Goal: Feedback & Contribution: Leave review/rating

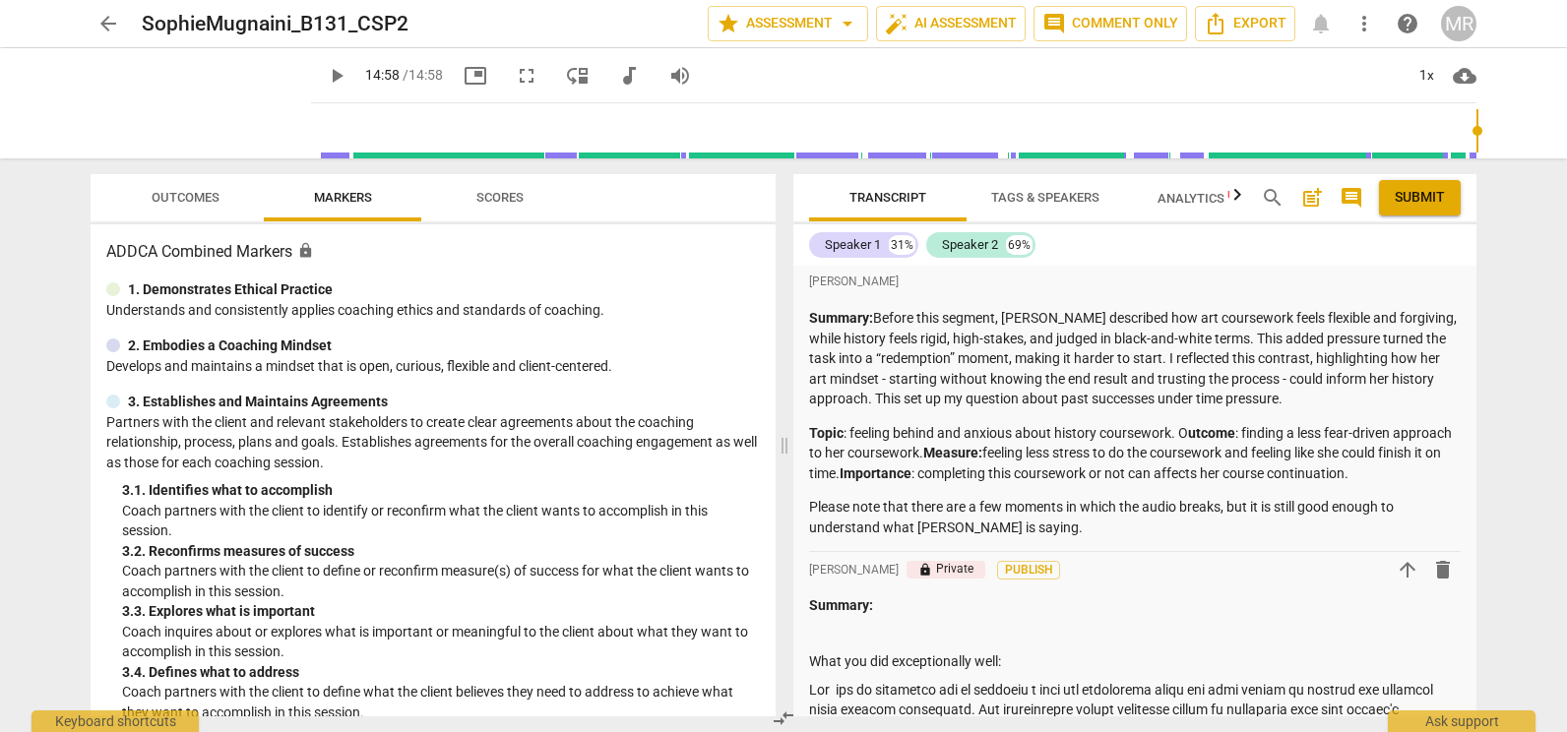
scroll to position [4340, 0]
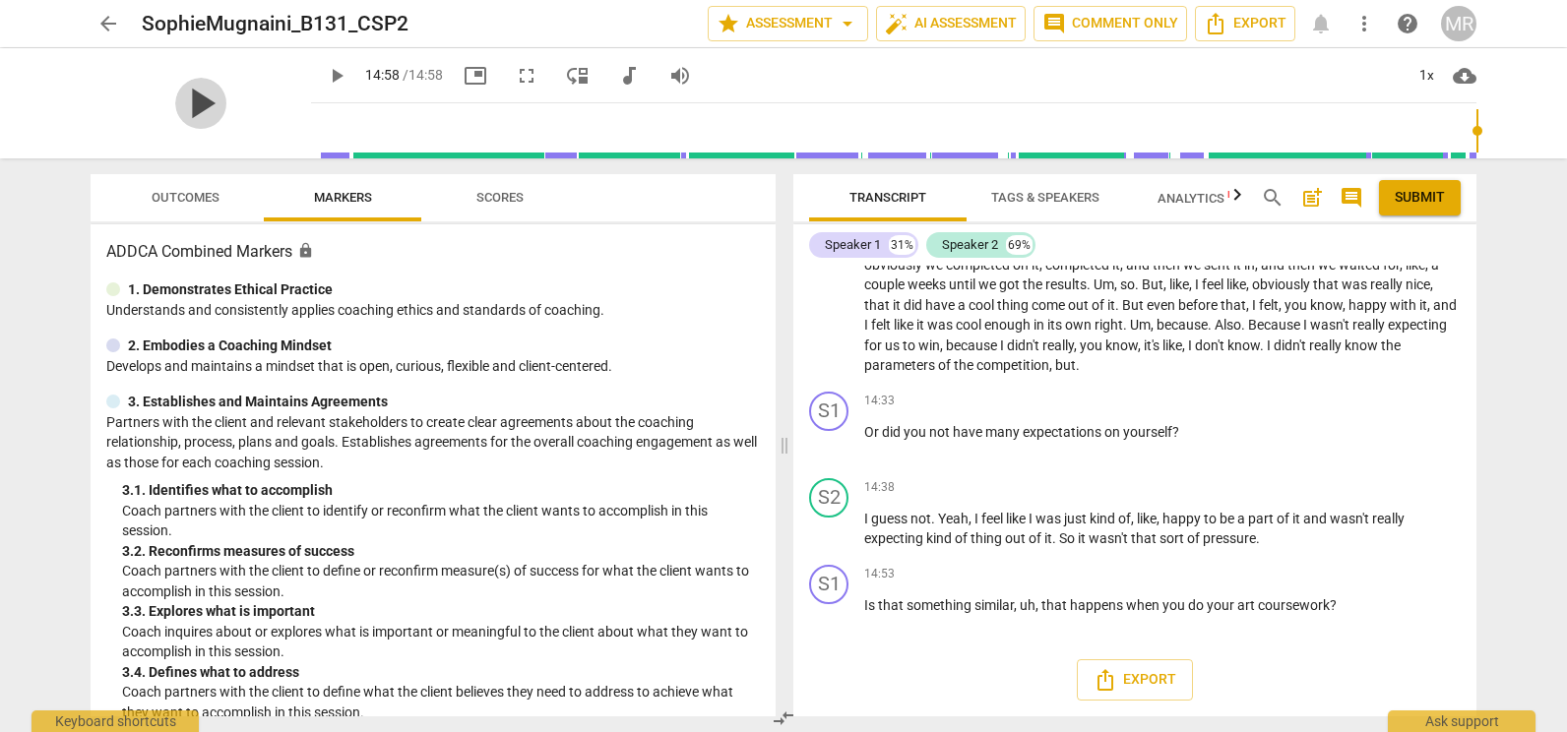
click at [197, 116] on span "play_arrow" at bounding box center [200, 103] width 51 height 51
click at [196, 113] on span "play_arrow" at bounding box center [200, 103] width 51 height 51
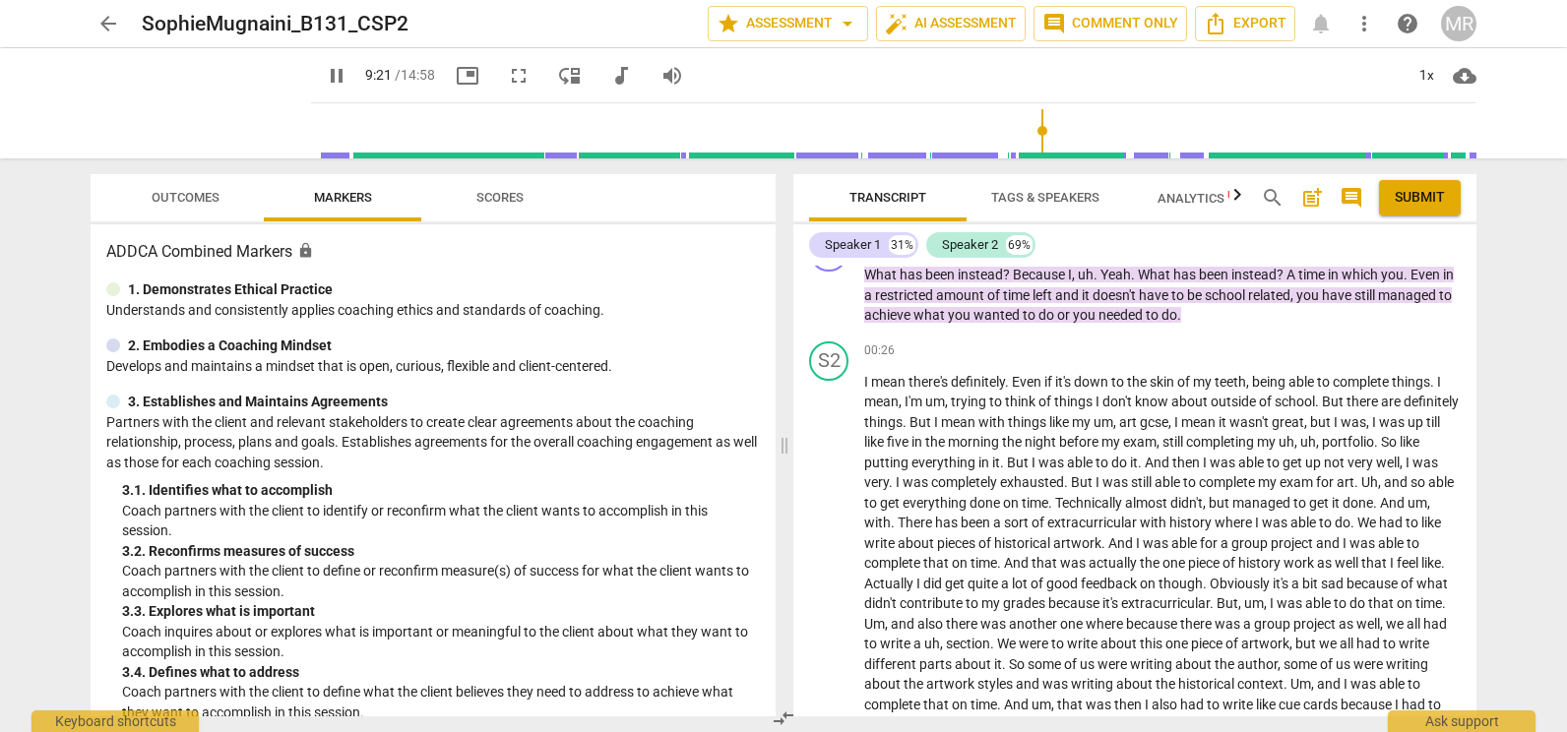
scroll to position [3070, 0]
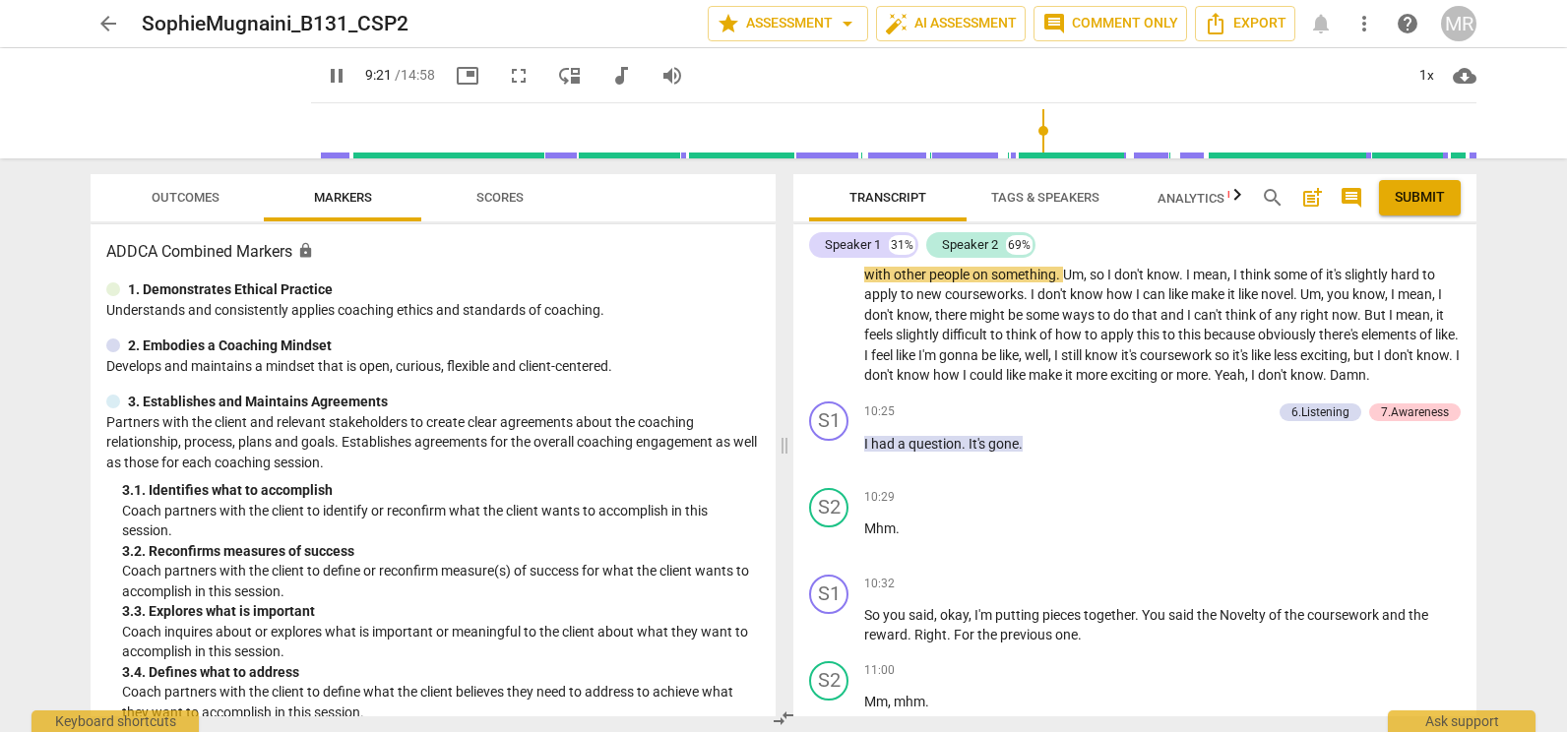
click at [1033, 145] on input "range" at bounding box center [898, 130] width 1158 height 63
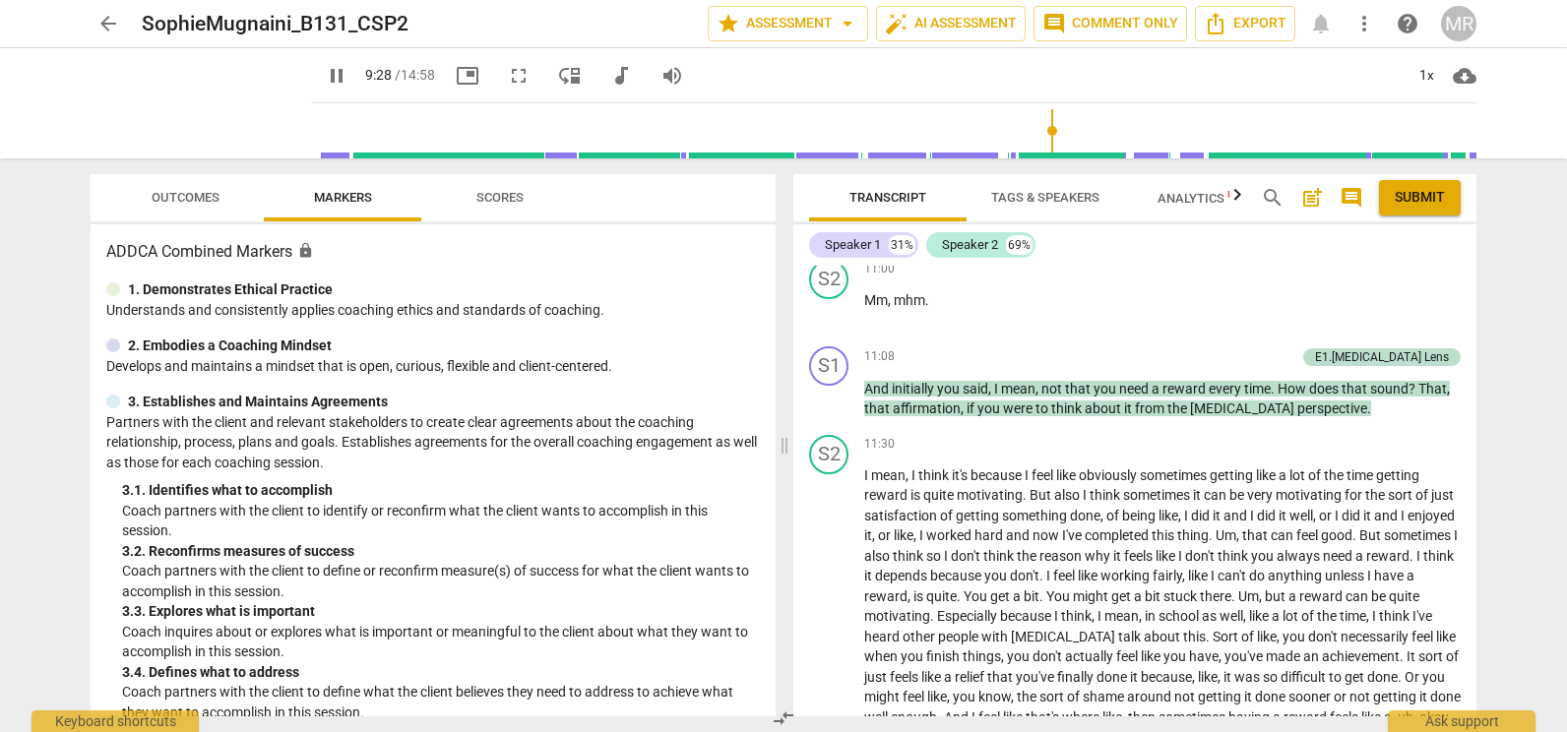
scroll to position [3473, 0]
click at [832, 626] on div "play_arrow pause" at bounding box center [839, 657] width 50 height 369
click at [834, 648] on div "play_arrow pause" at bounding box center [839, 657] width 50 height 369
click at [838, 668] on div "play_arrow pause" at bounding box center [839, 657] width 50 height 369
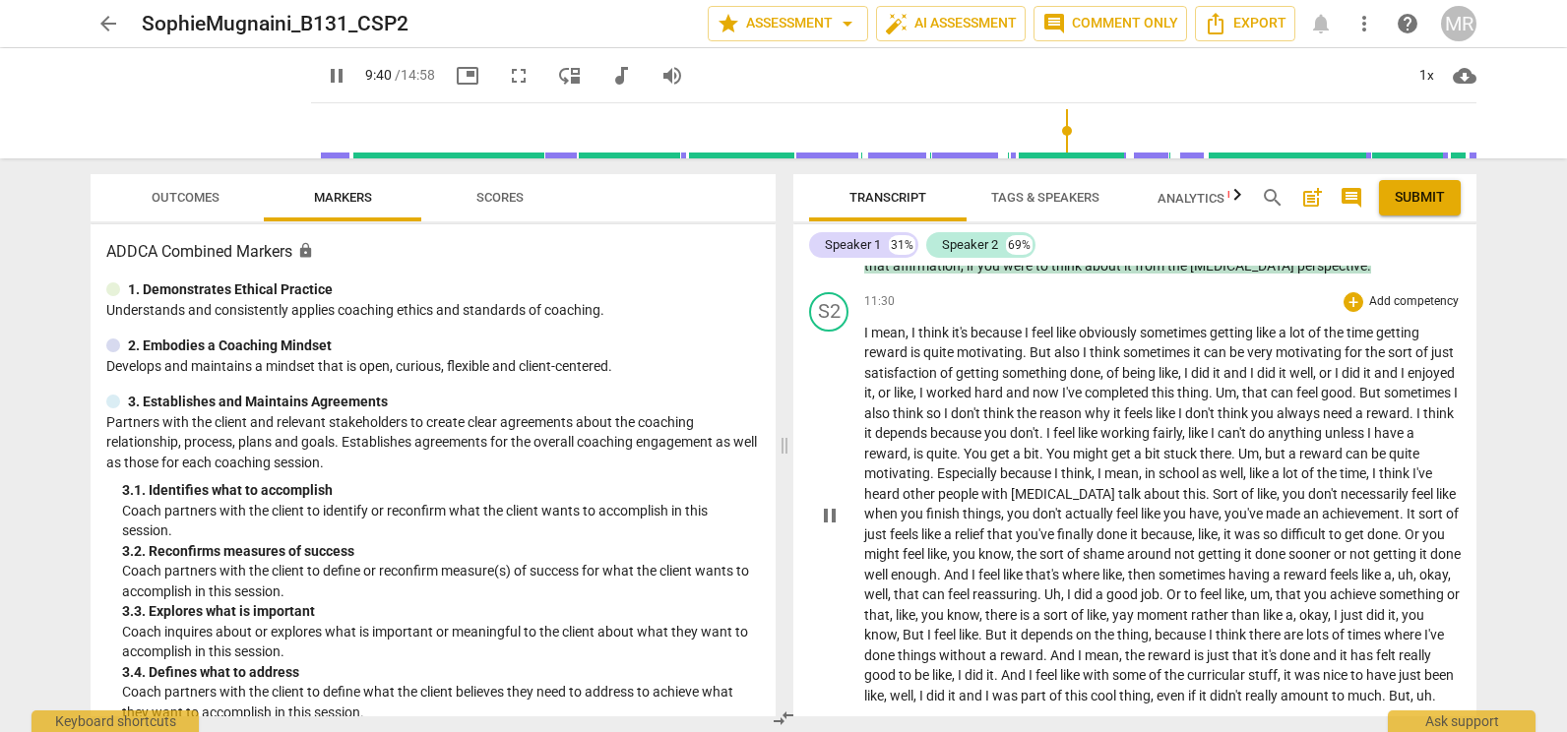
scroll to position [3630, 0]
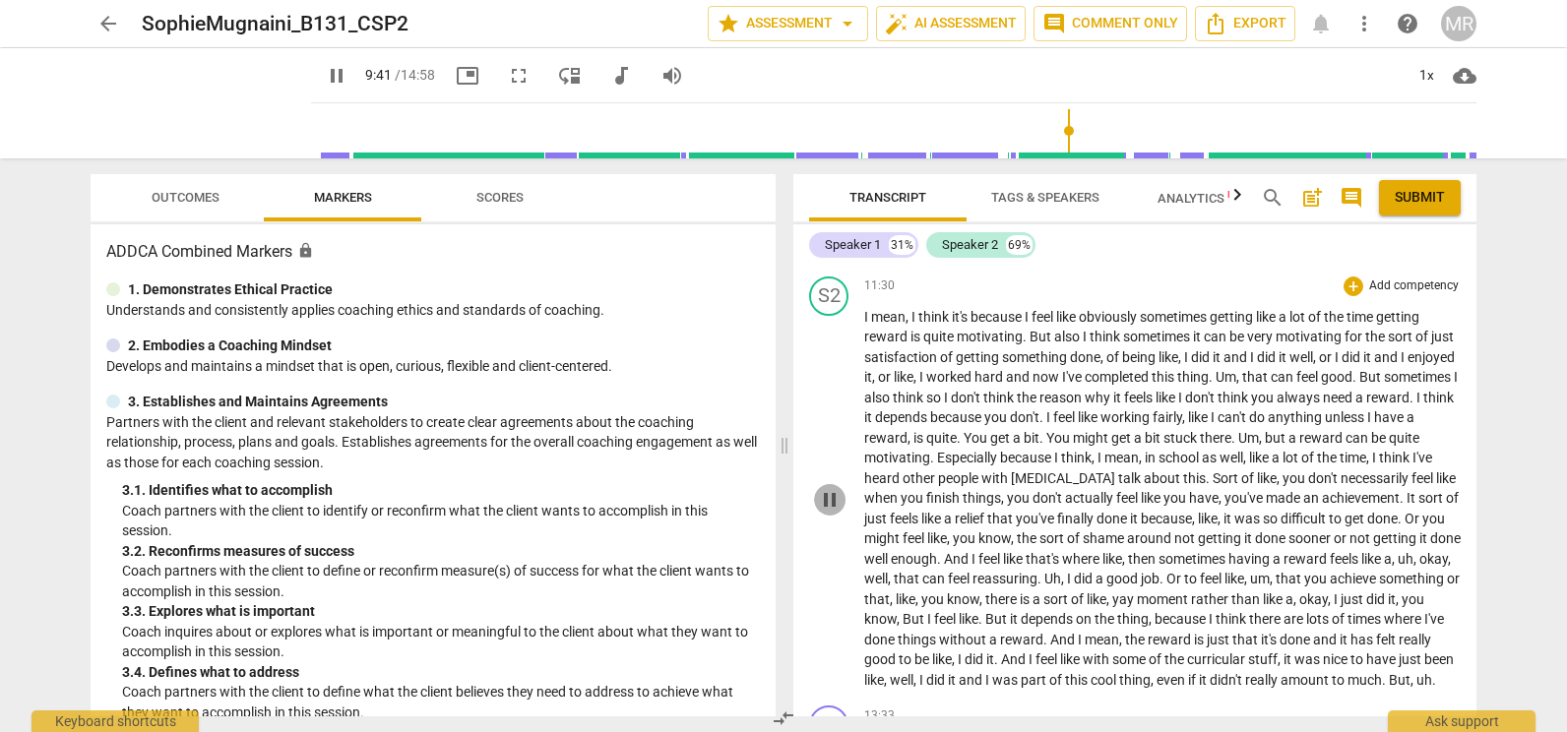
click at [834, 512] on span "pause" at bounding box center [830, 500] width 24 height 24
click at [834, 512] on span "play_arrow" at bounding box center [830, 500] width 24 height 24
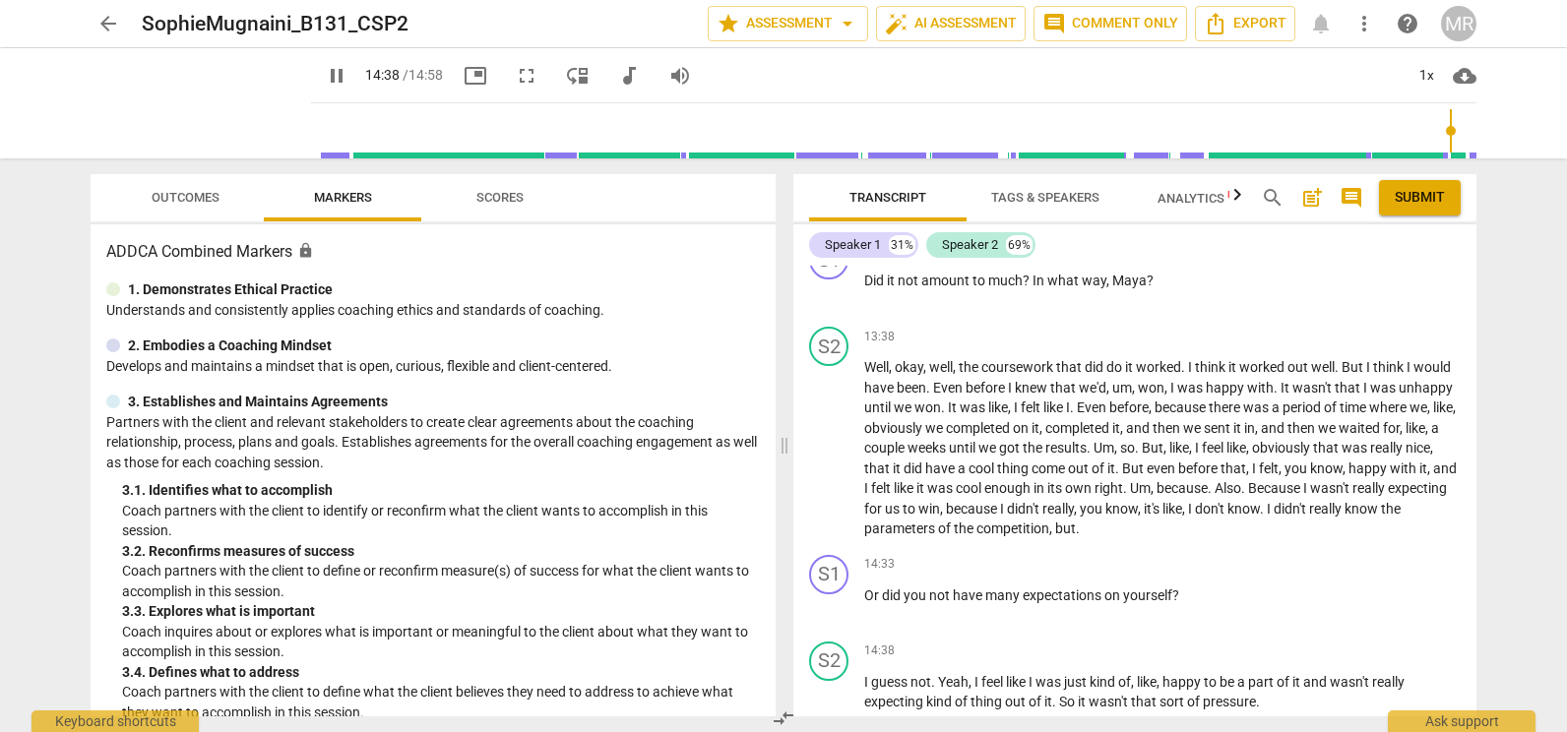
scroll to position [4340, 0]
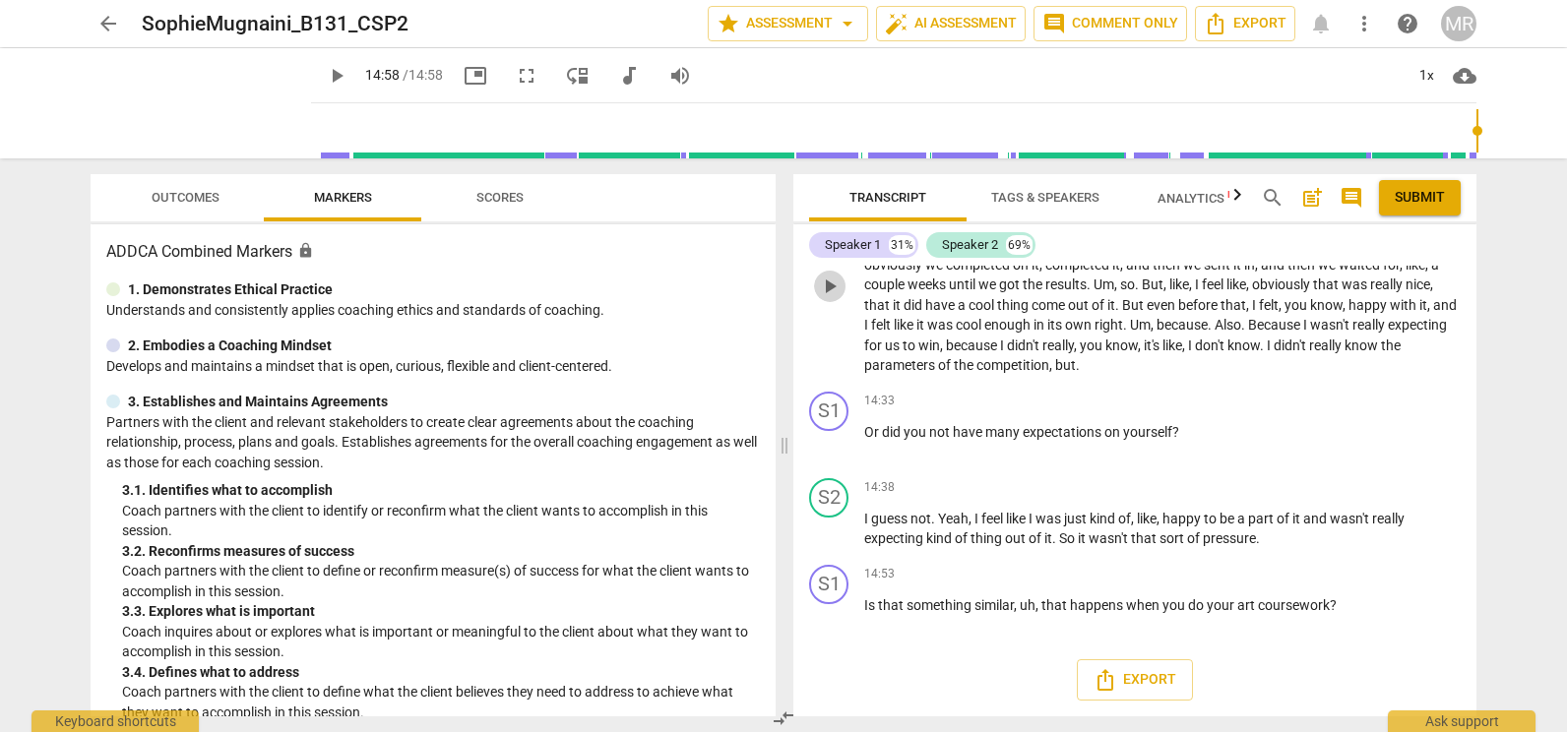
click at [831, 283] on span "play_arrow" at bounding box center [830, 287] width 24 height 24
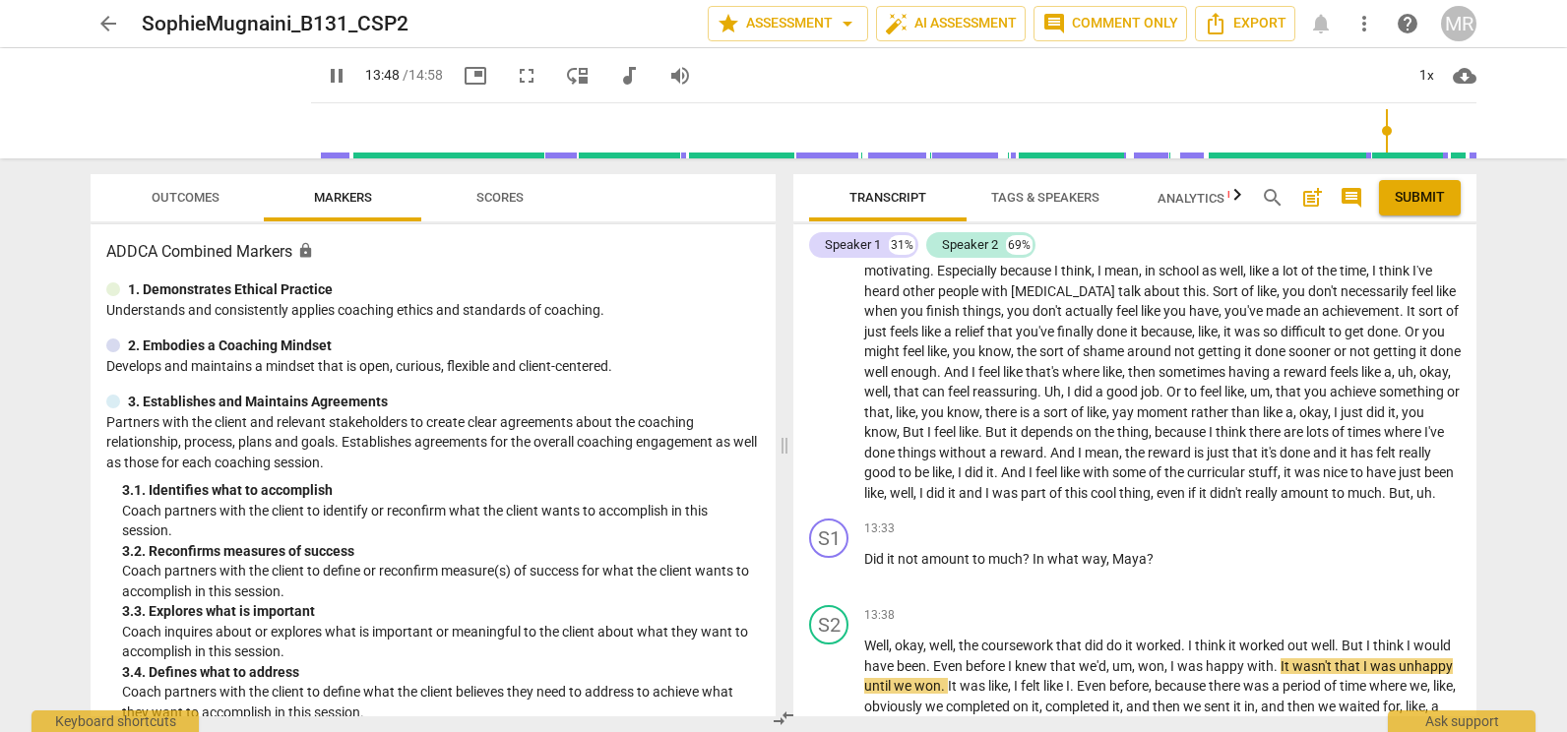
scroll to position [3806, 0]
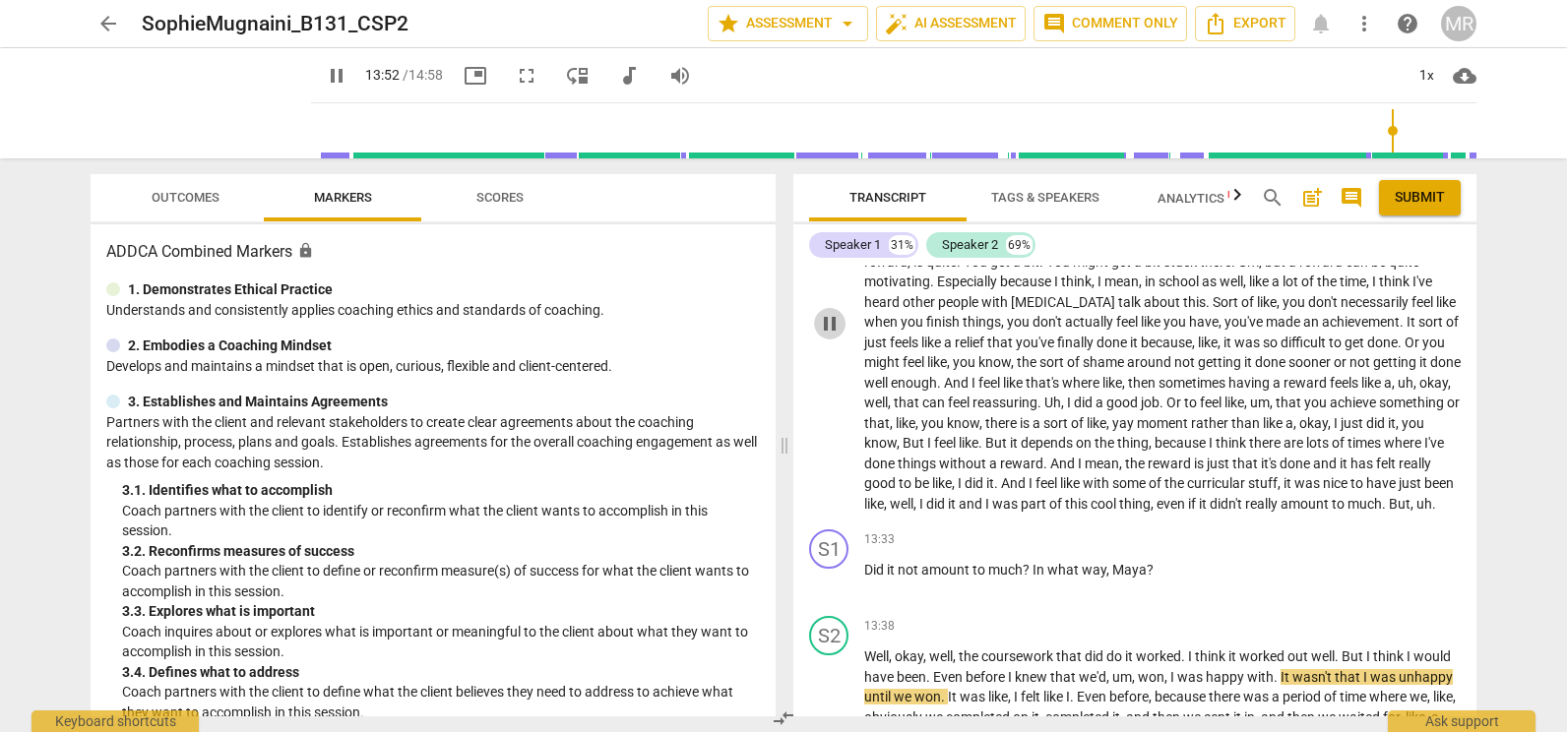
click at [833, 336] on span "pause" at bounding box center [830, 324] width 24 height 24
click at [833, 336] on span "play_arrow" at bounding box center [830, 324] width 24 height 24
click at [833, 336] on span "pause" at bounding box center [830, 324] width 24 height 24
click at [826, 336] on span "play_arrow" at bounding box center [830, 324] width 24 height 24
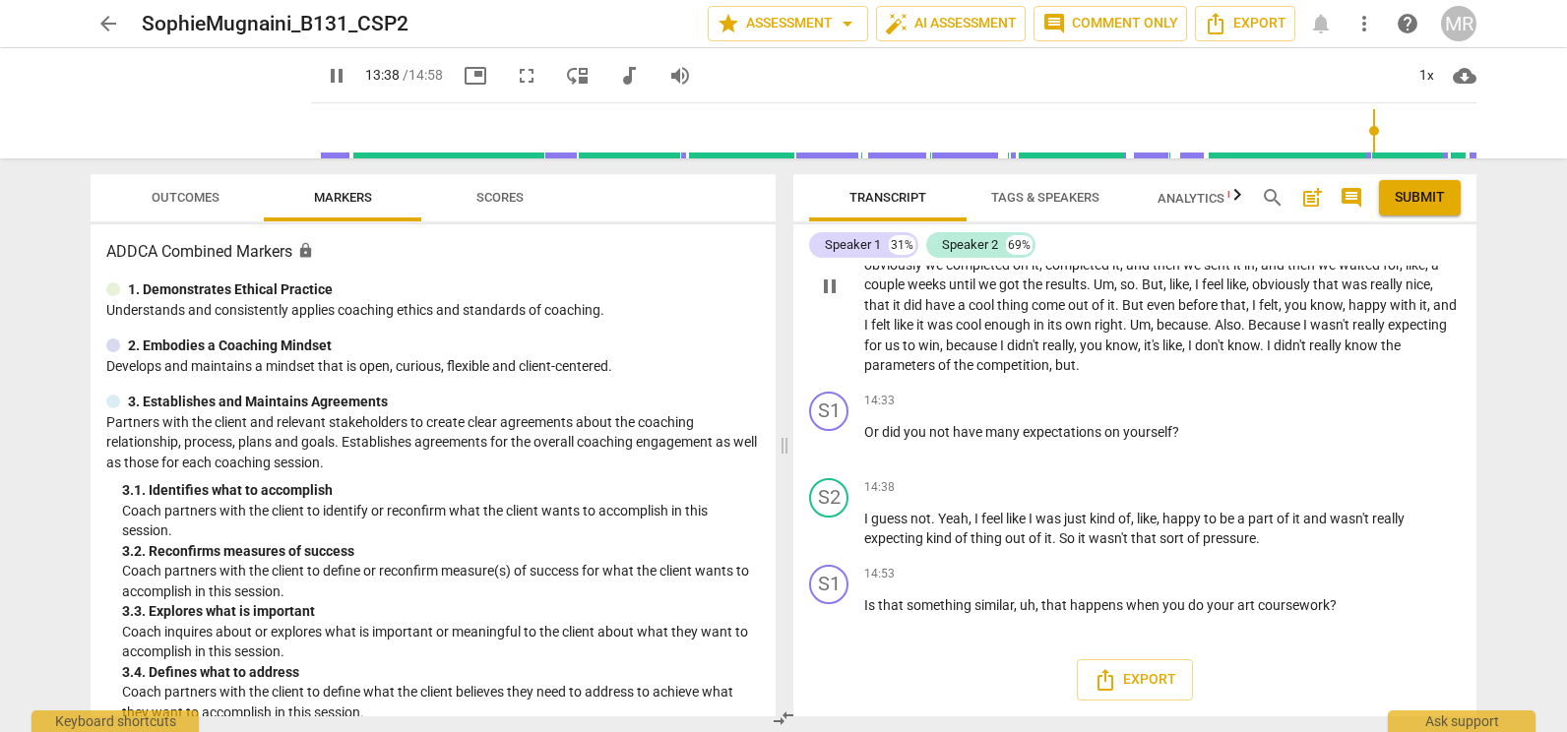
click at [835, 370] on div "play_arrow pause" at bounding box center [839, 286] width 50 height 167
click at [825, 298] on span "pause" at bounding box center [830, 287] width 24 height 24
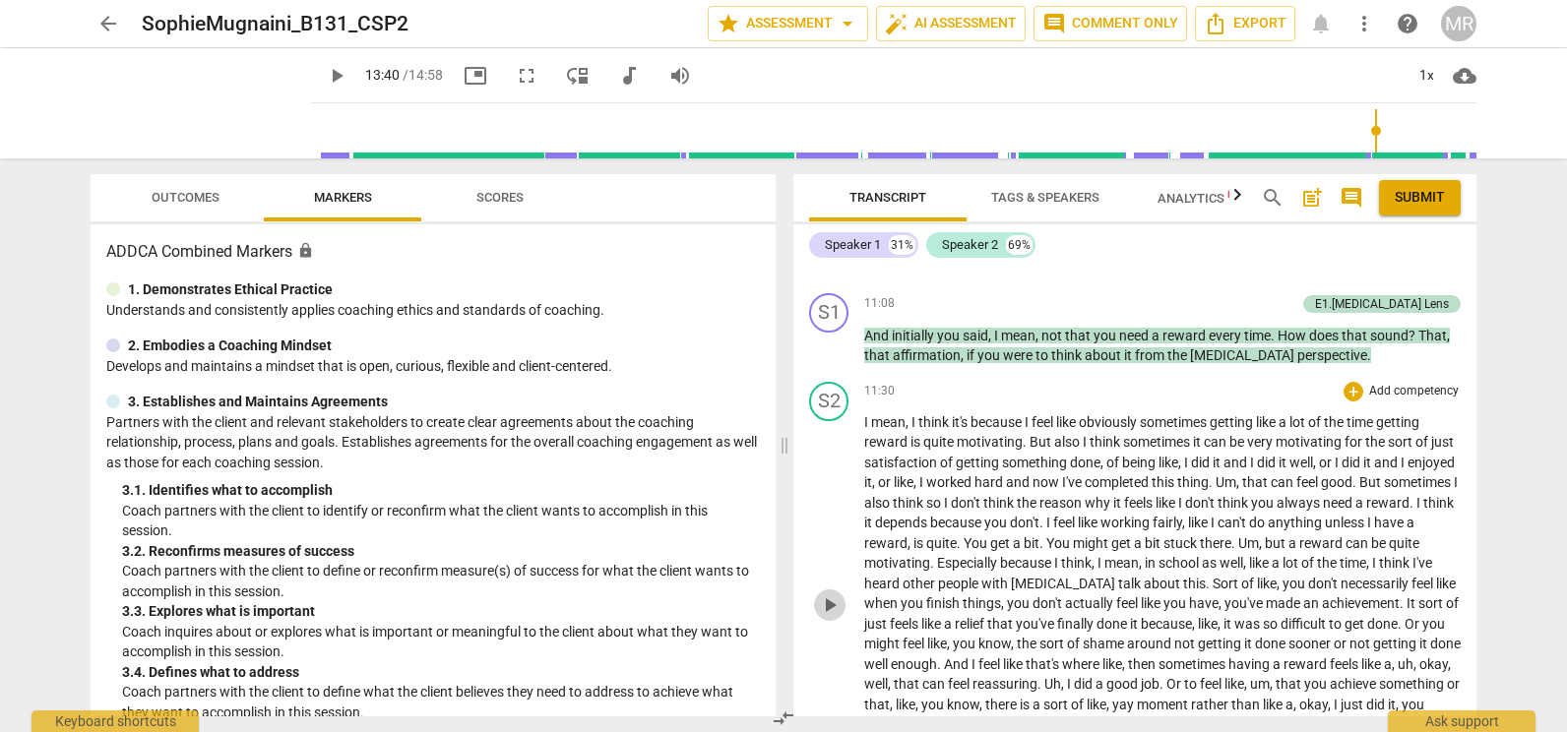
click at [830, 617] on span "play_arrow" at bounding box center [830, 606] width 24 height 24
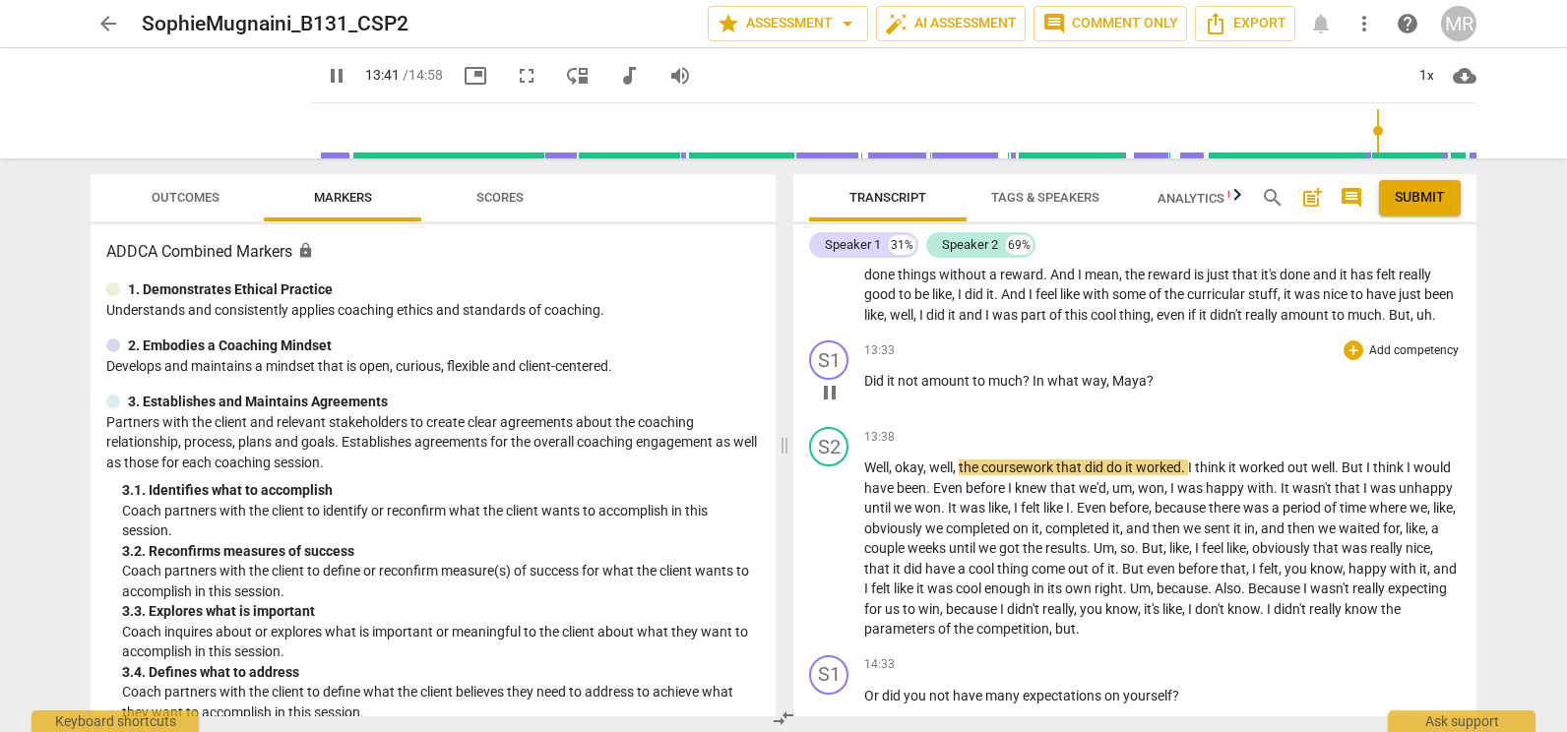
click at [1387, 360] on p "Add competency" at bounding box center [1414, 352] width 94 height 18
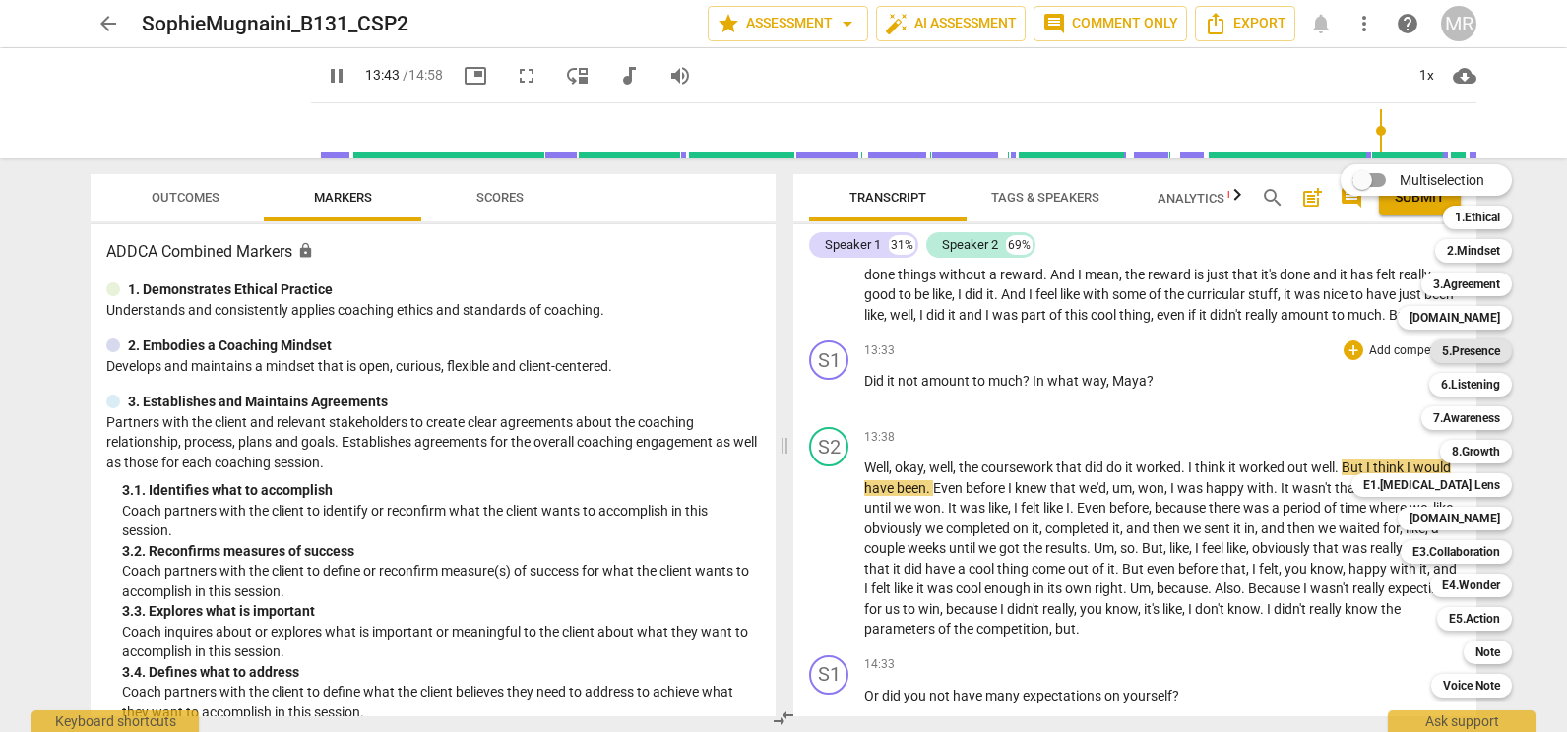
click at [1479, 352] on b "5.Presence" at bounding box center [1471, 352] width 58 height 24
type input "824"
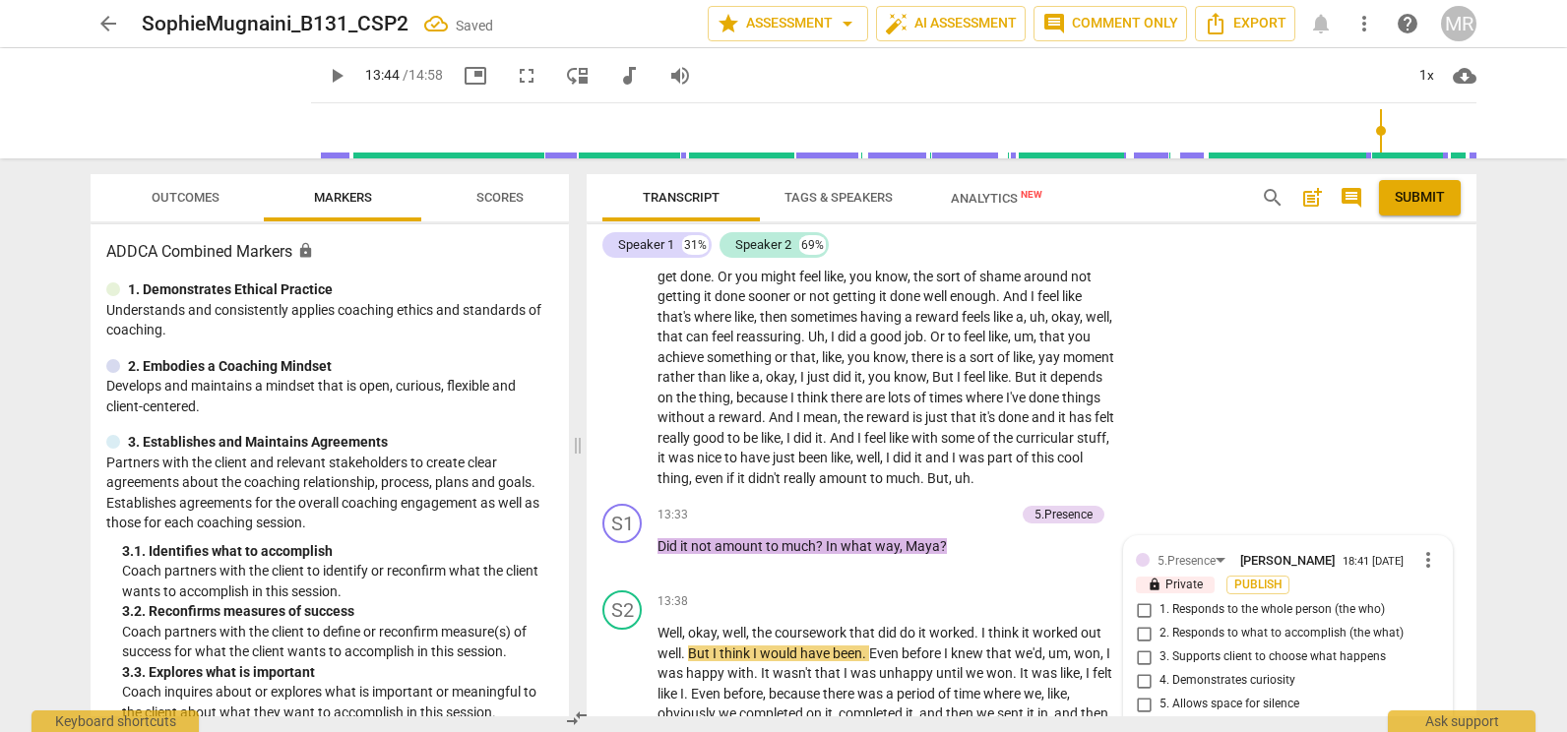
scroll to position [4587, 0]
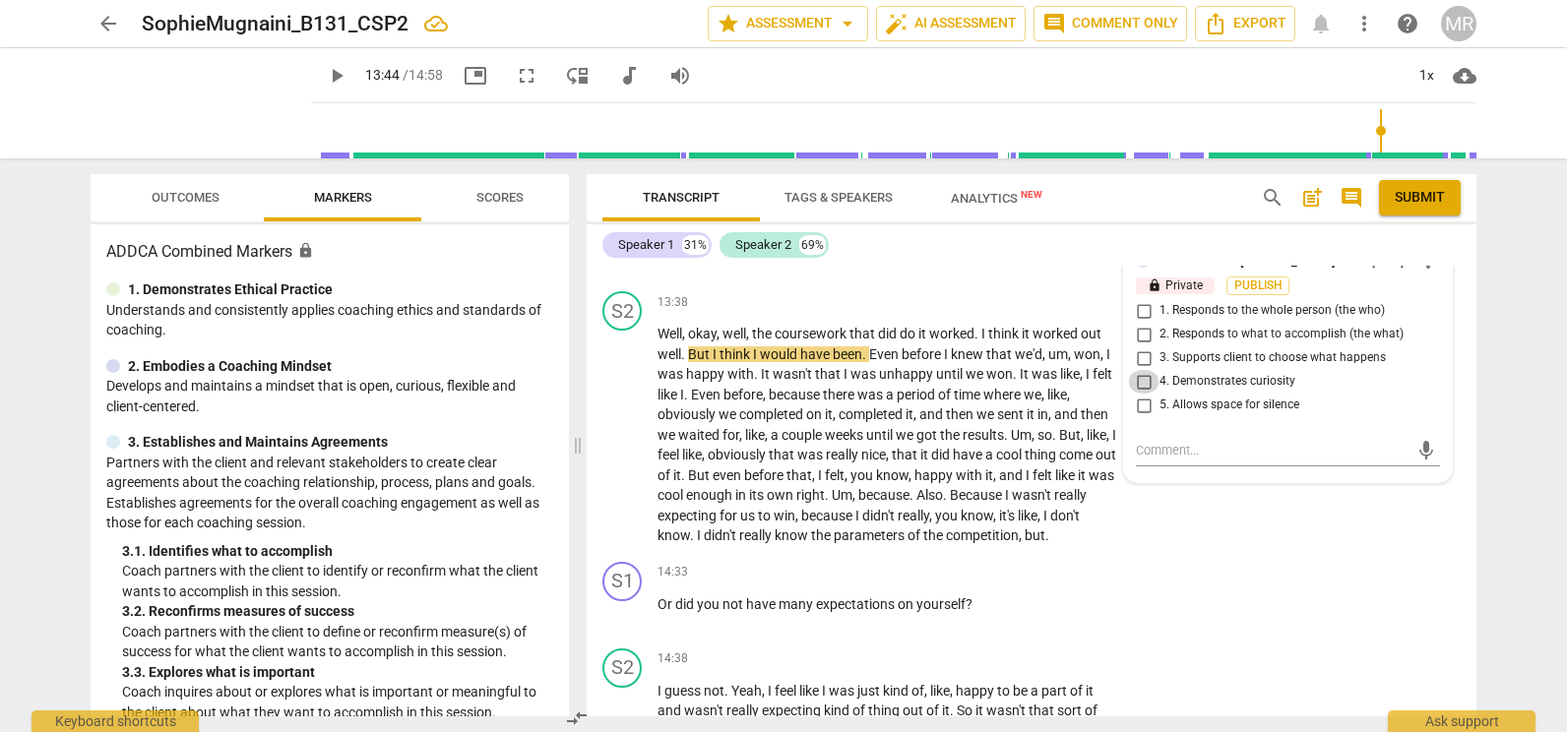
click at [1139, 394] on input "4. Demonstrates curiosity" at bounding box center [1143, 382] width 31 height 24
checkbox input "true"
click at [1054, 331] on div "S2 play_arrow pause 13:38 + Add competency keyboard_arrow_right Well , okay , w…" at bounding box center [1032, 418] width 890 height 271
click at [1054, 312] on p "Add competency" at bounding box center [1058, 303] width 94 height 18
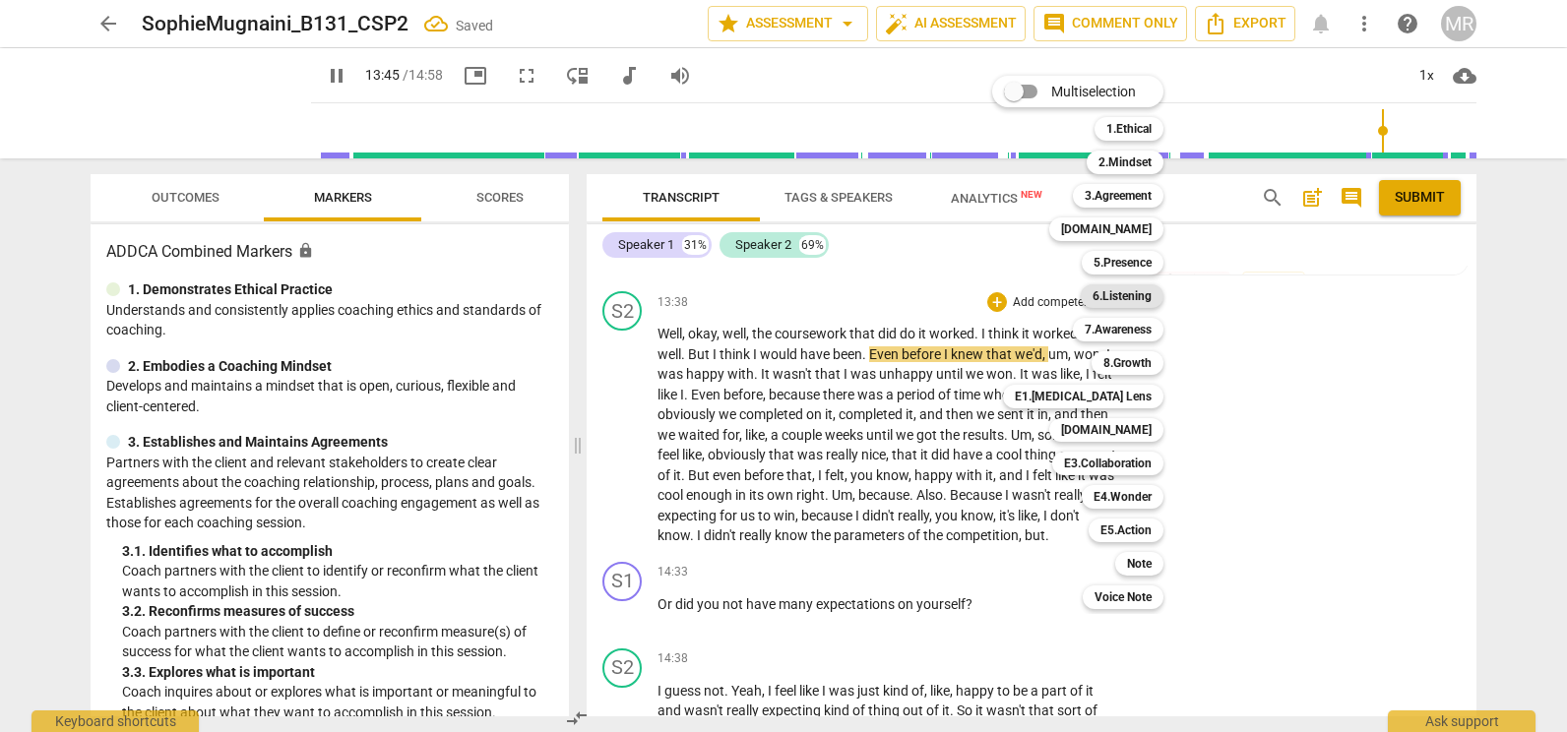
click at [1097, 299] on b "6.Listening" at bounding box center [1122, 296] width 59 height 24
type input "826"
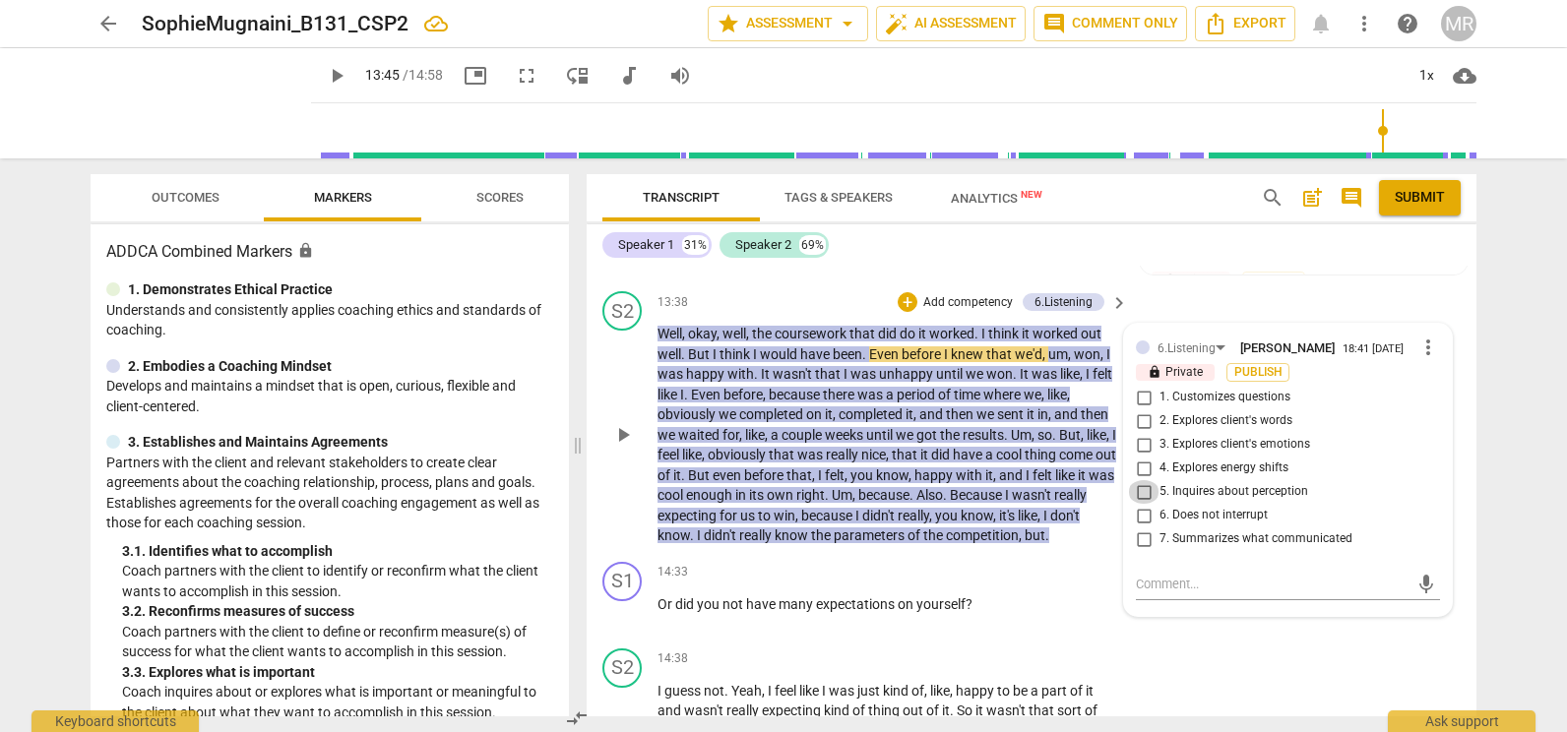
click at [1141, 504] on input "5. Inquires about perception" at bounding box center [1143, 492] width 31 height 24
checkbox input "true"
click at [1148, 594] on textarea at bounding box center [1272, 584] width 273 height 19
type textarea "I"
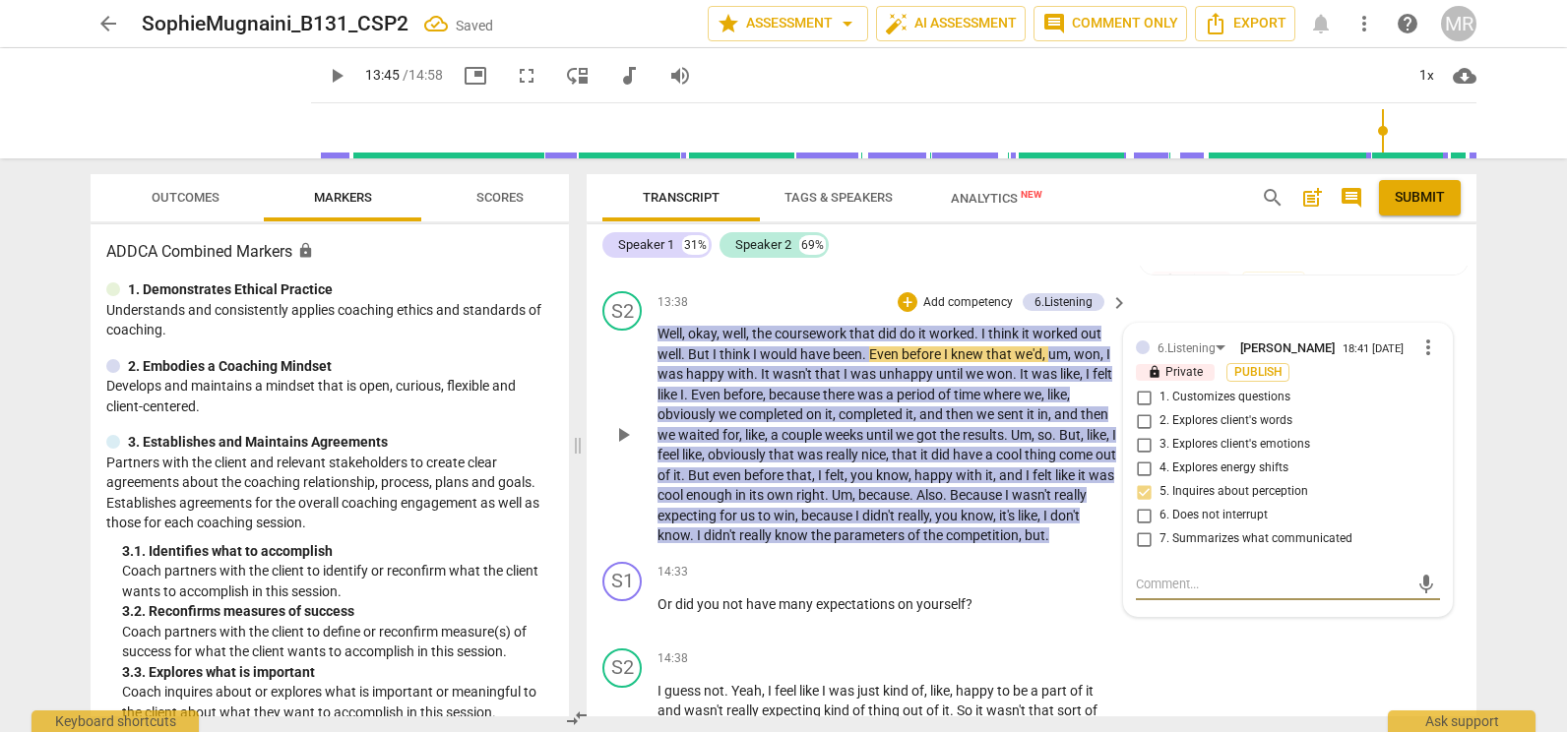
type textarea "I"
click at [1148, 594] on textarea "I" at bounding box center [1272, 584] width 273 height 19
type textarea "I"
type textarea "I t"
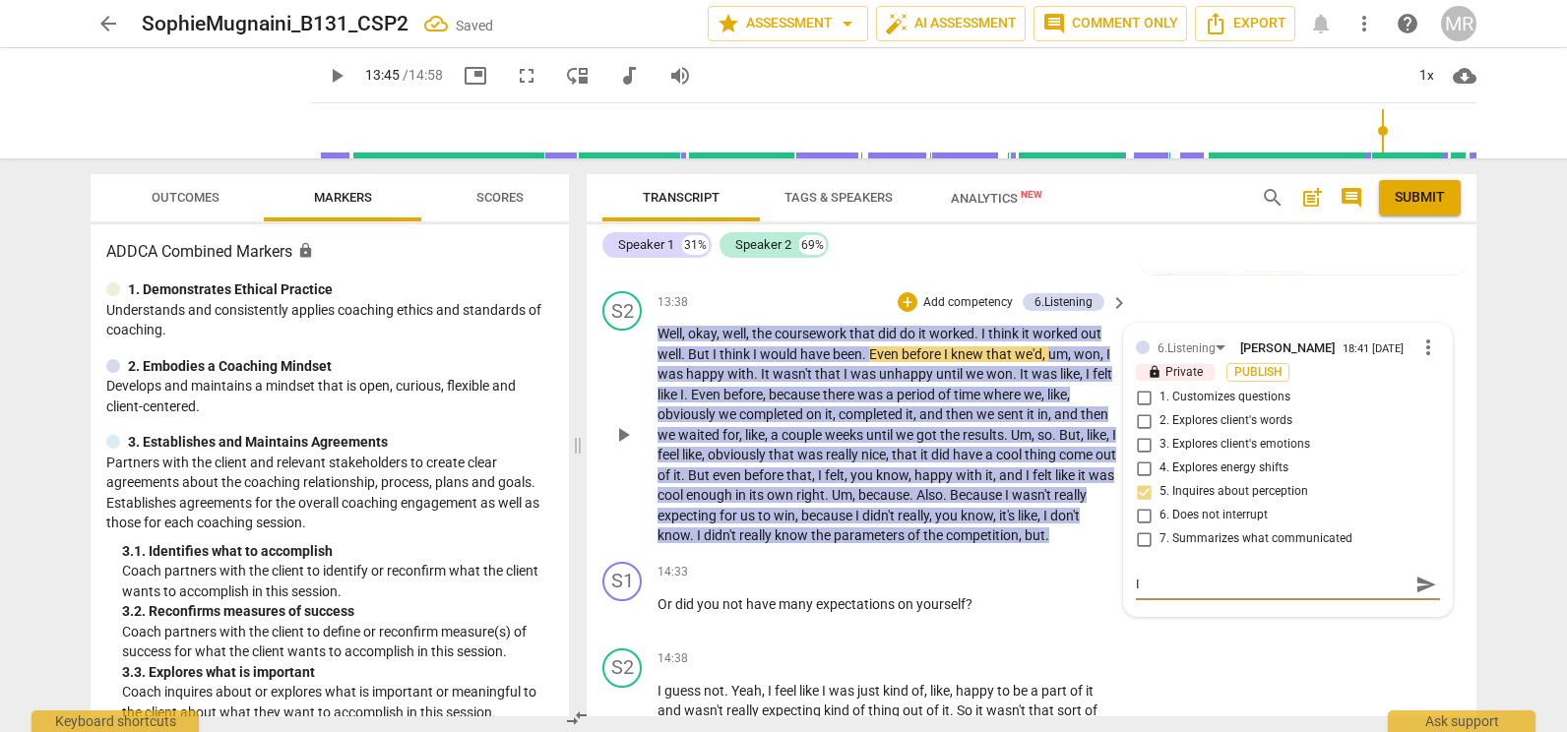
type textarea "I t"
type textarea "I th"
type textarea "I thi"
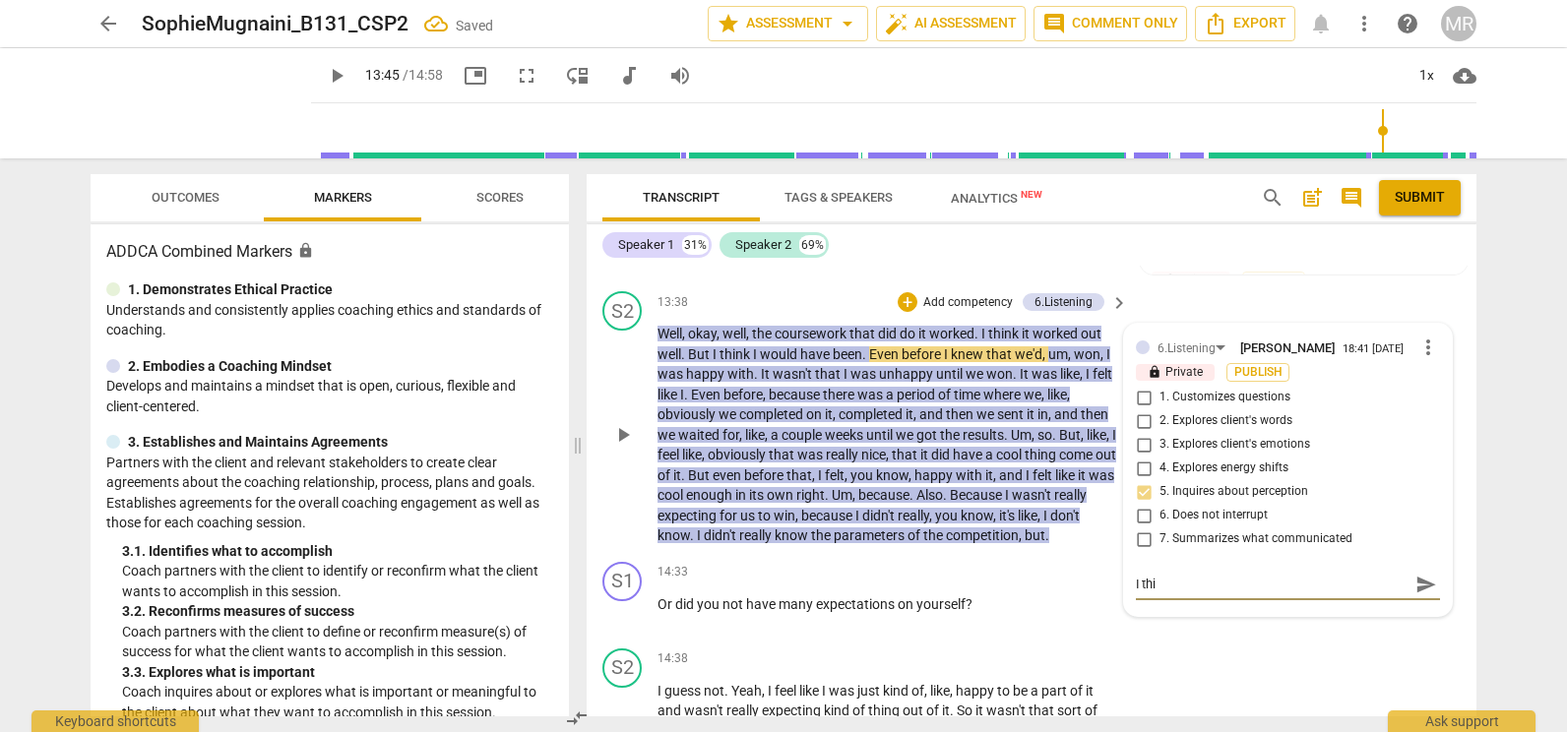
type textarea "I thin"
type textarea "I think"
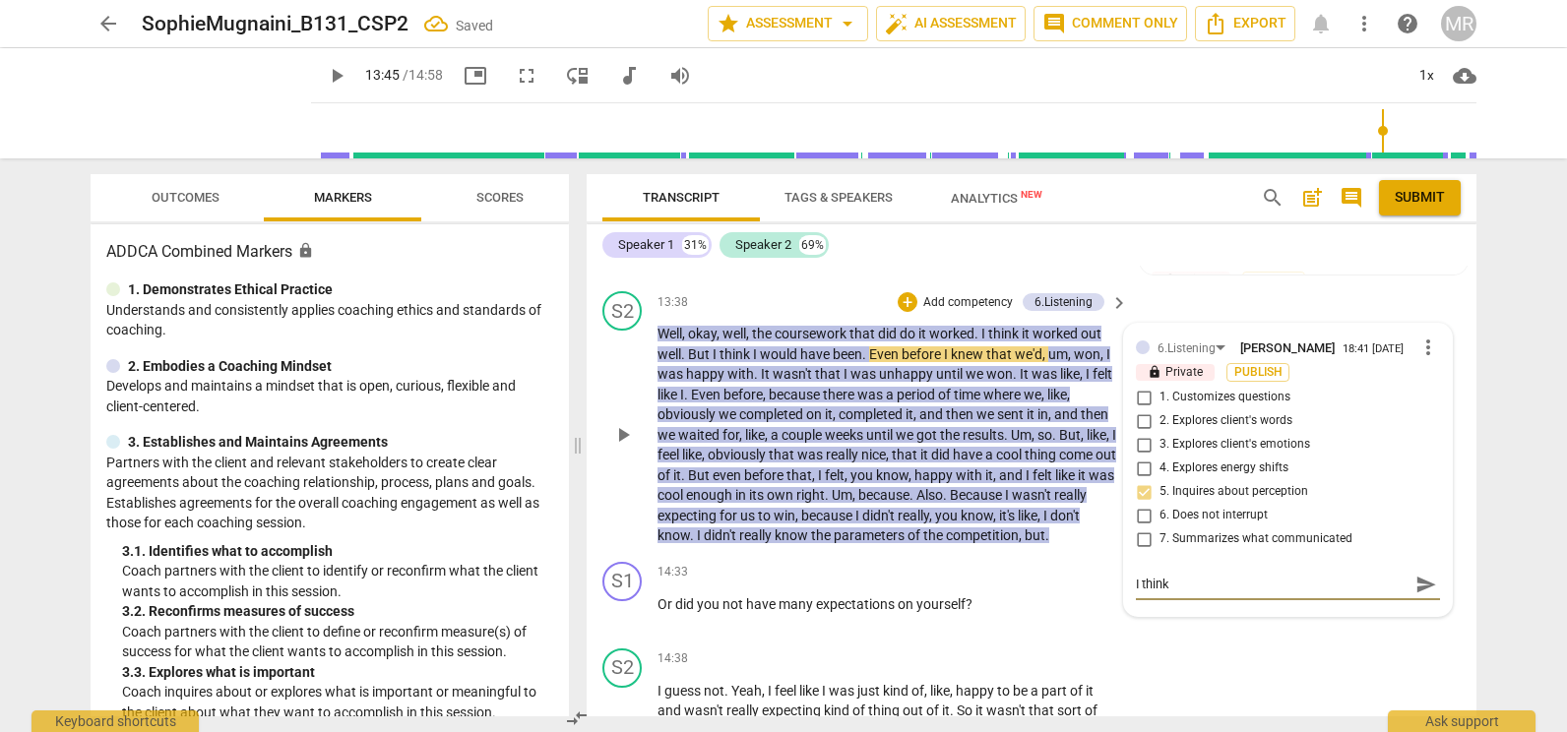
type textarea "I think"
type textarea "I think y"
type textarea "I think yo"
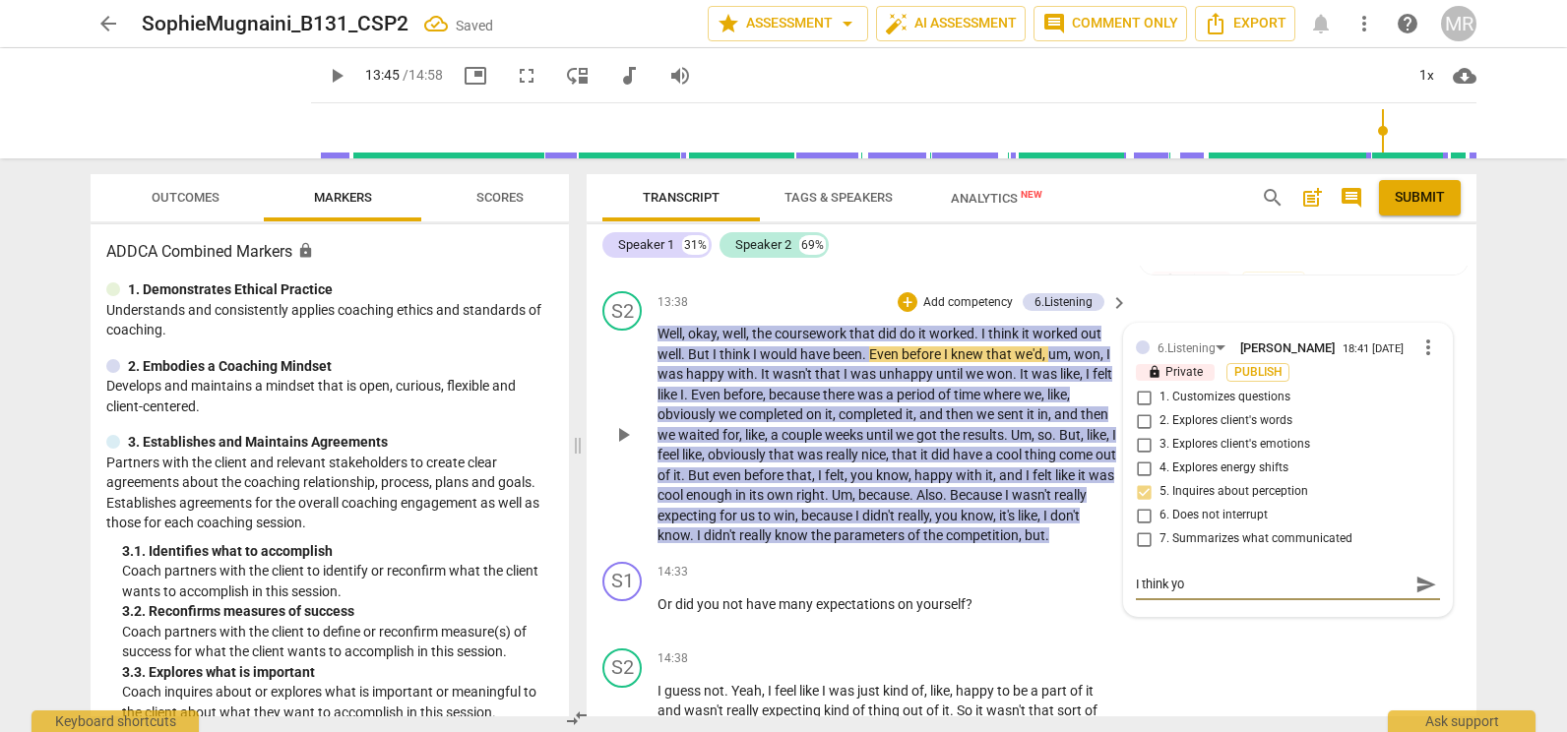
type textarea "I think you"
type textarea "I think you a"
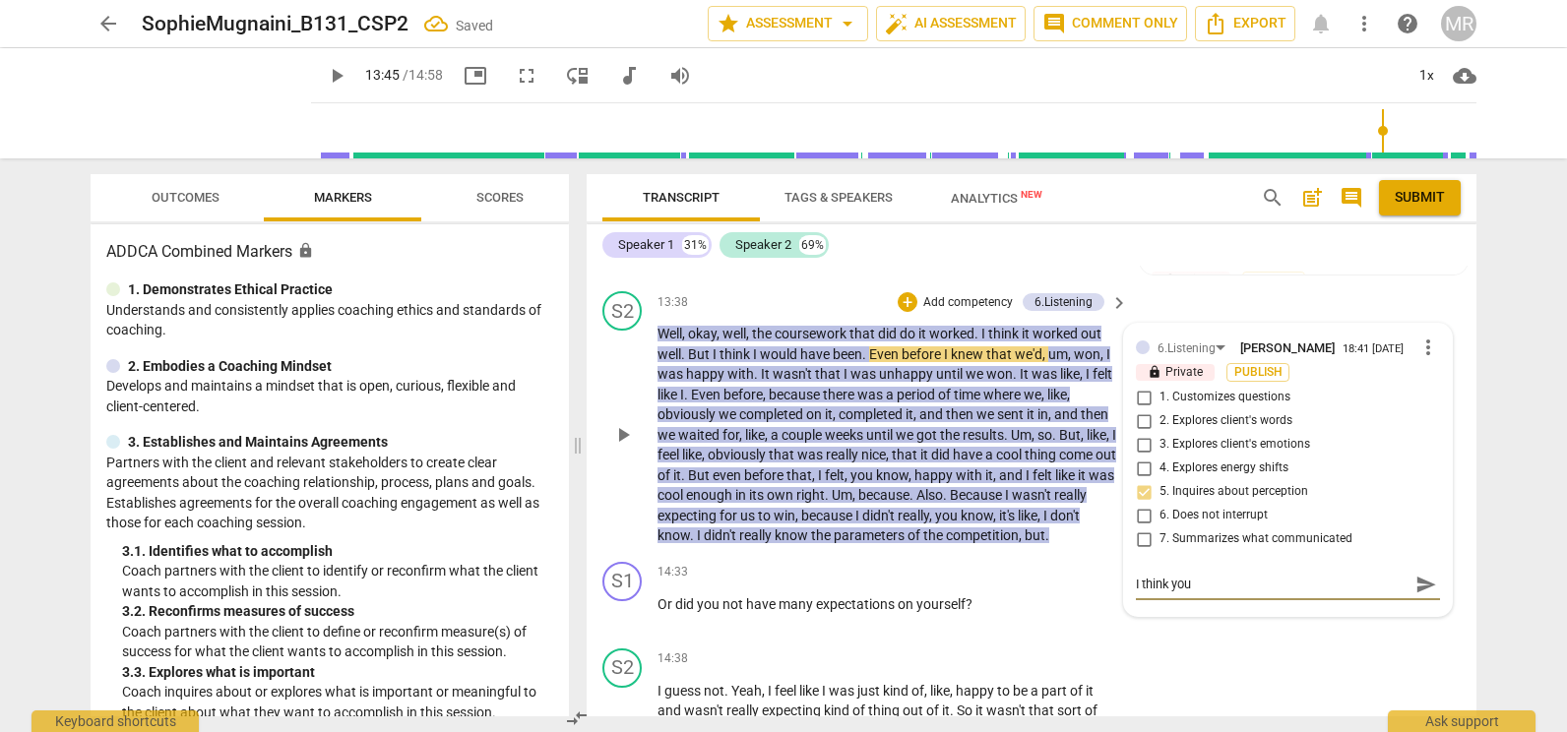
type textarea "I think you a"
type textarea "I think you as"
type textarea "I think you ask"
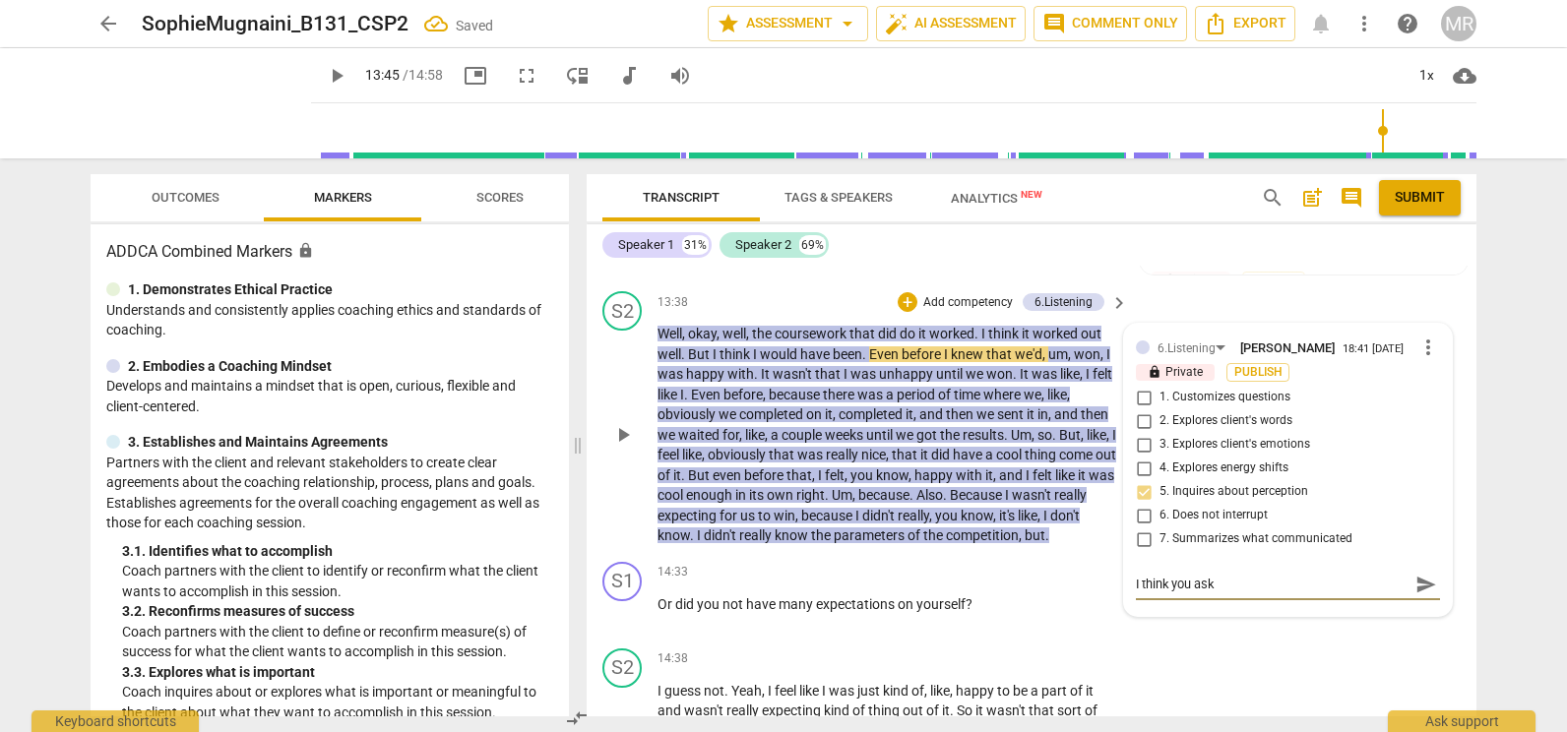
type textarea "I think you aske"
type textarea "I think you asked"
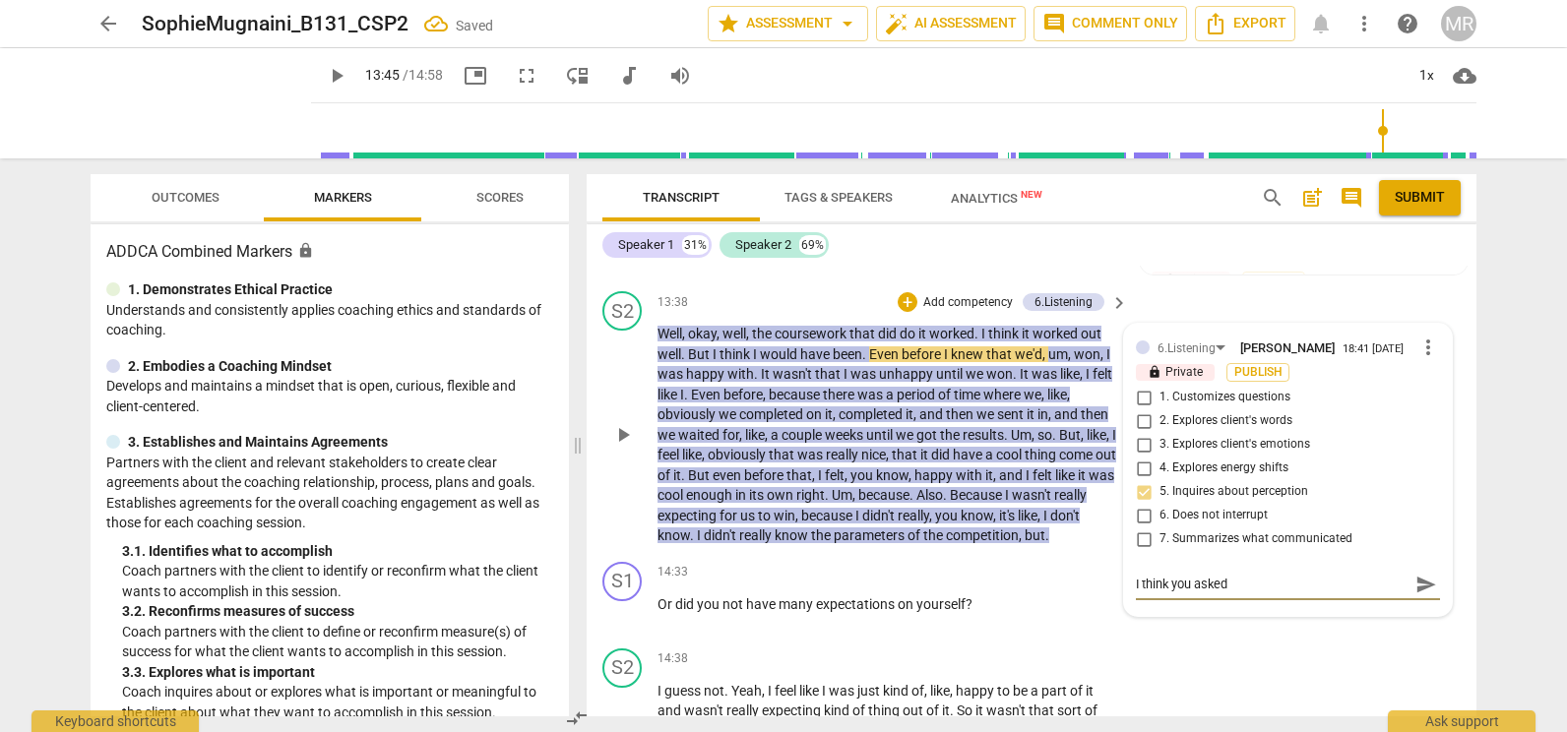
type textarea "I think you asked"
type textarea "I think you asked a"
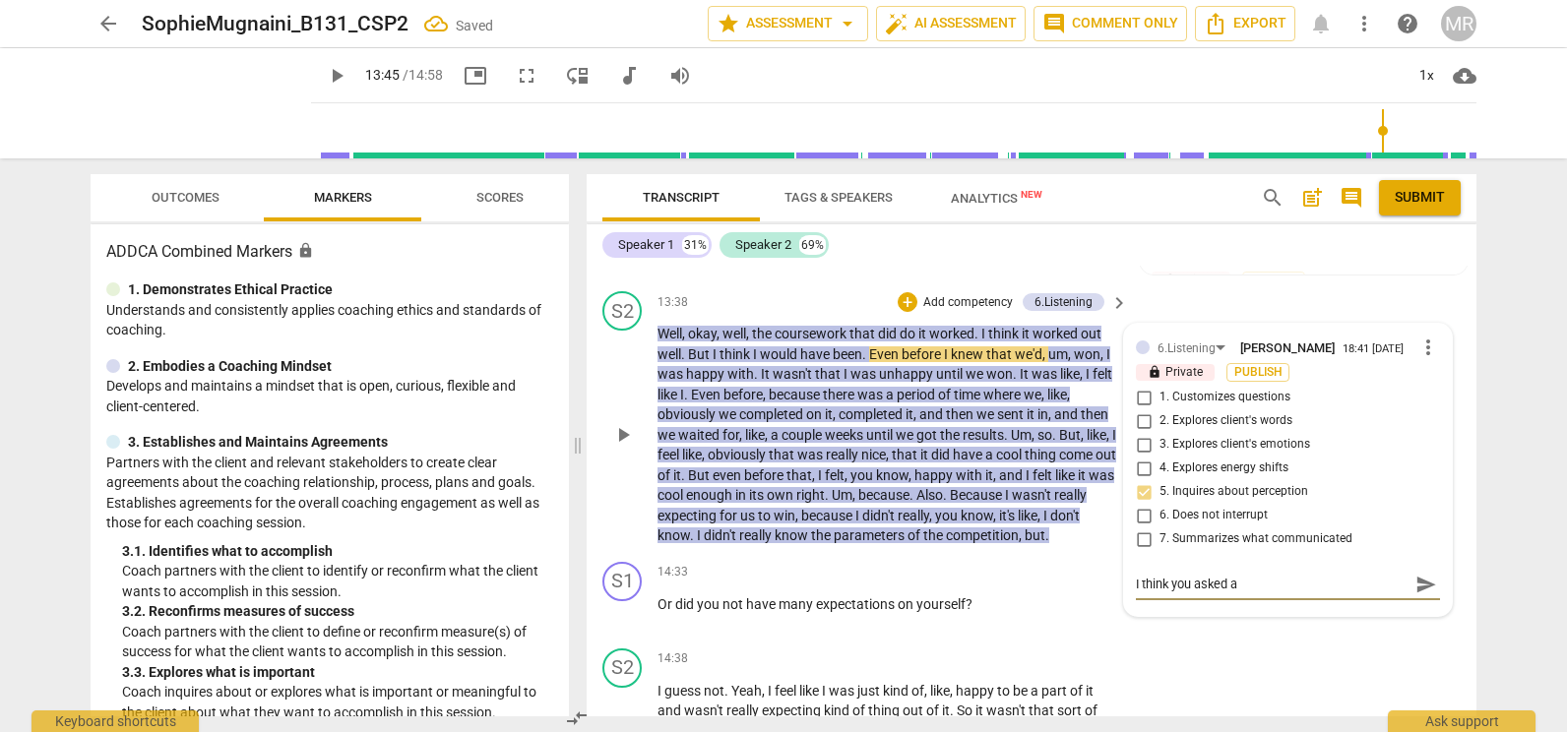
type textarea "I think you asked a g"
type textarea "I think you asked a go"
type textarea "I think you asked a goo"
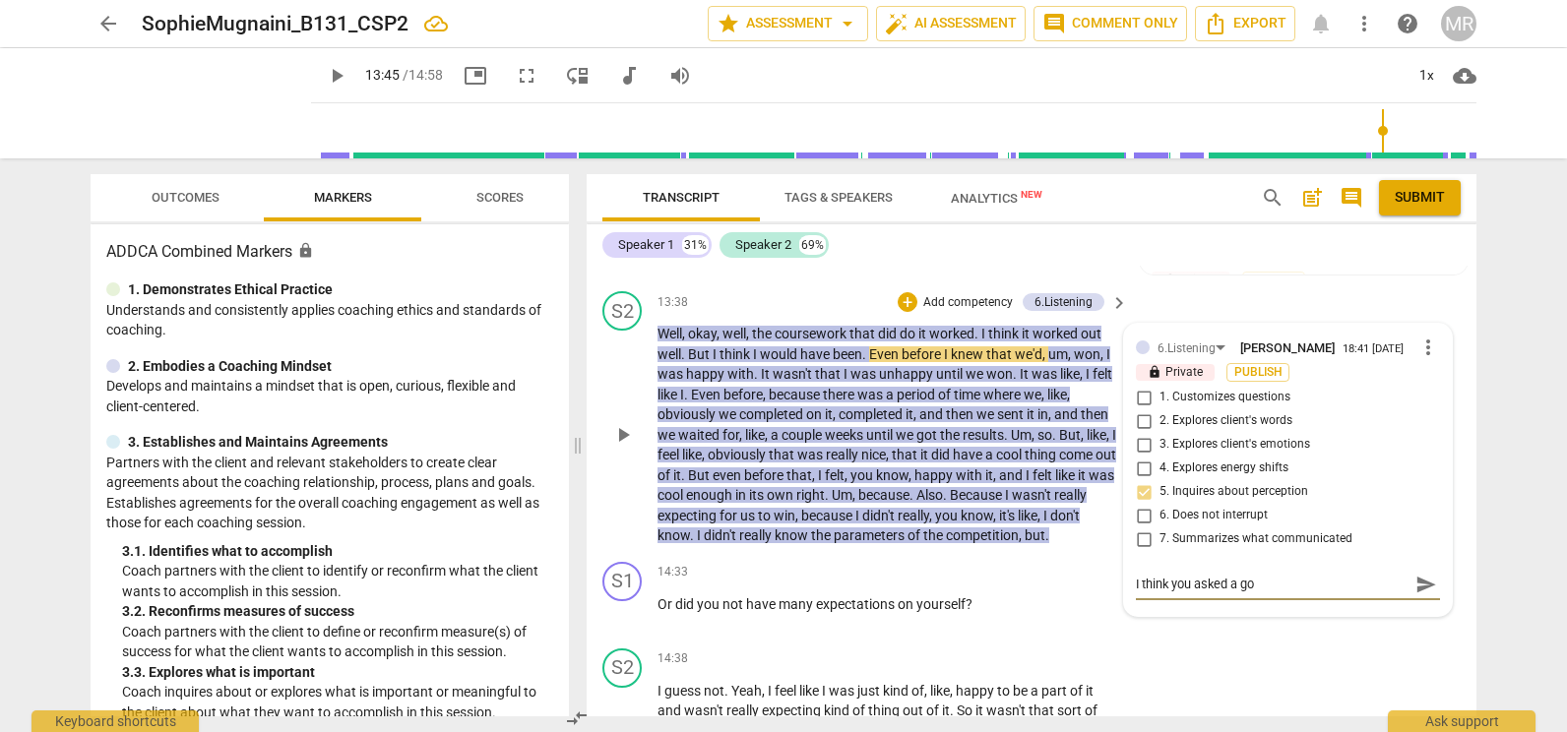
type textarea "I think you asked a goo"
type textarea "I think you asked a good"
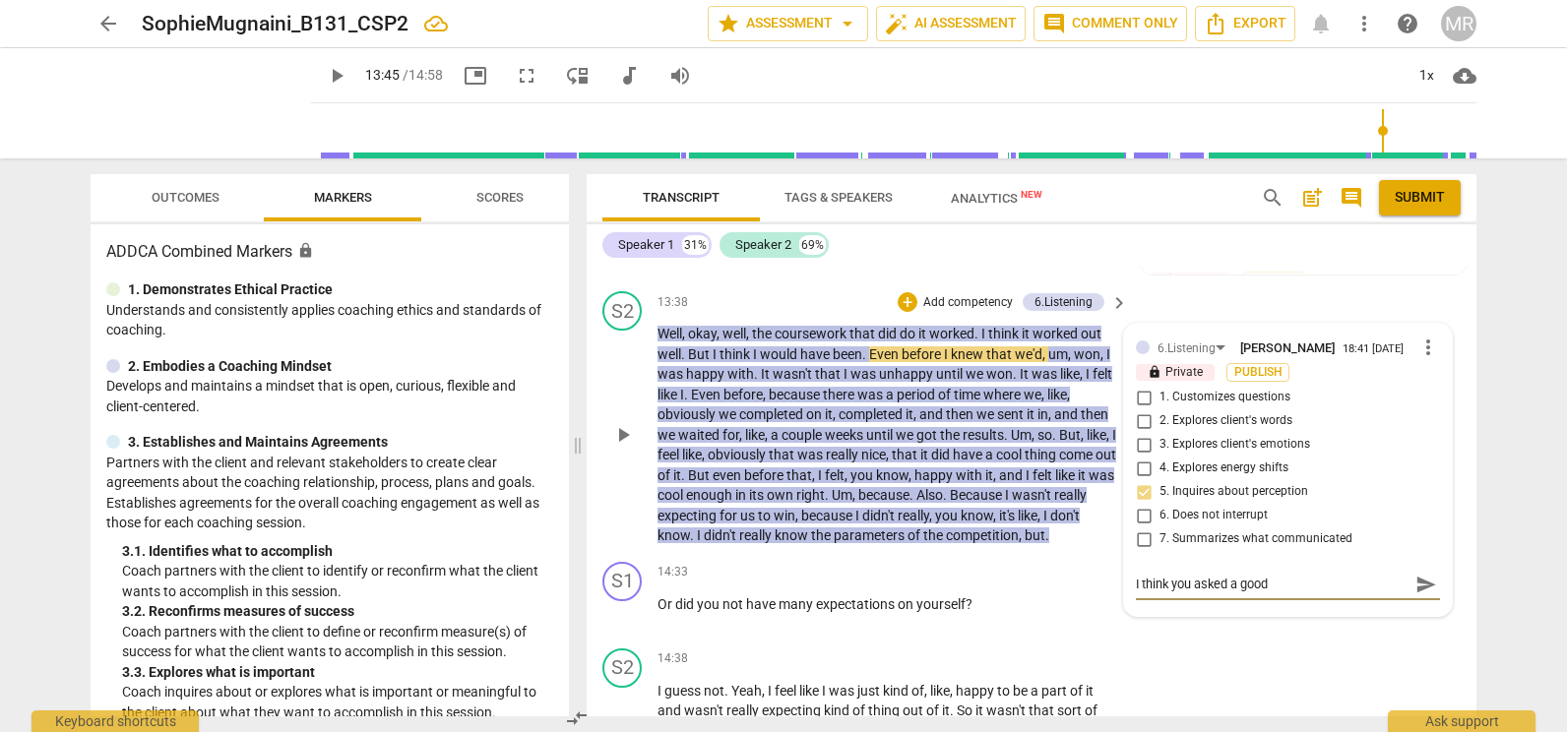
type textarea "I think you asked a good q"
type textarea "I think you asked a good qu"
type textarea "I think you asked a good que"
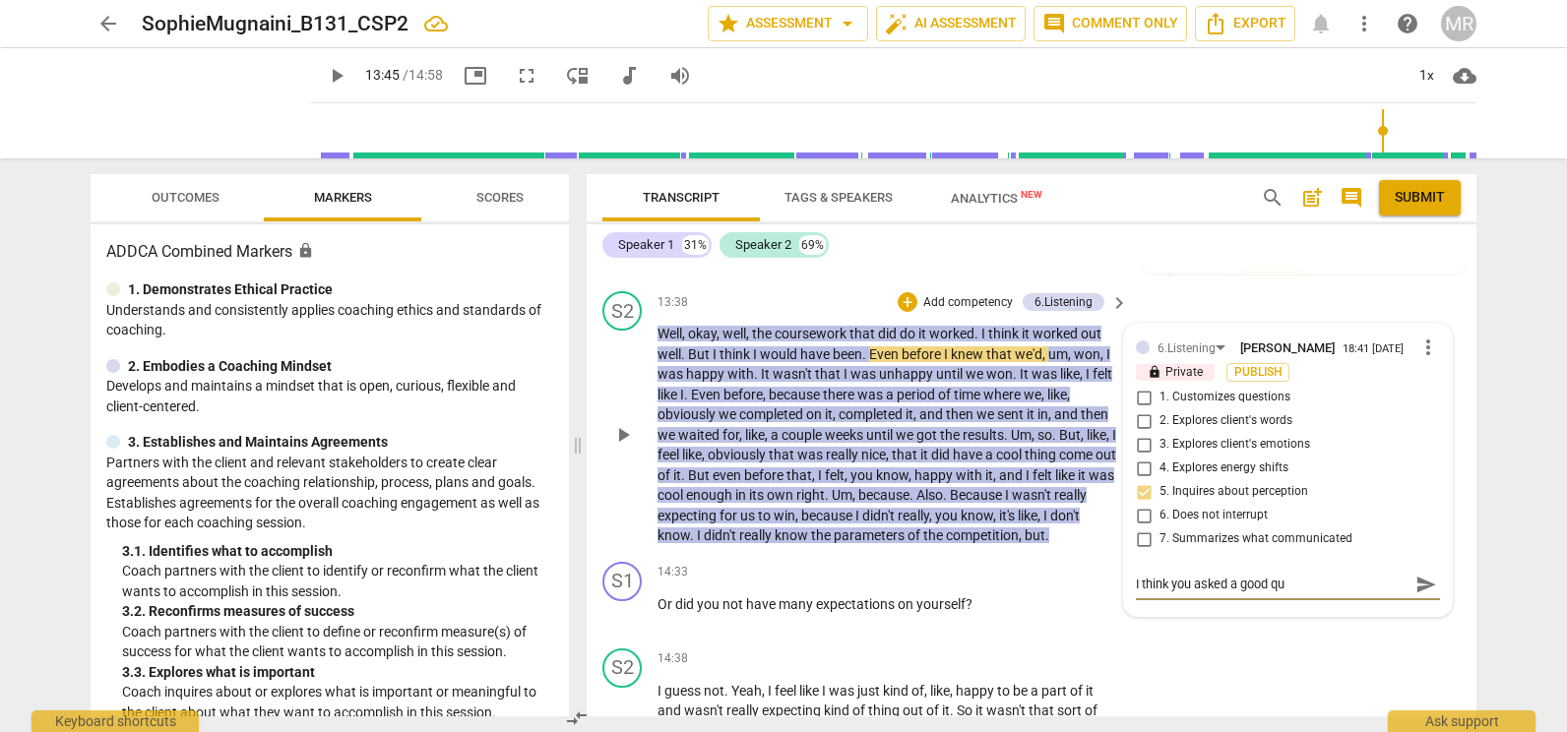
type textarea "I think you asked a good que"
type textarea "I think you asked a good ques"
type textarea "I think you asked a good quest"
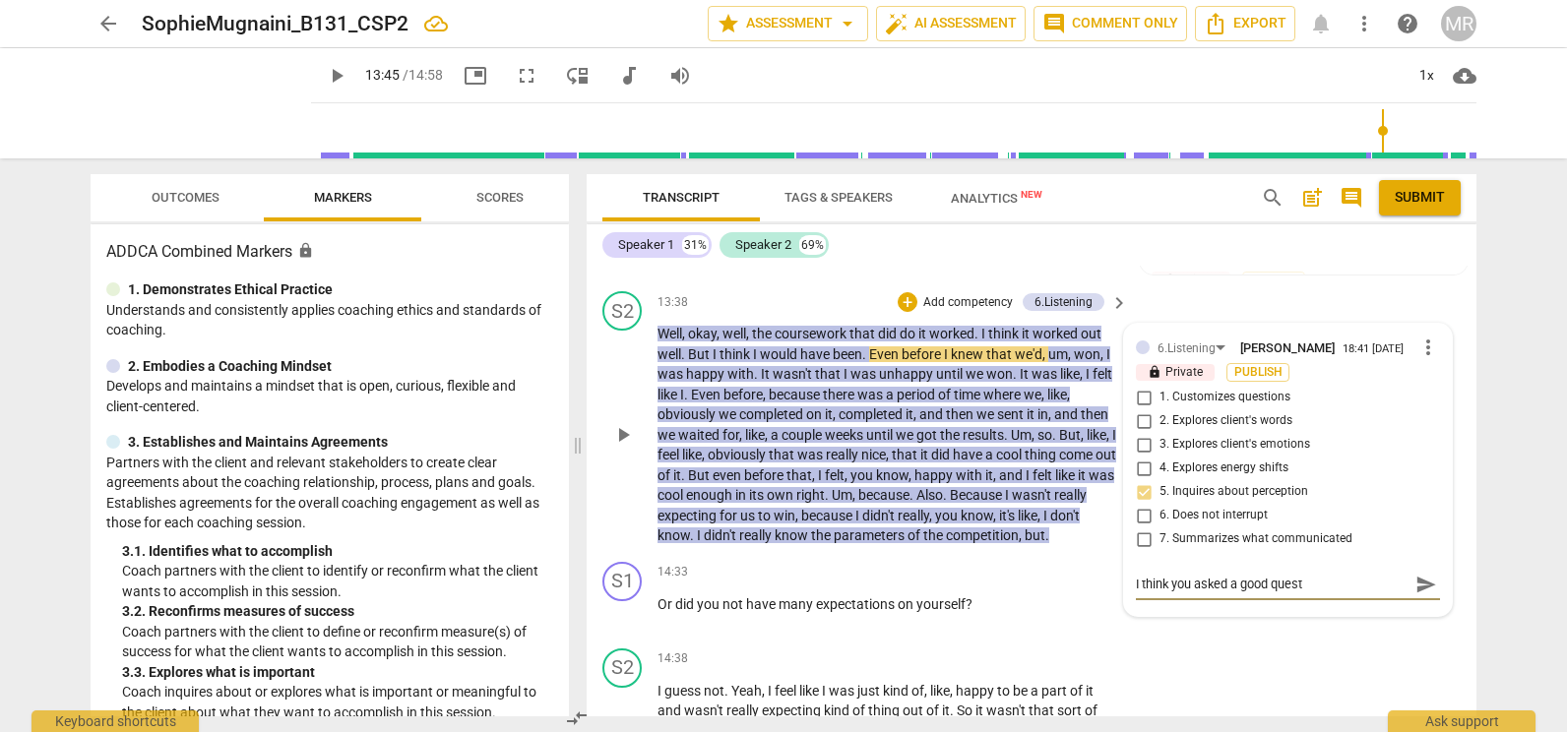
type textarea "I think you asked a good questi"
type textarea "I think you asked a good questio"
type textarea "I think you asked a good question"
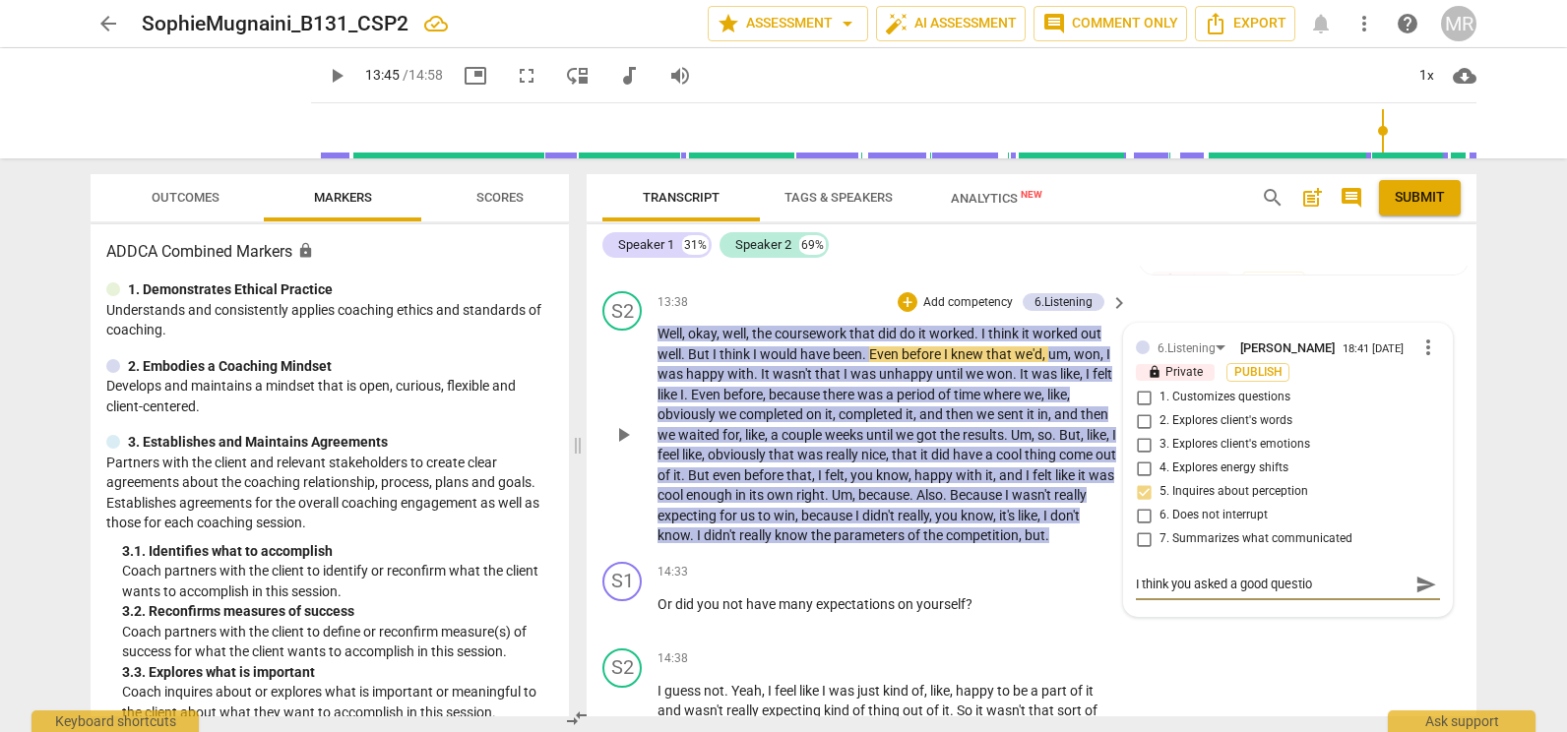
type textarea "I think you asked a good question"
type textarea "I think you asked a good question ""
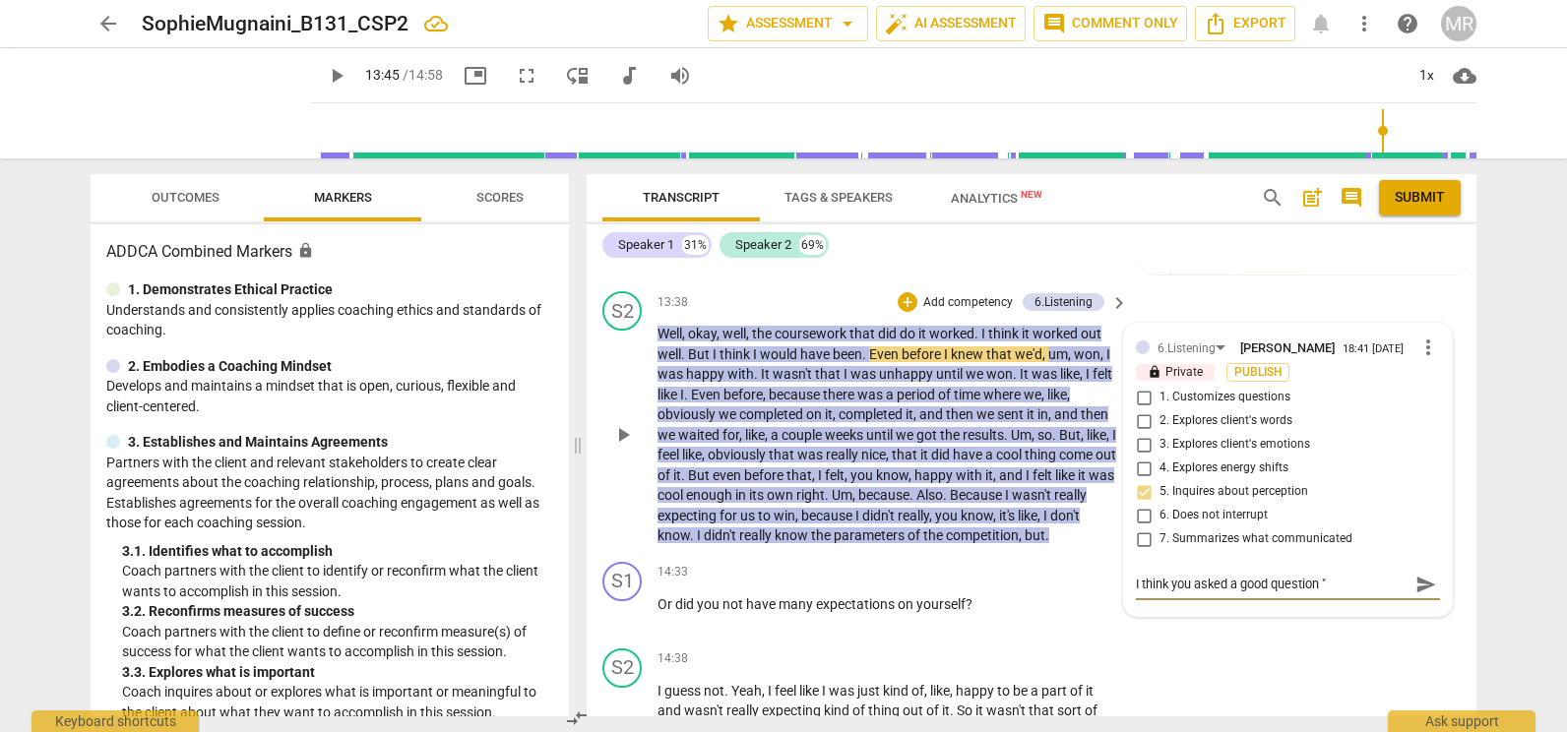
type textarea "I think you asked a good question "i"
type textarea "I think you asked a good question "in"
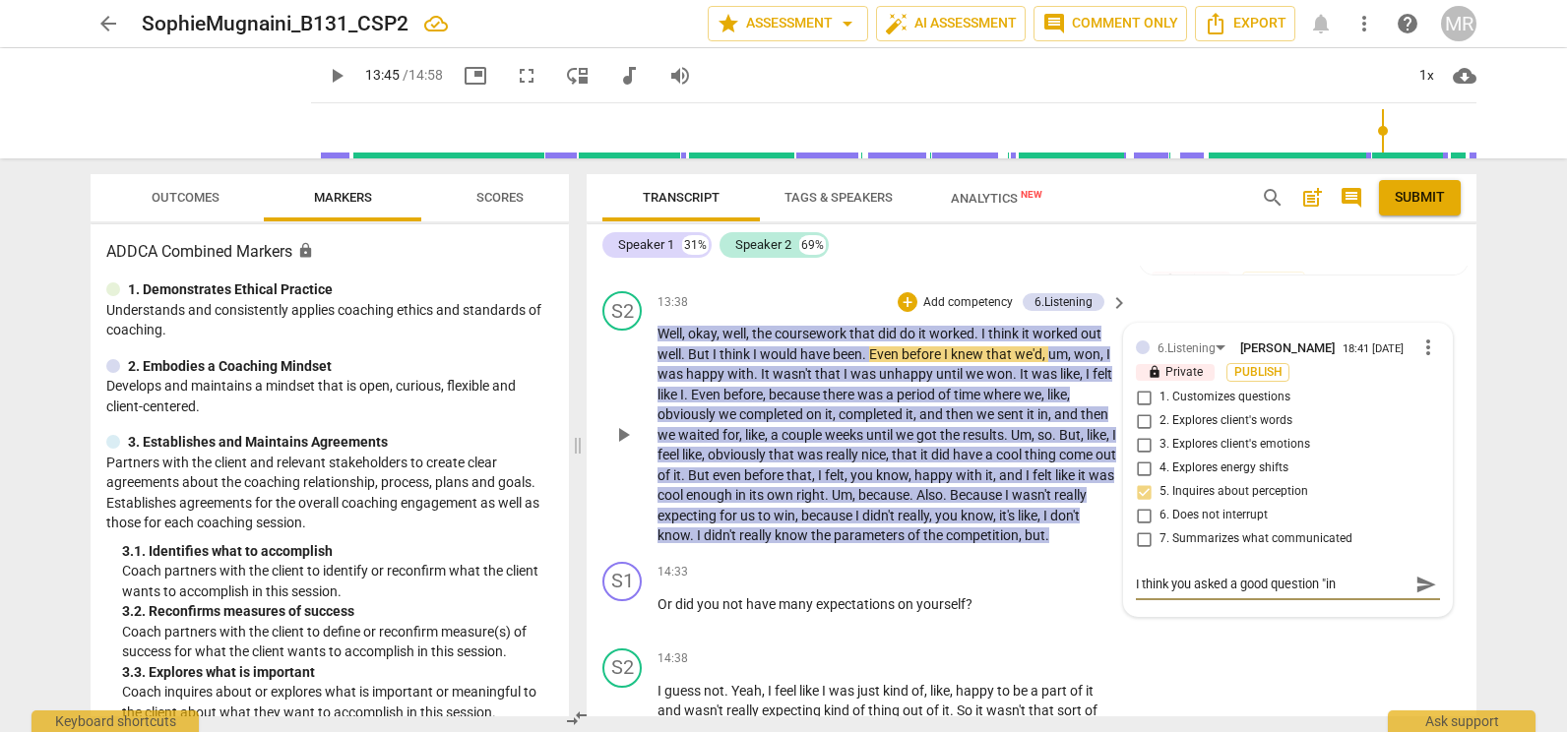
type textarea "I think you asked a good question "in"
type textarea "I think you asked a good question "in w"
type textarea "I think you asked a good question "in wh"
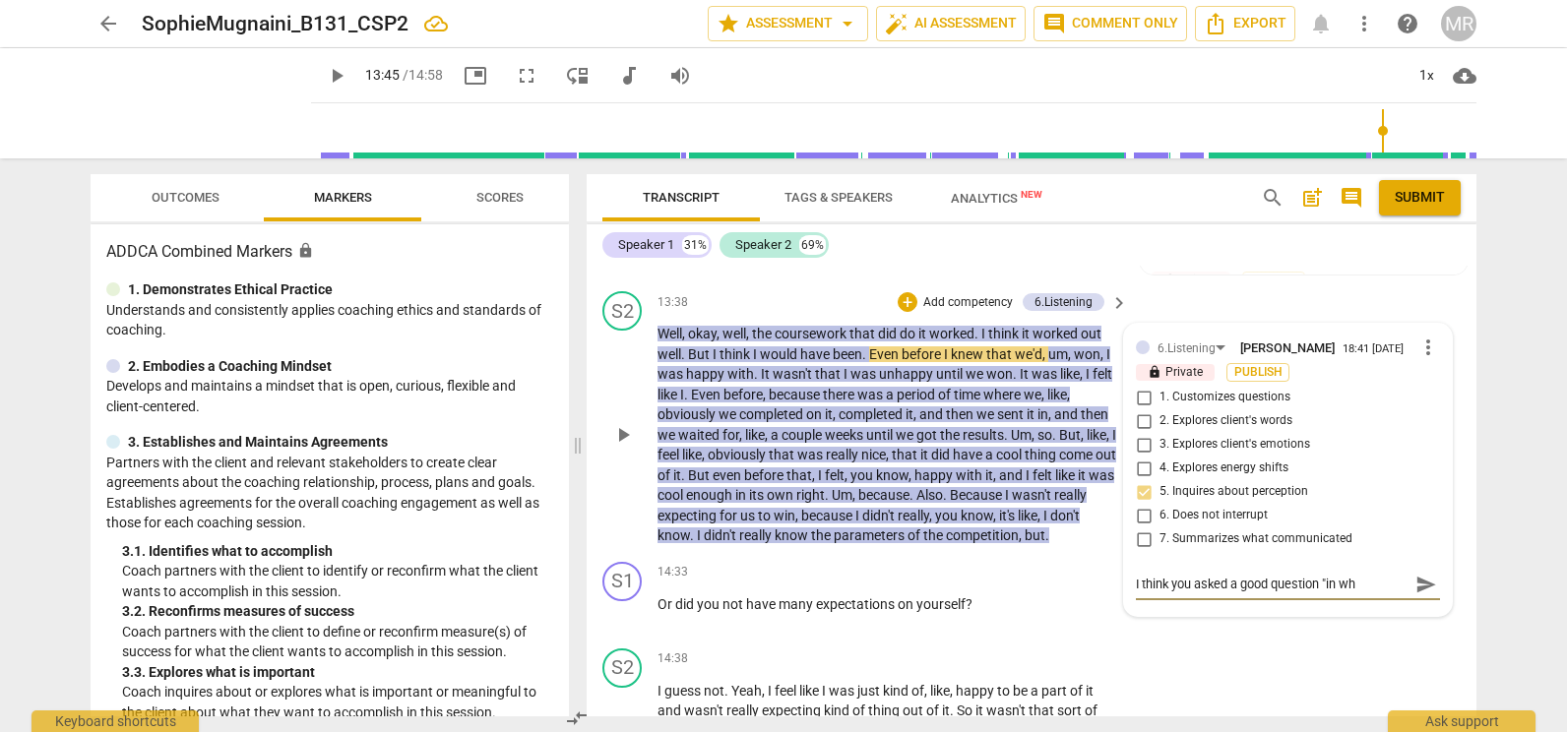
type textarea "I think you asked a good question "in wha"
type textarea "I think you asked a good question "in what"
type textarea "I think you asked a good question "in what w"
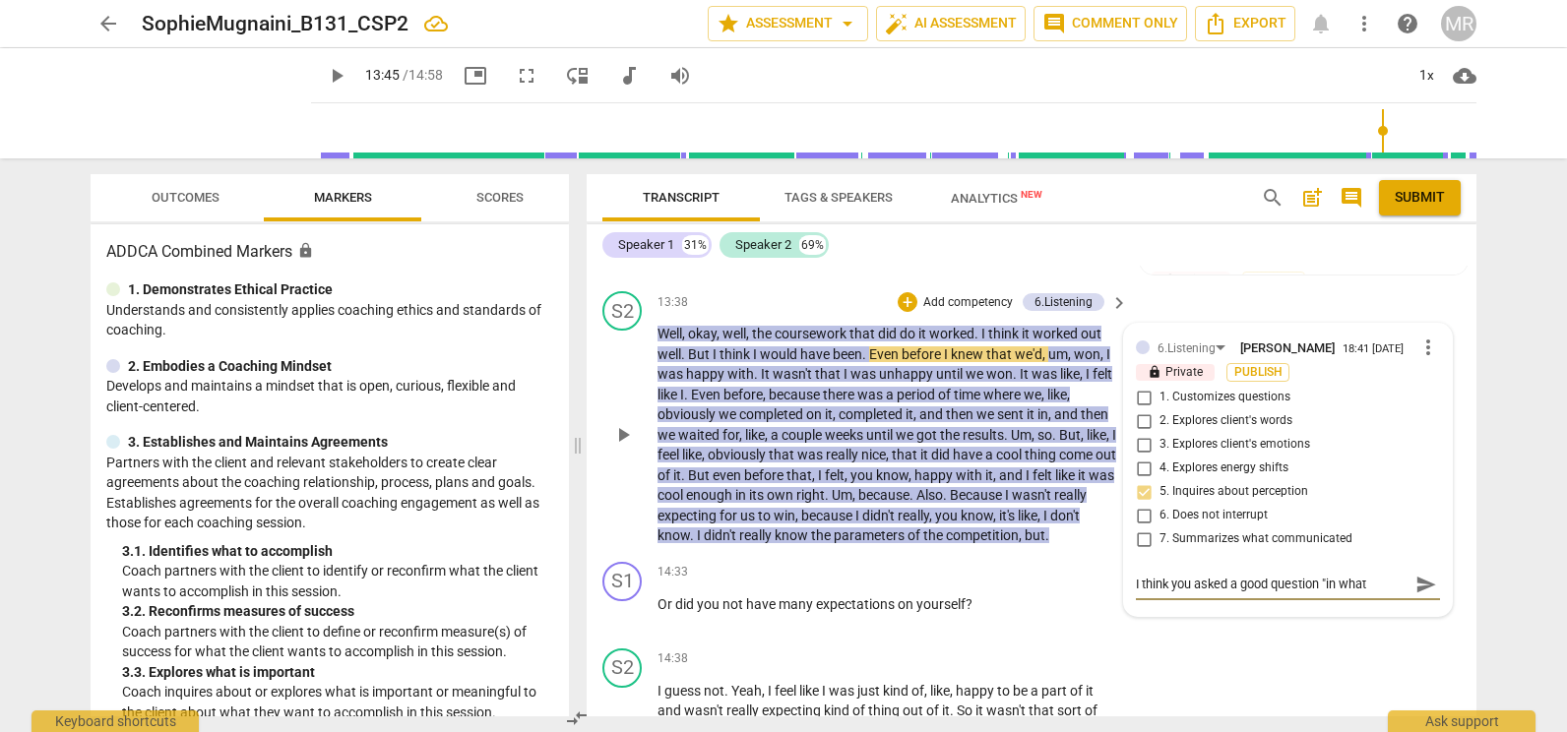
type textarea "I think you asked a good question "in what w"
type textarea "I think you asked a good question "in what wa"
type textarea "I think you asked a good question "in what way"
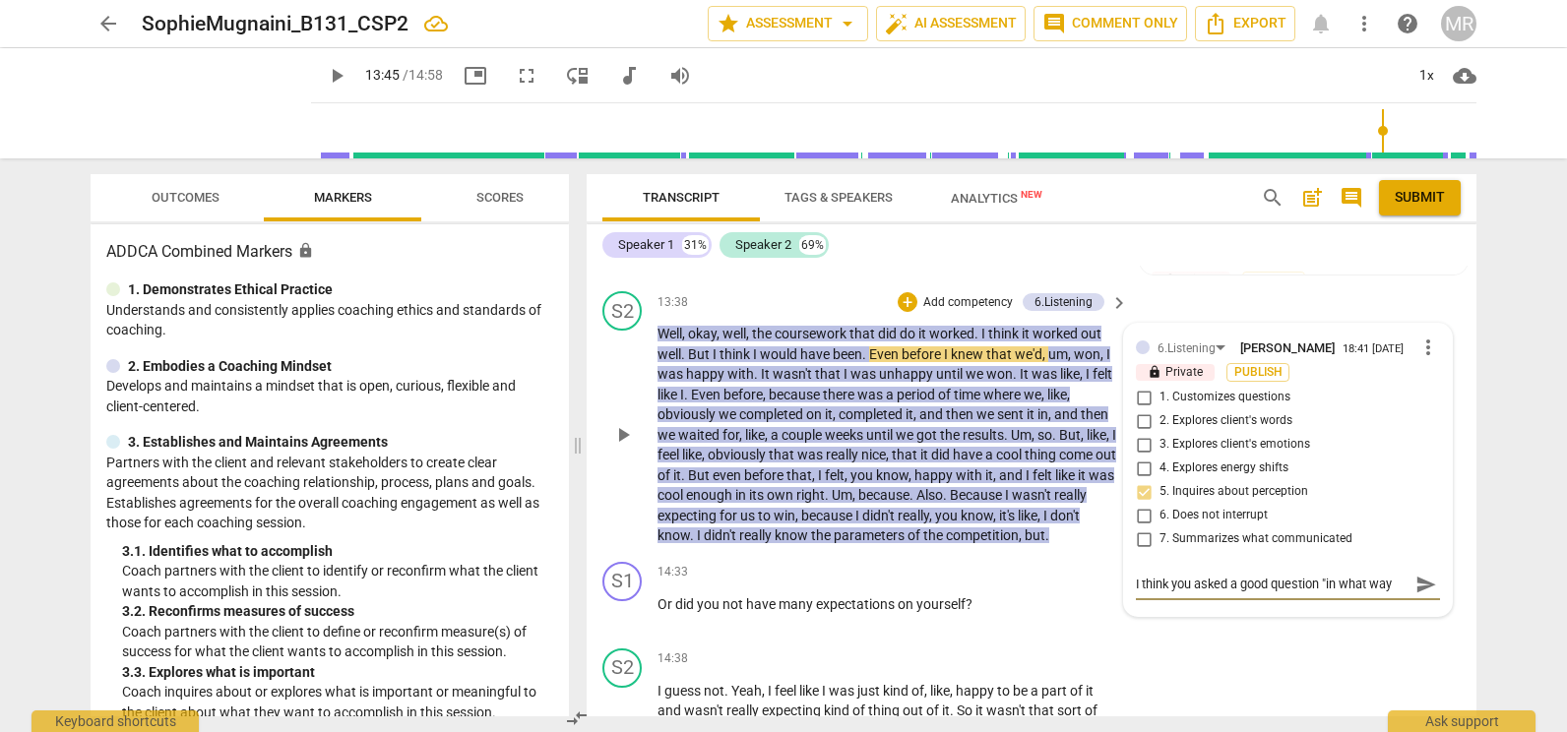
type textarea "I think you asked a good question "in what way d"
type textarea "I think you asked a good question "in what way di"
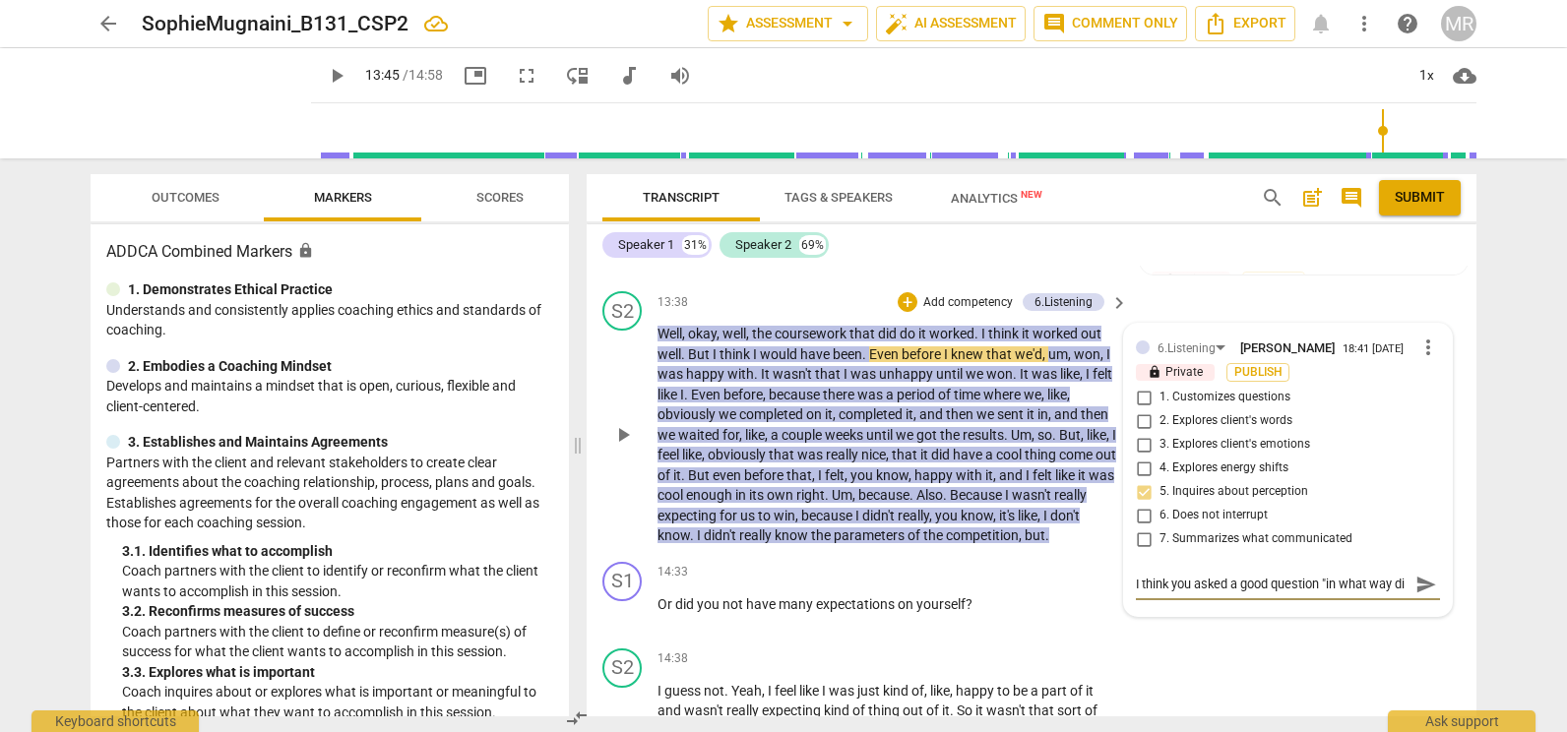
type textarea "I think you asked a good question "in what way did"
type textarea "I think you asked a good question "in what way did i"
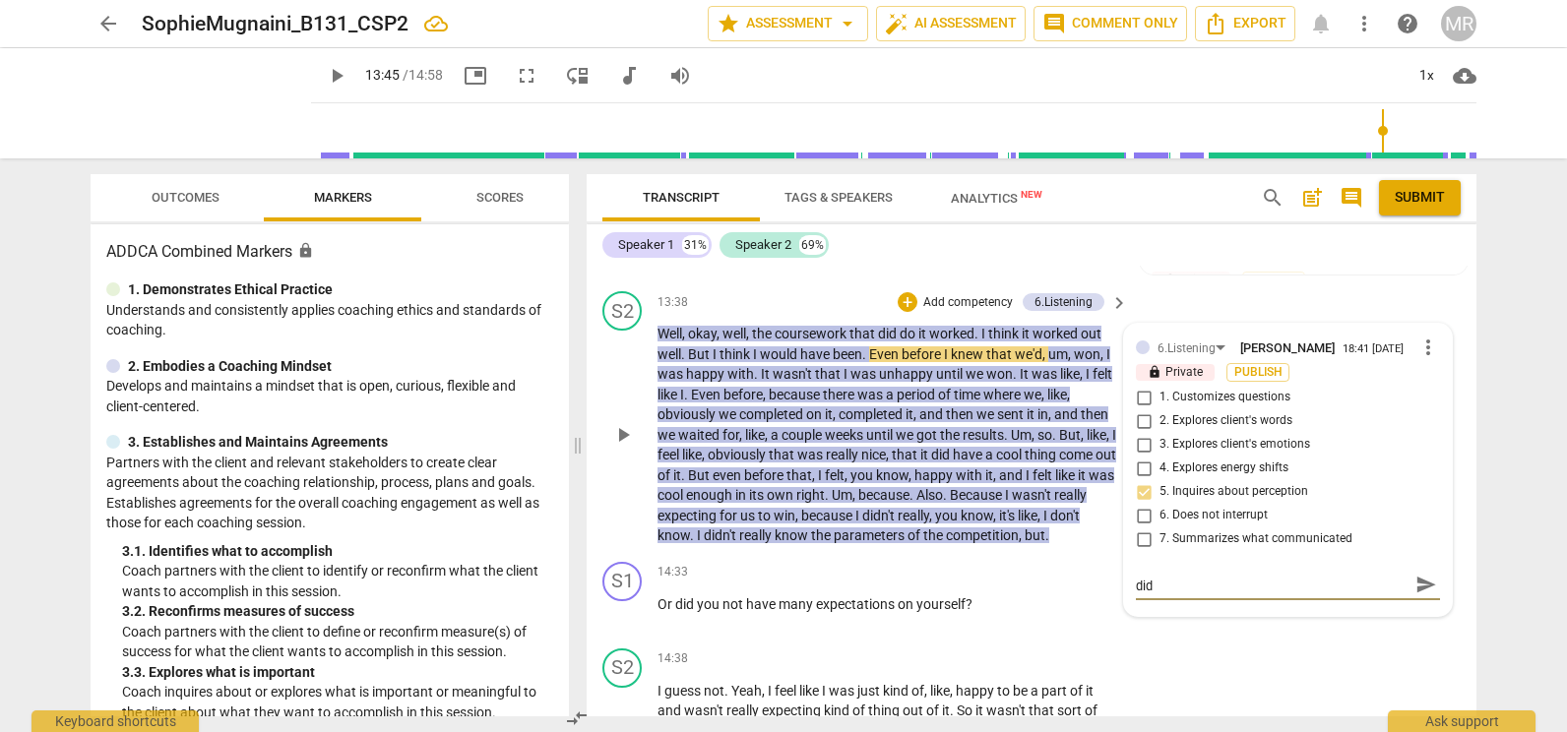
type textarea "I think you asked a good question "in what way did i"
type textarea "I think you asked a good question "in what way did it"
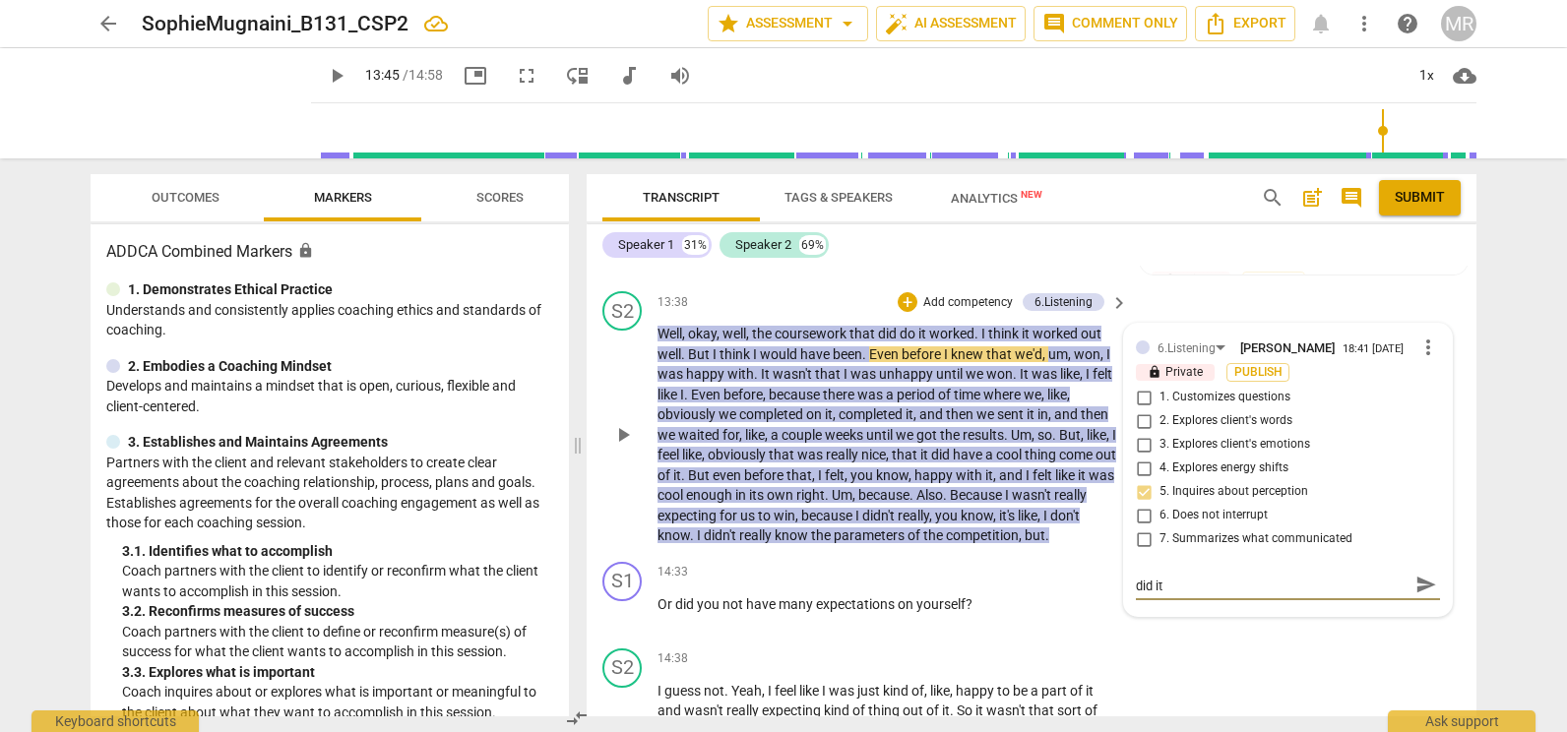
type textarea "I think you asked a good question "in what way did it n"
type textarea "I think you asked a good question "in what way did it no"
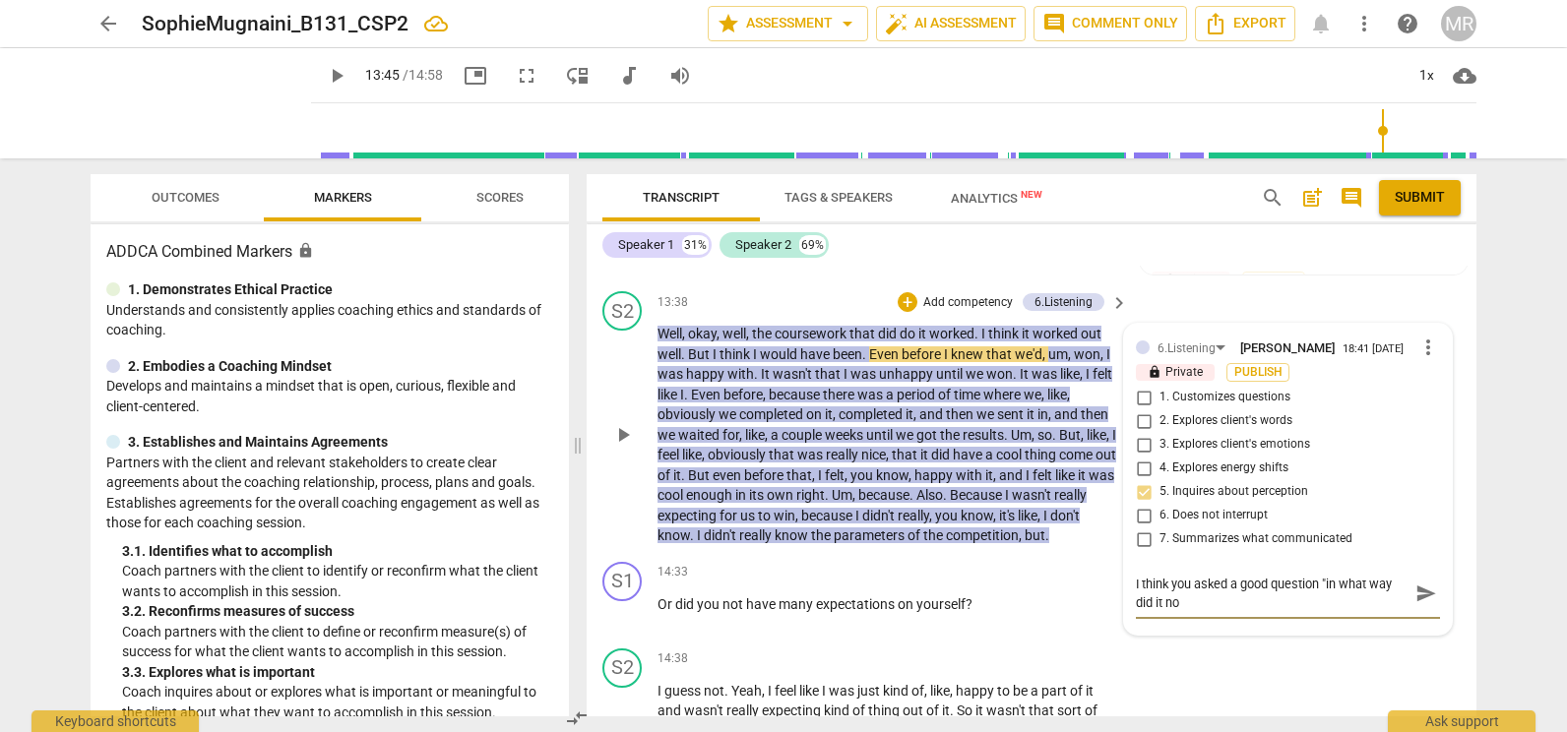
type textarea "I think you asked a good question "in what way did it not"
type textarea "I think you asked a good question "in what way did it not a"
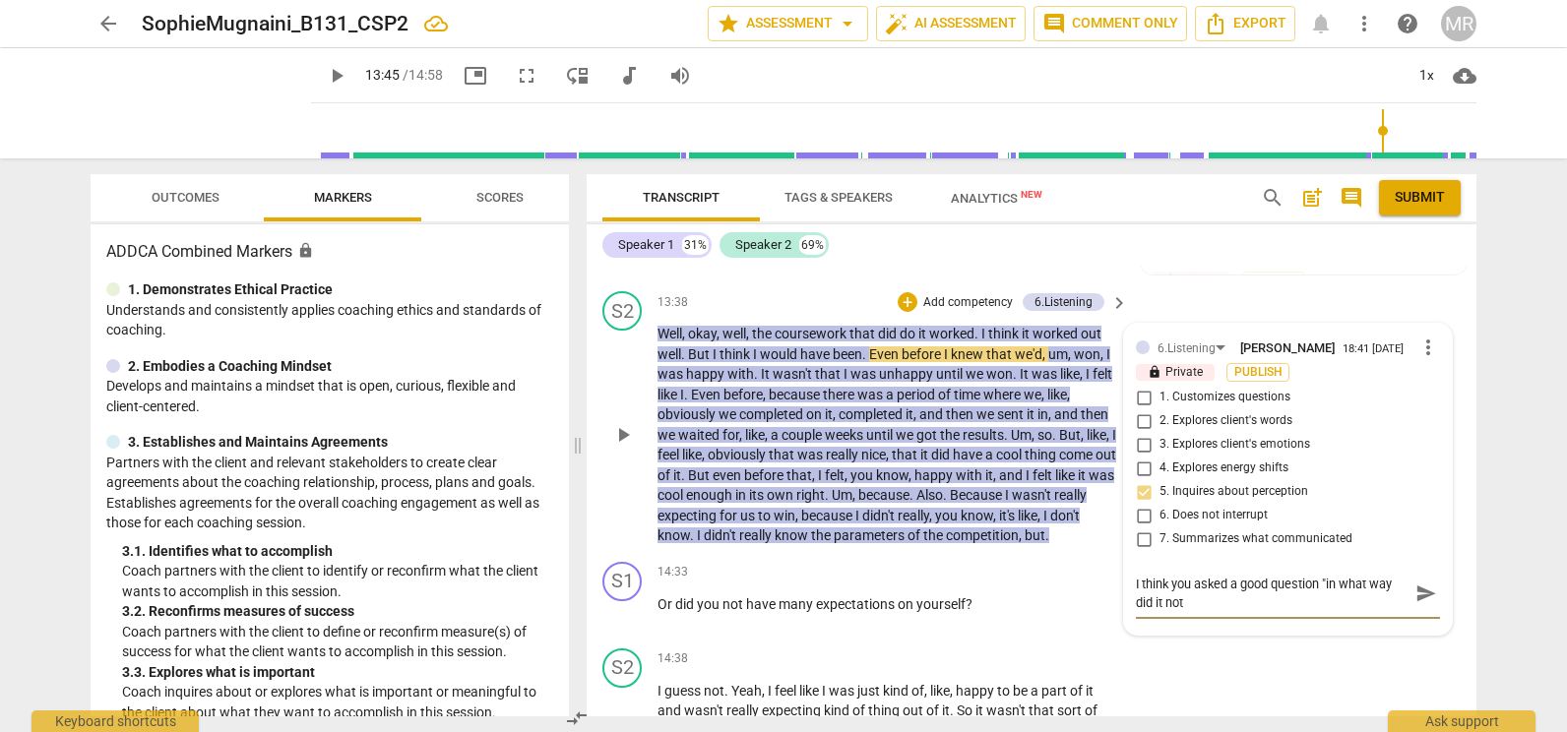
type textarea "I think you asked a good question "in what way did it not a"
type textarea "I think you asked a good question "in what way did it not am"
type textarea "I think you asked a good question "in what way did it not amo"
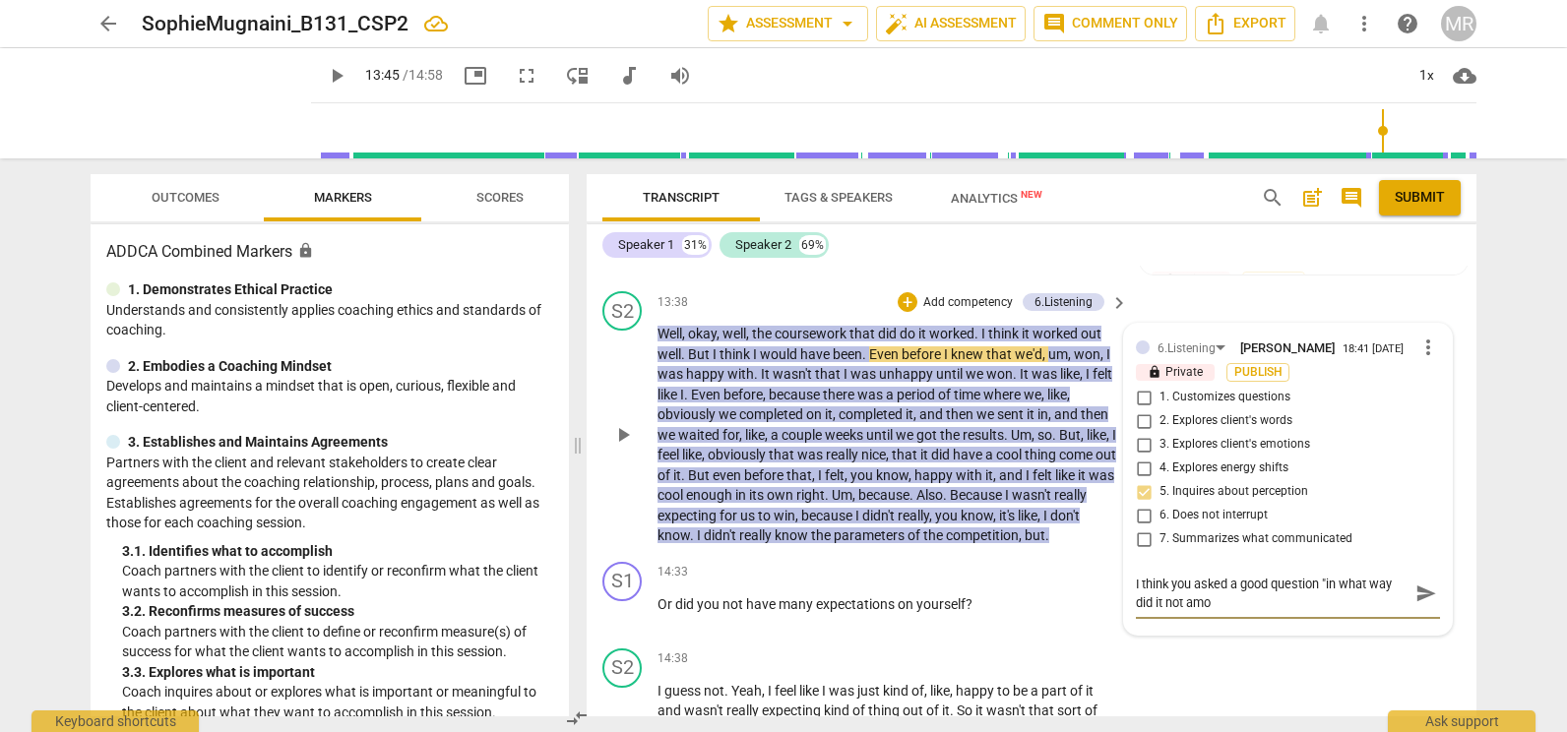
type textarea "I think you asked a good question "in what way did it not amou"
type textarea "I think you asked a good question "in what way did it not amoun"
type textarea "I think you asked a good question "in what way did it not amount"
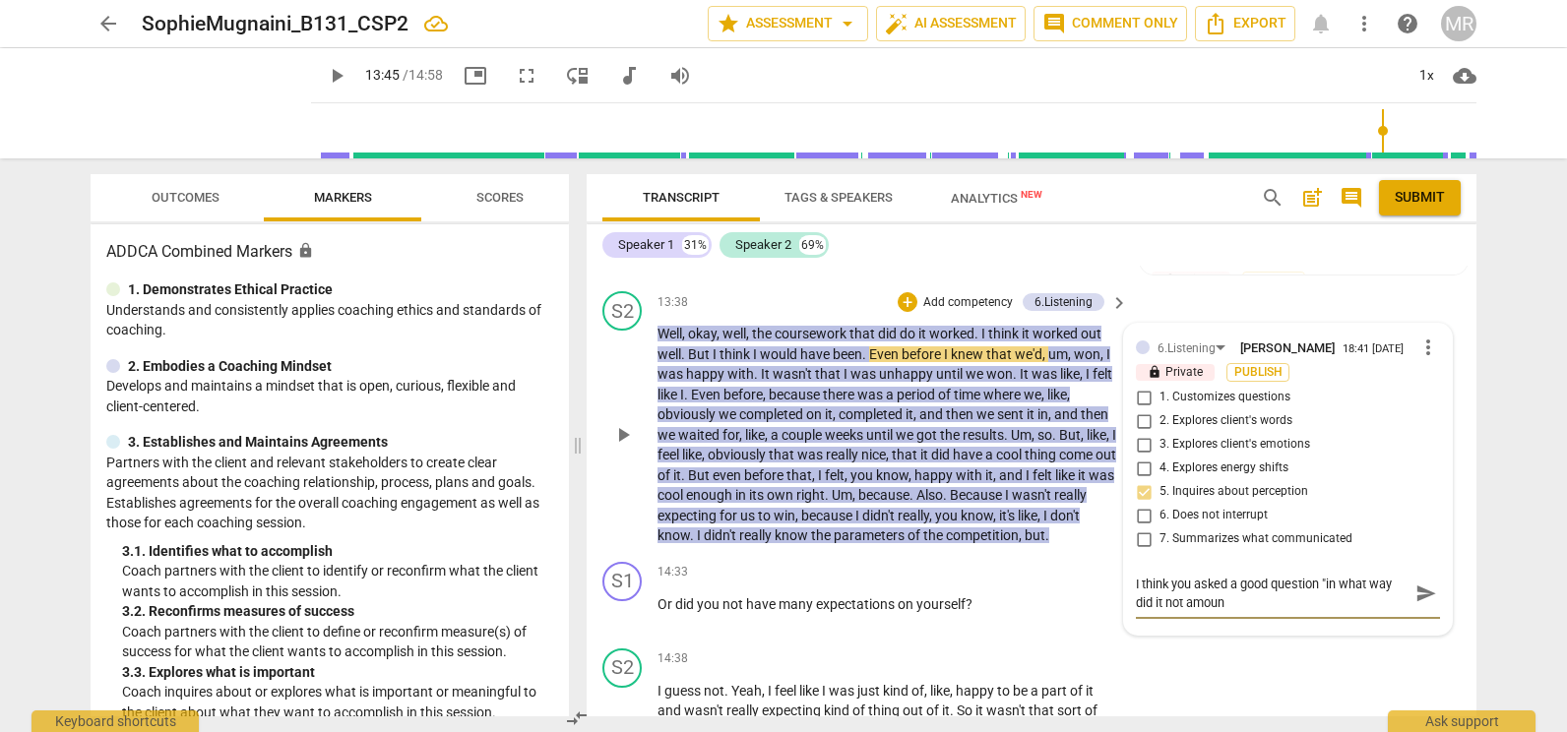
type textarea "I think you asked a good question "in what way did it not amount"
type textarea "I think you asked a good question "in what way did it not amount t"
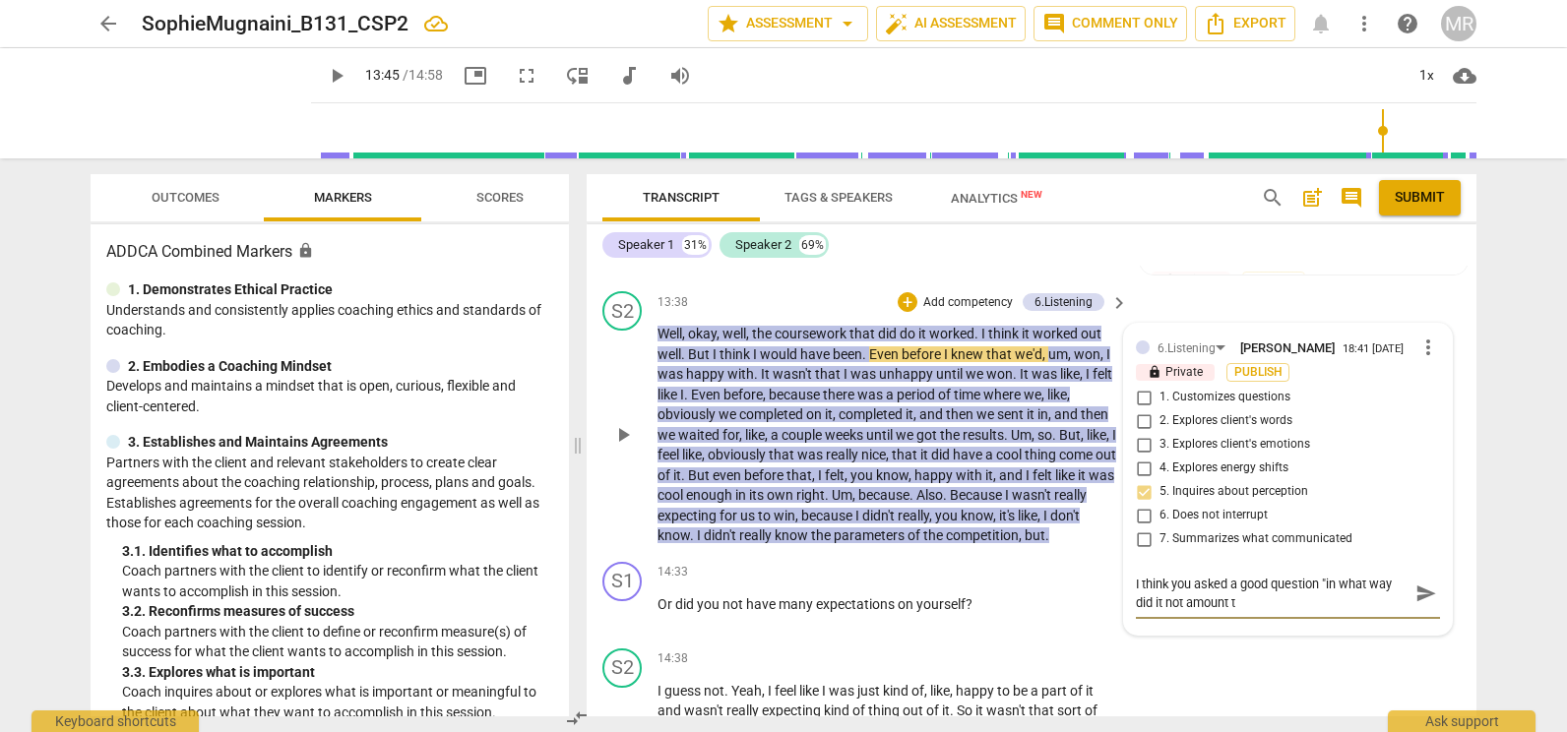
type textarea "I think you asked a good question "in what way did it not amount to"
type textarea "I think you asked a good question "in what way did it not amount to m"
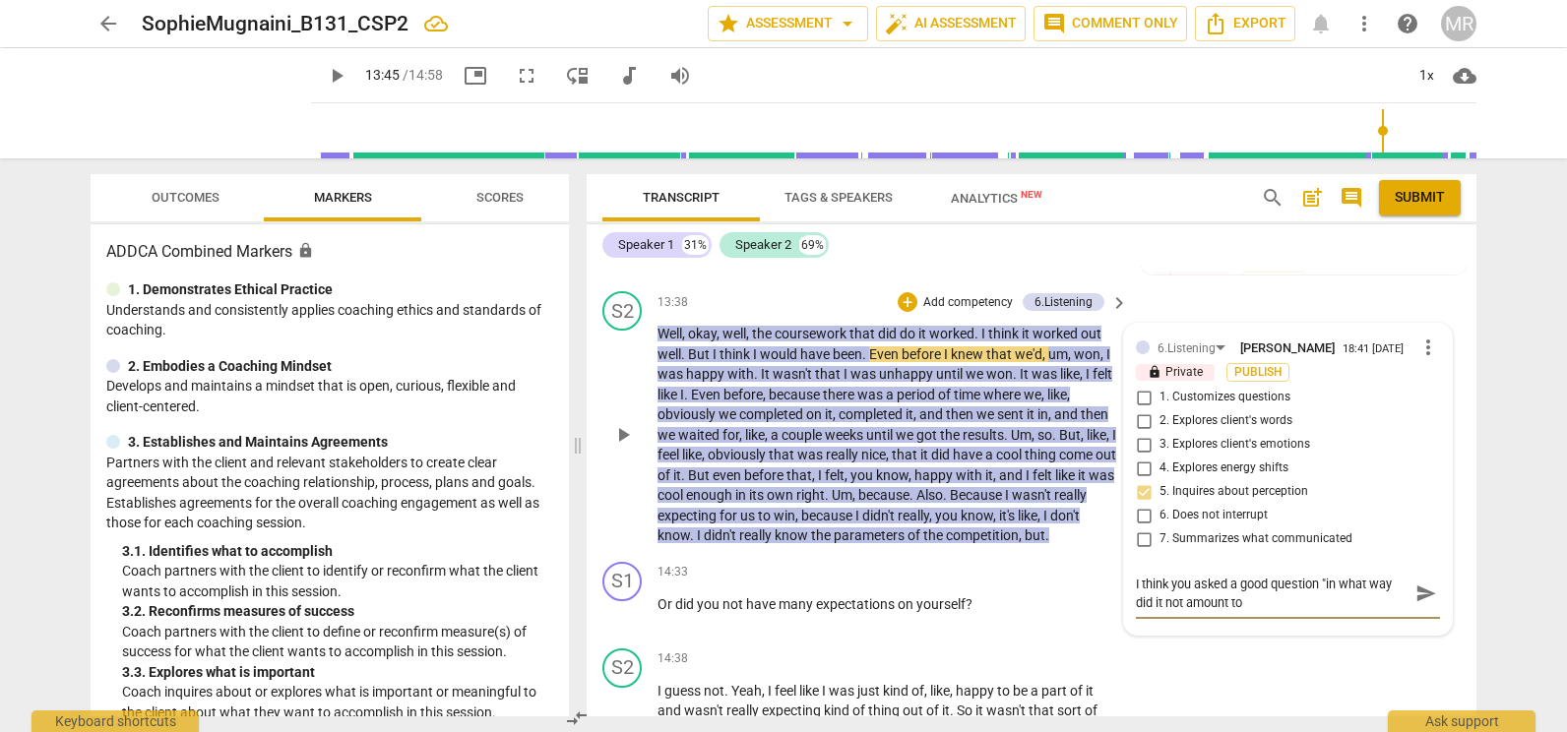
type textarea "I think you asked a good question "in what way did it not amount to m"
type textarea "I think you asked a good question "in what way did it not amount to mu"
type textarea "I think you asked a good question "in what way did it not amount to muc"
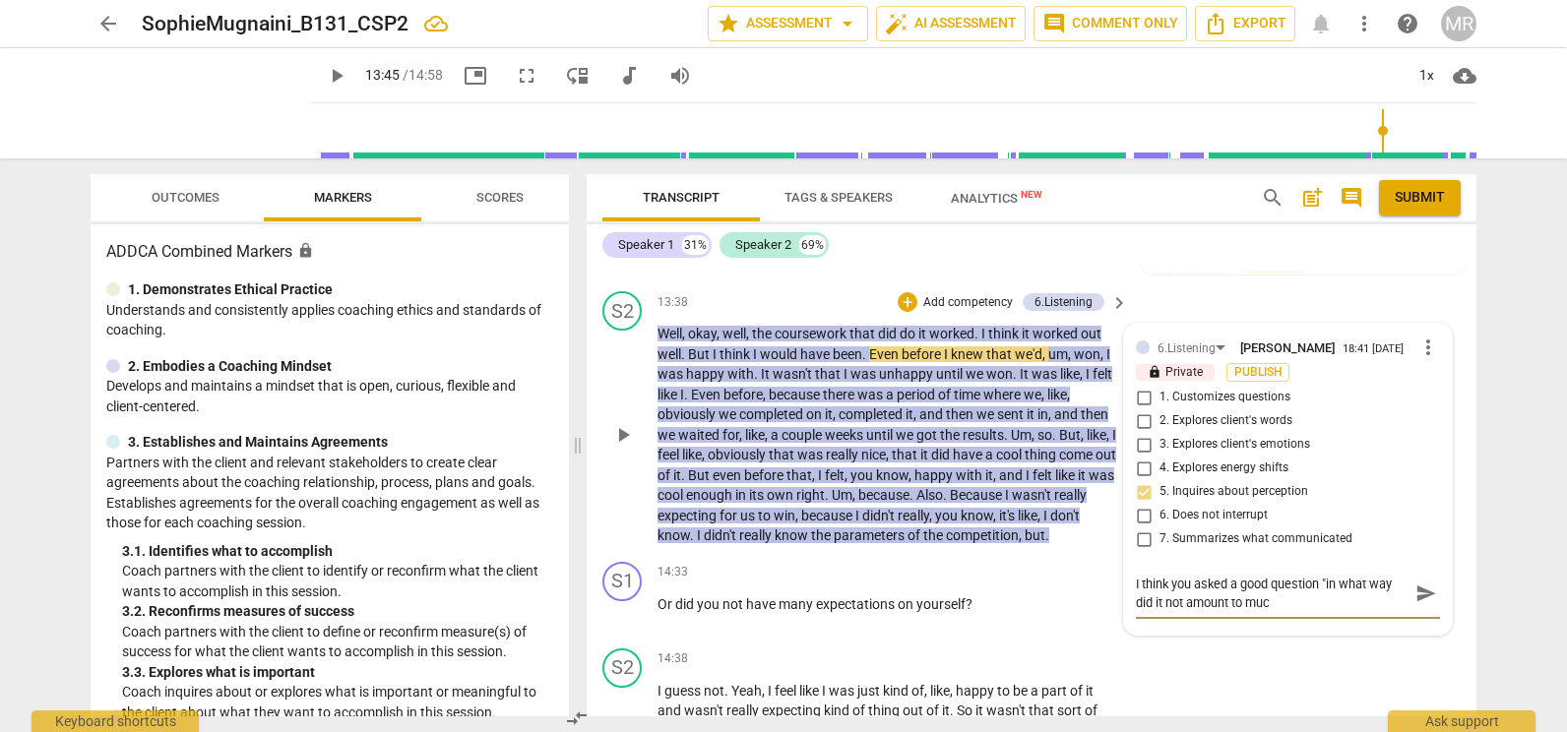
type textarea "I think you asked a good question "in what way did it not amount to much"
type textarea "I think you asked a good question "in what way did it not amount to much?"
type textarea "I think you asked a good question "in what way did it not amount to much?,"
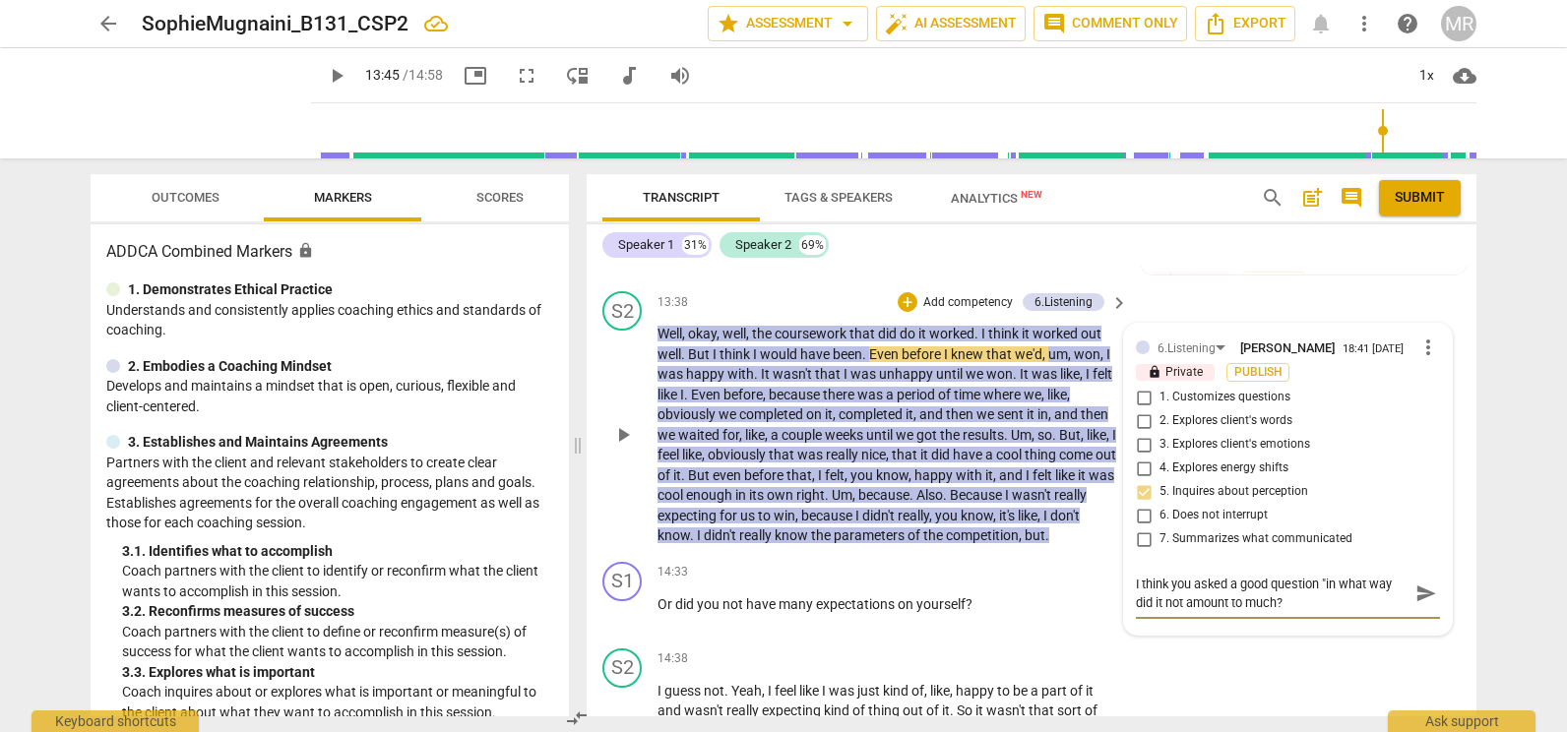
type textarea "I think you asked a good question "in what way did it not amount to much?,"
type textarea "I think you asked a good question "in what way did it not amount to much?, b"
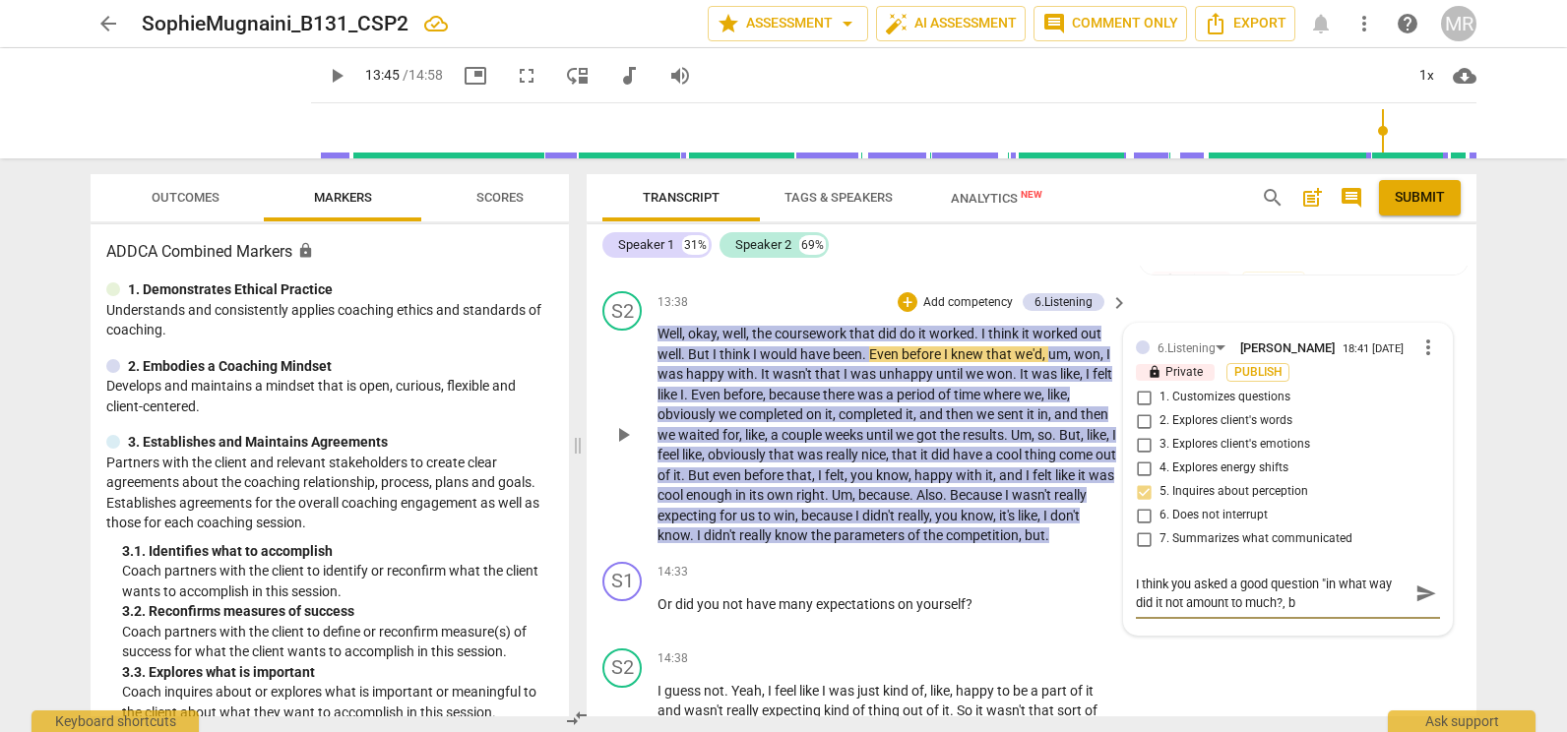
type textarea "I think you asked a good question "in what way did it not amount to much?, bu"
type textarea "I think you asked a good question "in what way did it not amount to much?, but"
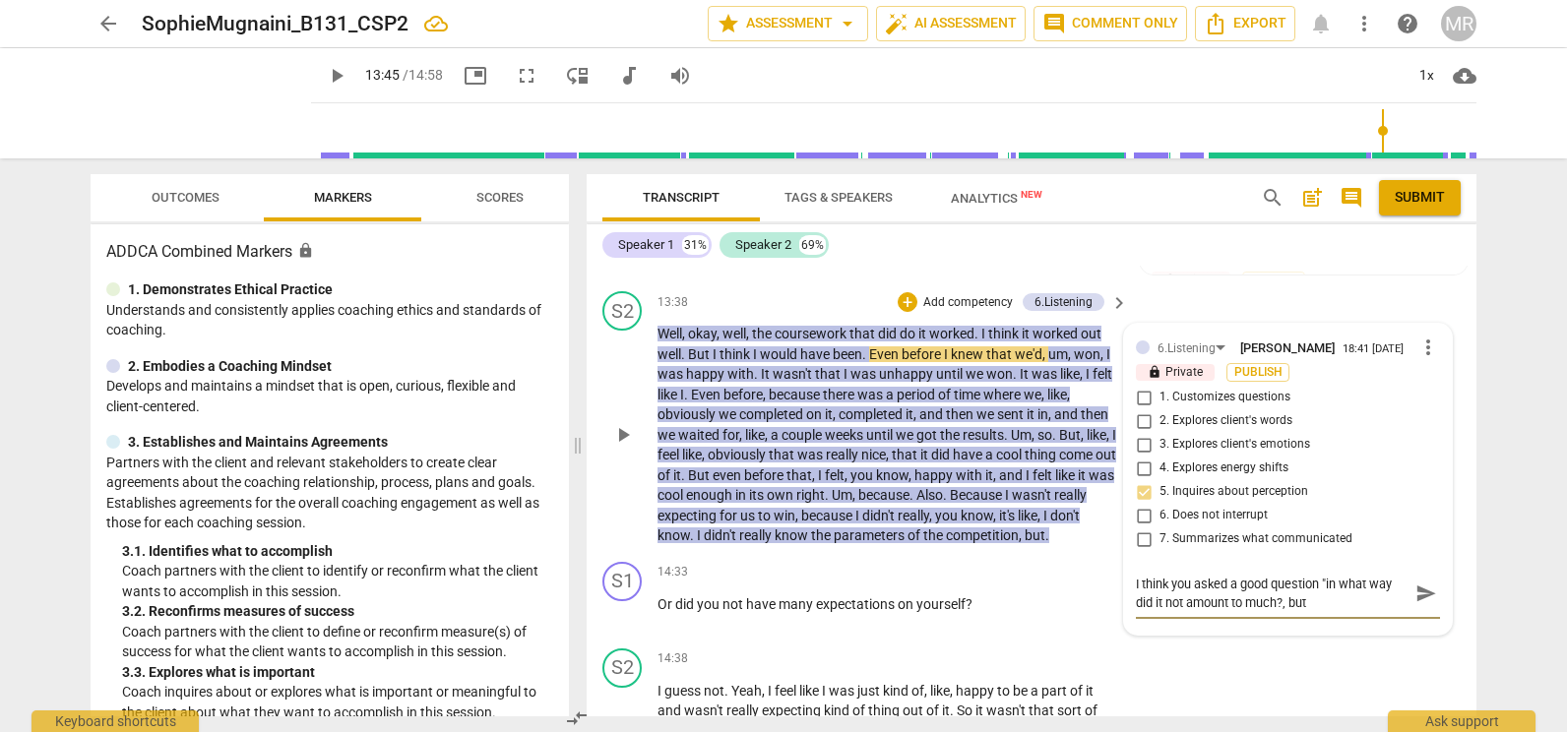
type textarea "I think you asked a good question "in what way did it not amount to much?, but"
type textarea "I think you asked a good question "in what way did it not amount to much?, but t"
type textarea "I think you asked a good question "in what way did it not amount to much?, but …"
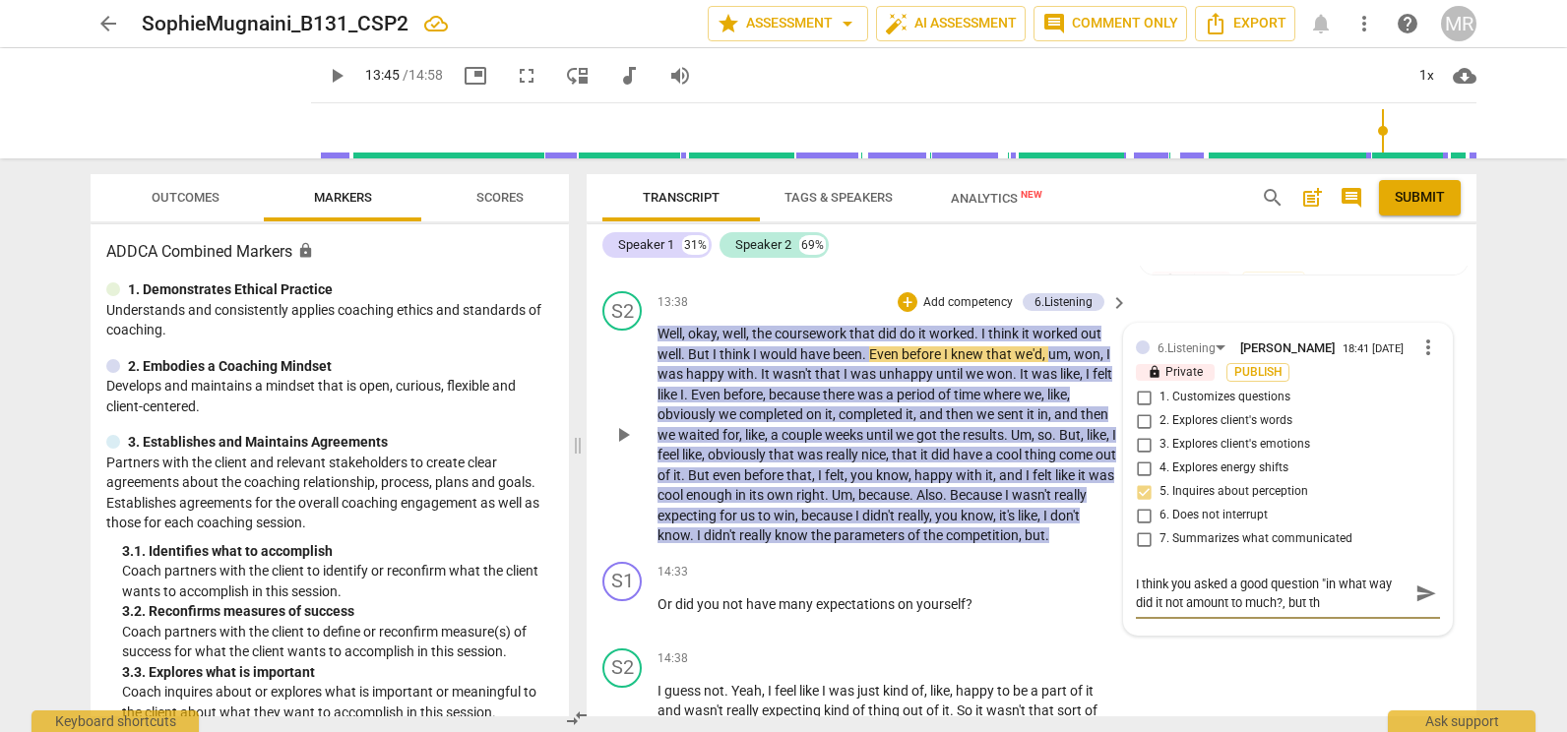
type textarea "I think you asked a good question "in what way did it not amount to much?, but …"
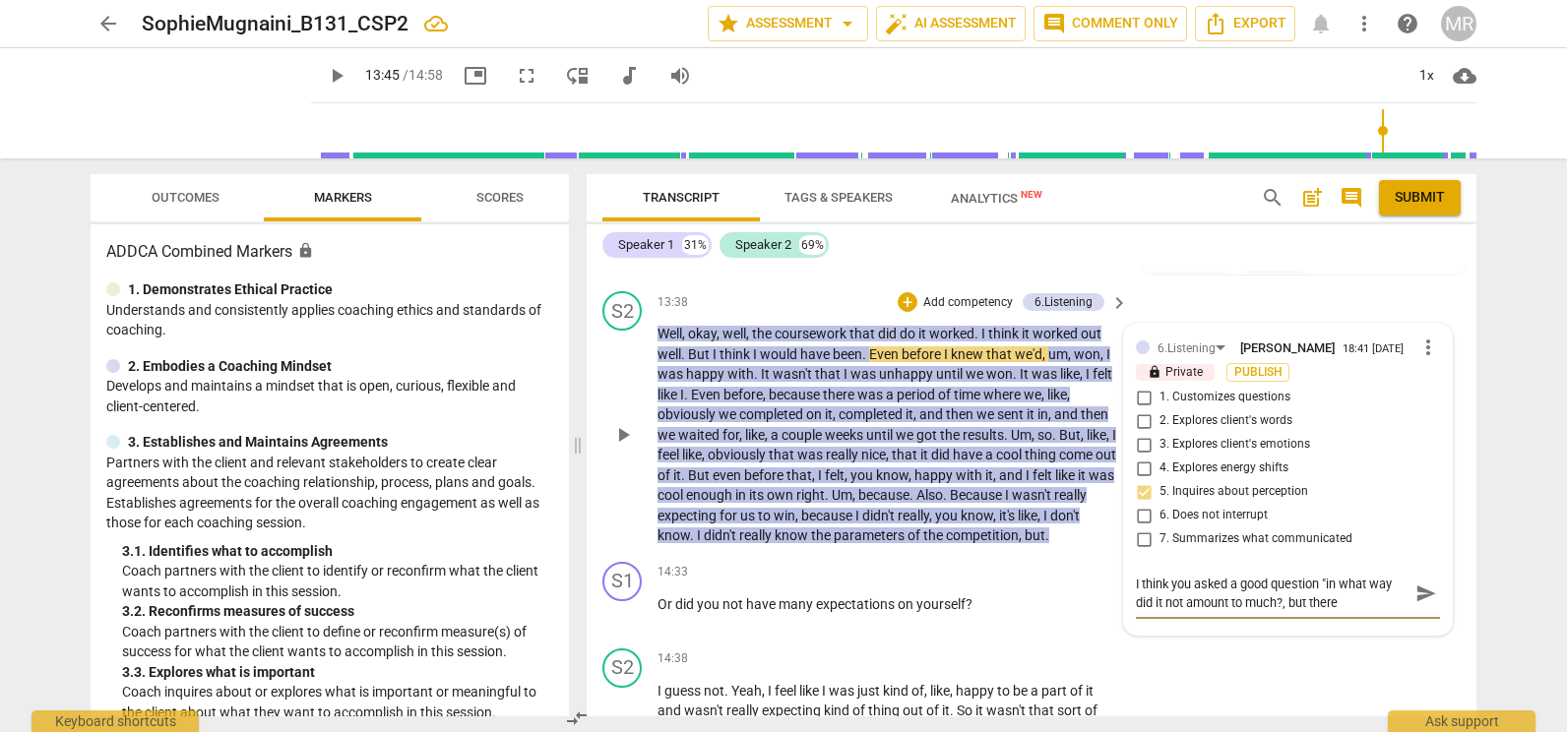
type textarea "I think you asked a good question "in what way did it not amount to much?, but …"
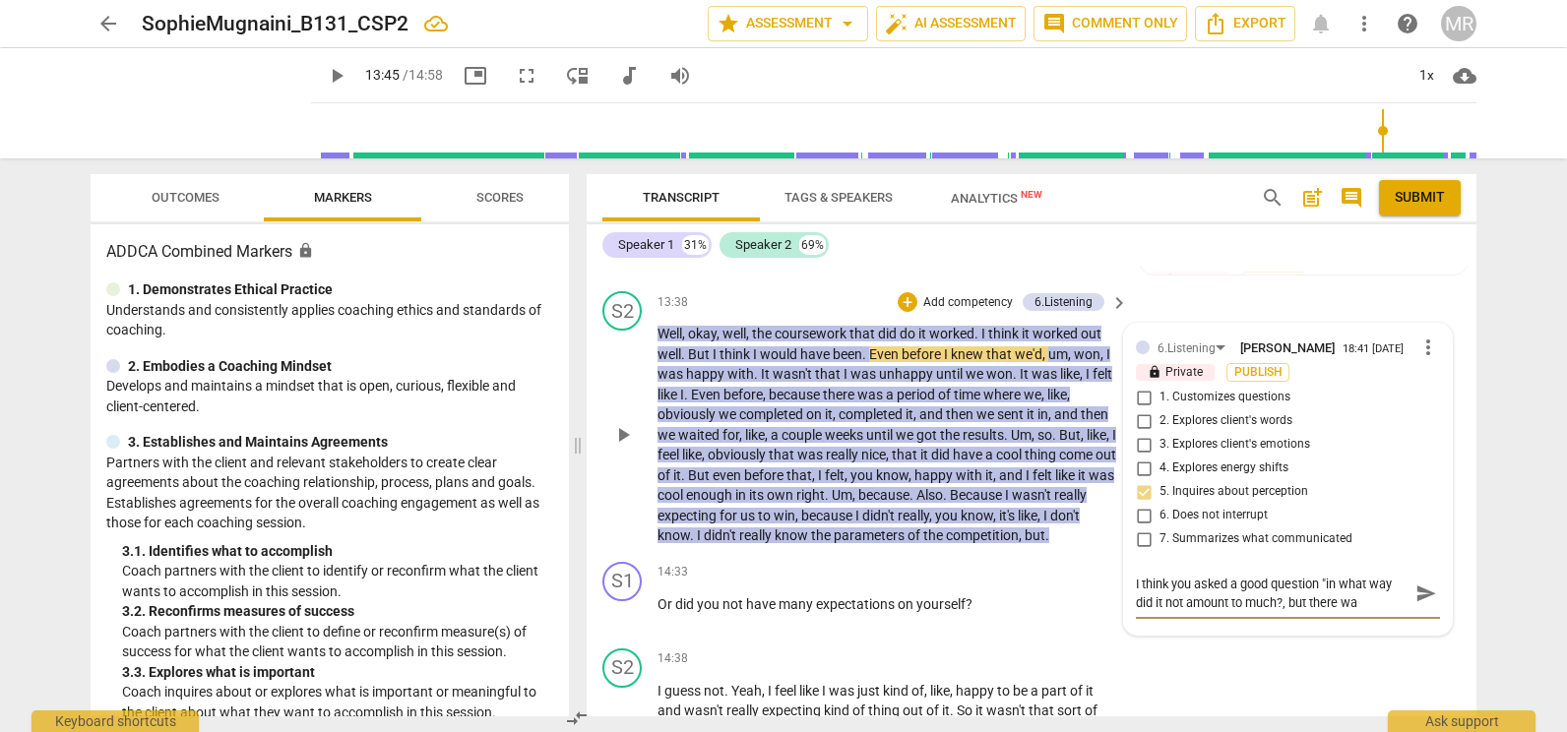
type textarea "I think you asked a good question "in what way did it not amount to much?, but …"
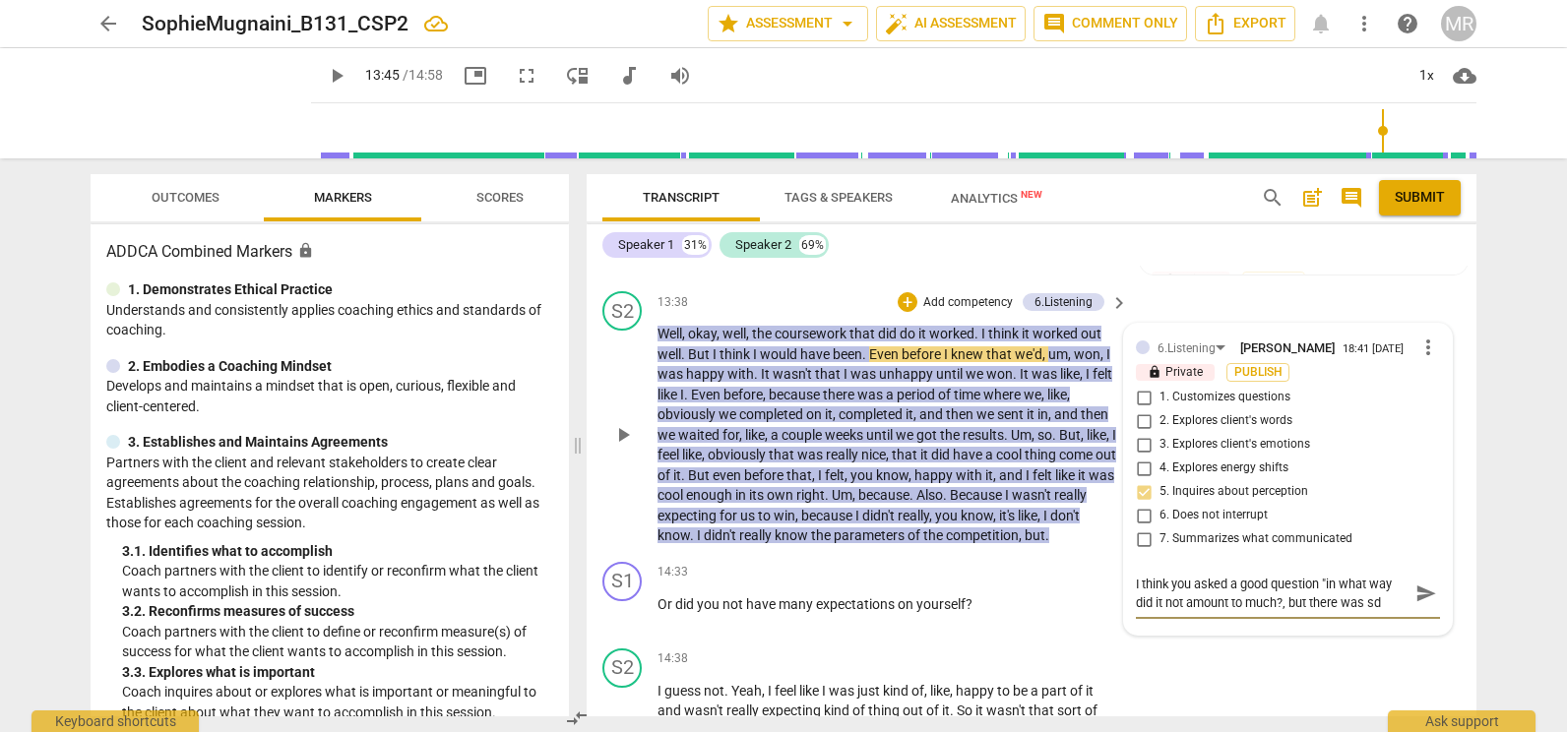
type textarea "I think you asked a good question "in what way did it not amount to much?, but …"
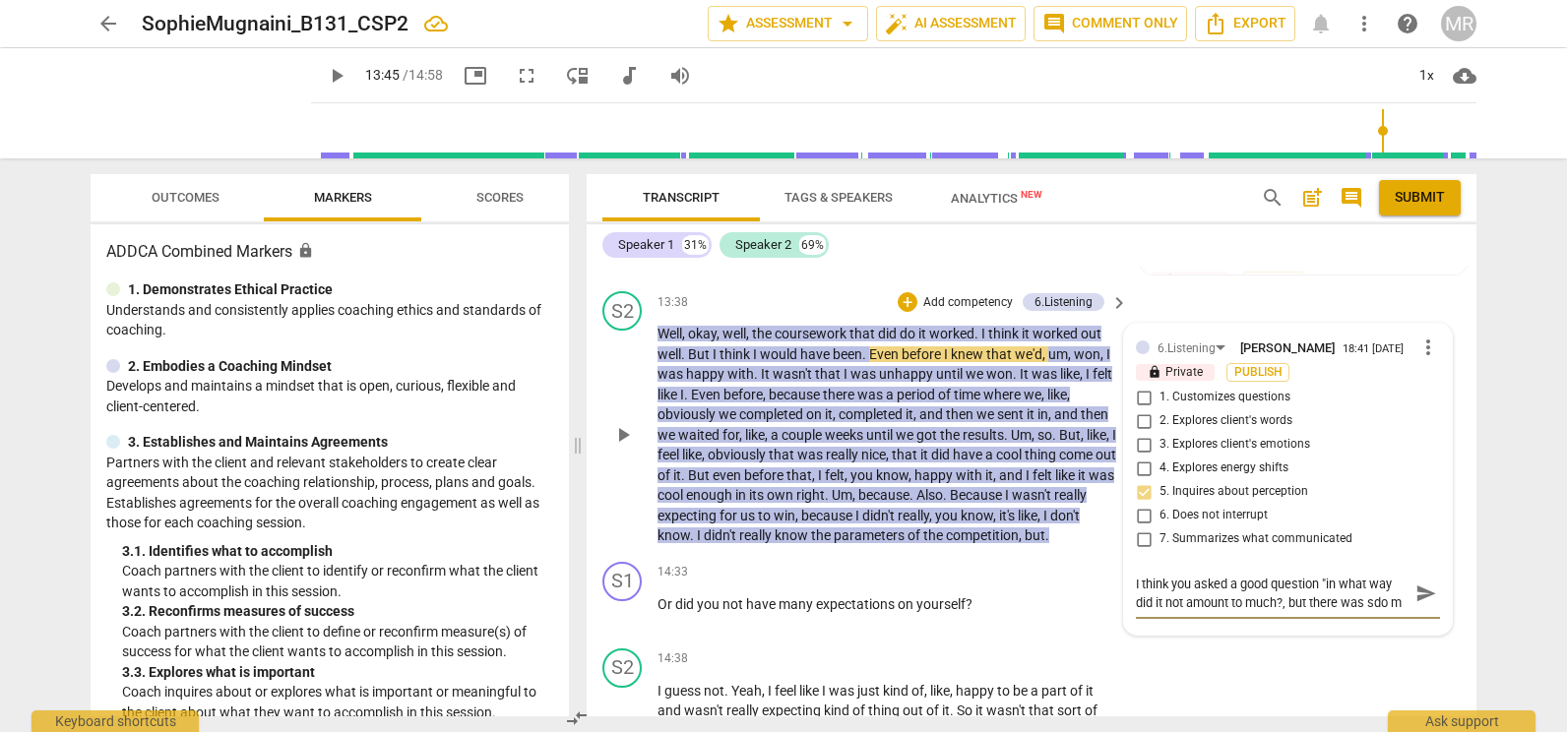
scroll to position [17, 0]
type textarea "I think you asked a good question "in what way did it not amount to much?, but …"
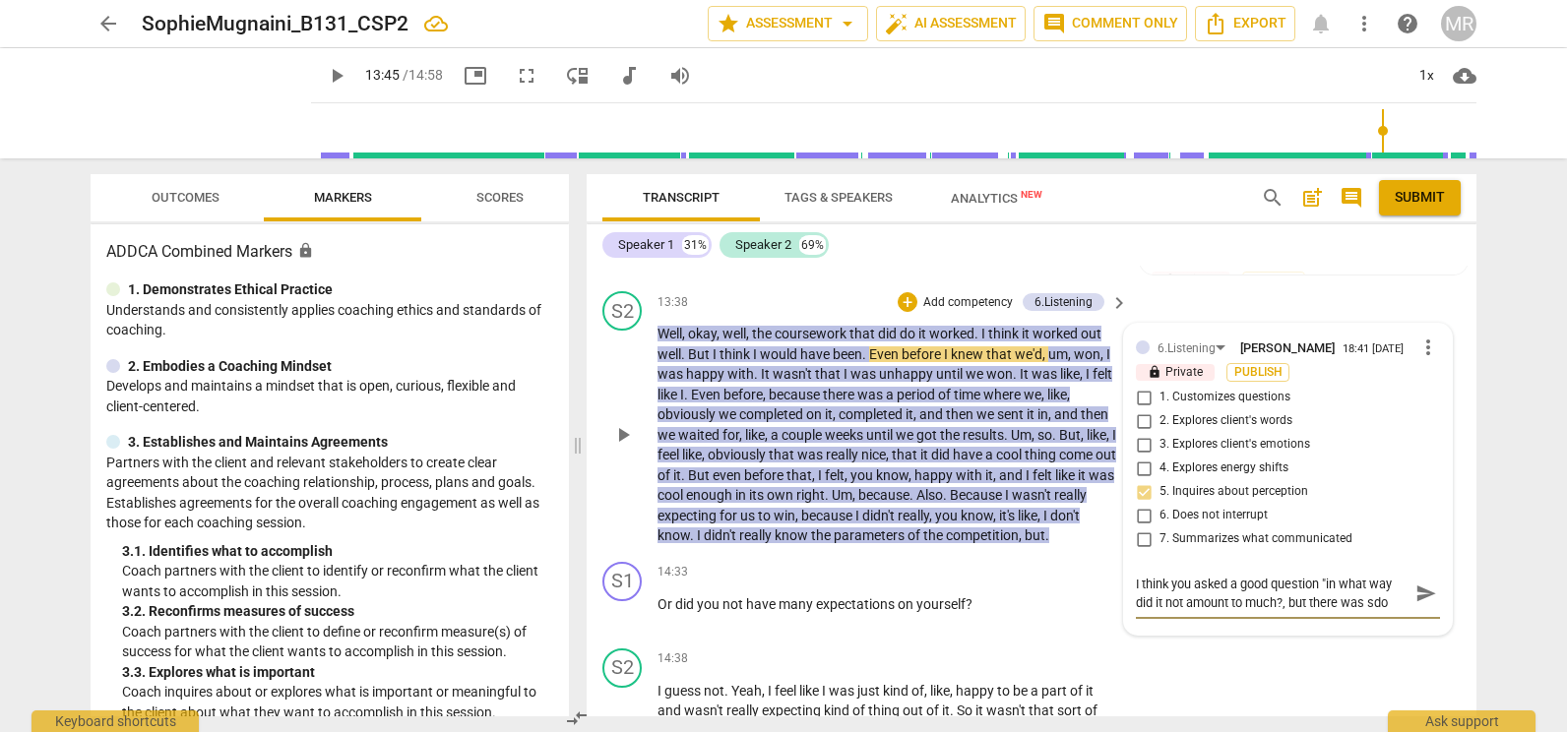
type textarea "I think you asked a good question "in what way did it not amount to much?, but …"
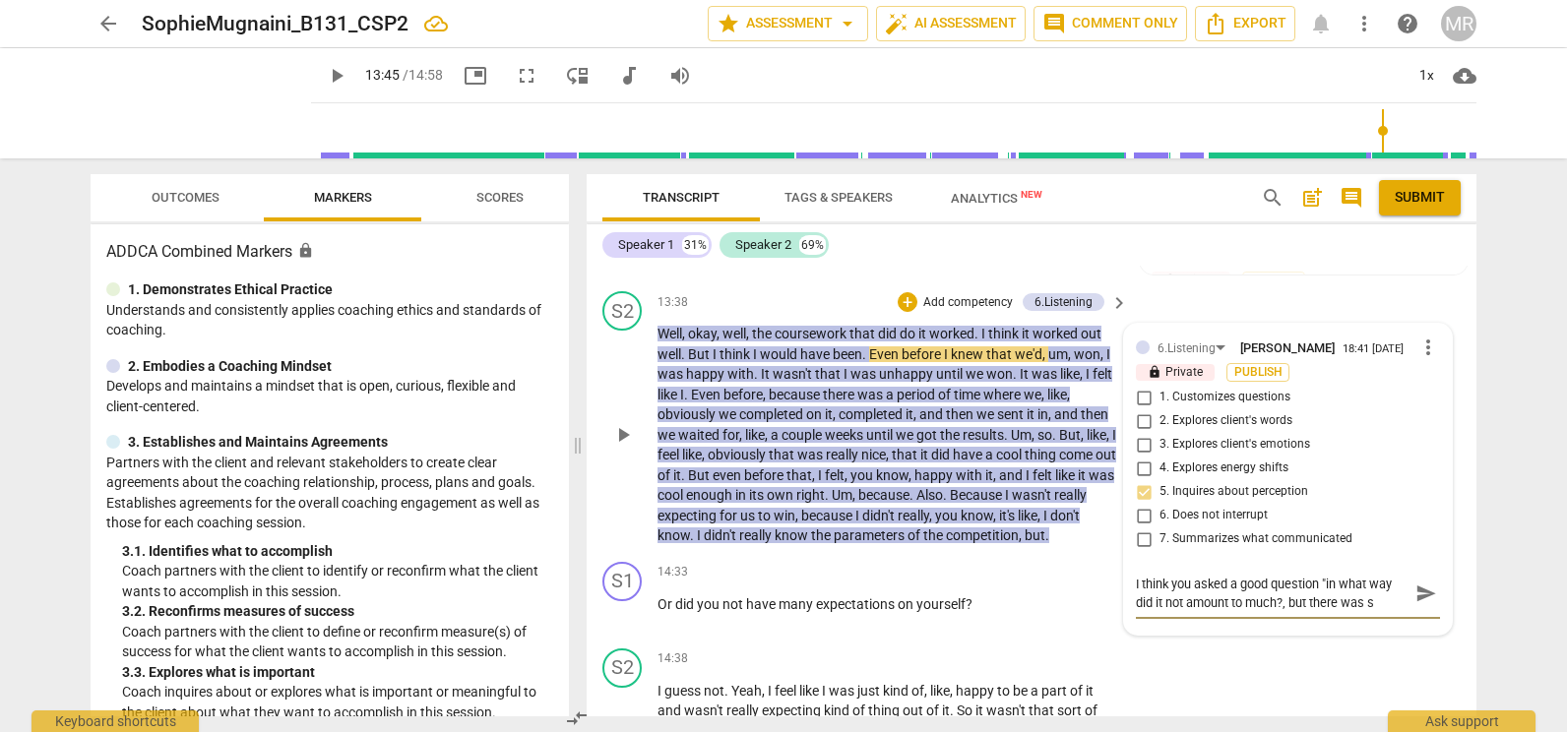
type textarea "I think you asked a good question "in what way did it not amount to much?, but …"
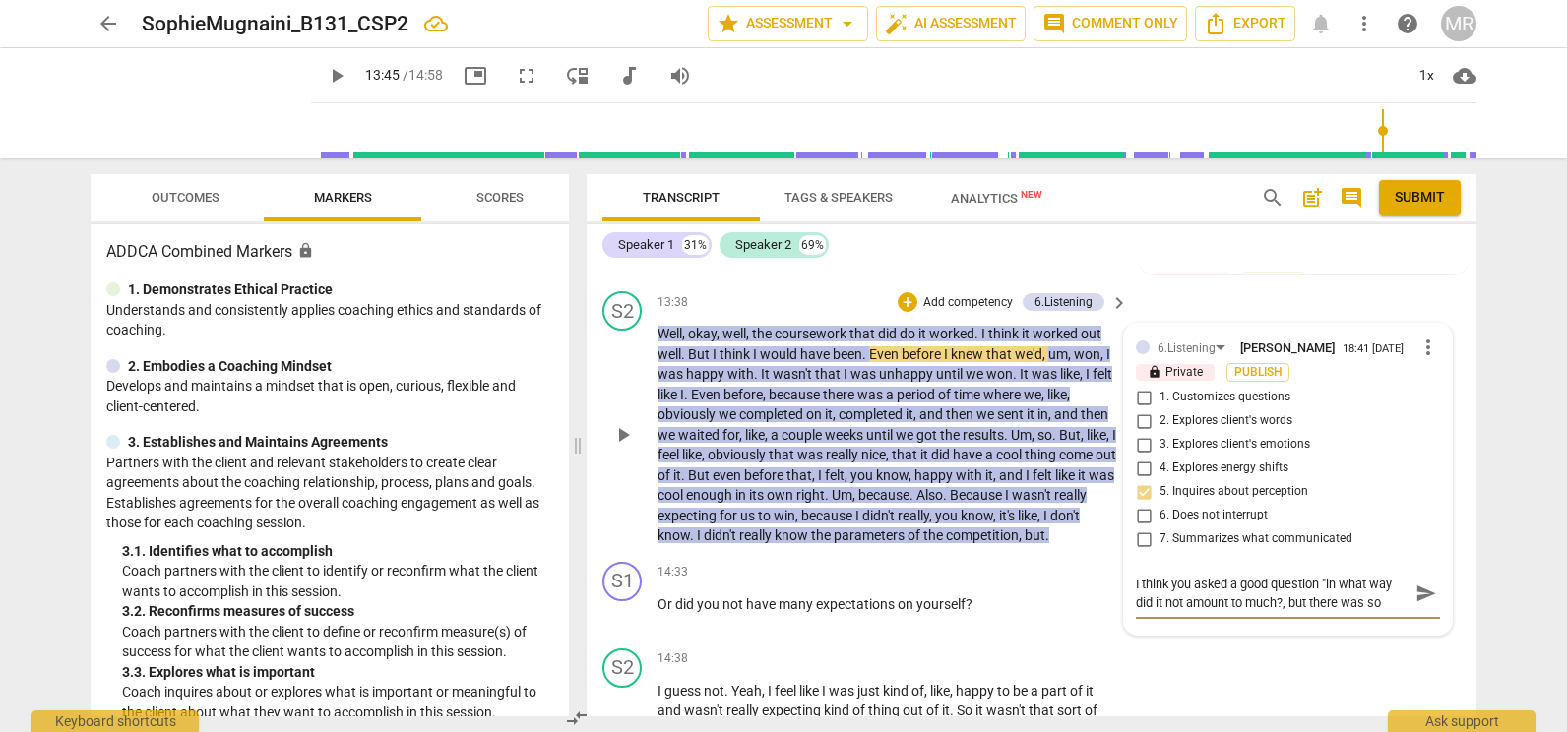
type textarea "I think you asked a good question "in what way did it not amount to much?, but …"
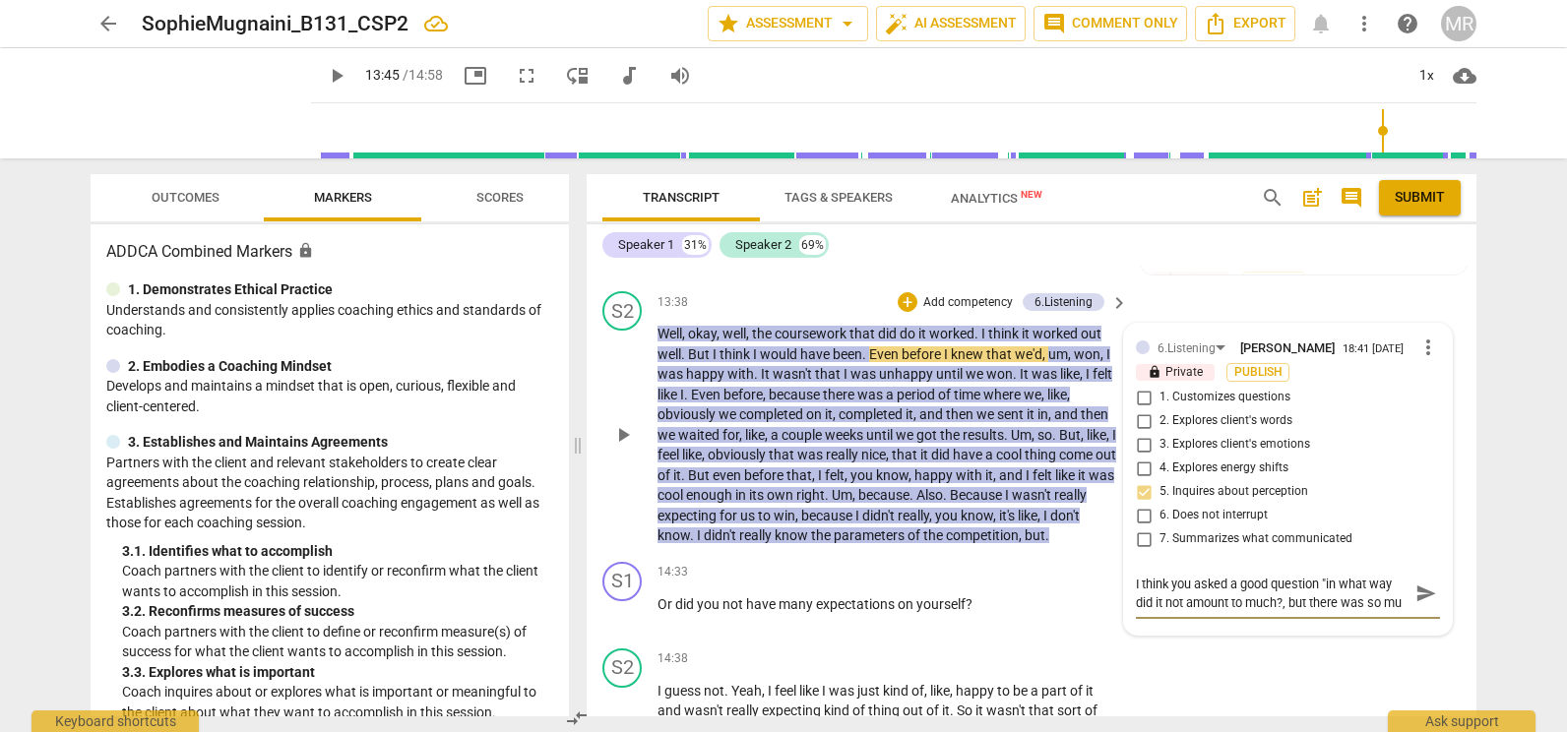
type textarea "I think you asked a good question "in what way did it not amount to much?, but …"
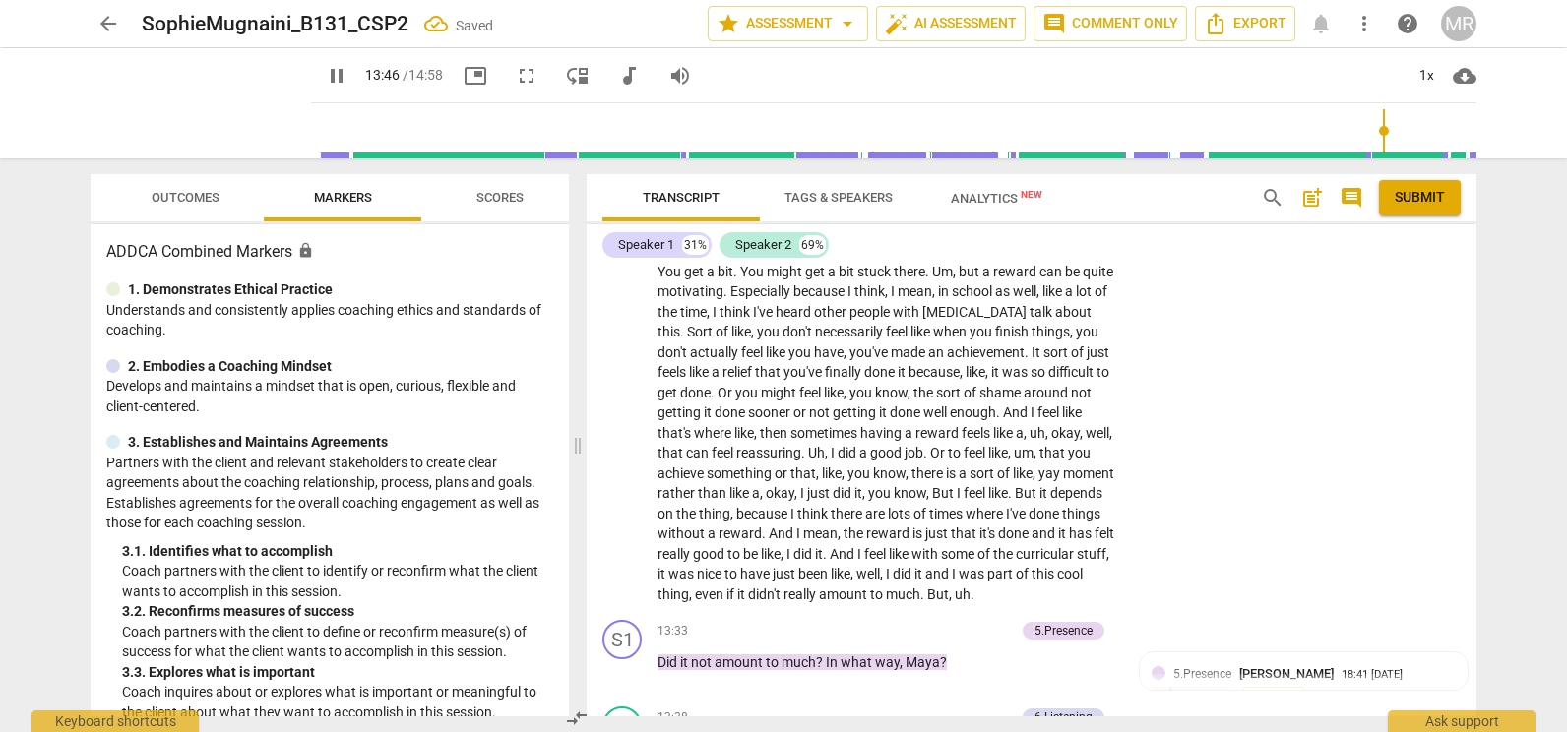
scroll to position [4494, 0]
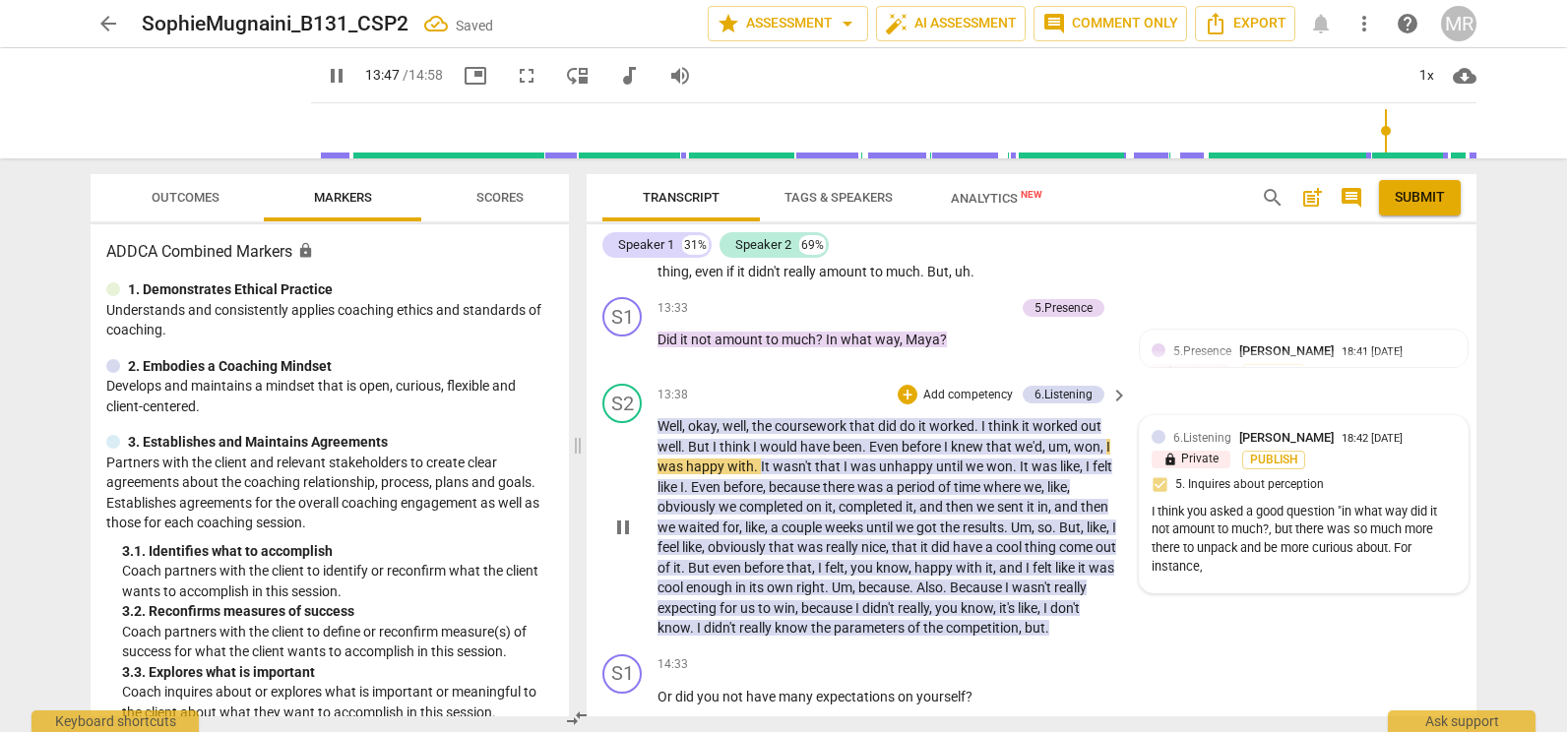
click at [1211, 577] on div "I think you asked a good question "in what way did it not amount to much?, but …" at bounding box center [1304, 540] width 304 height 74
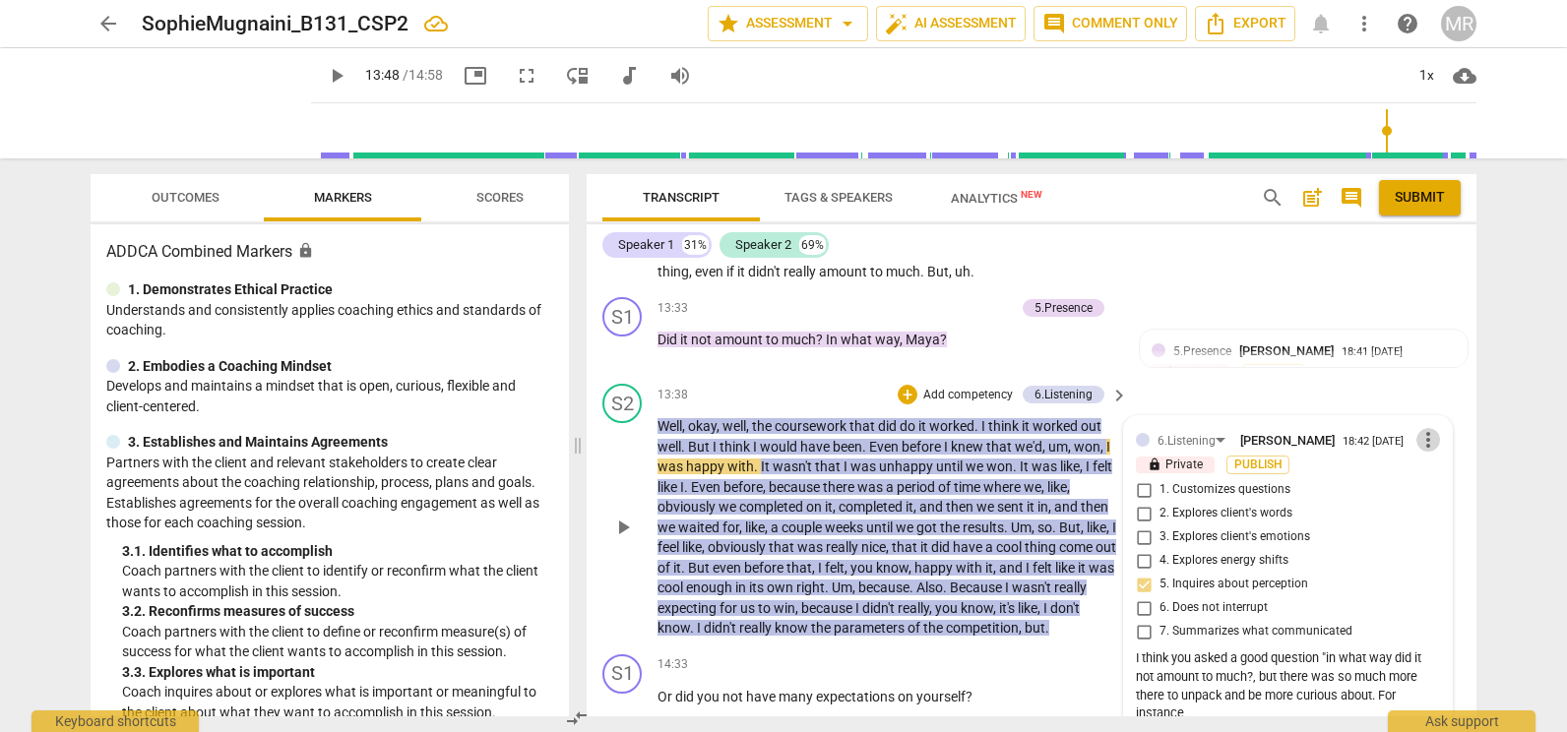
click at [1416, 452] on span "more_vert" at bounding box center [1428, 440] width 24 height 24
click at [1414, 484] on li "Edit" at bounding box center [1444, 480] width 68 height 37
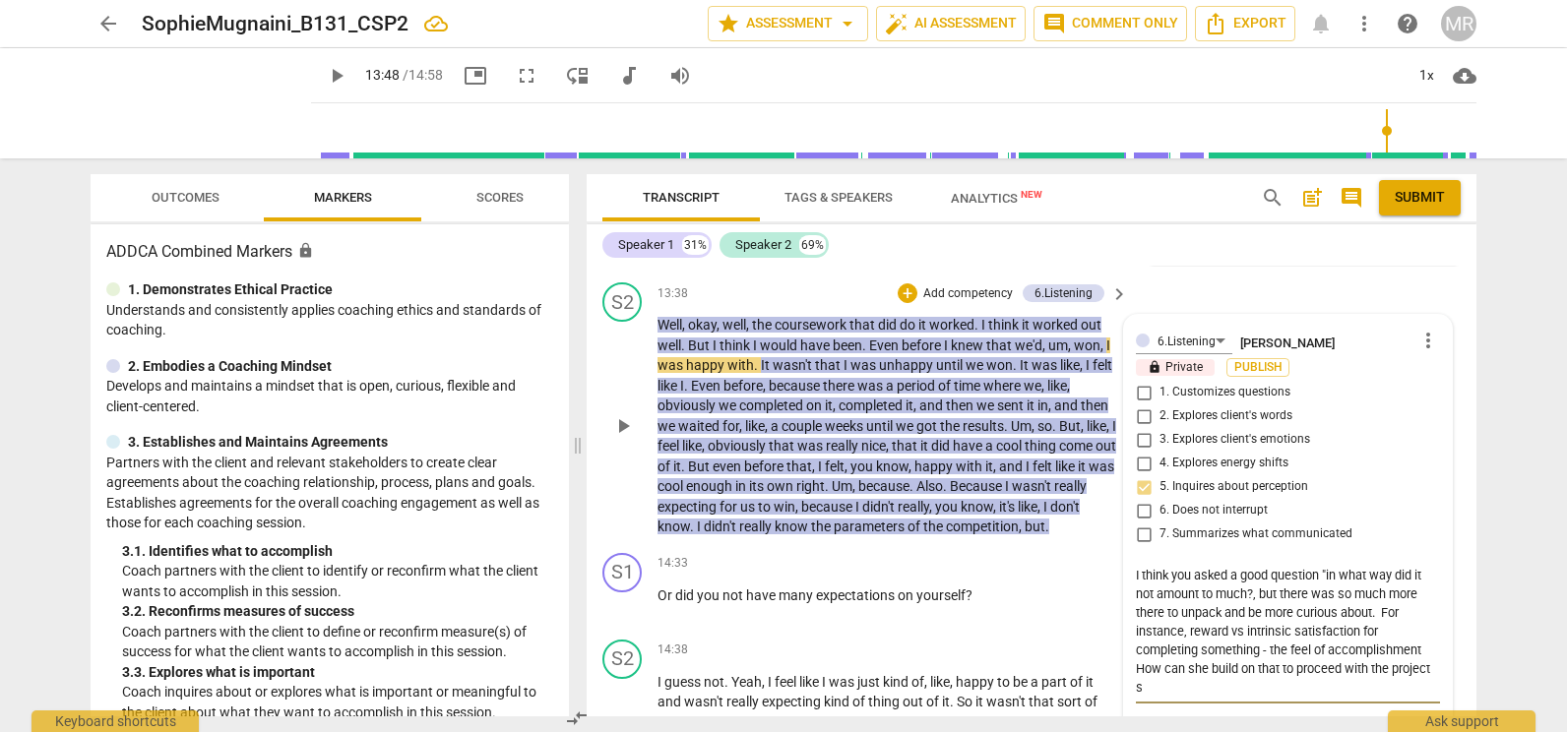
scroll to position [4615, 0]
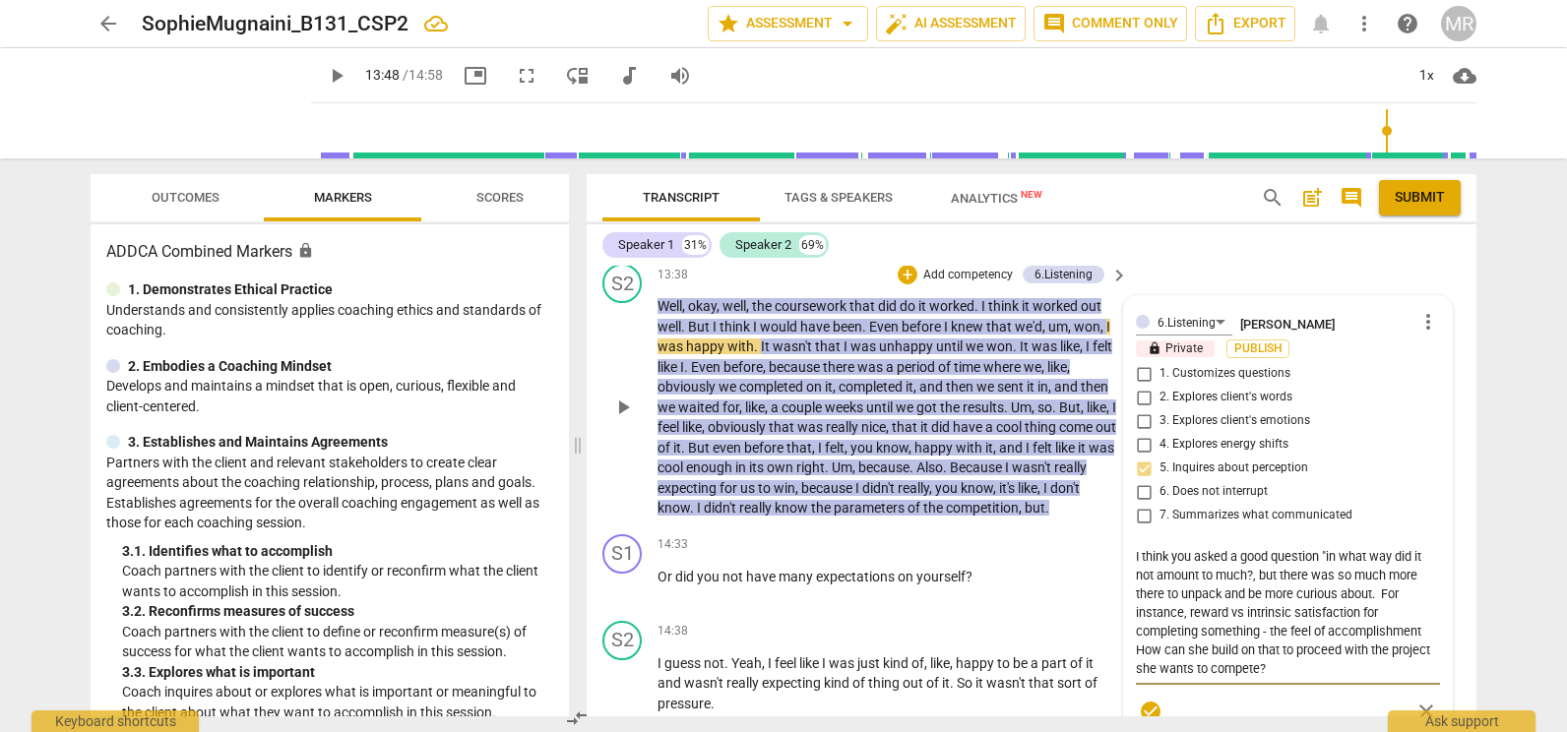
click at [1273, 678] on textarea "I think you asked a good question "in what way did it not amount to much?, but …" at bounding box center [1288, 612] width 304 height 131
click at [1037, 554] on p "Add competency" at bounding box center [1058, 545] width 94 height 18
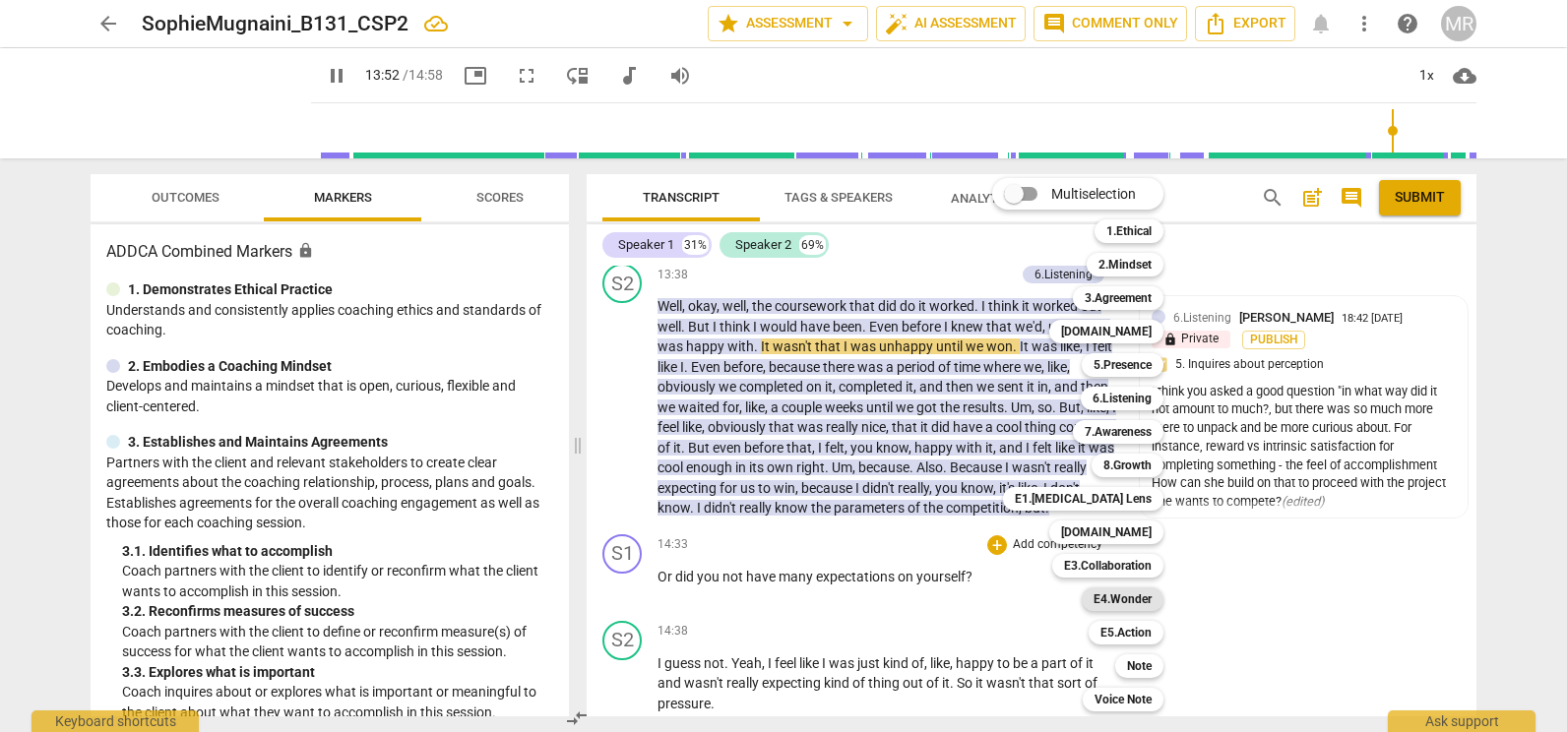
click at [1122, 593] on b "E4.Wonder" at bounding box center [1123, 600] width 58 height 24
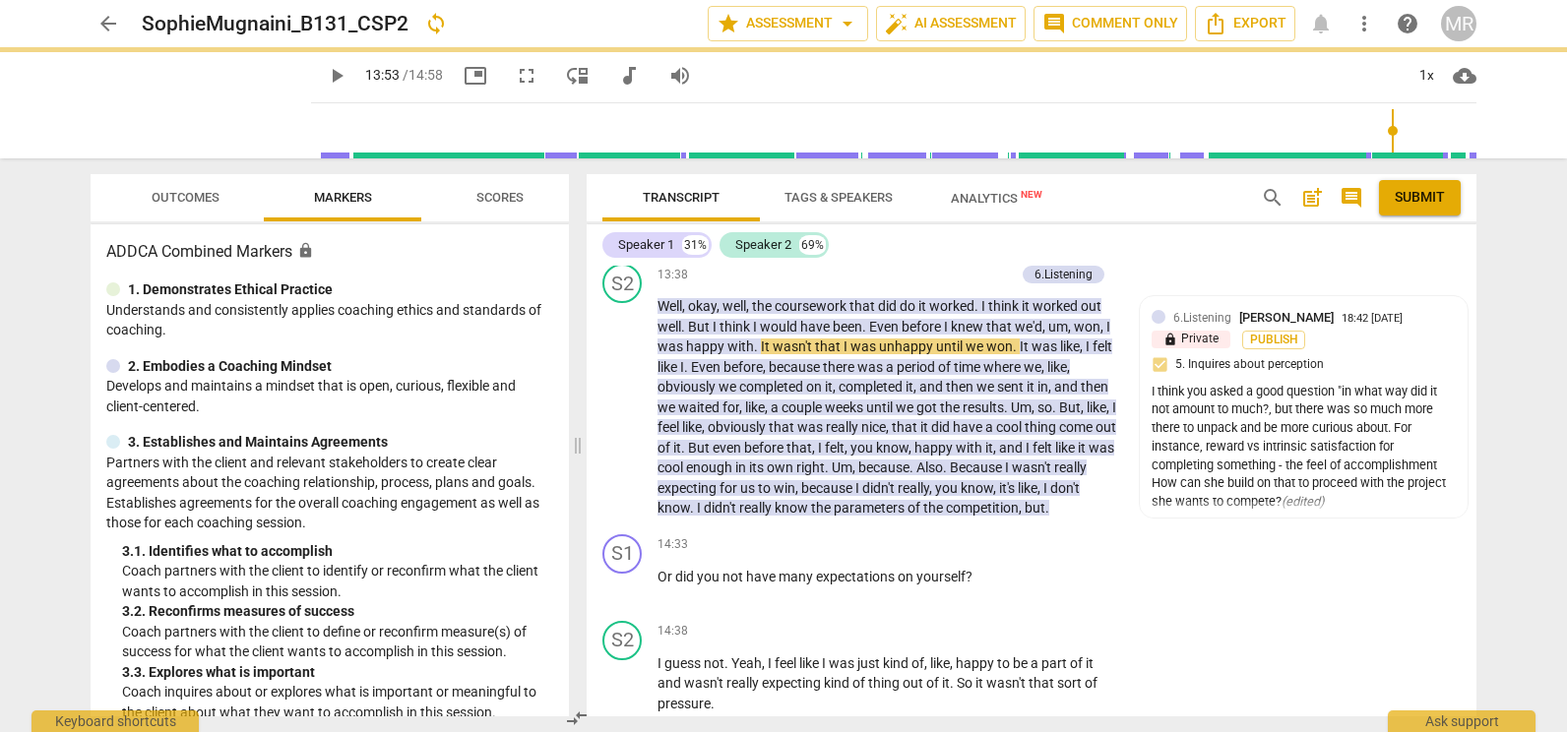
click at [1109, 596] on b "E4.Wonder" at bounding box center [1087, 603] width 43 height 14
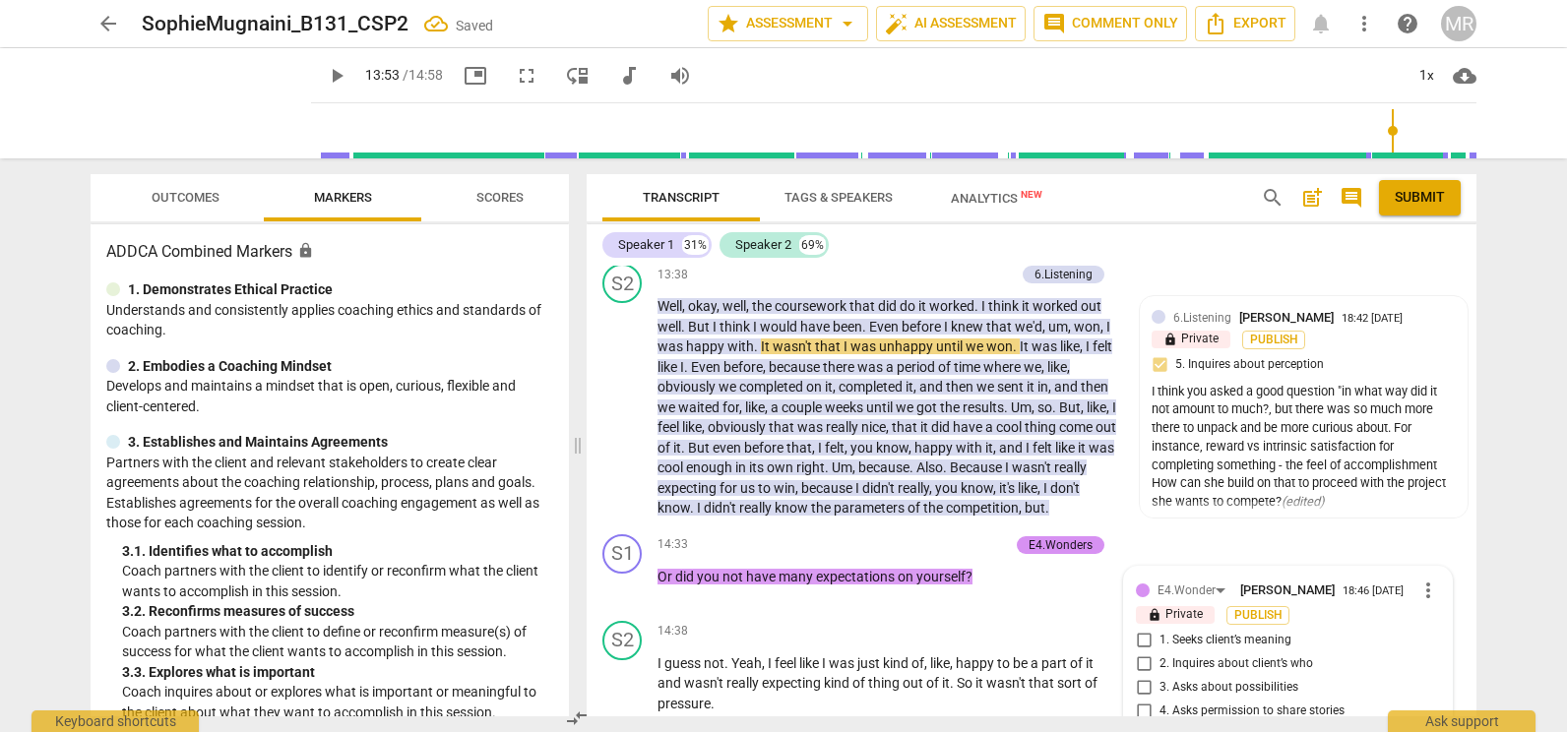
scroll to position [5011, 0]
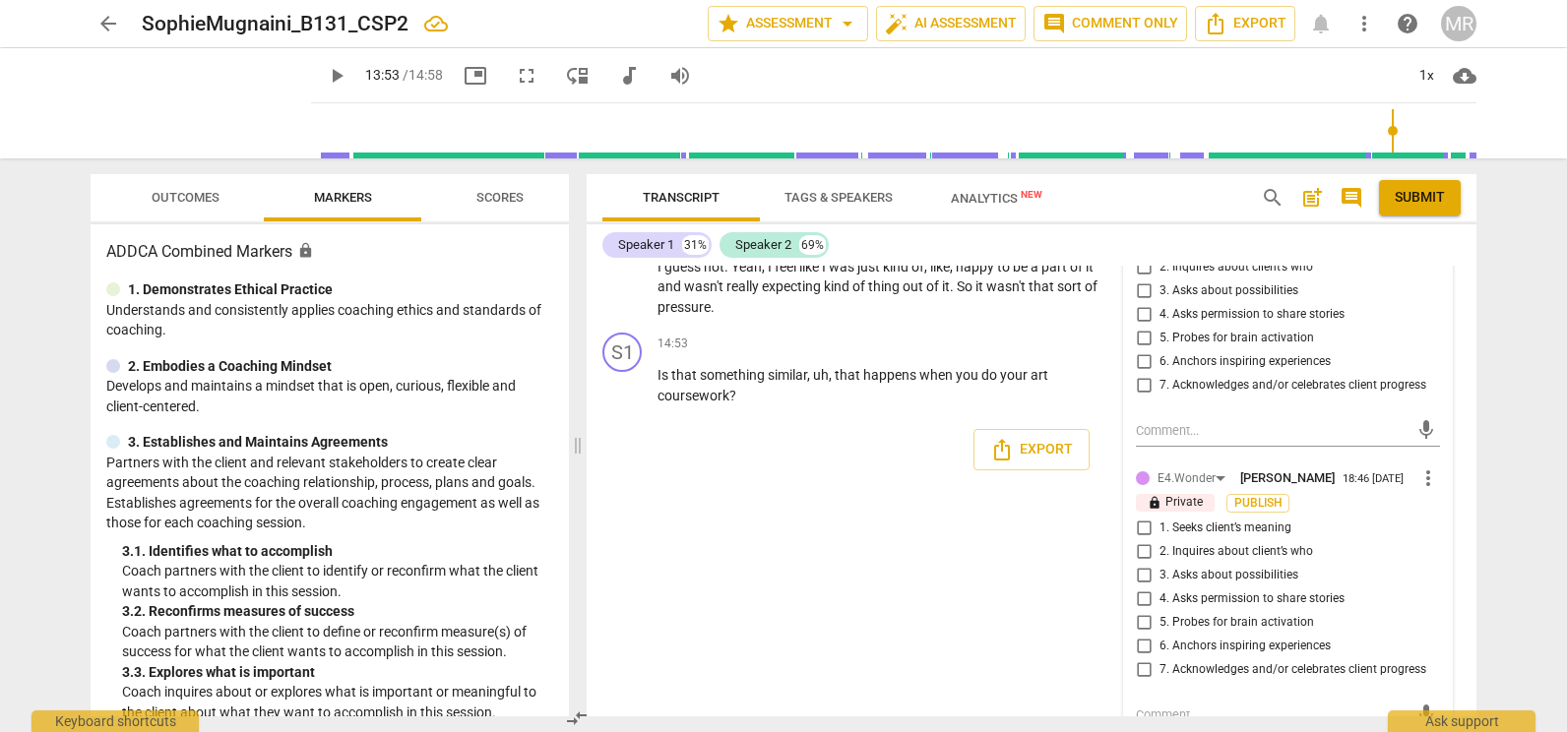
drag, startPoint x: 1122, startPoint y: 593, endPoint x: 1143, endPoint y: 300, distance: 293.1
click at [1143, 256] on input "1. Seeks client’s meaning" at bounding box center [1143, 244] width 31 height 24
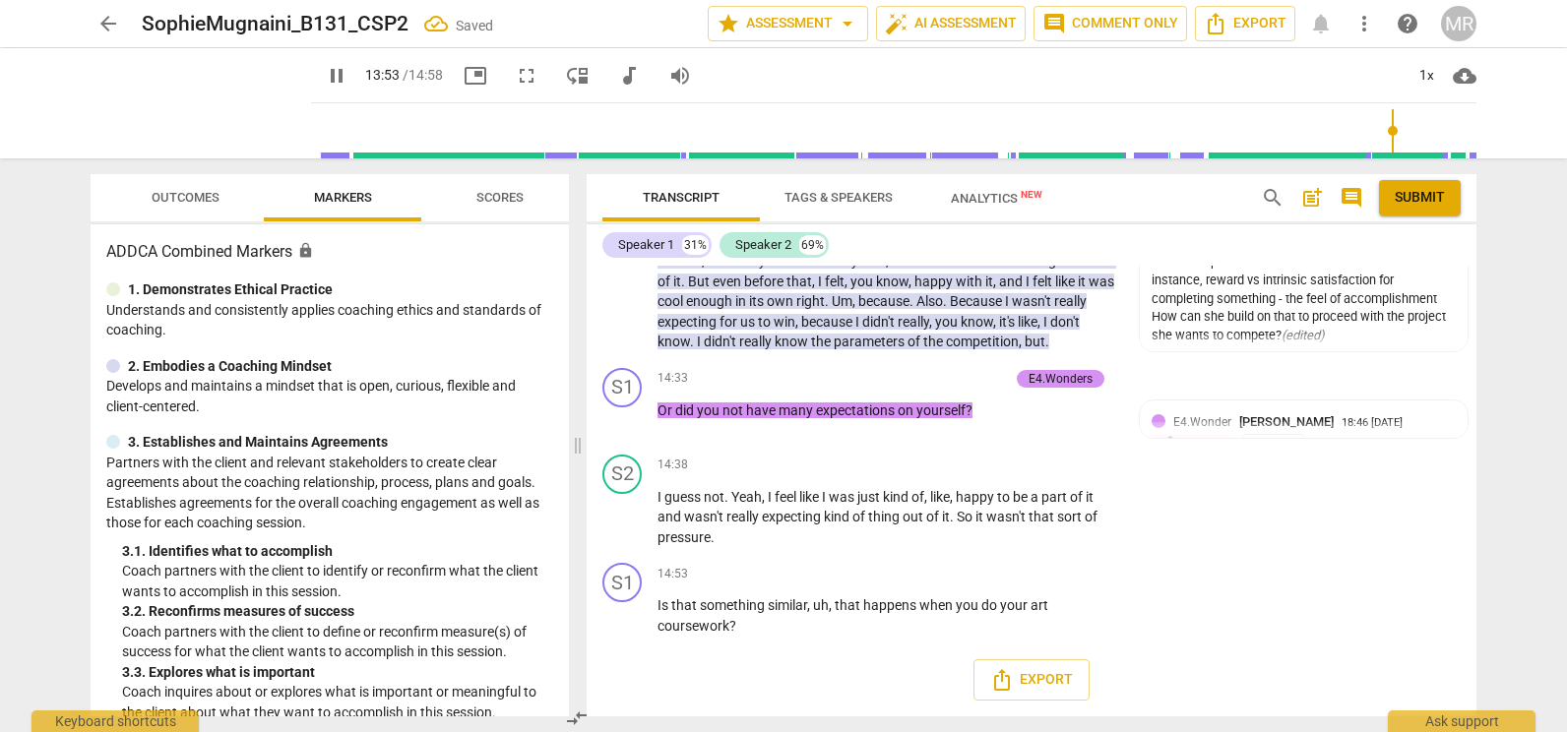
scroll to position [4842, 0]
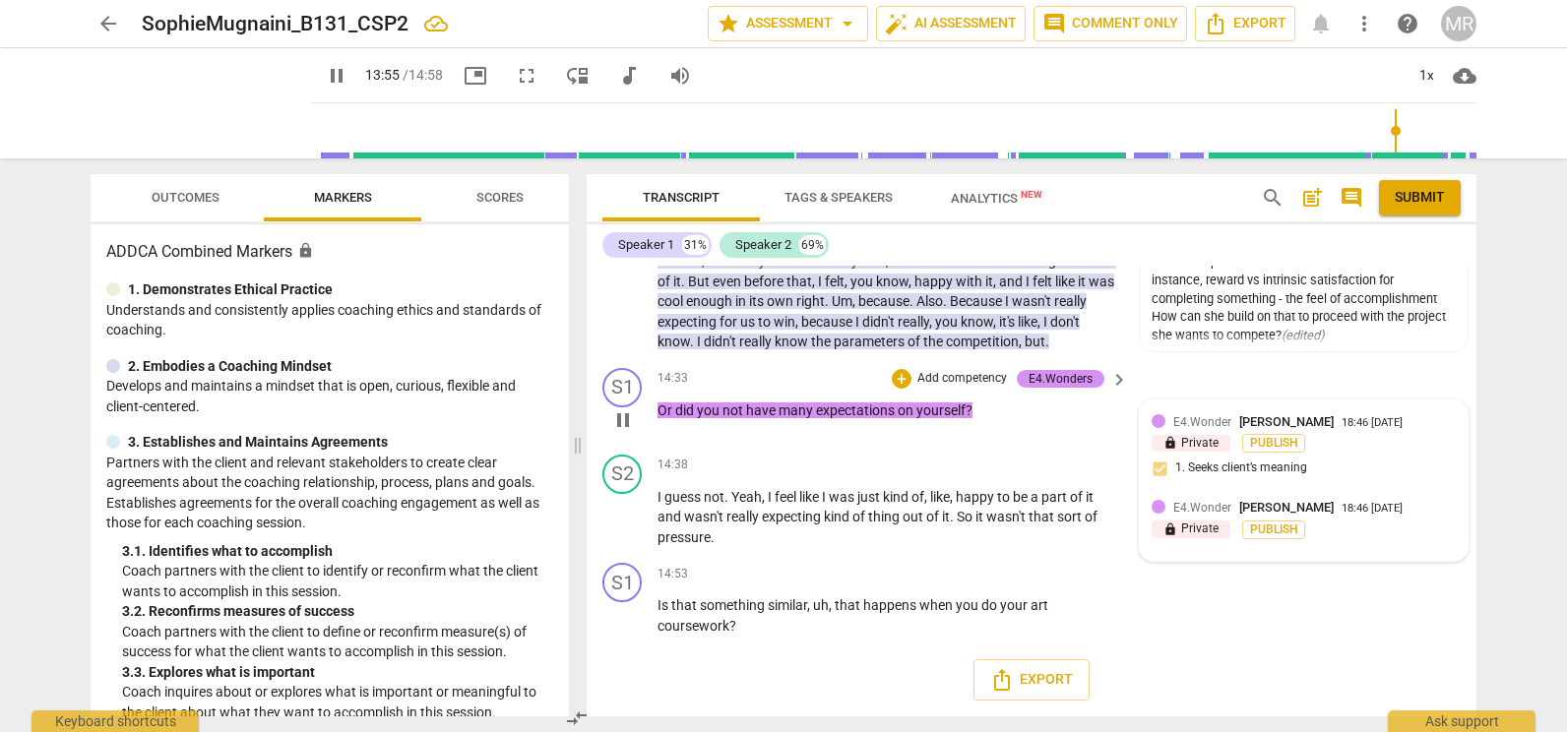
click at [1222, 418] on span "E4.Wonder" at bounding box center [1202, 422] width 58 height 14
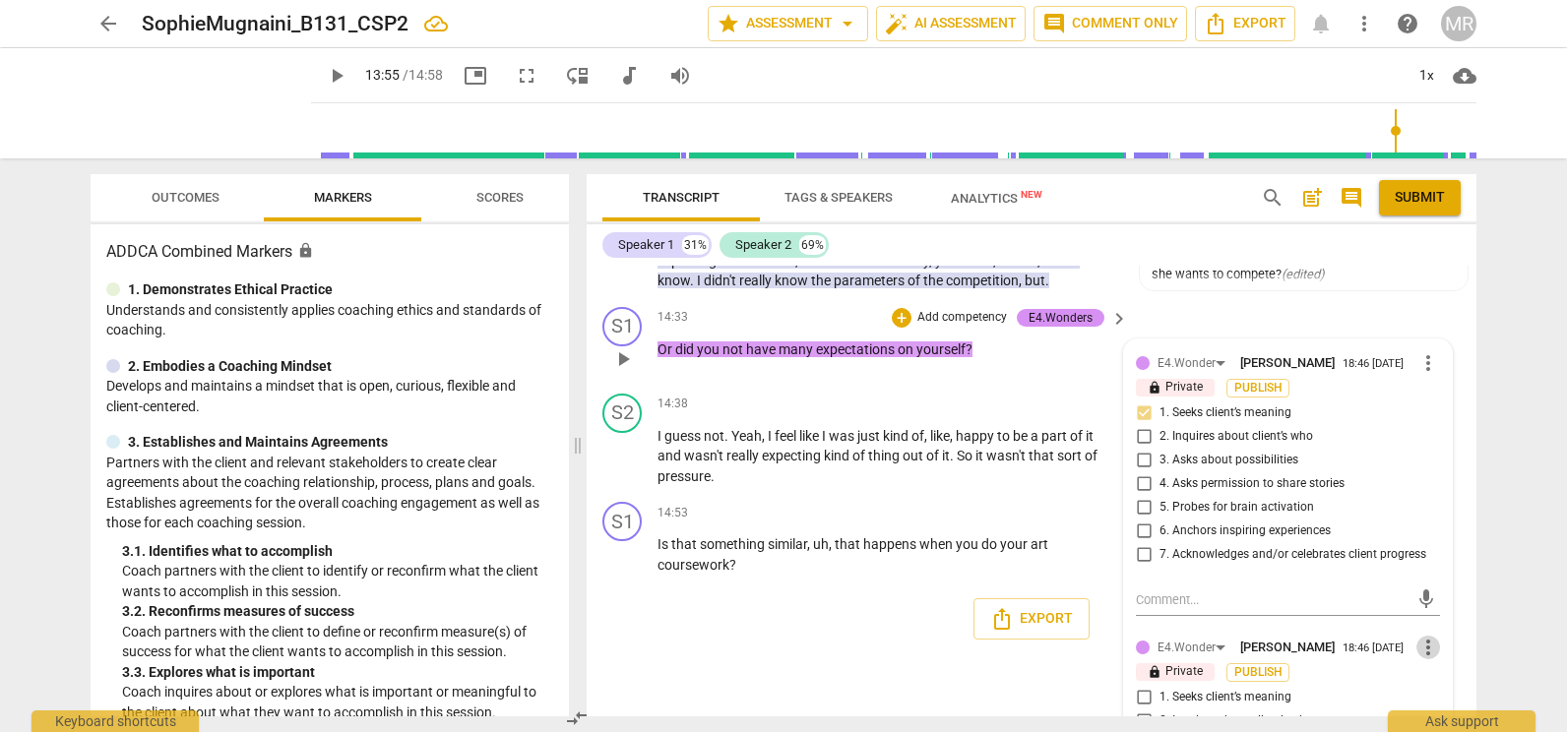
click at [1426, 660] on span "more_vert" at bounding box center [1428, 648] width 24 height 24
click at [1429, 696] on li "Delete" at bounding box center [1444, 690] width 68 height 37
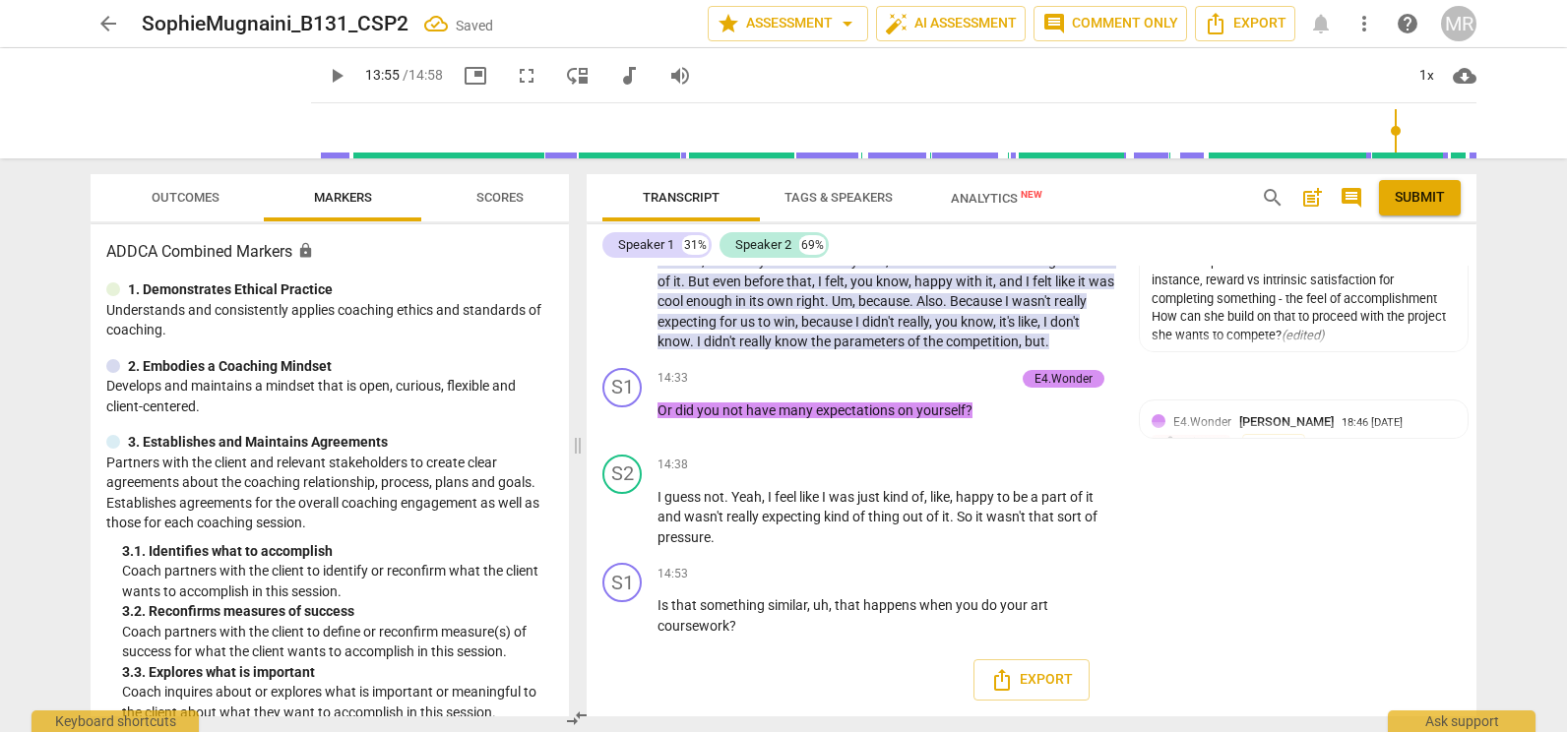
click at [1187, 419] on span "E4.Wonder" at bounding box center [1202, 422] width 58 height 14
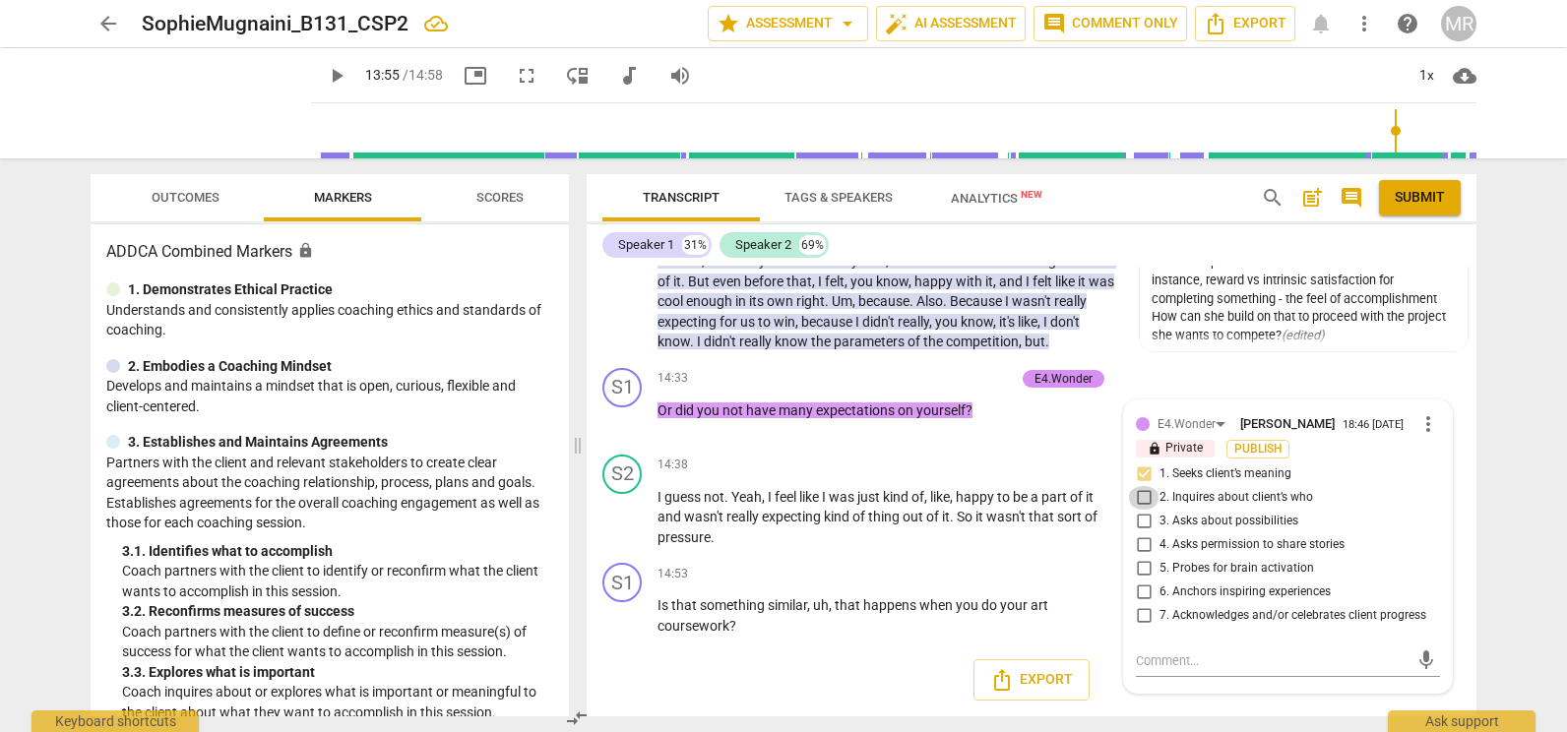
click at [1143, 507] on input "2. Inquires about client’s who" at bounding box center [1143, 498] width 31 height 24
click at [1143, 501] on input "2. Inquires about client’s who" at bounding box center [1143, 498] width 31 height 24
click at [1137, 666] on textarea at bounding box center [1272, 661] width 273 height 19
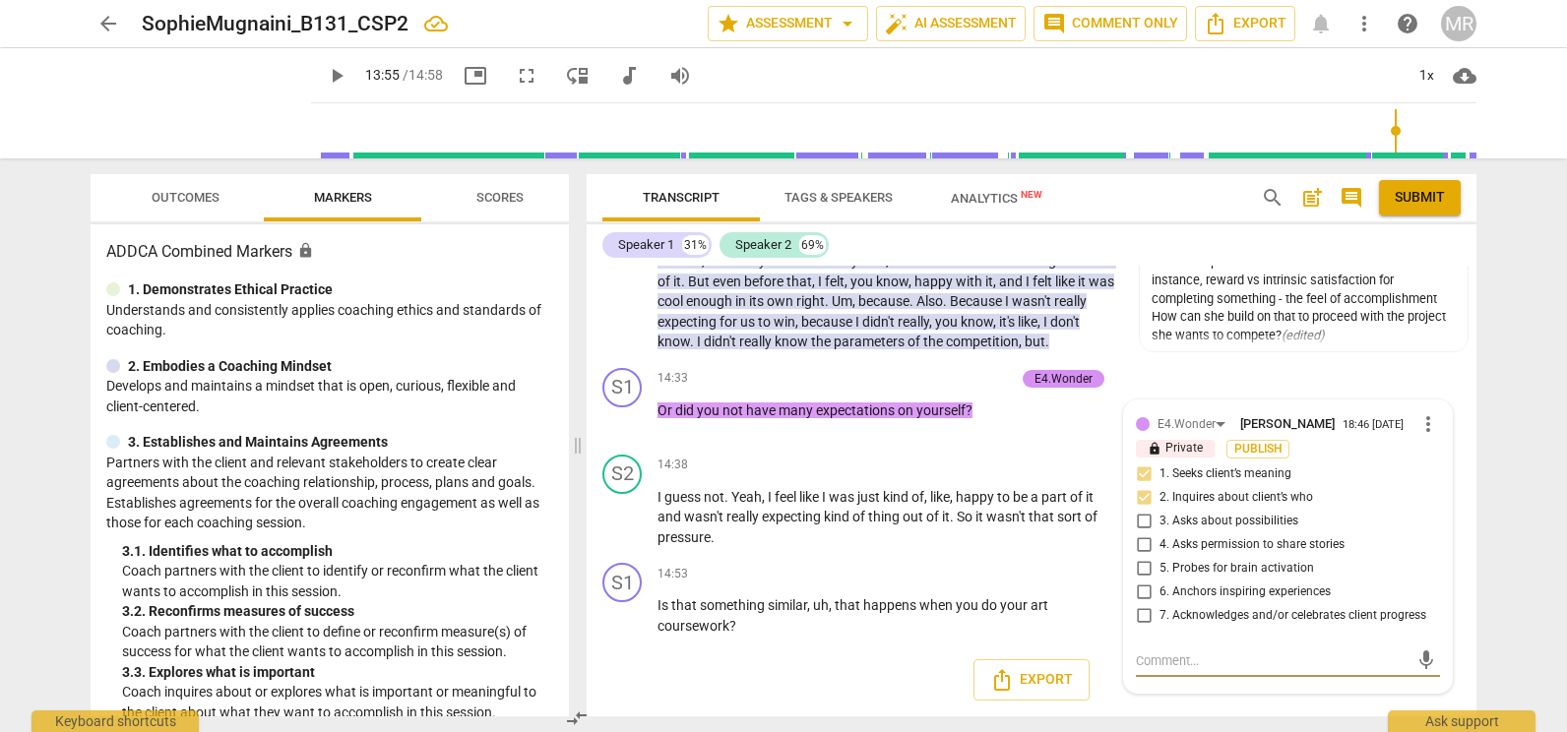
click at [1139, 666] on textarea at bounding box center [1272, 661] width 273 height 19
click at [1074, 580] on p "Add competency" at bounding box center [1058, 575] width 94 height 18
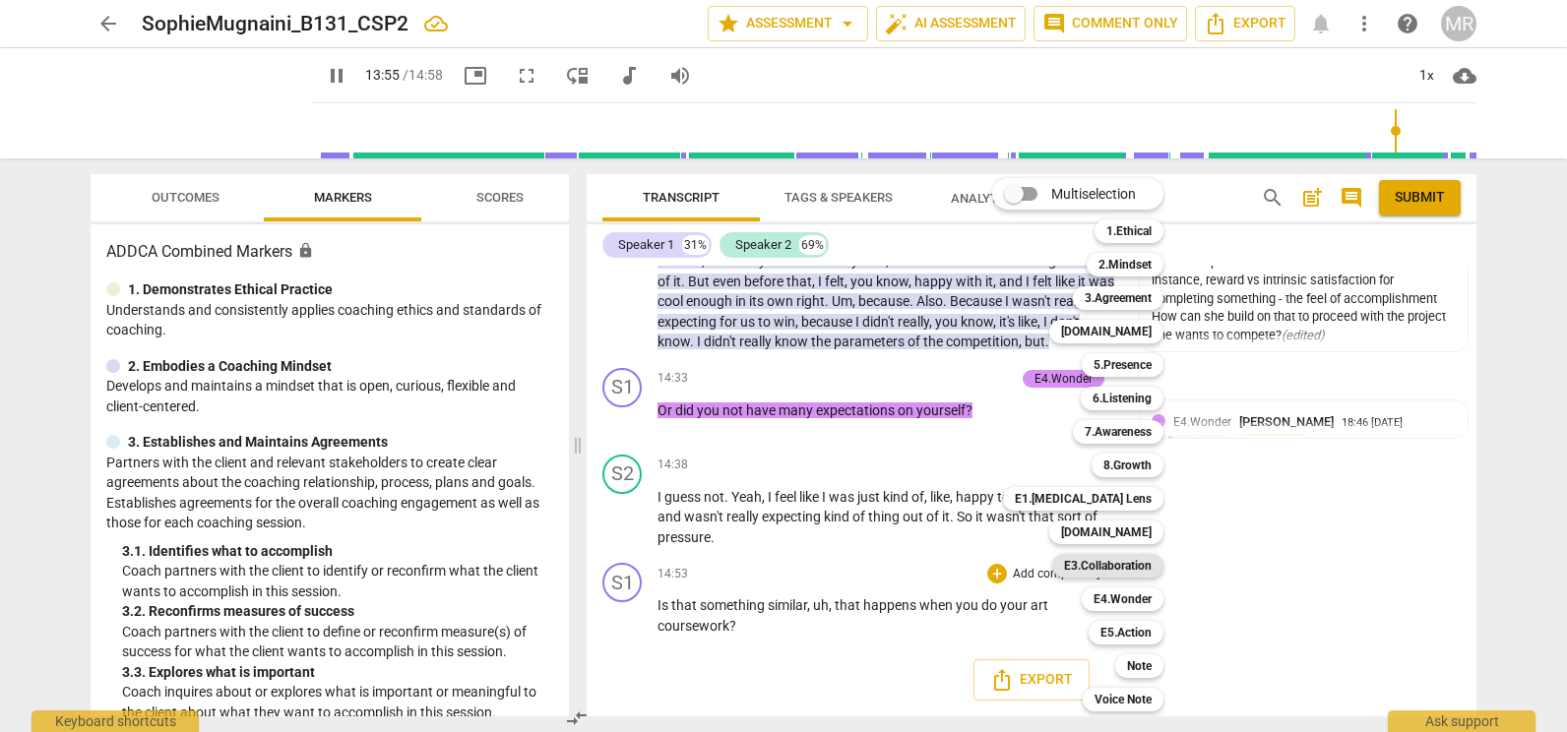
click at [1074, 570] on b "E3.Collaboration" at bounding box center [1108, 566] width 88 height 24
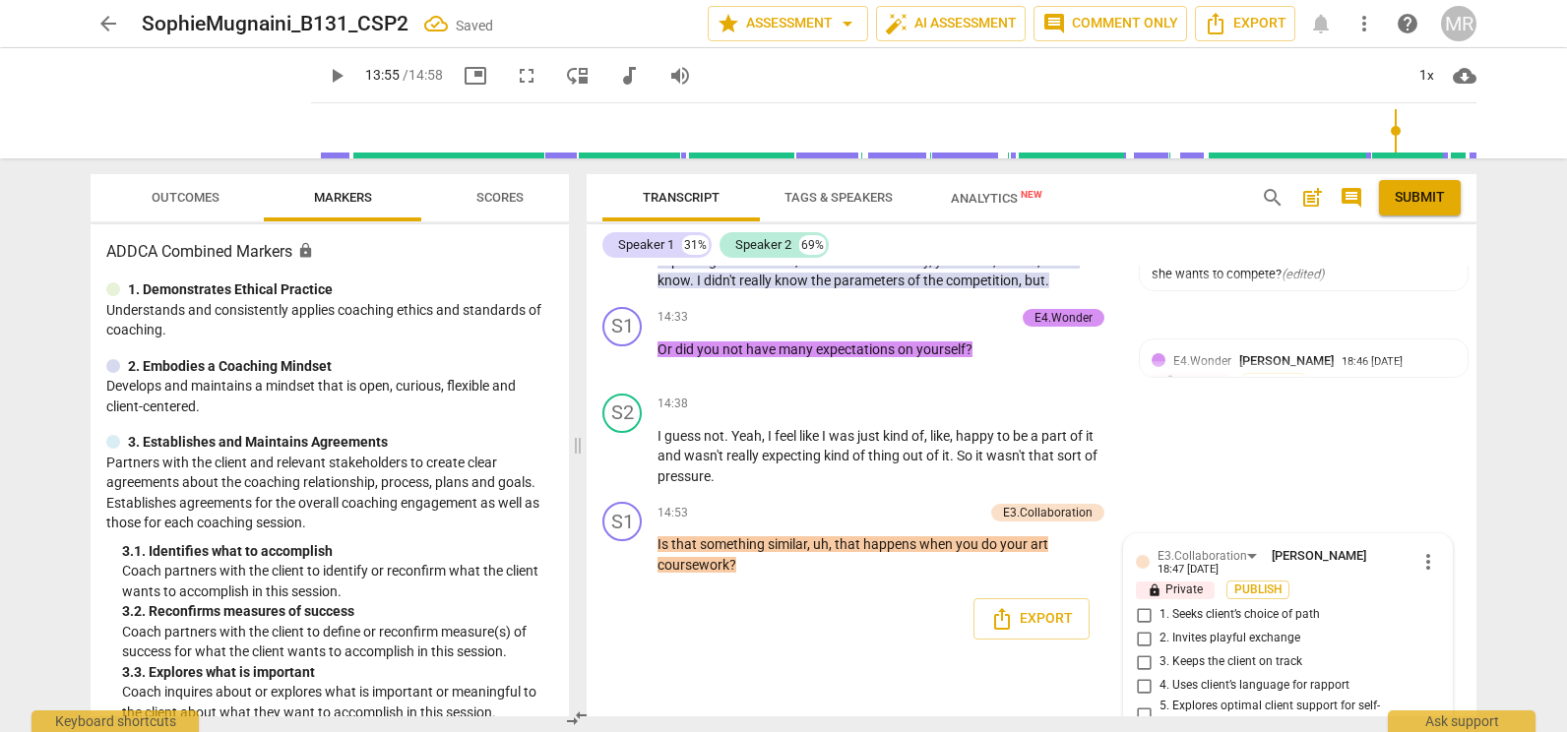
scroll to position [5032, 0]
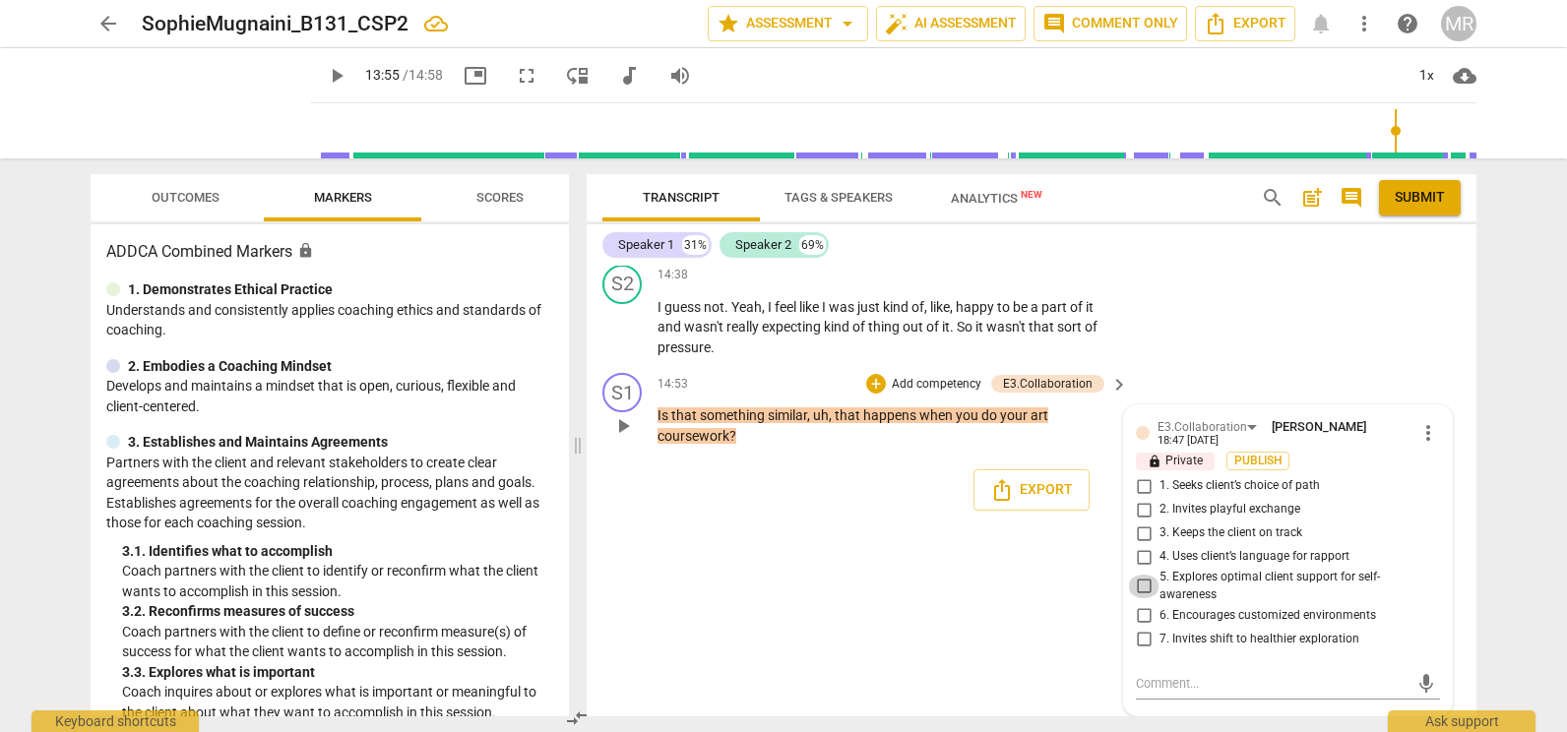
click at [1142, 585] on input "5. Explores optimal client support for self-awareness" at bounding box center [1143, 587] width 31 height 24
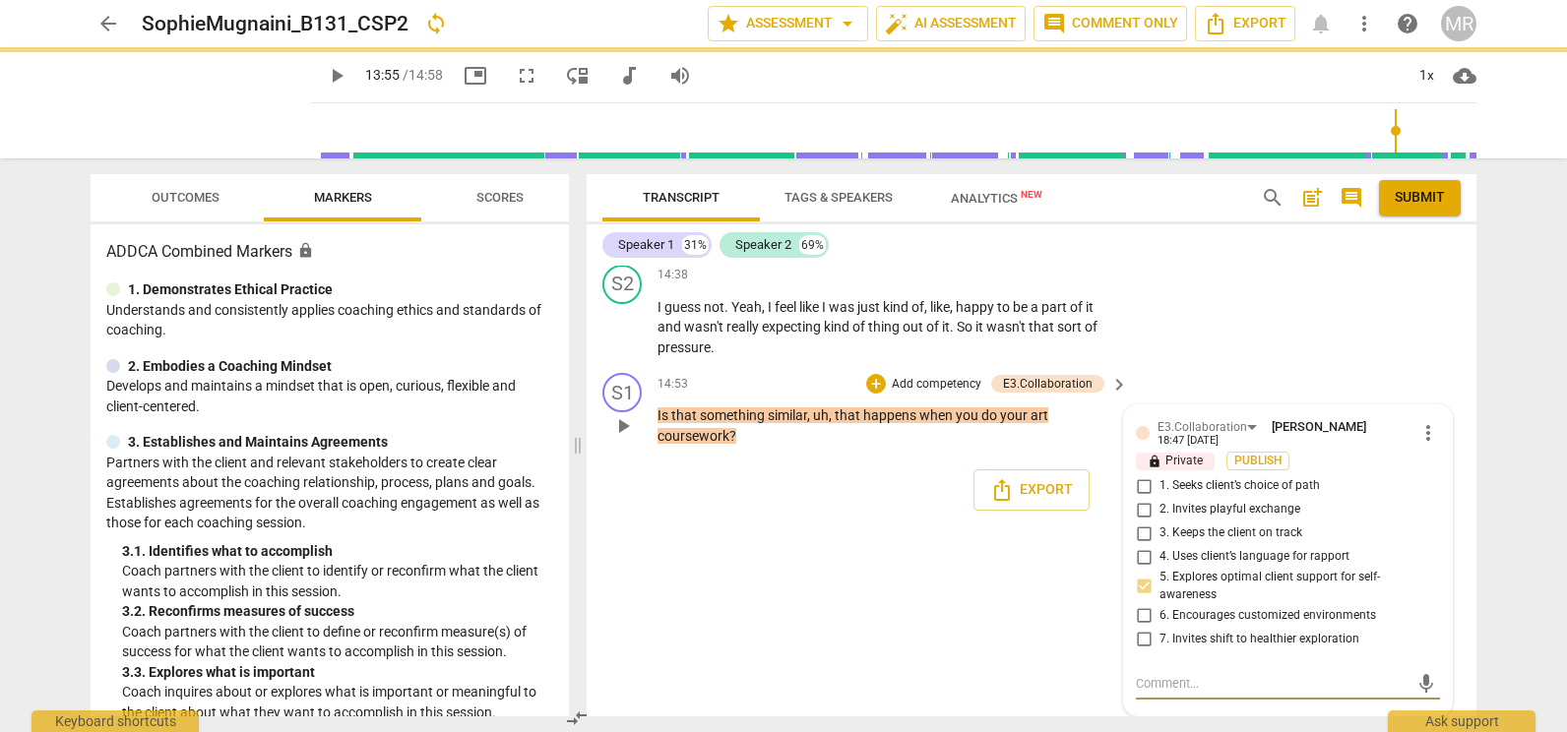
click at [1146, 683] on textarea at bounding box center [1272, 683] width 273 height 19
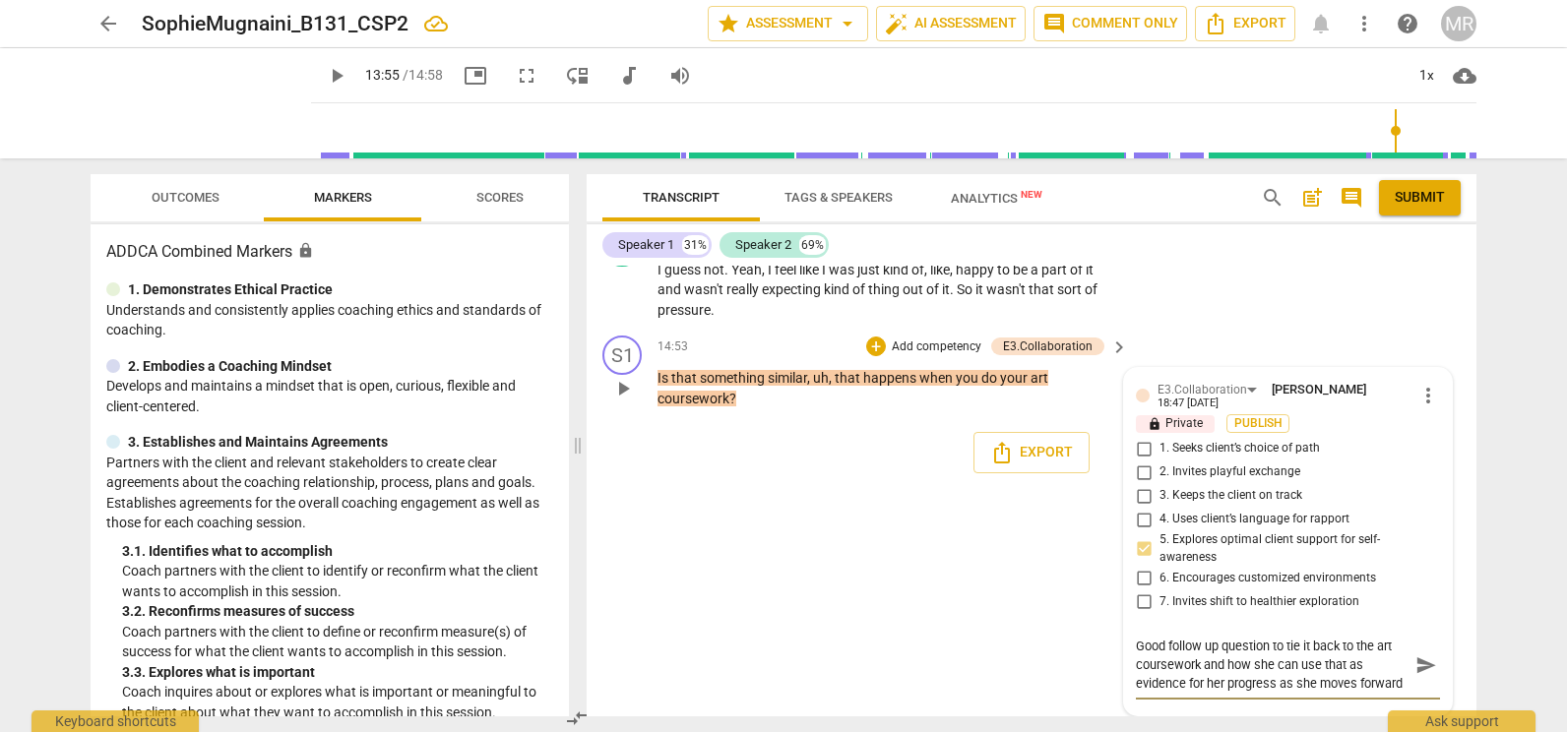
scroll to position [5046, 0]
drag, startPoint x: 576, startPoint y: 444, endPoint x: 877, endPoint y: 456, distance: 301.4
click at [584, 437] on span at bounding box center [578, 445] width 12 height 574
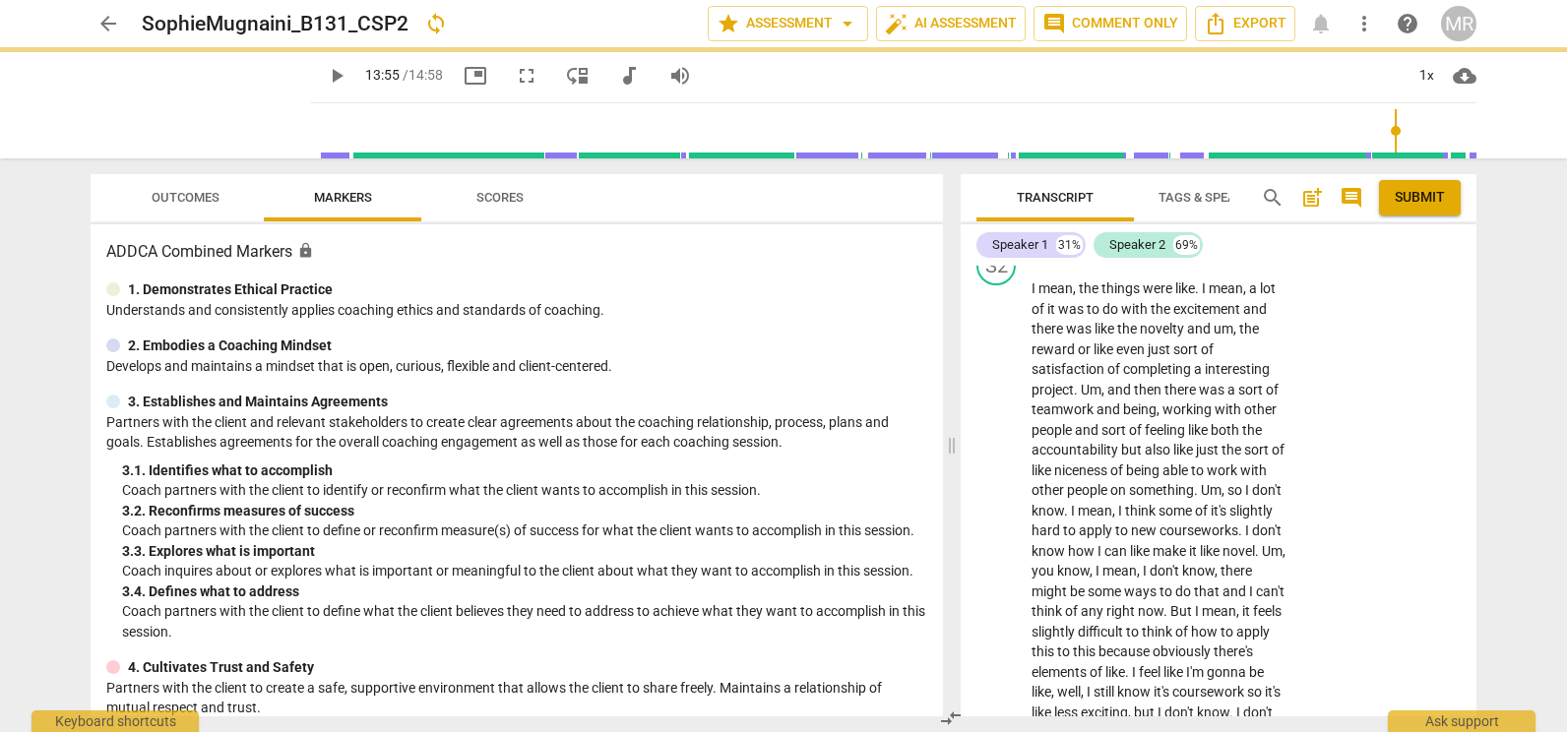
scroll to position [0, 0]
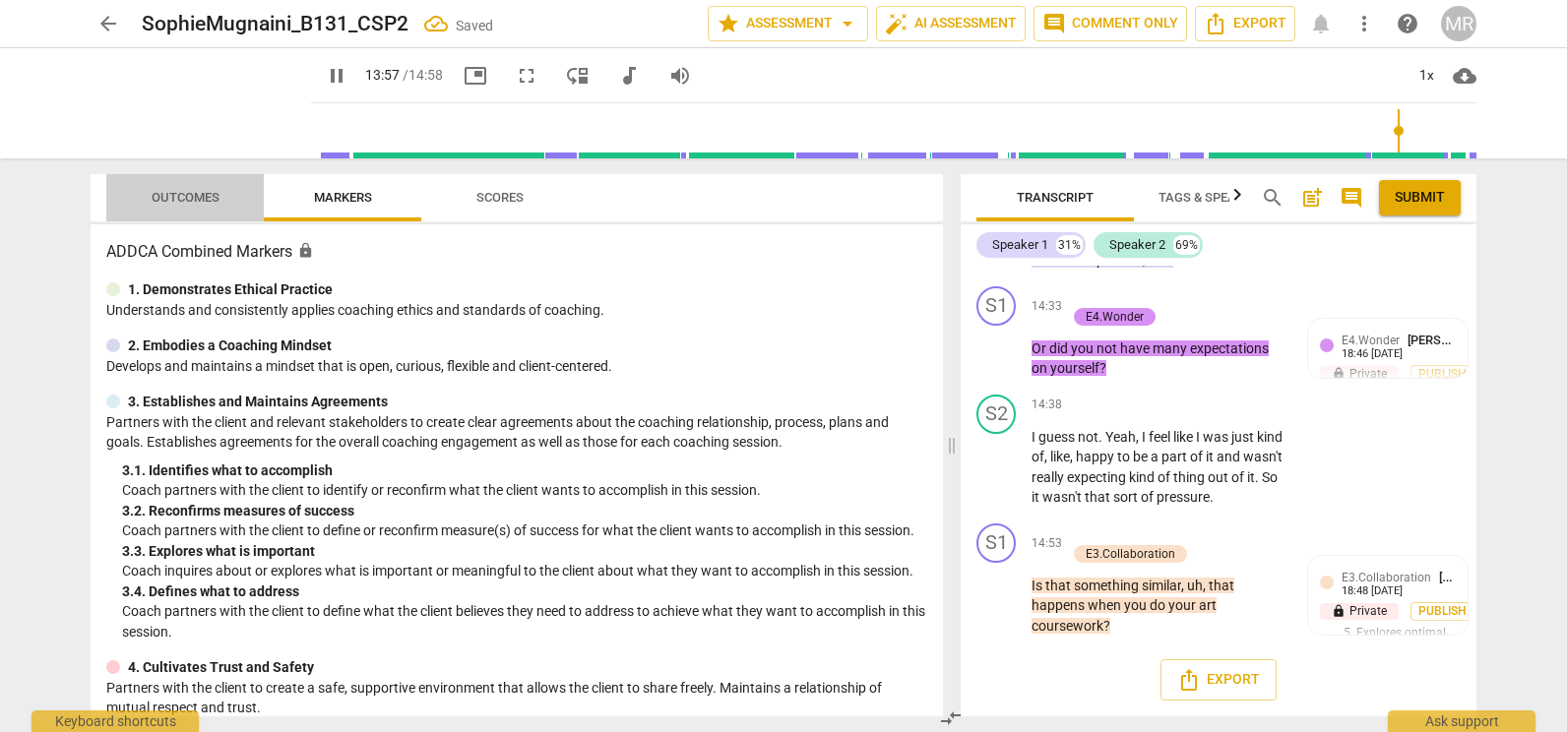
click at [196, 198] on span "Outcomes" at bounding box center [186, 197] width 68 height 15
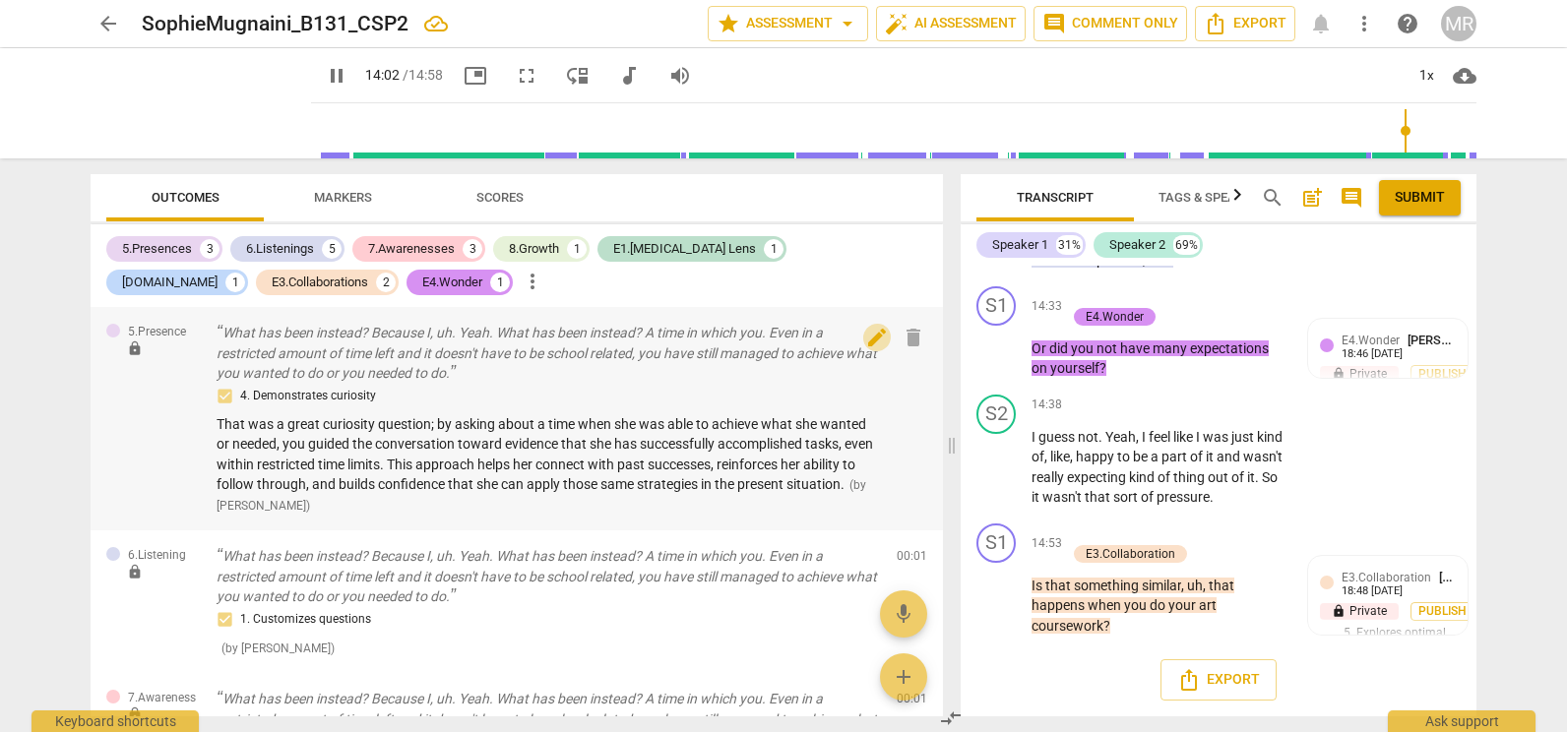
click at [870, 337] on span "edit" at bounding box center [877, 338] width 24 height 24
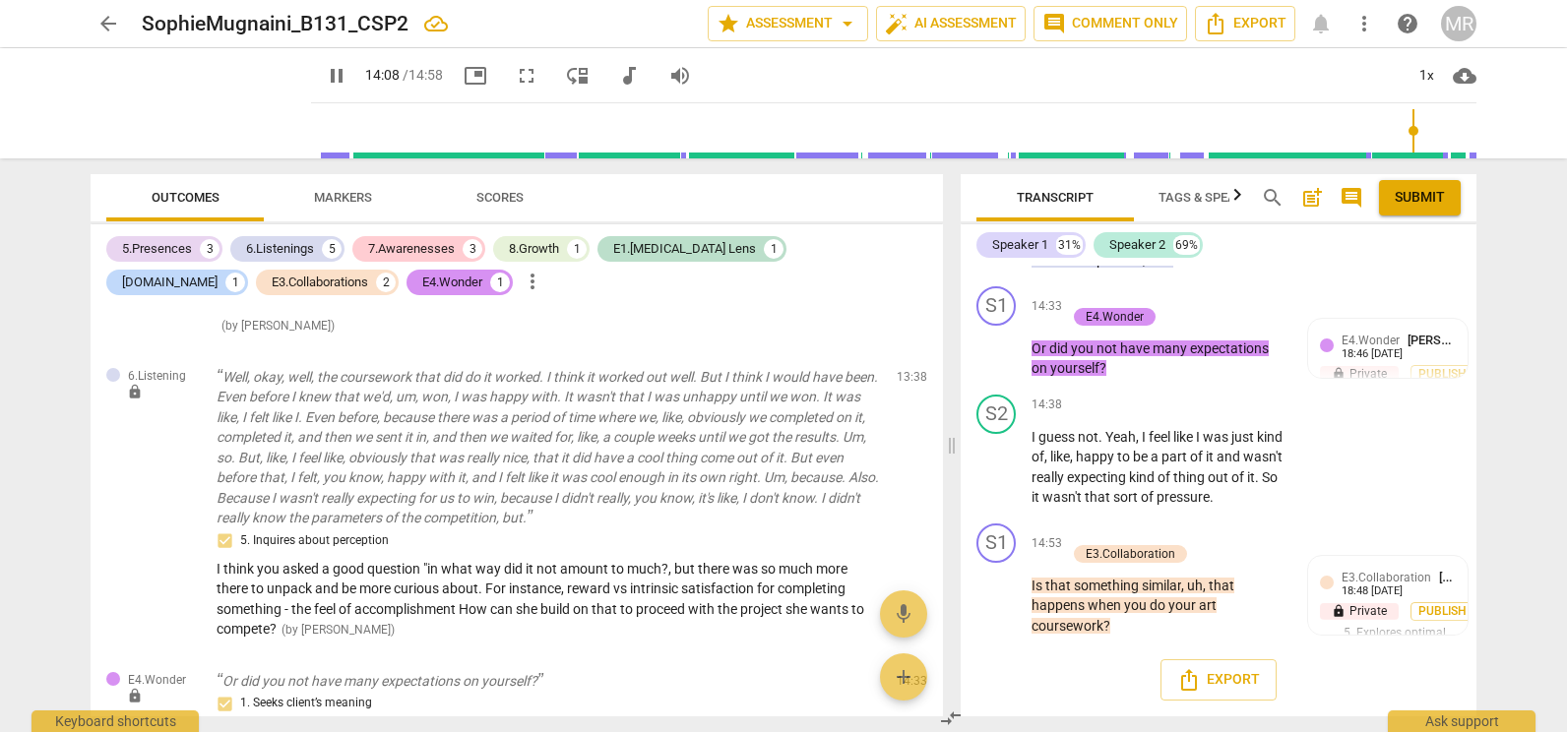
scroll to position [2338, 0]
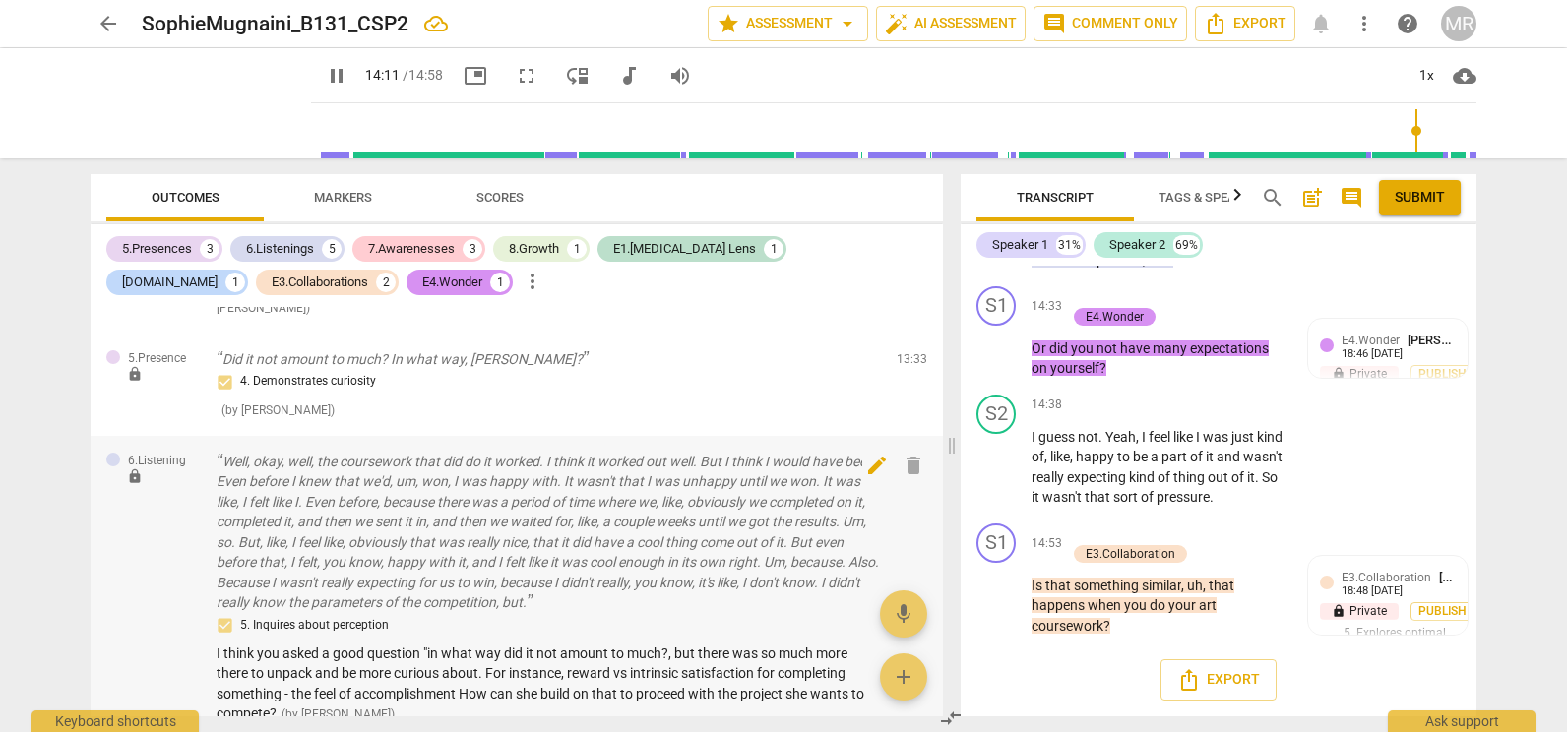
click at [869, 454] on span "edit" at bounding box center [877, 466] width 24 height 24
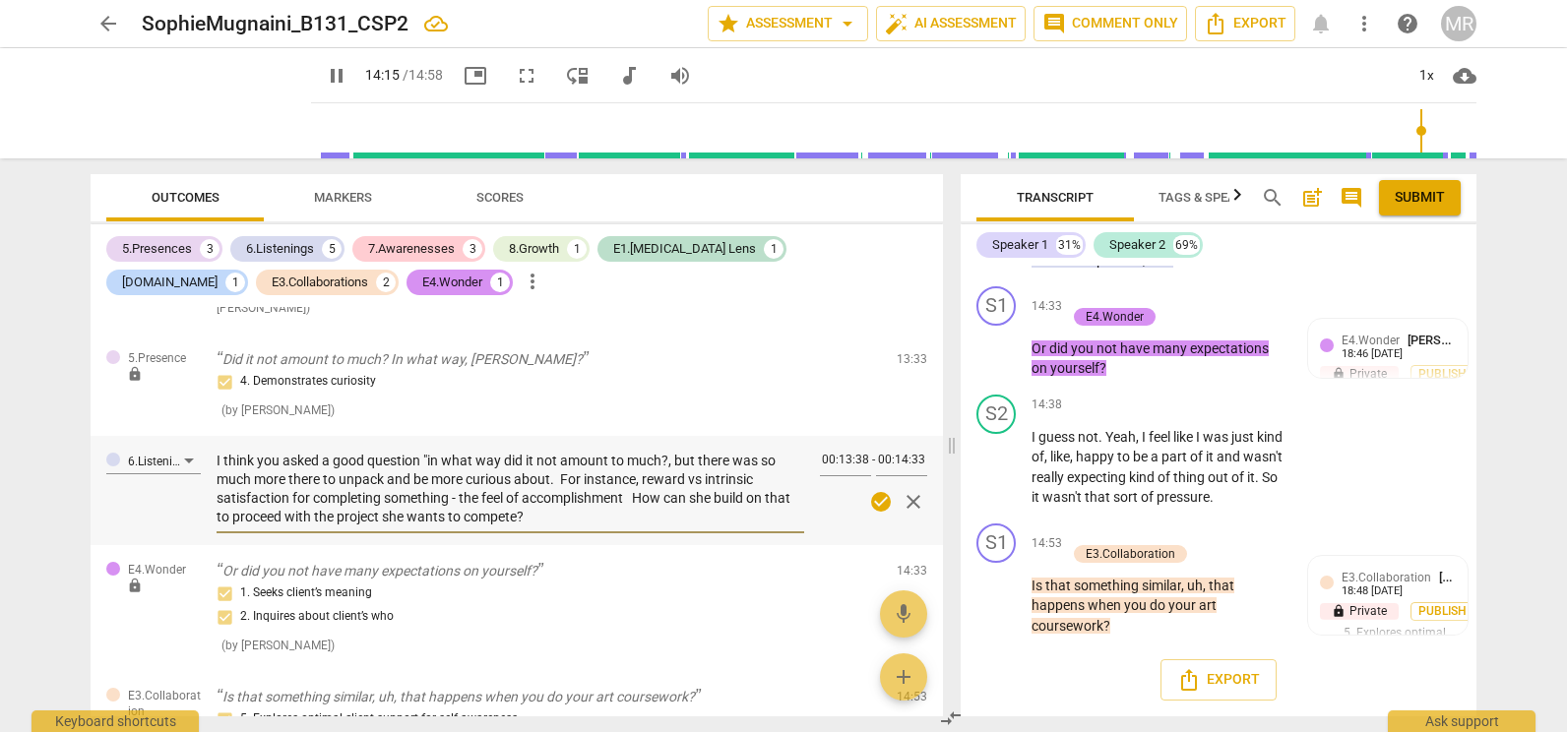
drag, startPoint x: 555, startPoint y: 497, endPoint x: 203, endPoint y: 445, distance: 356.2
click at [203, 445] on div "6.Listening I think you asked a good question "in what way did it not amount to…" at bounding box center [517, 490] width 852 height 109
paste textarea "“I think you asked a good question—‘In what way did it not amount to much?’—but…"
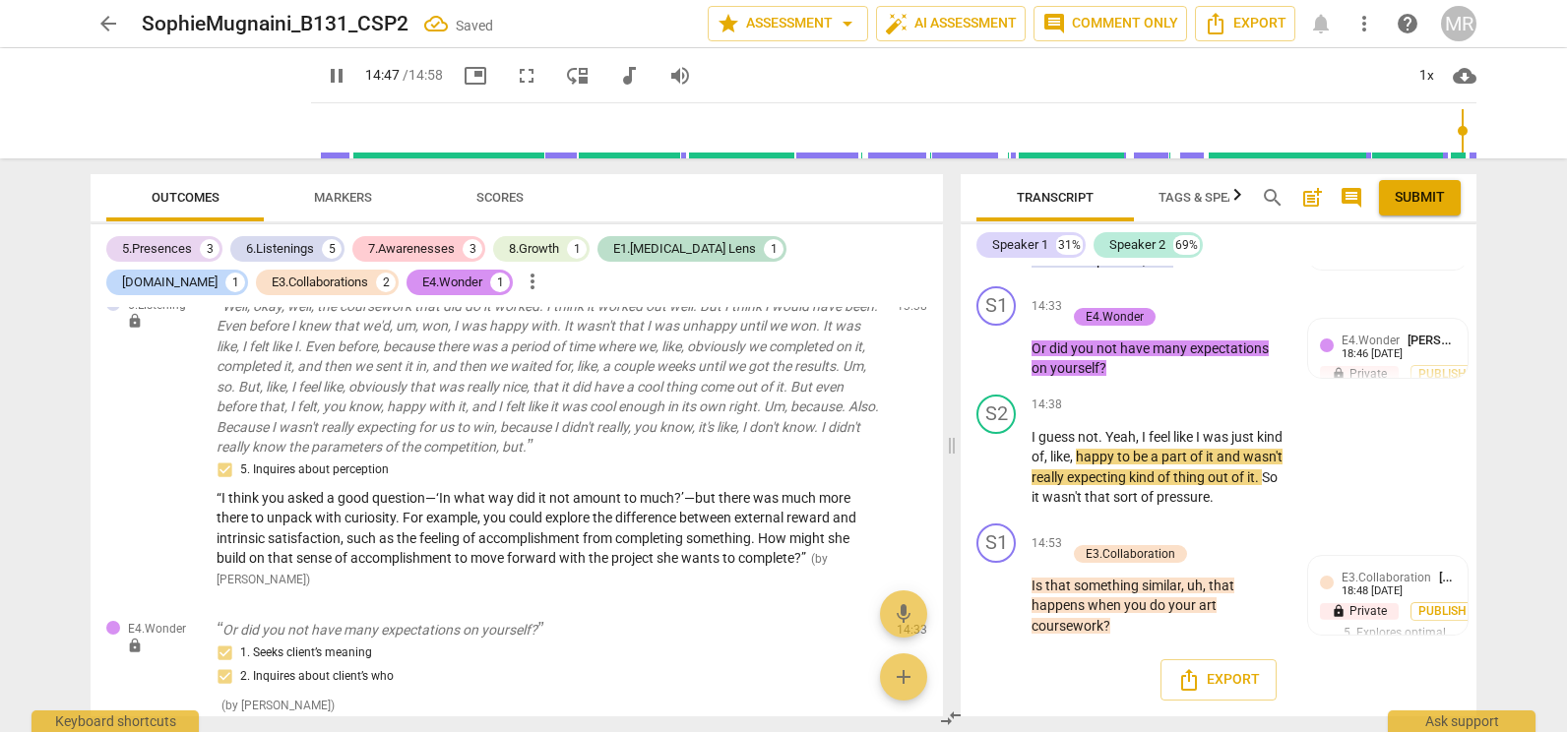
scroll to position [2708, 0]
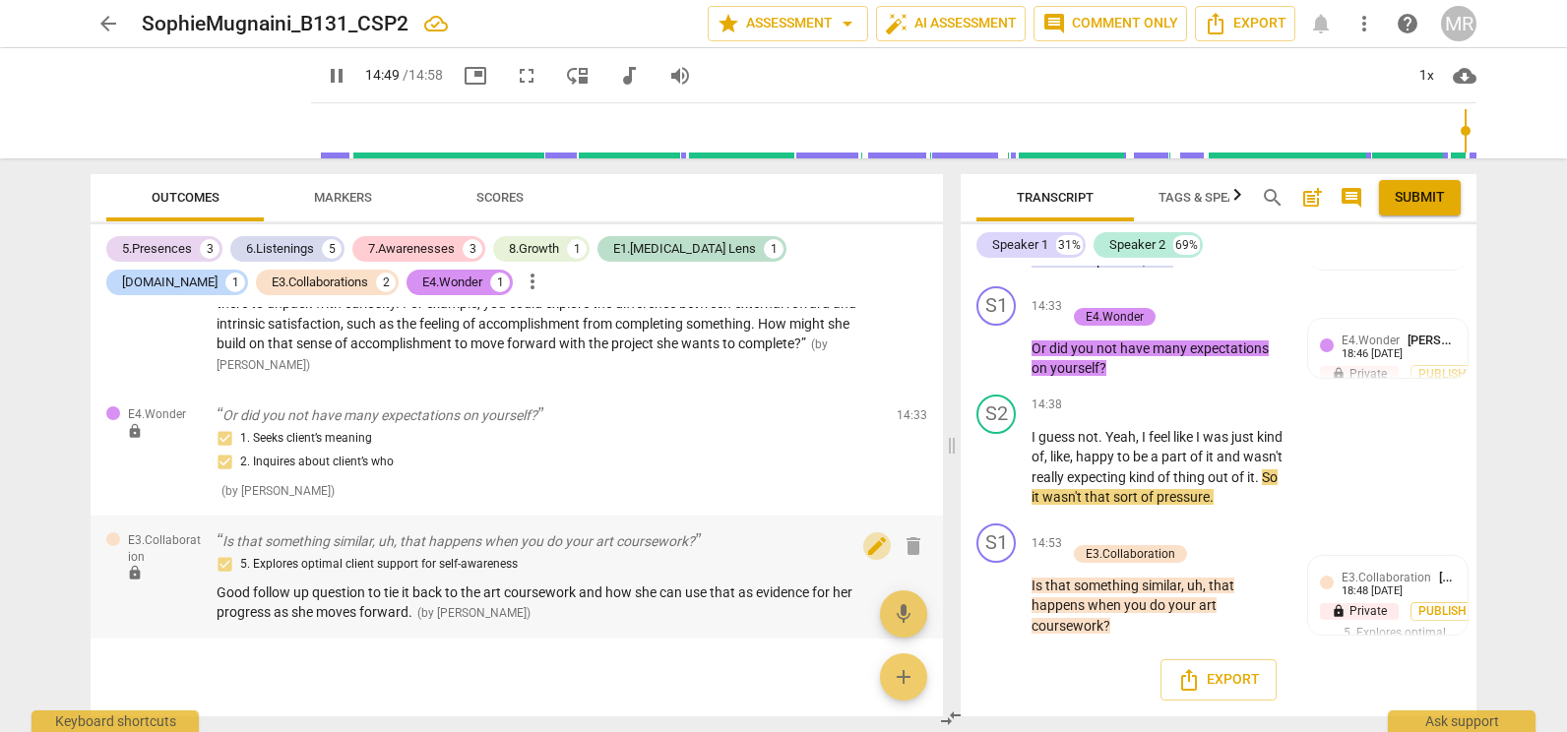
click at [865, 534] on span "edit" at bounding box center [877, 546] width 24 height 24
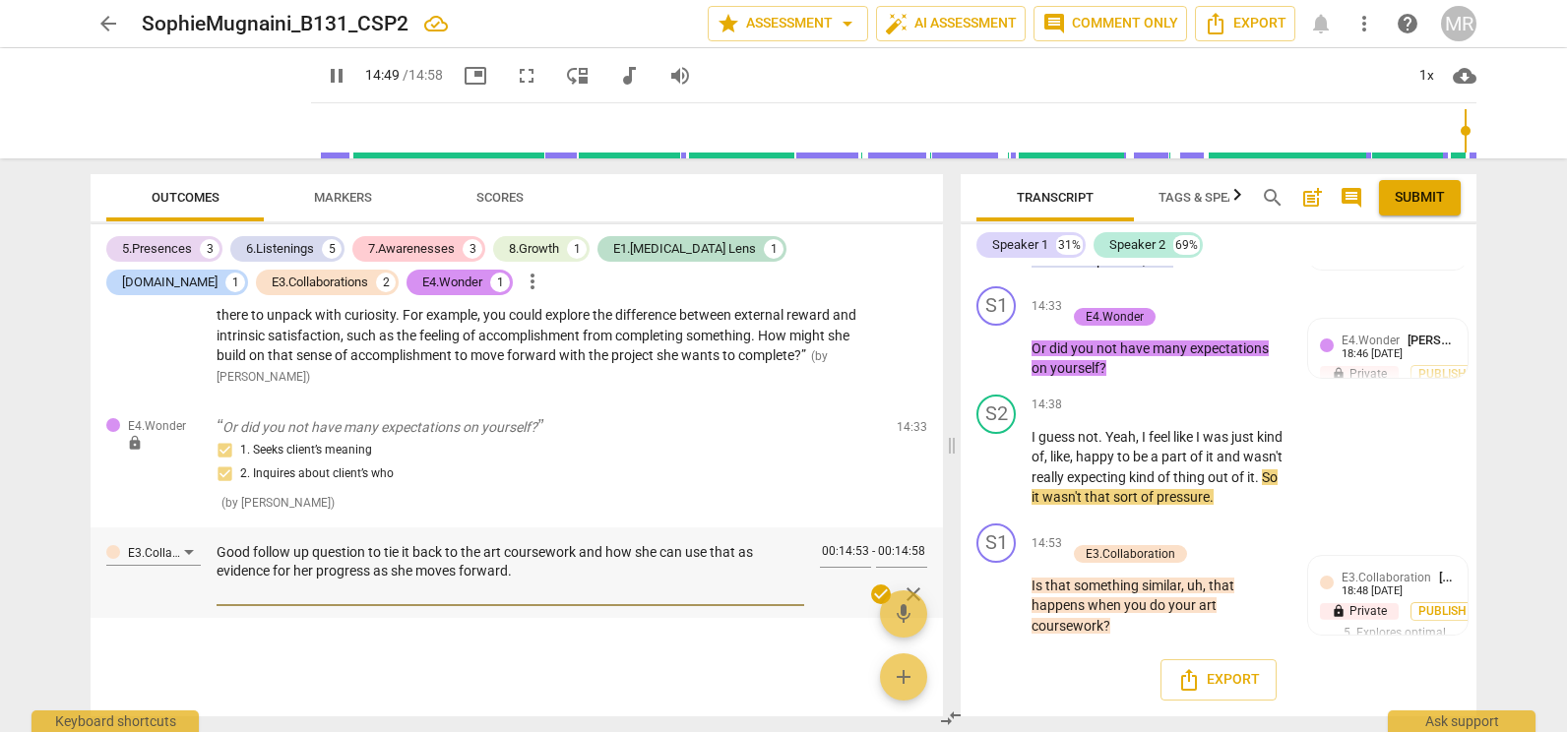
scroll to position [2676, 0]
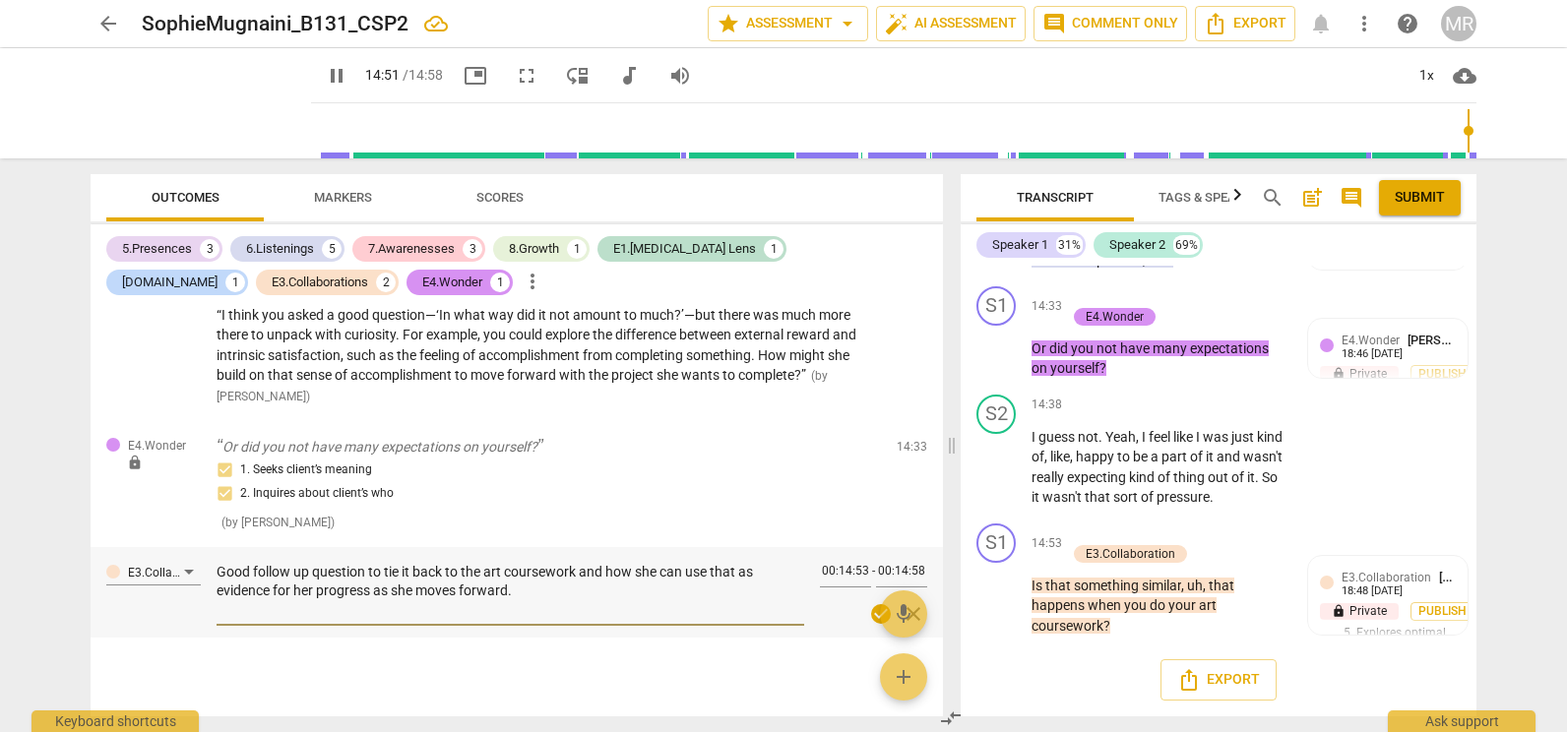
drag, startPoint x: 220, startPoint y: 553, endPoint x: 550, endPoint y: 574, distance: 330.4
click at [550, 574] on textarea "Good follow up question to tie it back to the art coursework and how she can us…" at bounding box center [511, 591] width 588 height 56
paste textarea "When you think about the way you approached your art coursework—starting withou…"
click at [637, 563] on textarea "When you think about the way you approached your art coursework—starting withou…" at bounding box center [511, 591] width 588 height 56
click at [634, 573] on textarea "When you think about the way you approached your art coursework, starting witho…" at bounding box center [511, 591] width 588 height 56
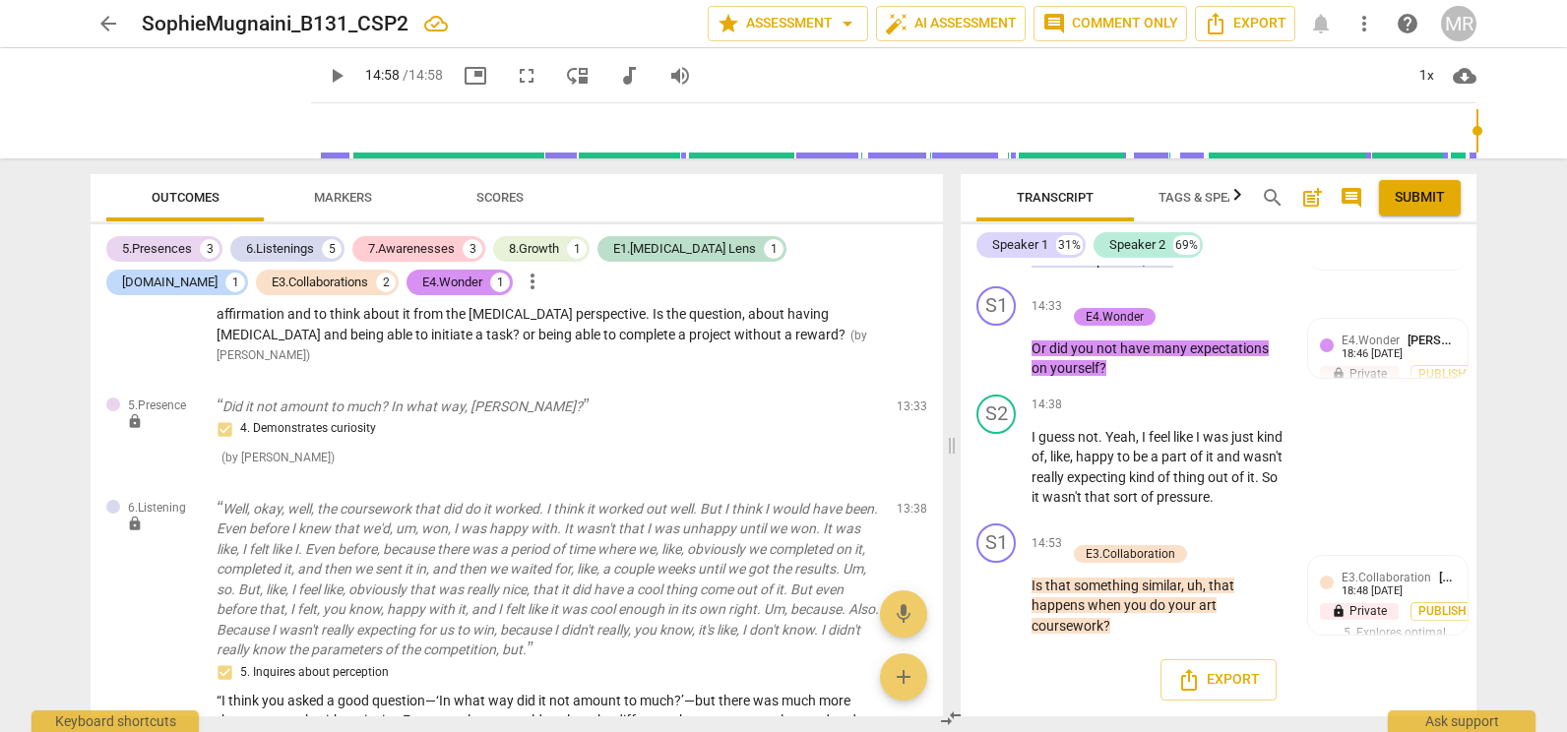
scroll to position [2336, 0]
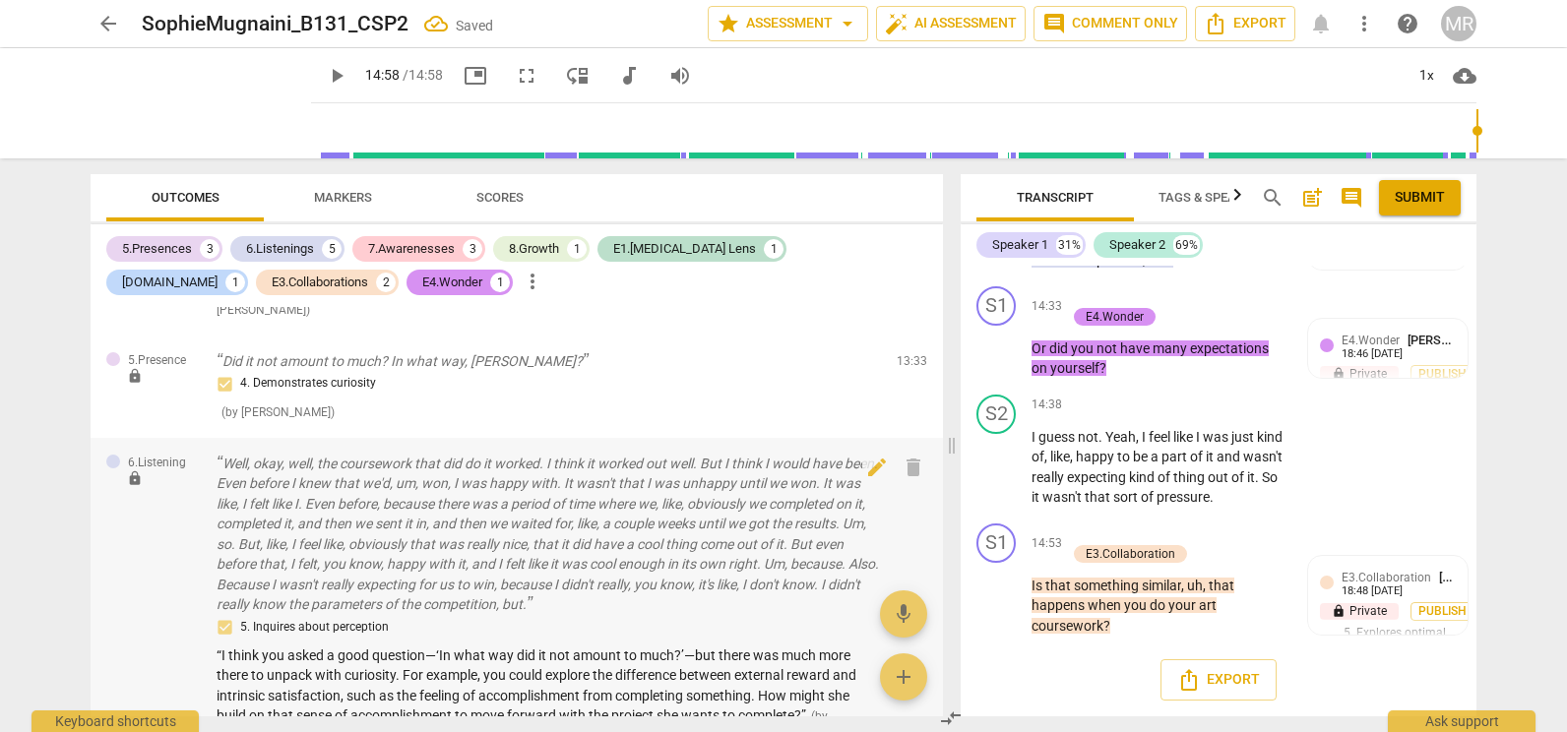
click at [224, 648] on span "“I think you asked a good question—‘In what way did it not amount to much?’—but…" at bounding box center [537, 686] width 640 height 77
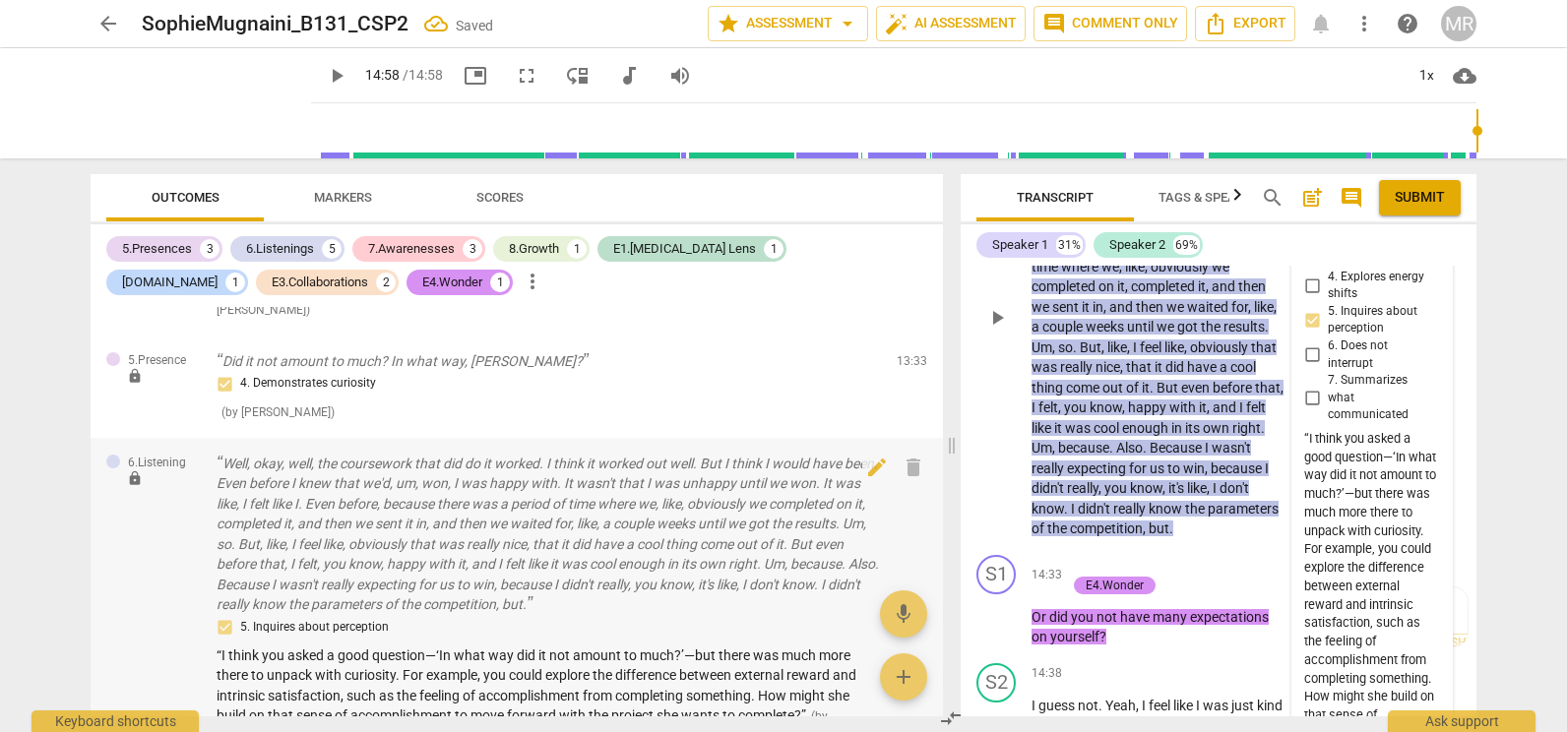
scroll to position [7356, 0]
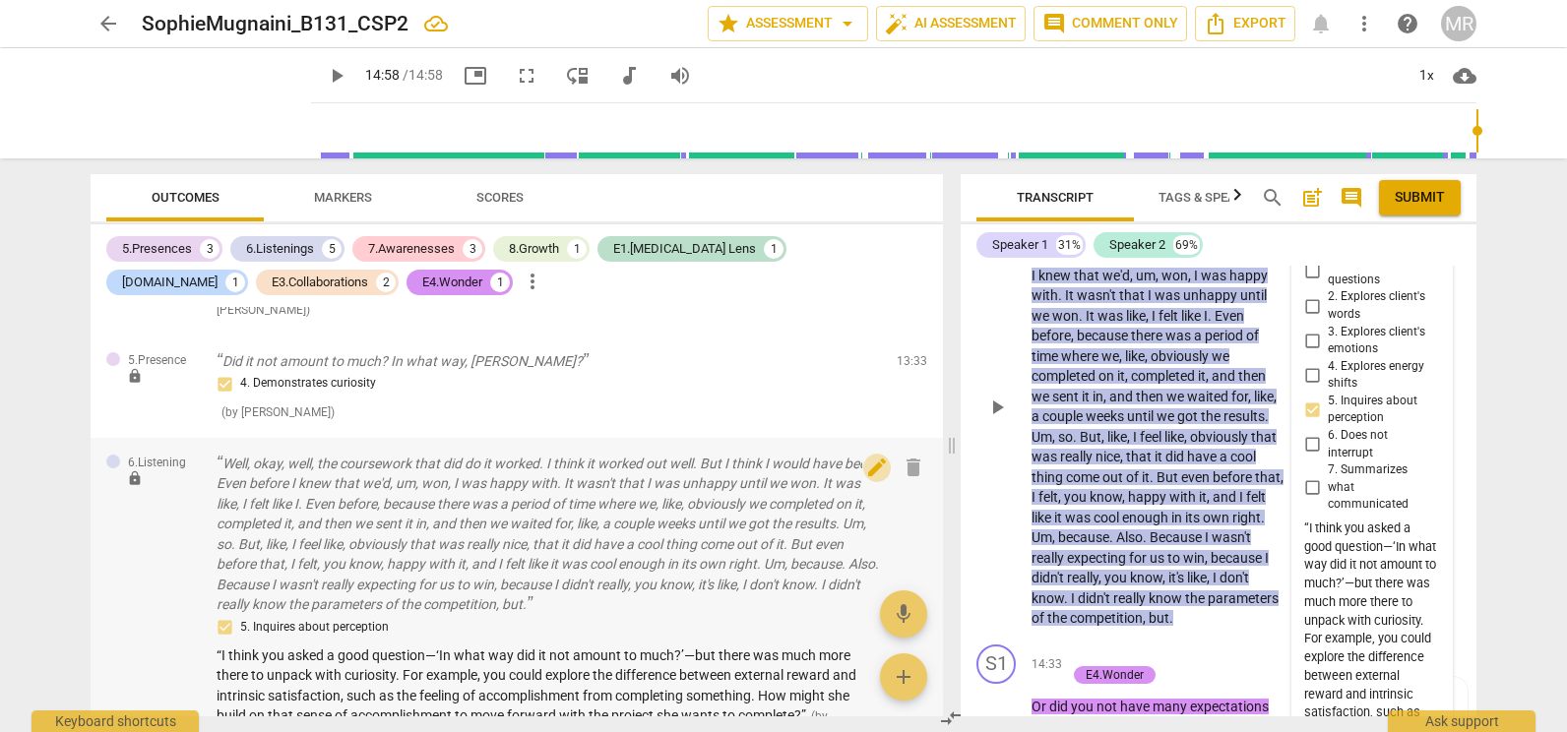
click at [870, 456] on span "edit" at bounding box center [877, 468] width 24 height 24
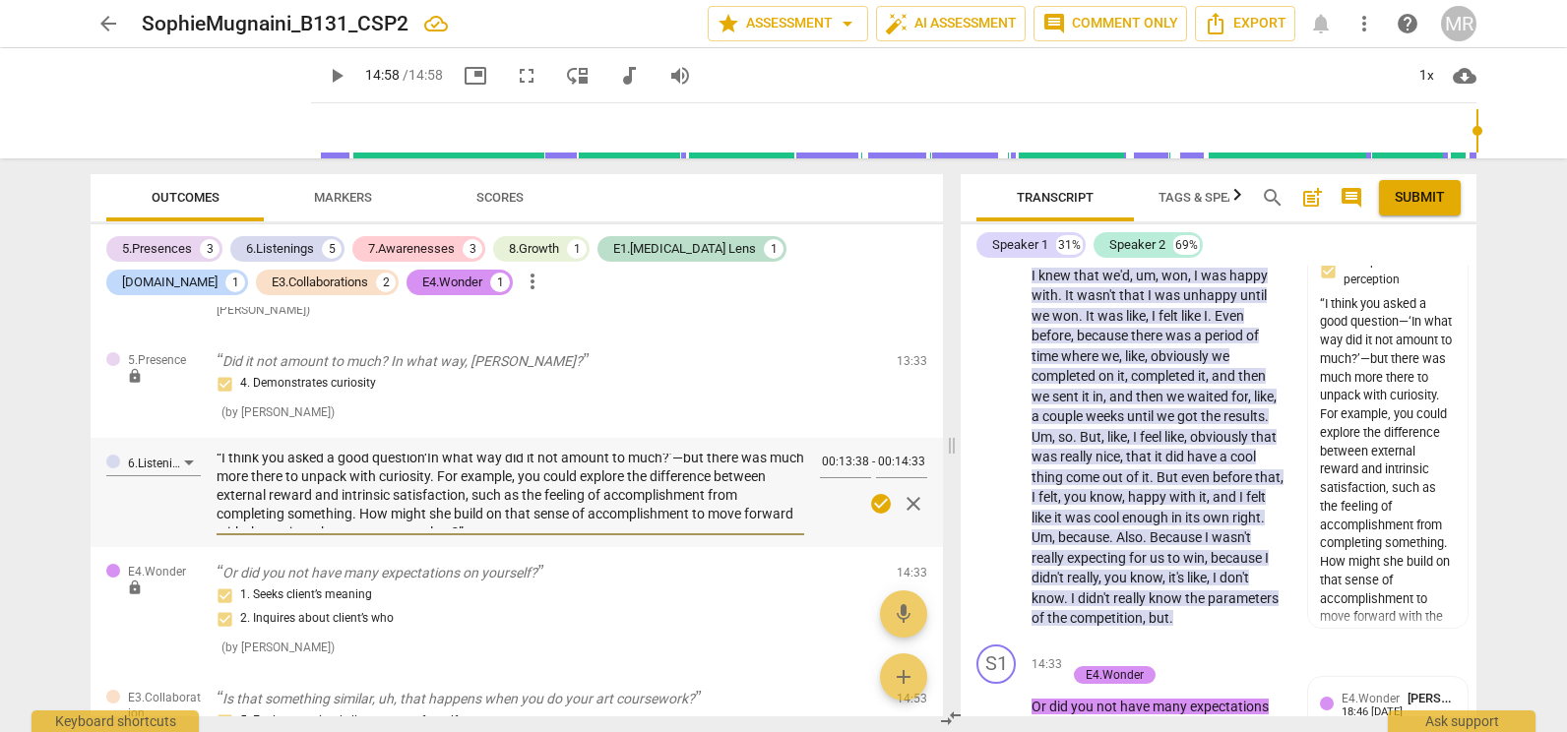
scroll to position [1, 0]
click at [344, 454] on textarea "“I think you asked a good question, ‘In what way did it not amount to much?’—bu…" at bounding box center [511, 491] width 588 height 75
click at [562, 454] on textarea "Good question, ‘In what way did it not amount to much?’—but there was much more…" at bounding box center [511, 491] width 588 height 75
drag, startPoint x: 595, startPoint y: 442, endPoint x: 562, endPoint y: 442, distance: 32.5
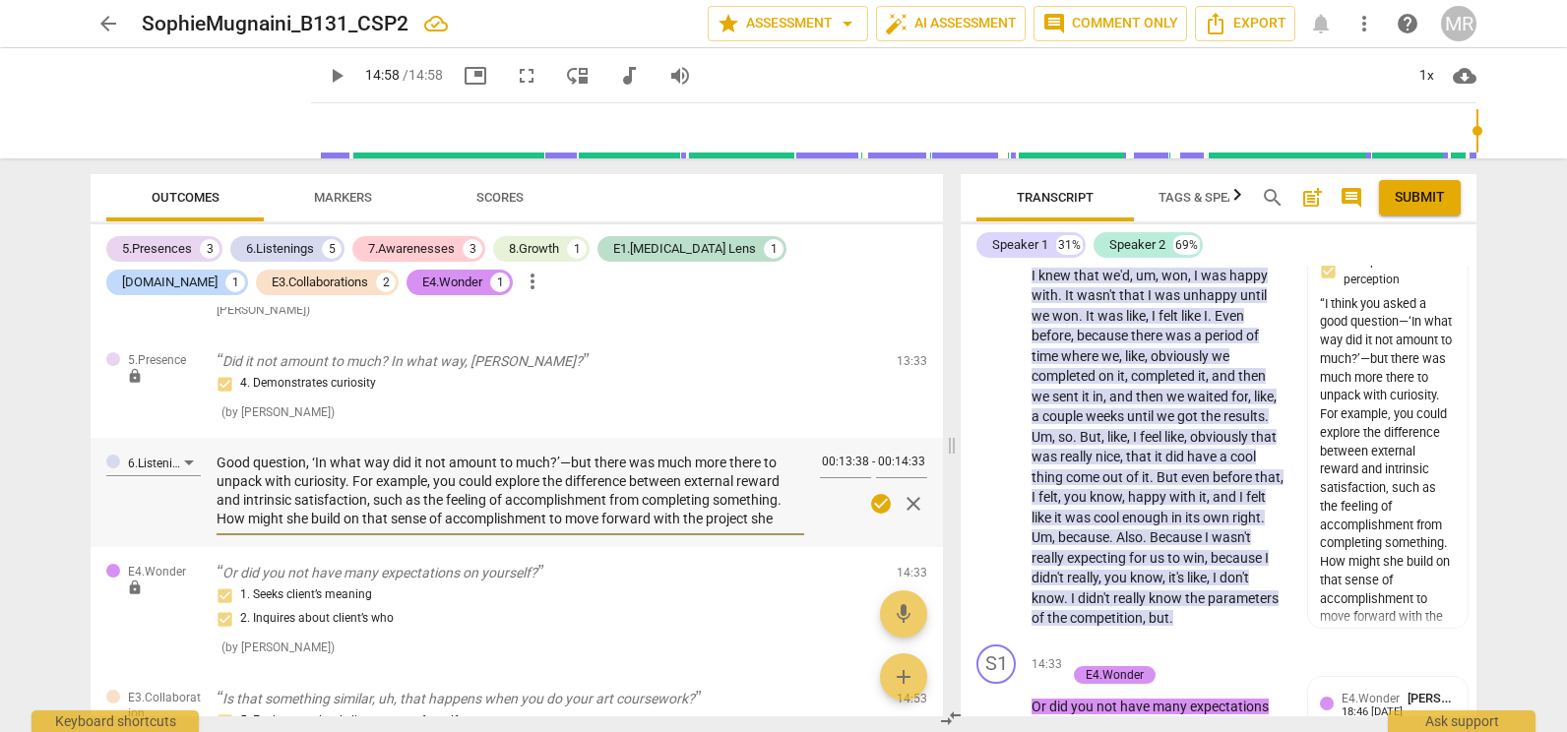
click at [562, 454] on textarea "Good question, ‘In what way did it not amount to much?’—but there was much more…" at bounding box center [511, 491] width 588 height 75
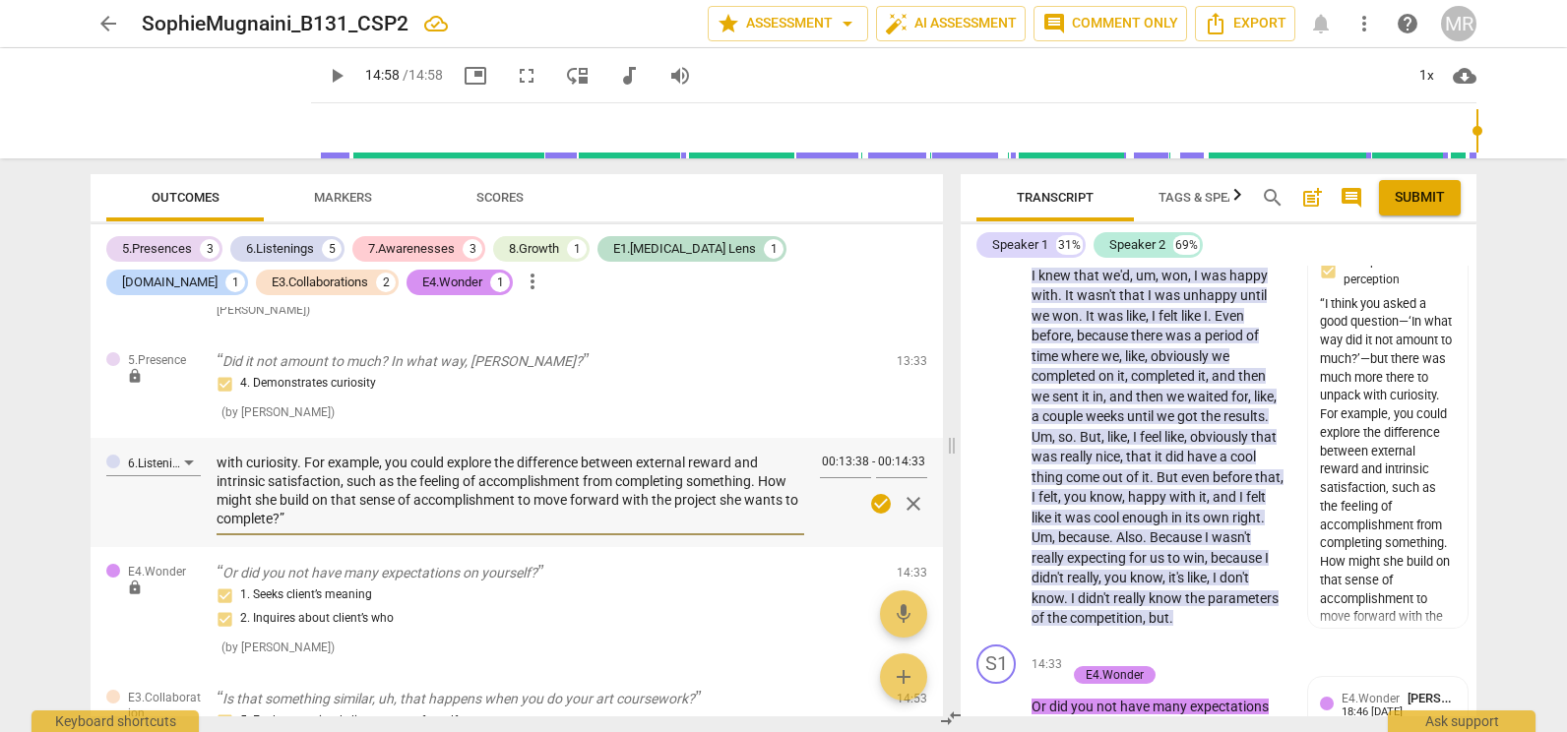
scroll to position [2057, 0]
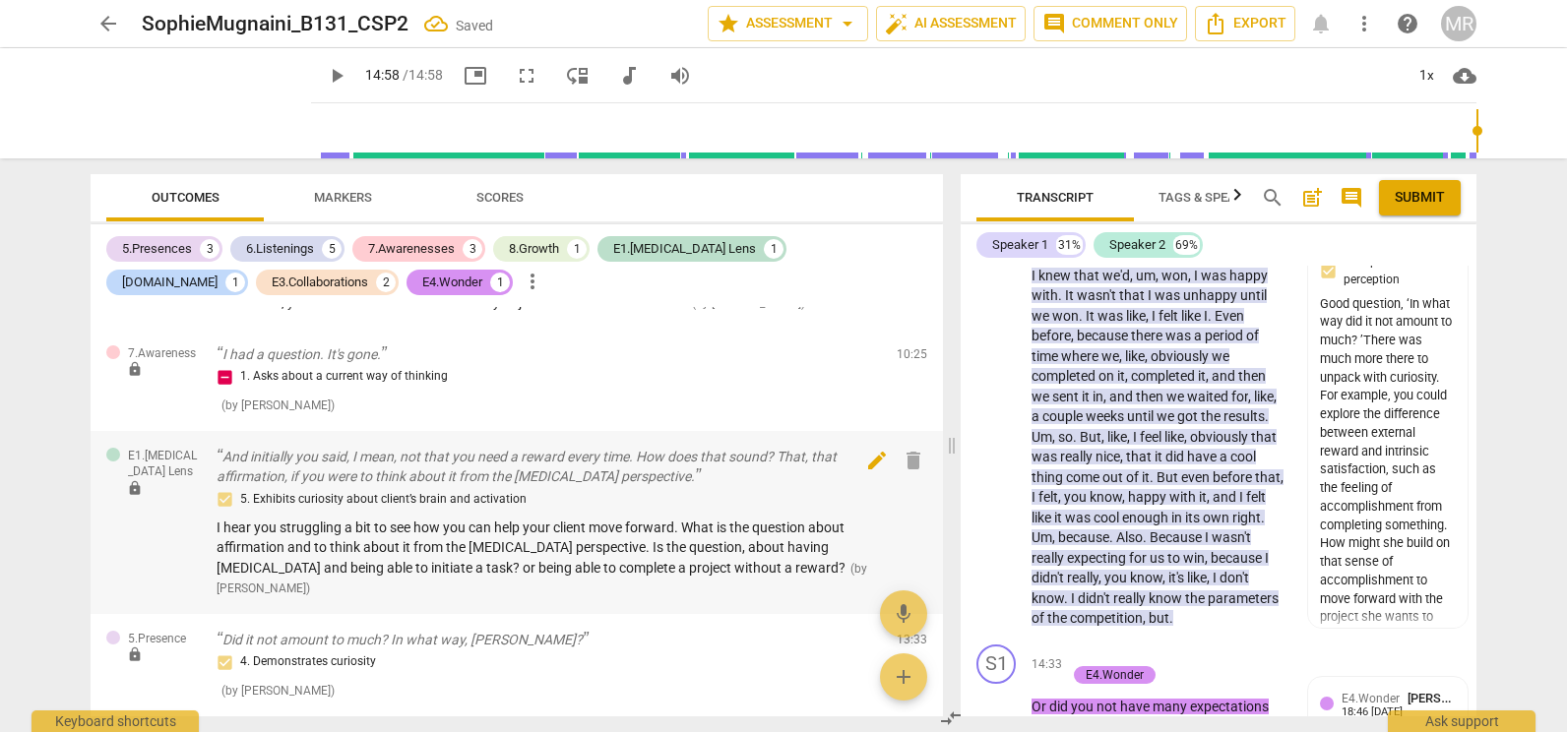
click at [872, 463] on span "edit" at bounding box center [877, 461] width 24 height 24
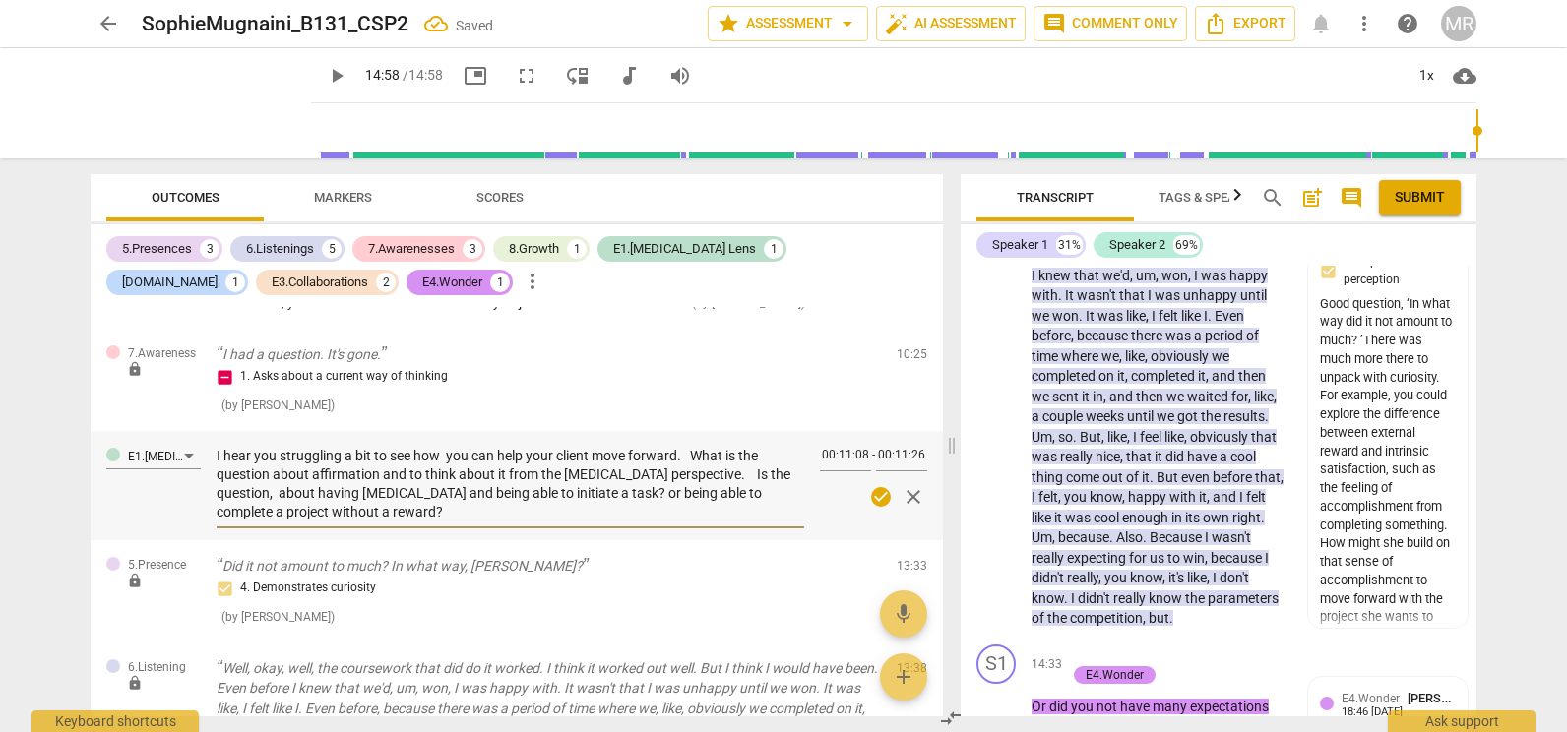
drag, startPoint x: 226, startPoint y: 466, endPoint x: 211, endPoint y: 455, distance: 19.1
click at [211, 455] on div "E1.[MEDICAL_DATA] Lens I hear you struggling a bit to see how you can help your…" at bounding box center [517, 485] width 852 height 109
paste textarea "“I hear you struggling a bit with how to help your client move forward. From an…"
click at [220, 455] on textarea "“I hear you struggling a bit with how to help your client move forward. From an…" at bounding box center [511, 484] width 588 height 75
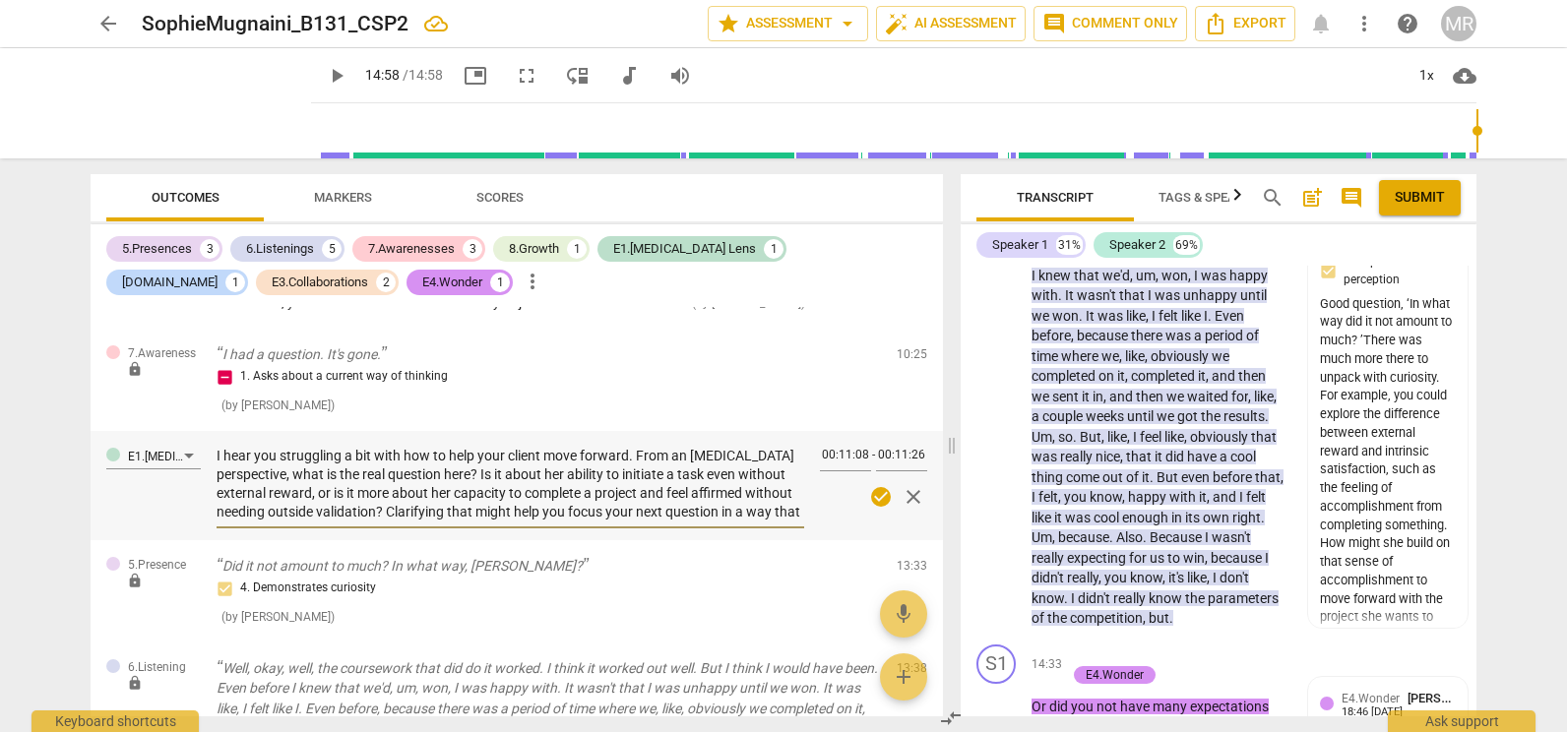
scroll to position [19, 0]
click at [405, 509] on textarea "I hear you struggling a bit with how to help your client move forward. From an …" at bounding box center [511, 484] width 588 height 75
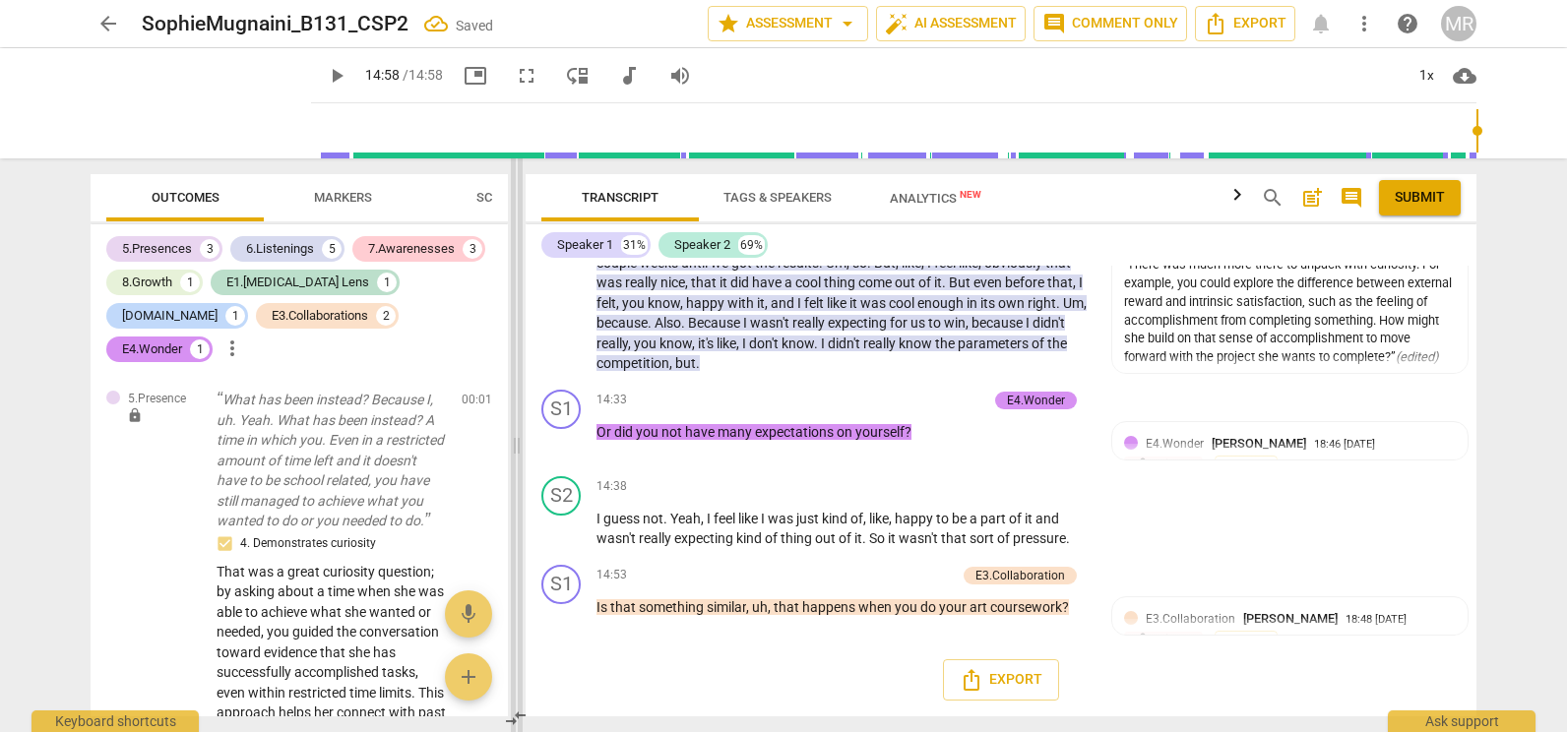
scroll to position [4464, 0]
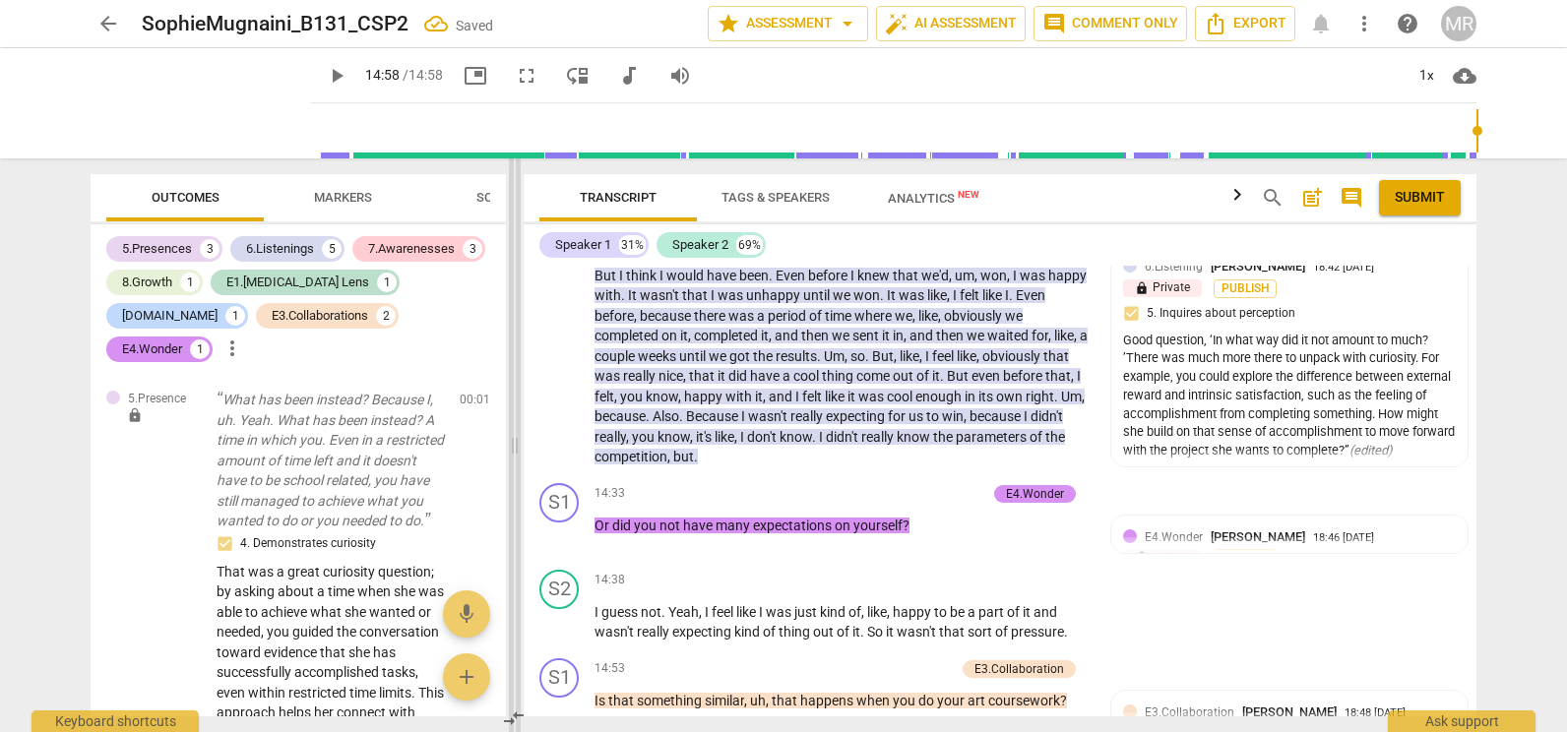
drag, startPoint x: 952, startPoint y: 449, endPoint x: 512, endPoint y: 499, distance: 442.9
click at [512, 499] on span at bounding box center [515, 445] width 12 height 574
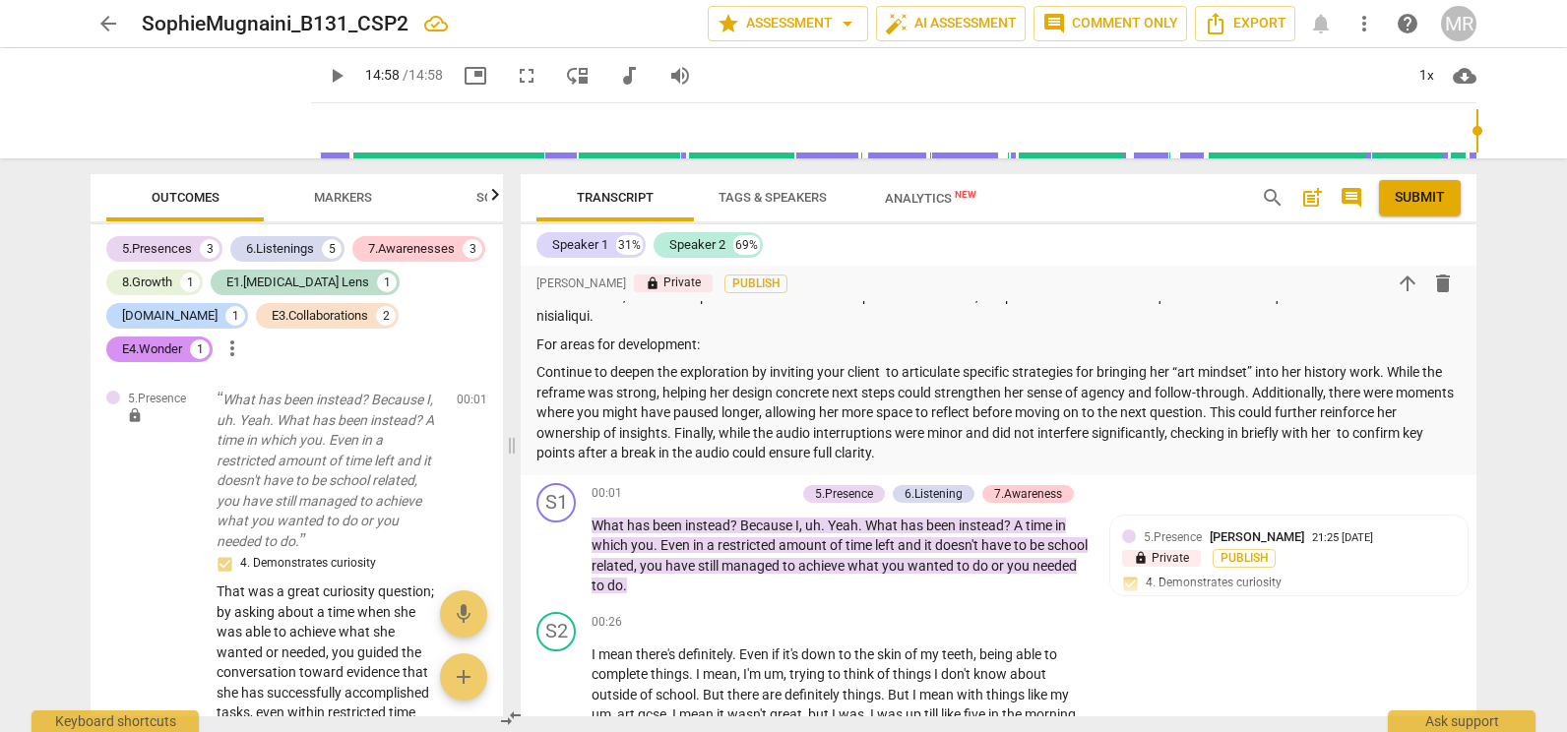
scroll to position [0, 0]
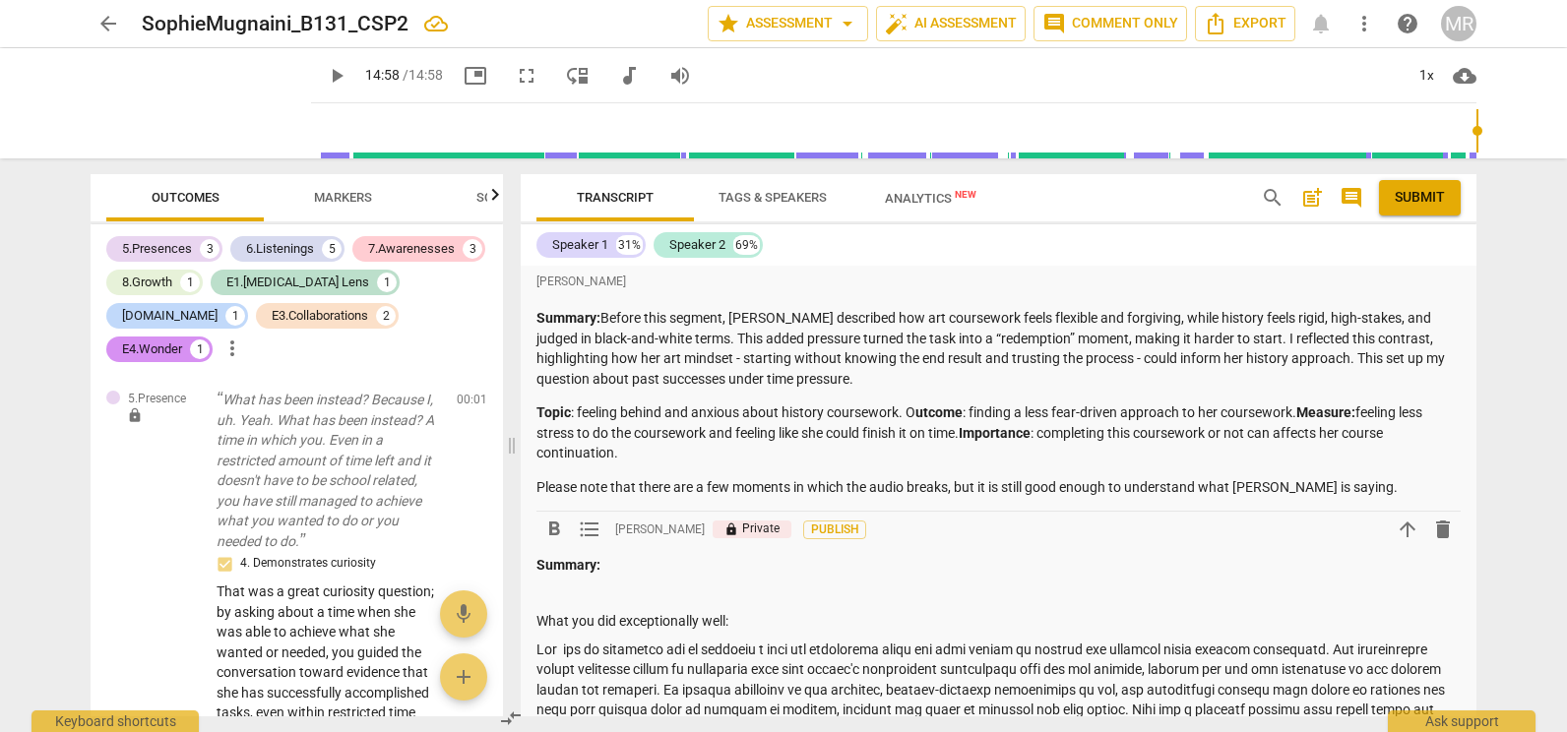
click at [585, 594] on p at bounding box center [998, 594] width 924 height 21
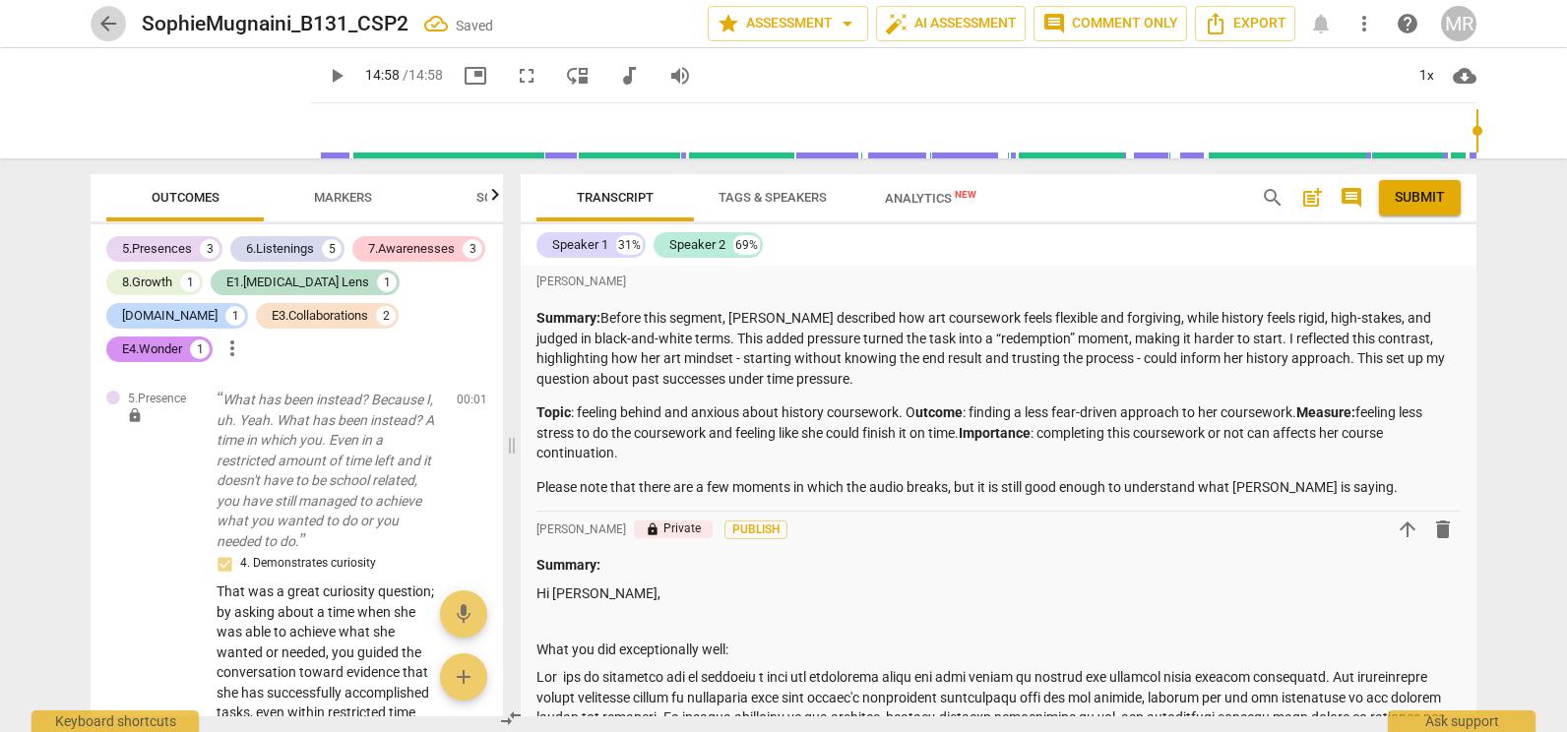
click at [108, 28] on span "arrow_back" at bounding box center [108, 24] width 24 height 24
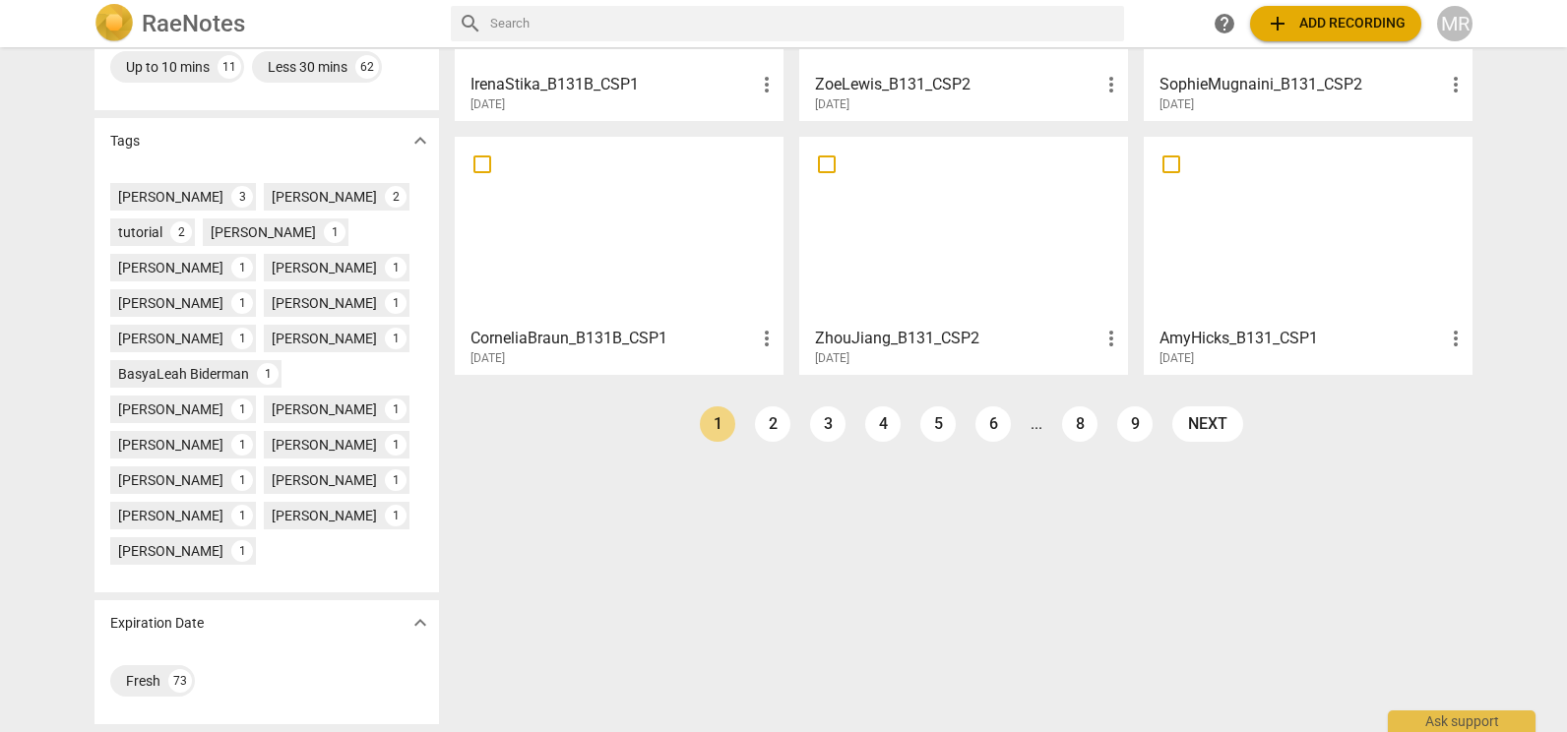
scroll to position [547, 0]
click at [768, 407] on link "2" at bounding box center [772, 424] width 35 height 35
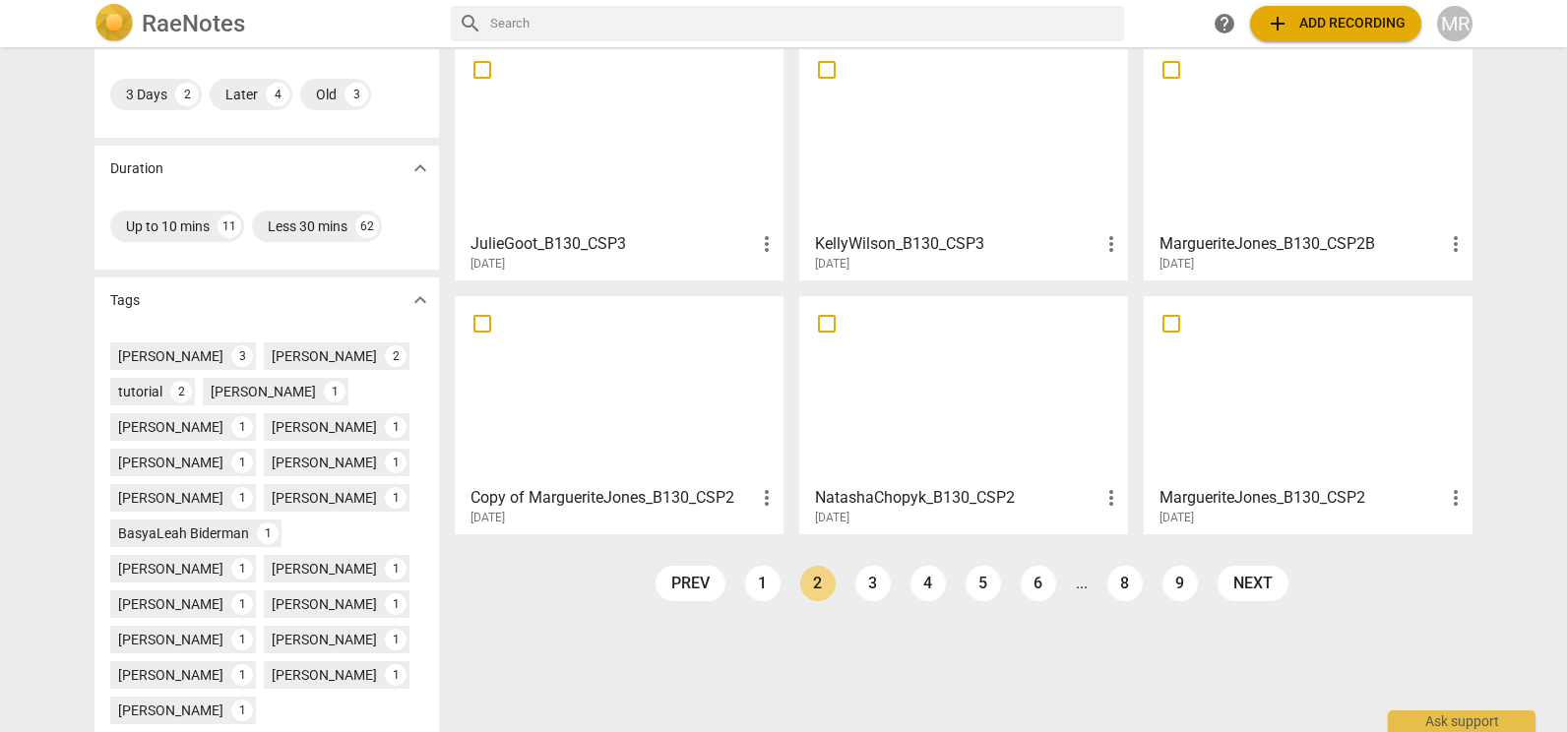
scroll to position [389, 0]
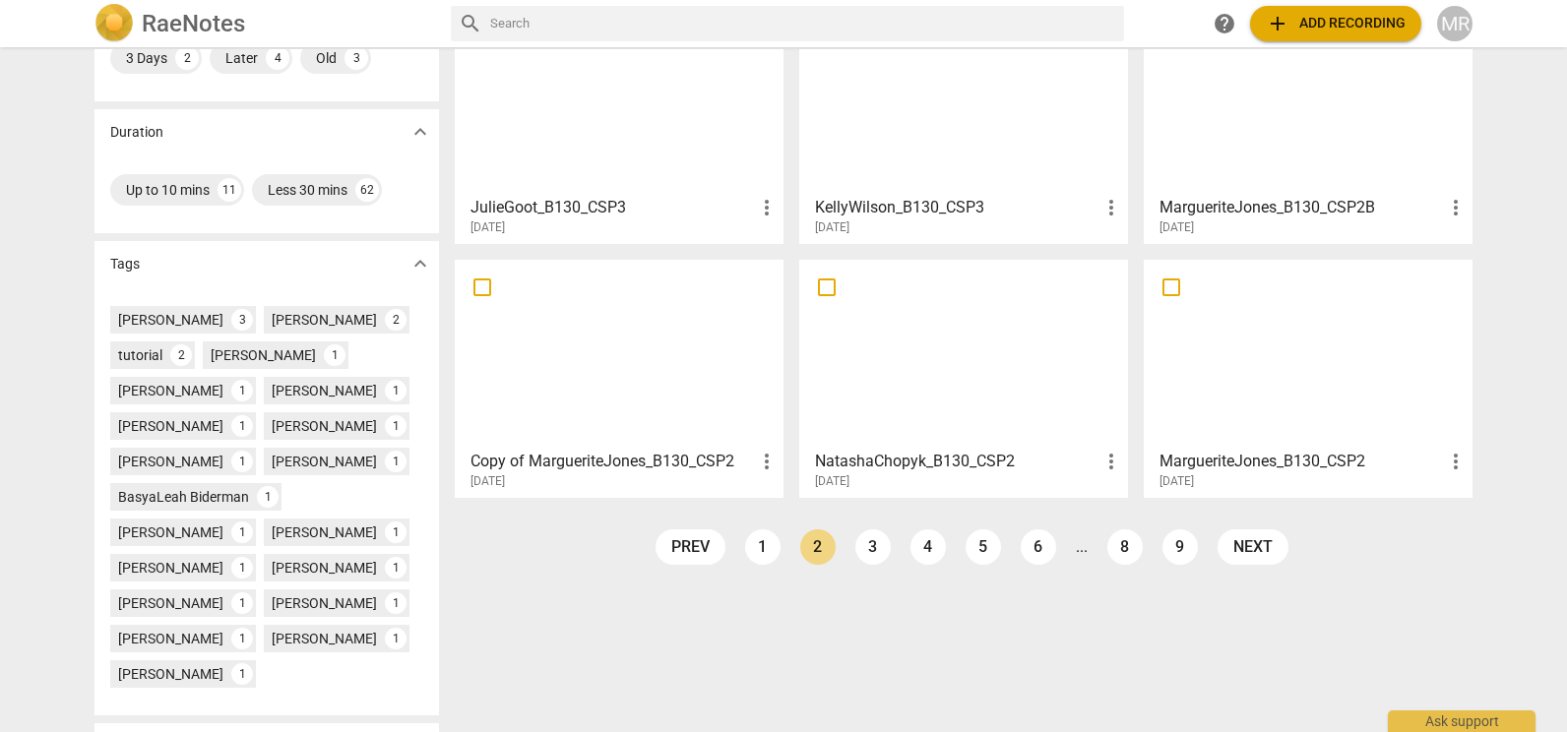
click at [1012, 382] on div at bounding box center [963, 354] width 315 height 174
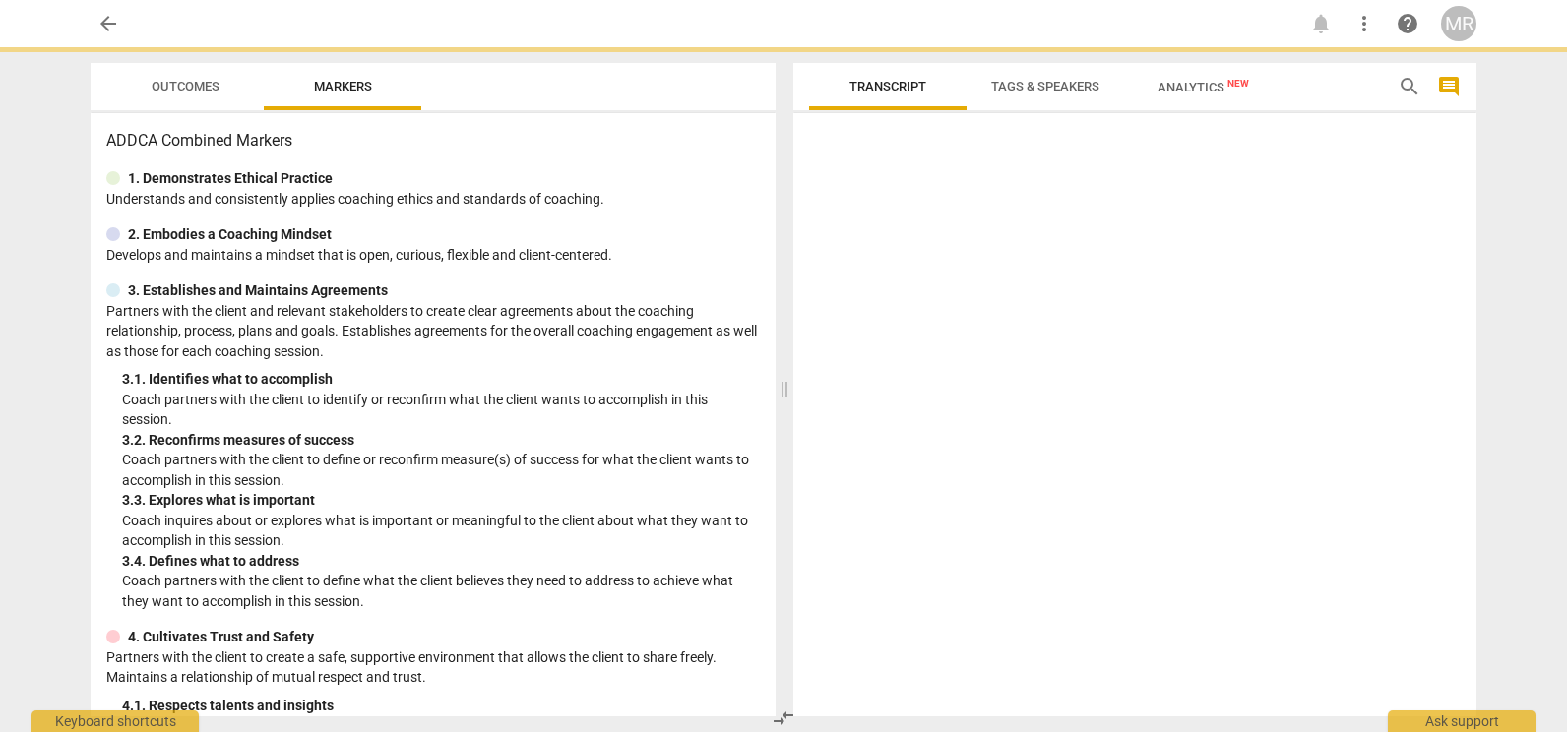
click at [1012, 382] on div at bounding box center [1134, 419] width 683 height 596
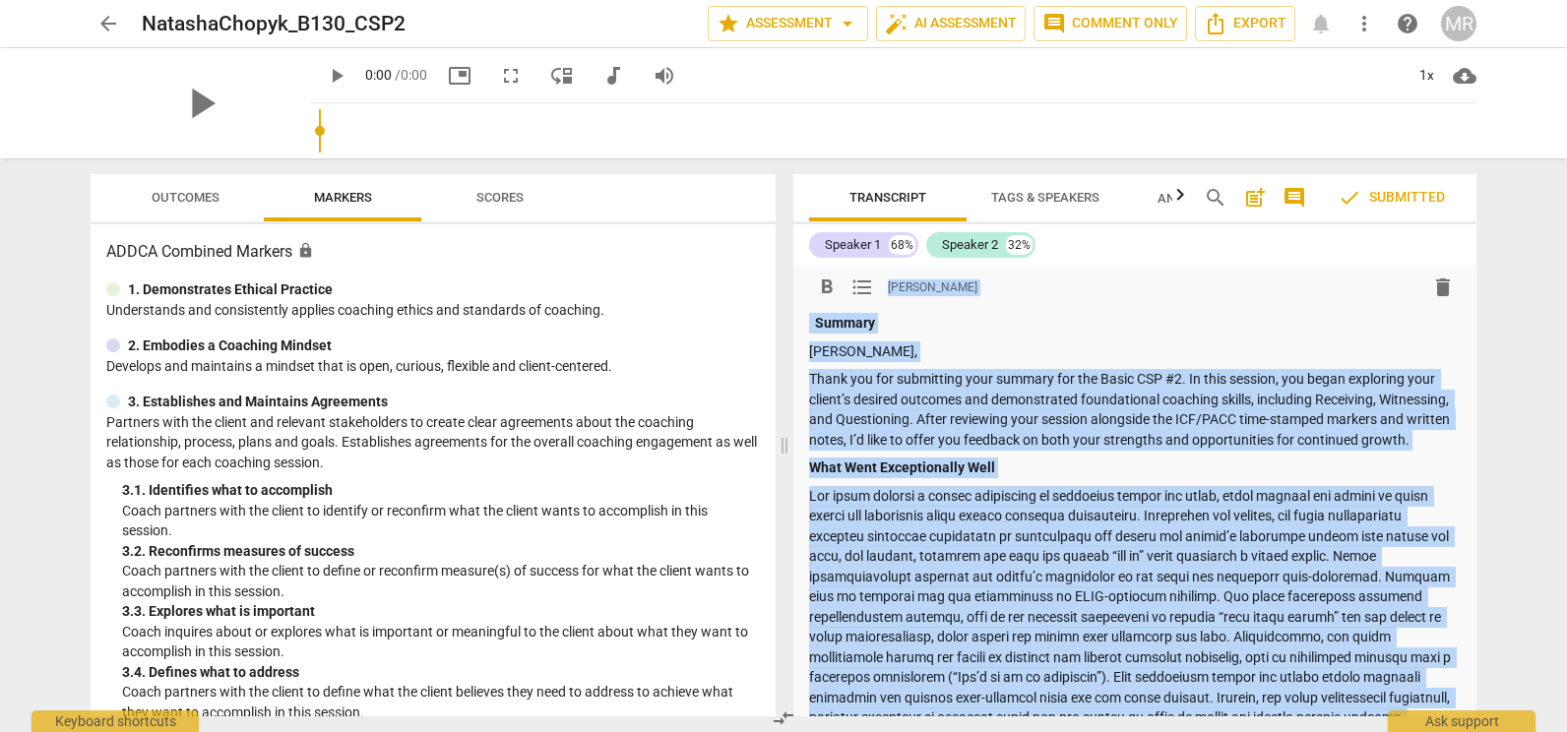
click at [832, 332] on p "Summary" at bounding box center [1135, 323] width 652 height 21
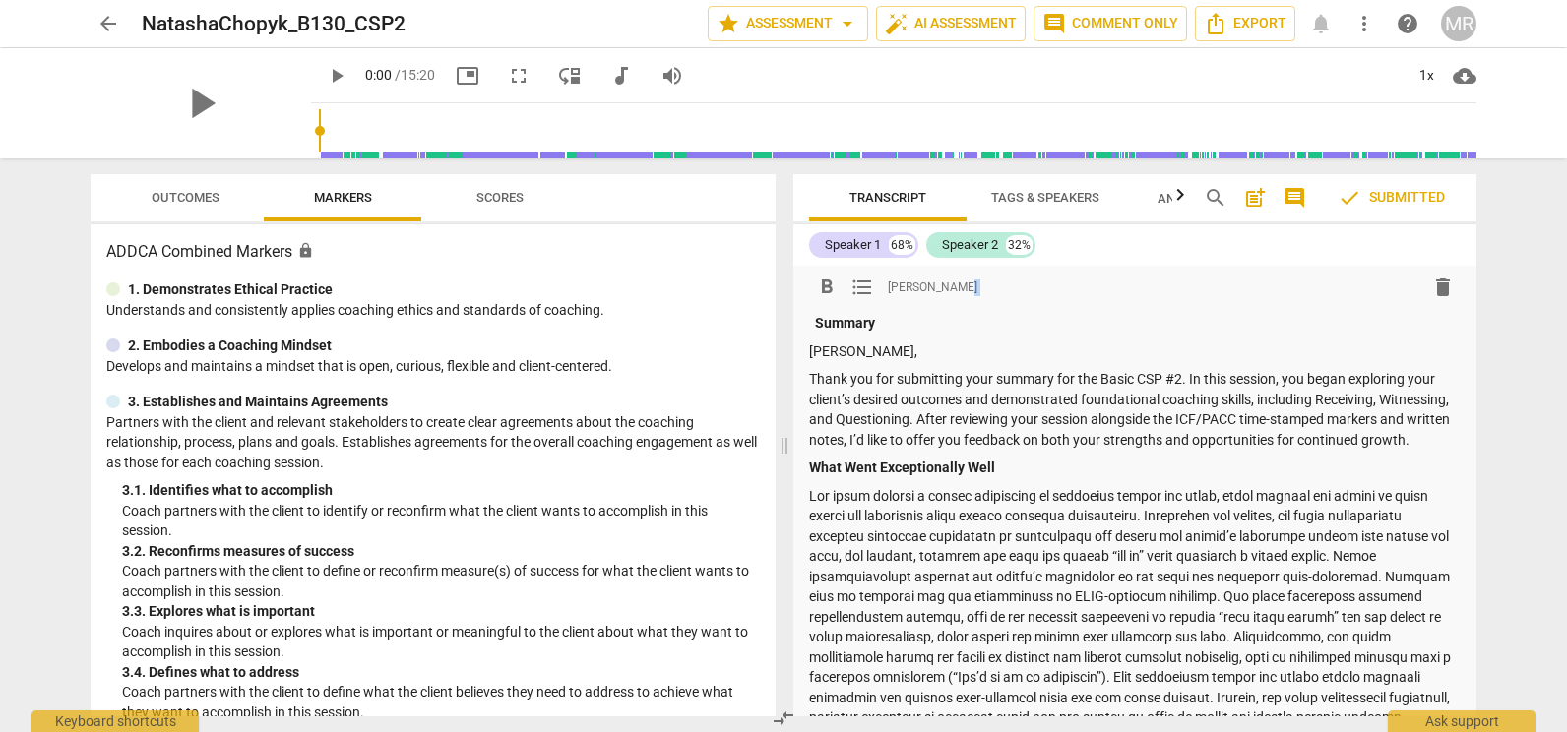
drag, startPoint x: 889, startPoint y: 421, endPoint x: 816, endPoint y: 374, distance: 86.8
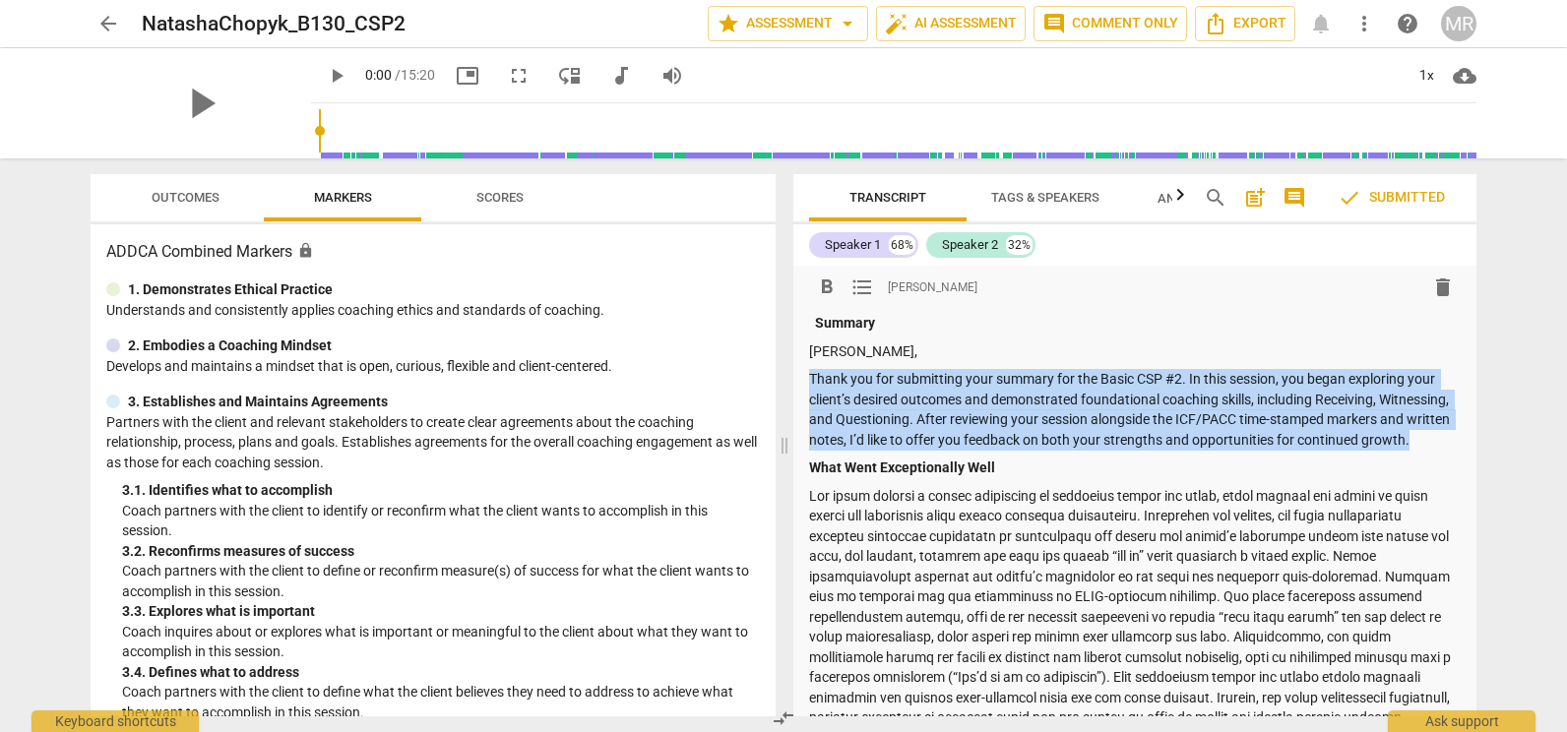
drag, startPoint x: 816, startPoint y: 374, endPoint x: 805, endPoint y: 385, distance: 15.3
copy p "Thank you for submitting your summary for the Basic CSP #2. In this session, yo…"
click at [116, 24] on span "arrow_back" at bounding box center [108, 24] width 24 height 24
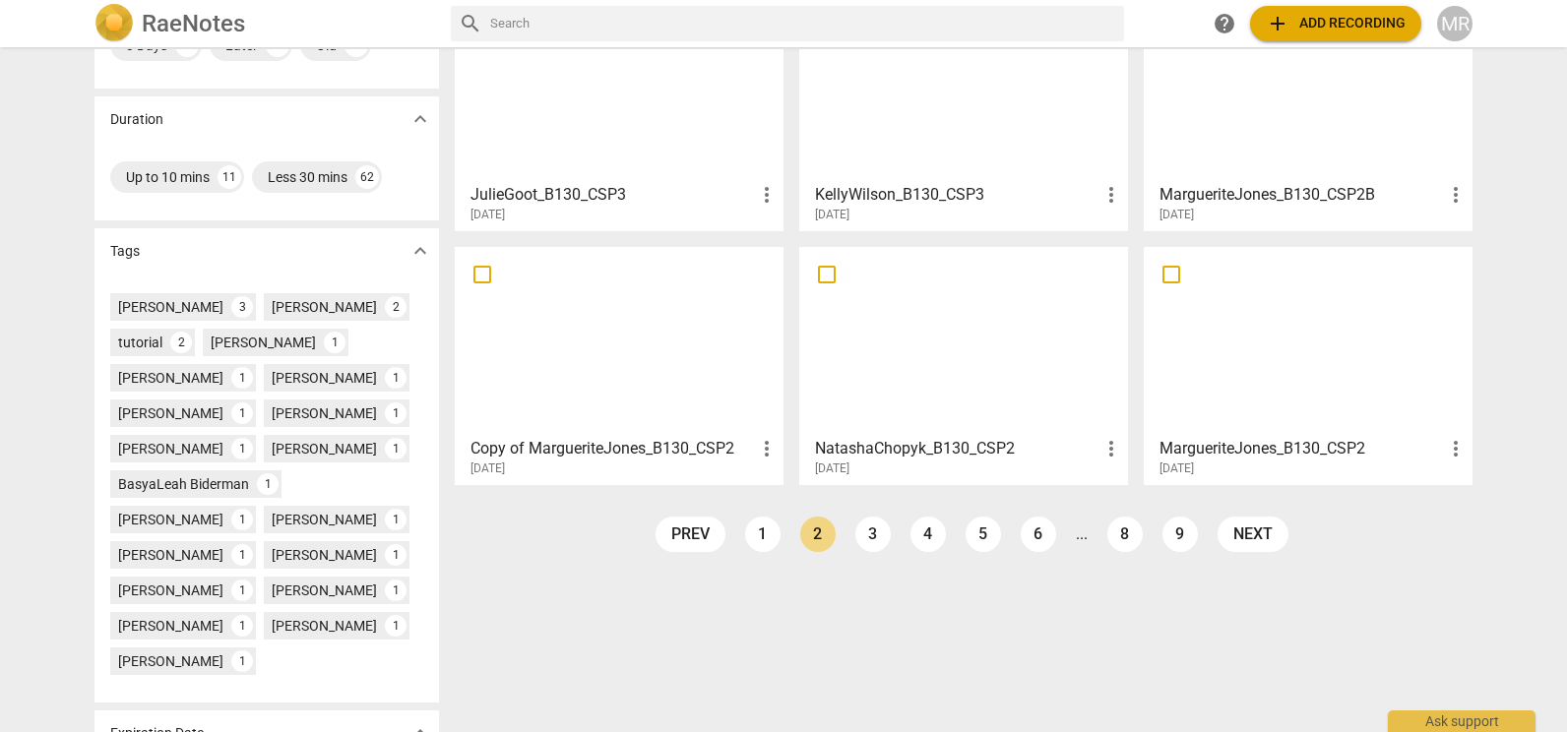
scroll to position [397, 0]
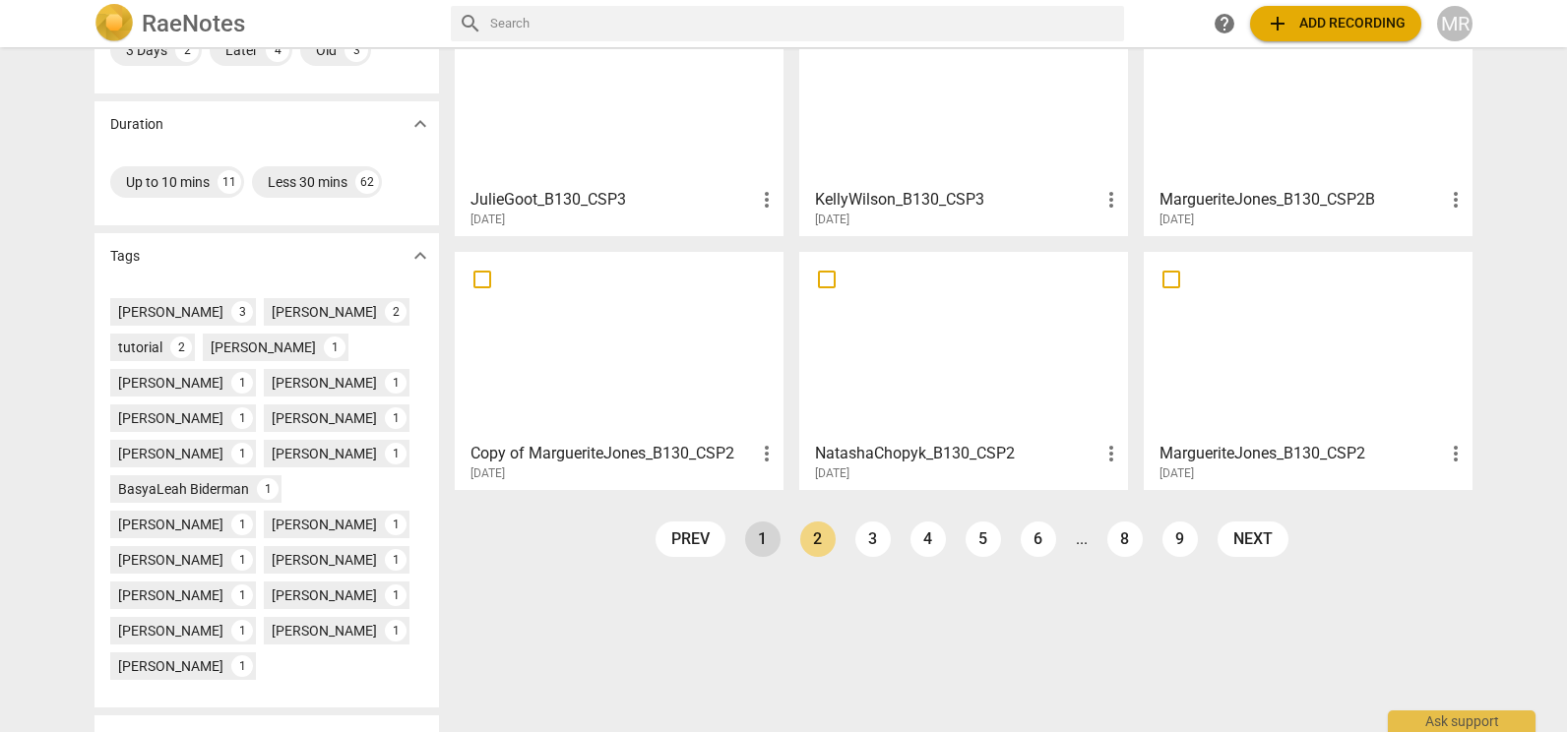
click at [761, 543] on link "1" at bounding box center [762, 539] width 35 height 35
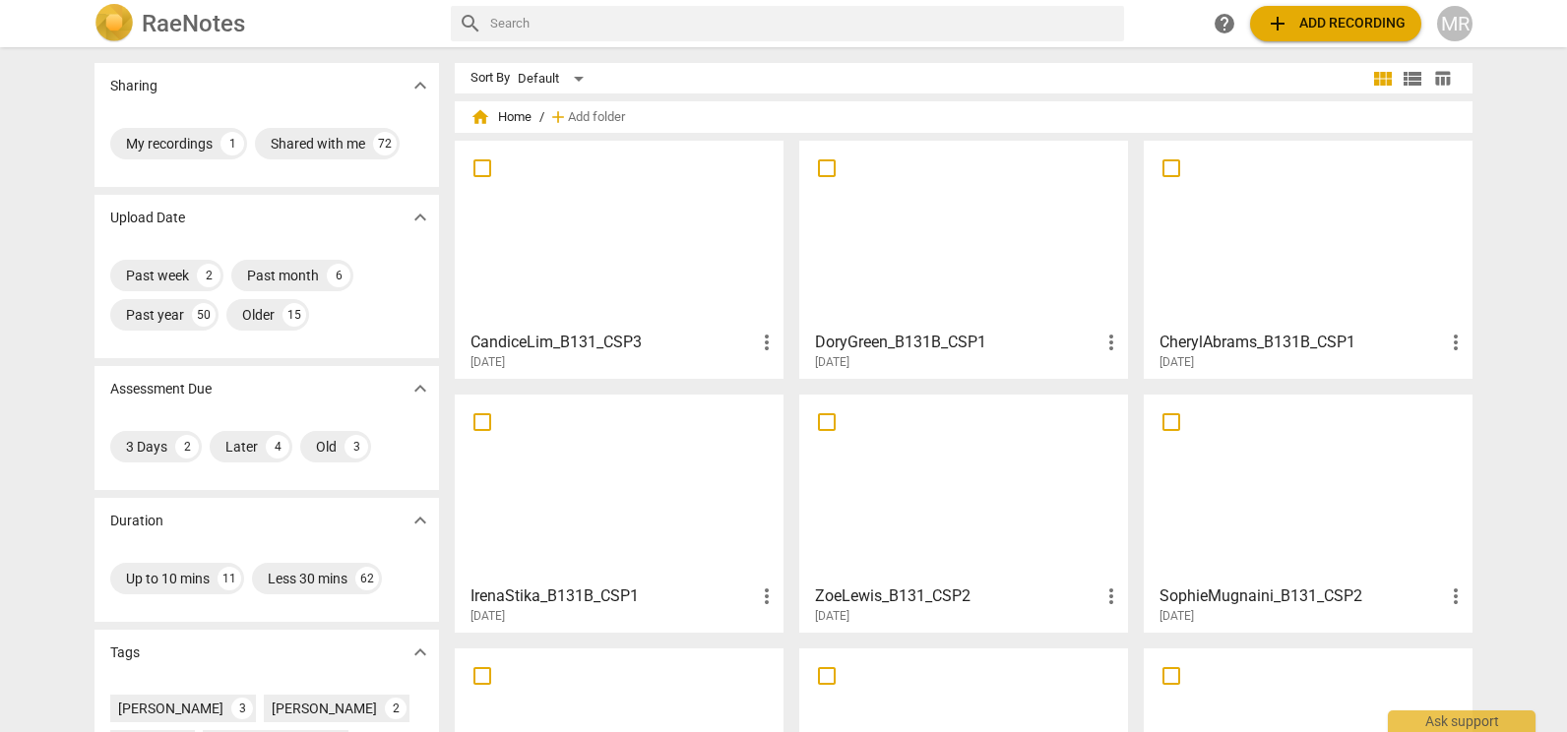
click at [1241, 515] on div at bounding box center [1308, 489] width 315 height 174
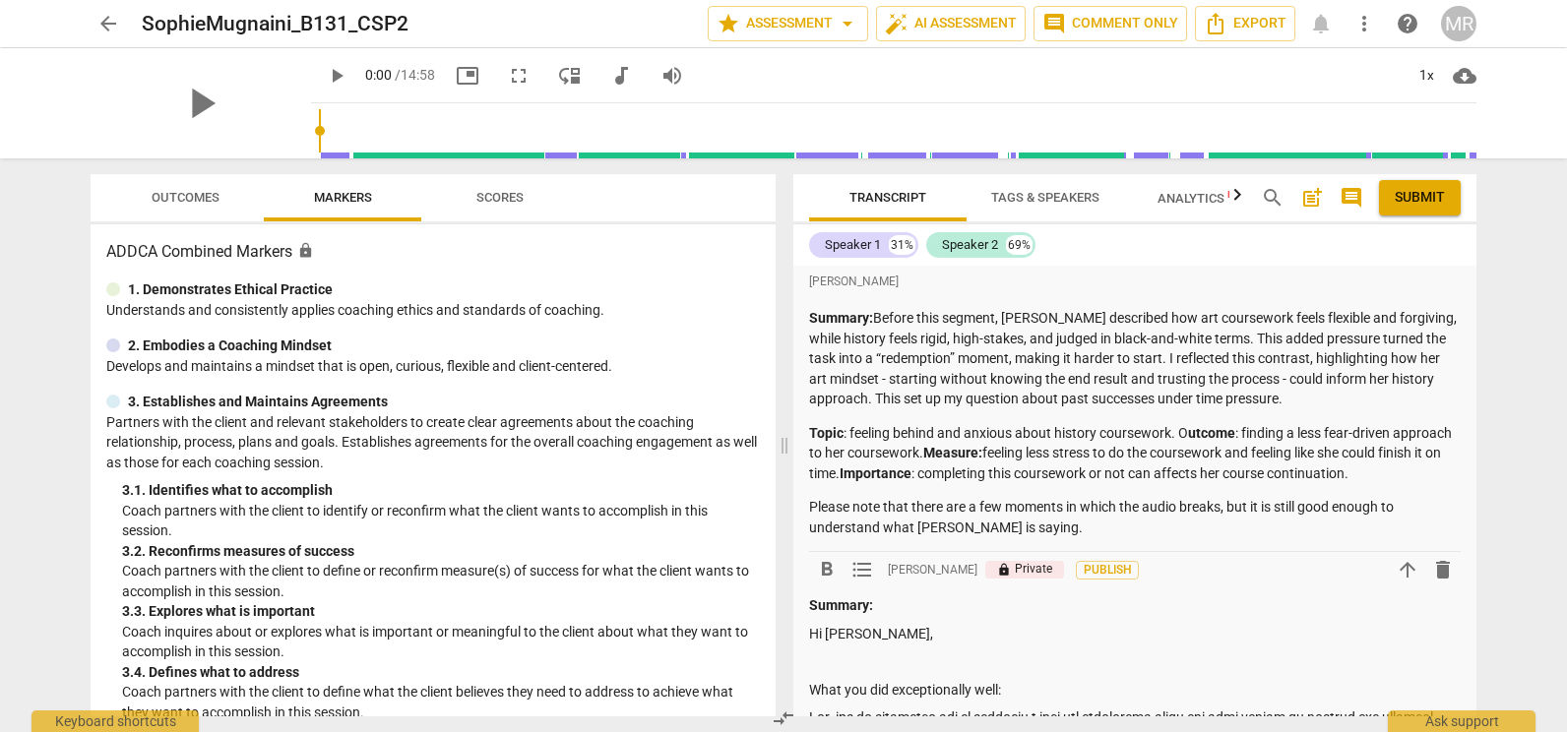
click at [883, 637] on p "Hi [PERSON_NAME]," at bounding box center [1135, 634] width 652 height 21
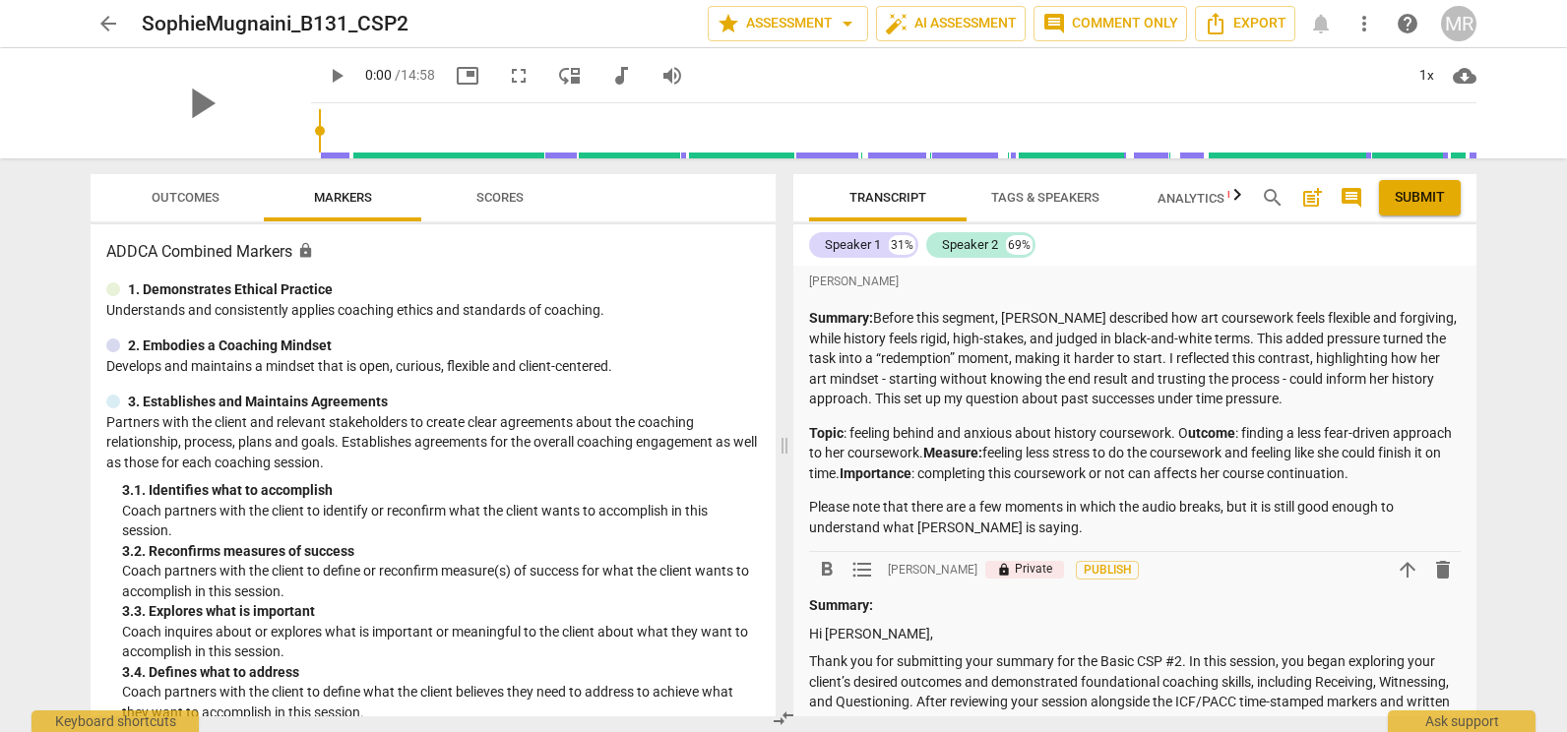
scroll to position [38, 0]
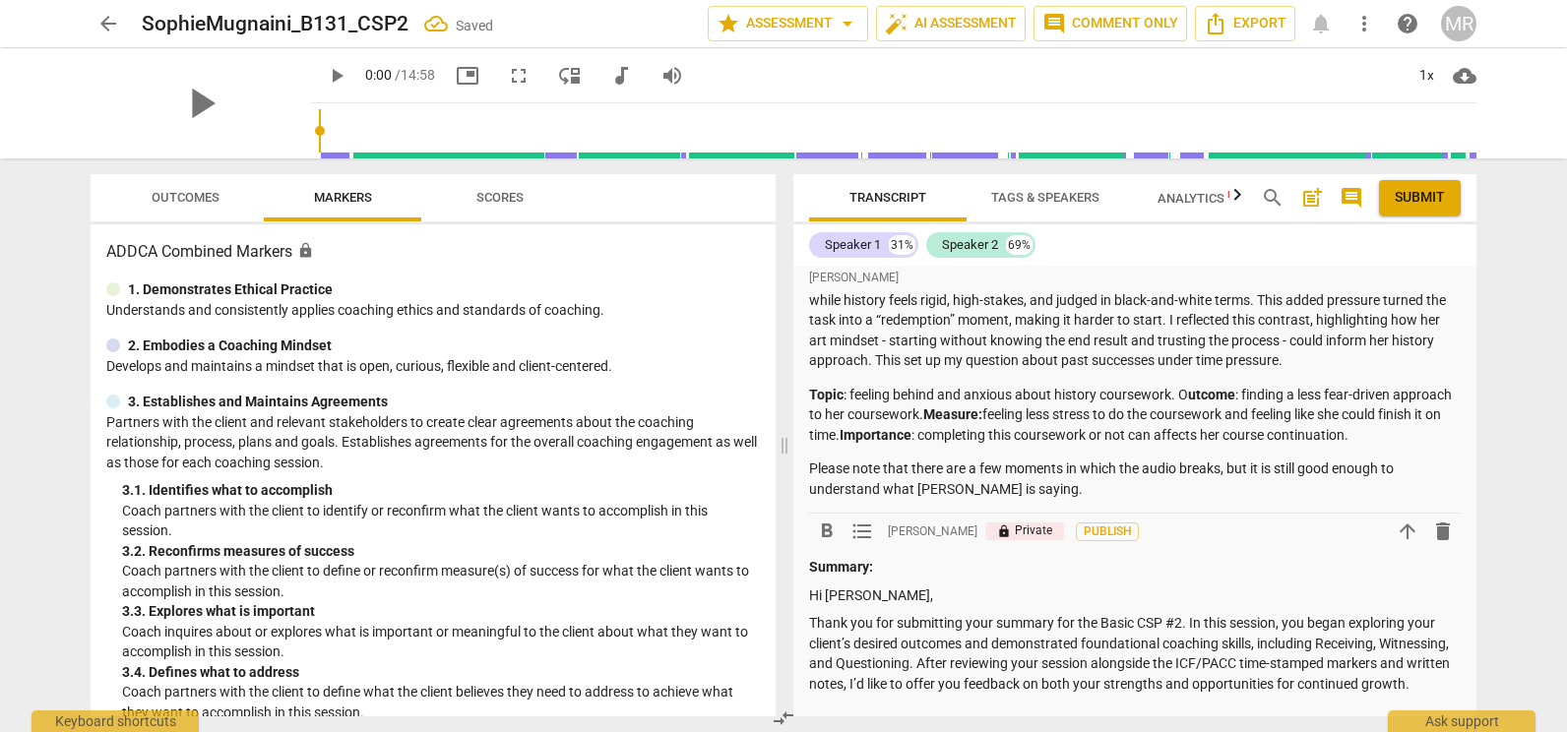
click at [886, 593] on p "Hi [PERSON_NAME]," at bounding box center [1135, 596] width 652 height 21
click at [1190, 621] on p "Thank you for submitting your summary for the Basic CSP #2. In this session, yo…" at bounding box center [1135, 653] width 652 height 81
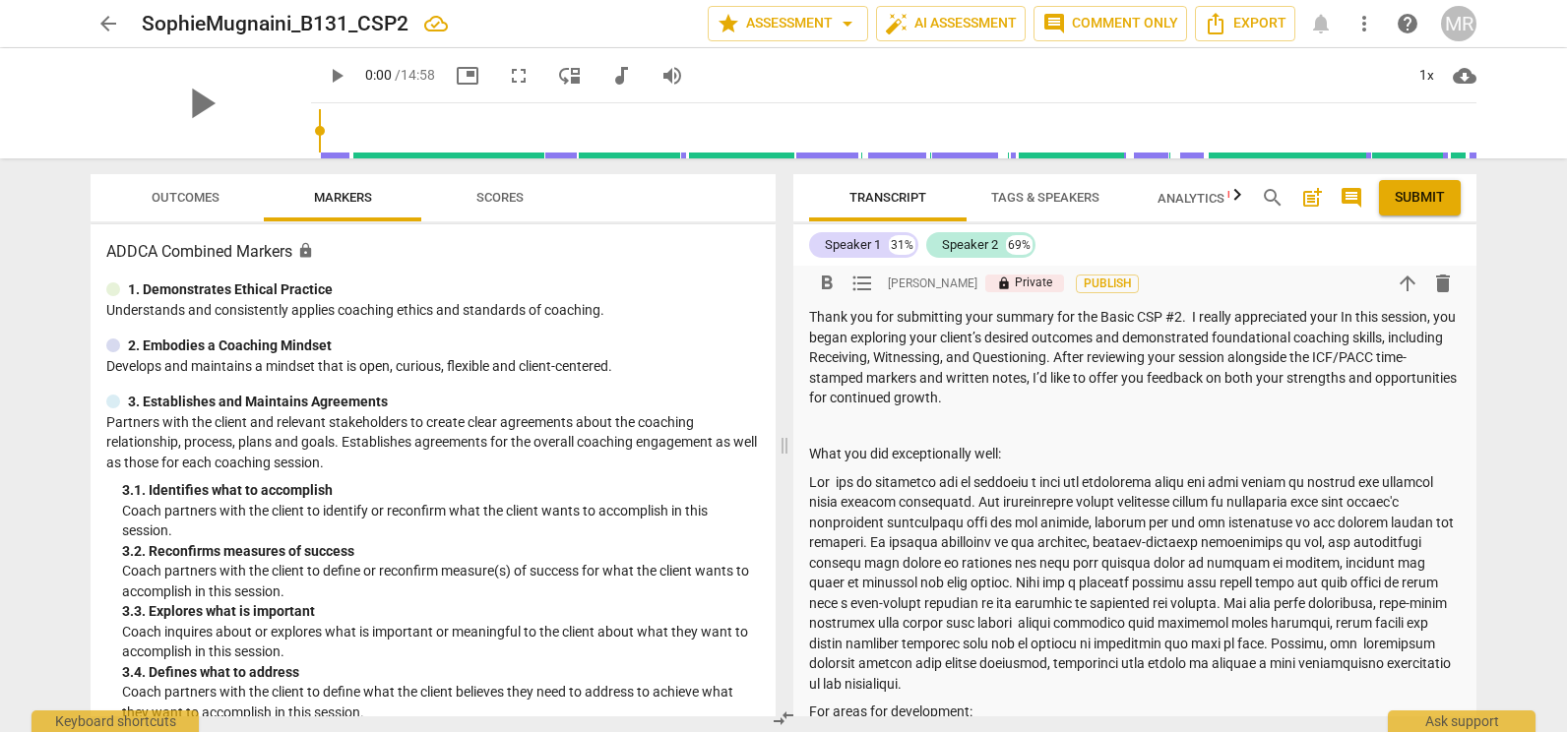
scroll to position [355, 0]
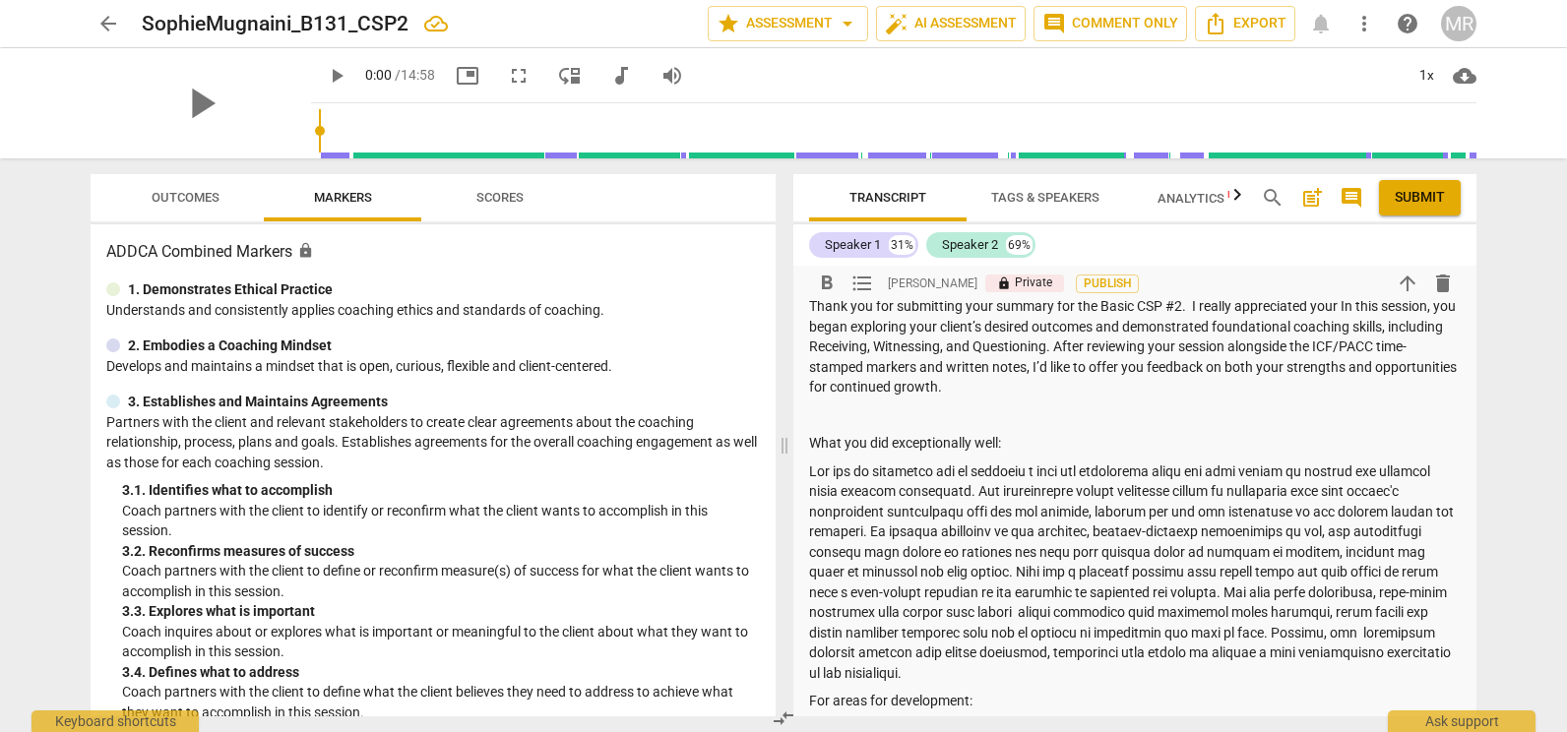
click at [1059, 384] on p "Thank you for submitting your summary for the Basic CSP #2. I really appreciate…" at bounding box center [1135, 346] width 652 height 101
drag, startPoint x: 1335, startPoint y: 291, endPoint x: 1334, endPoint y: 302, distance: 10.9
click at [1334, 302] on div "format_bold format_list_bulleted [PERSON_NAME] lock Private Publish arrow_upwar…" at bounding box center [1135, 528] width 652 height 663
drag, startPoint x: 1338, startPoint y: 303, endPoint x: 1352, endPoint y: 304, distance: 14.8
click at [1352, 304] on p "Thank you for submitting your summary for the Basic CSP #2. I really appreciate…" at bounding box center [1135, 346] width 652 height 101
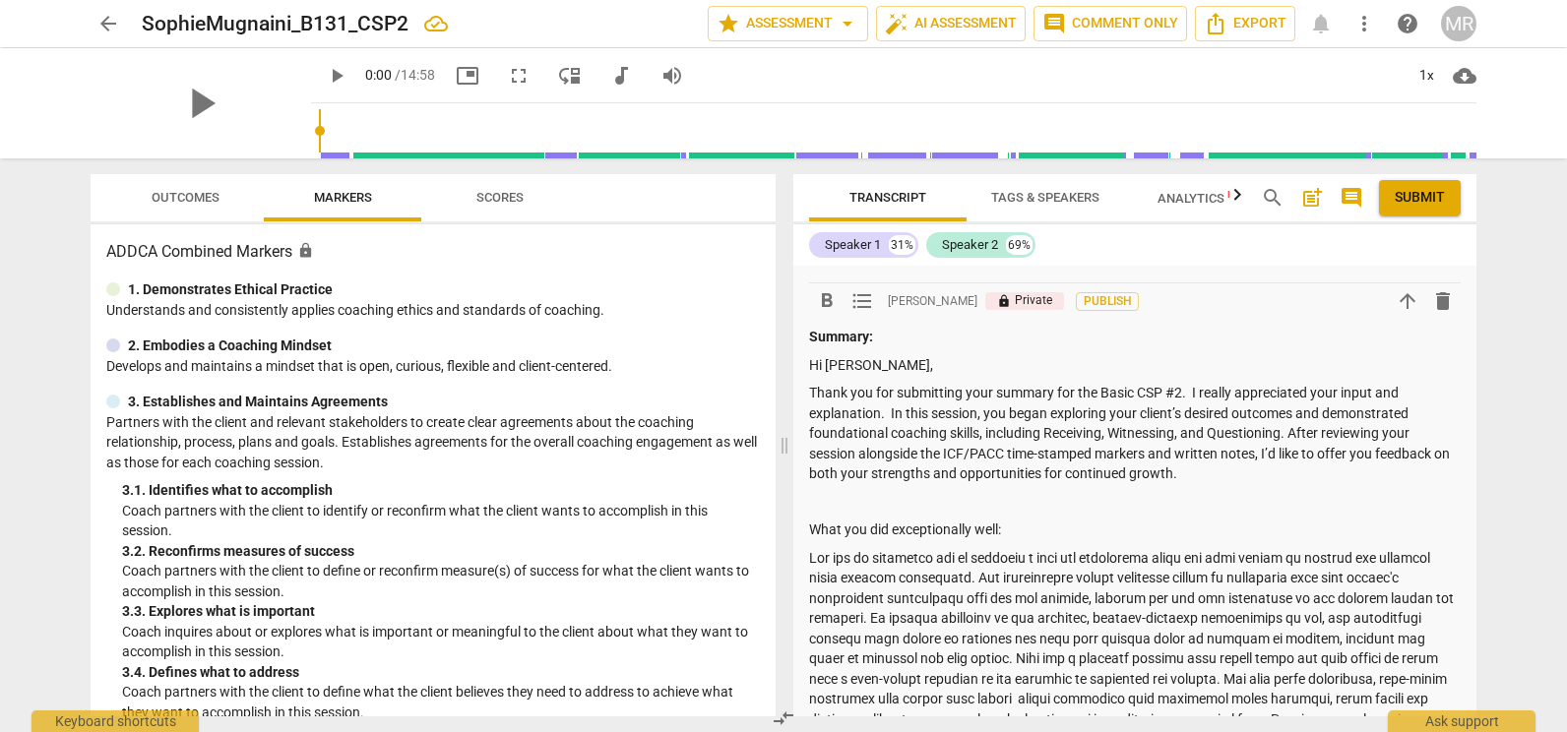
scroll to position [290, 0]
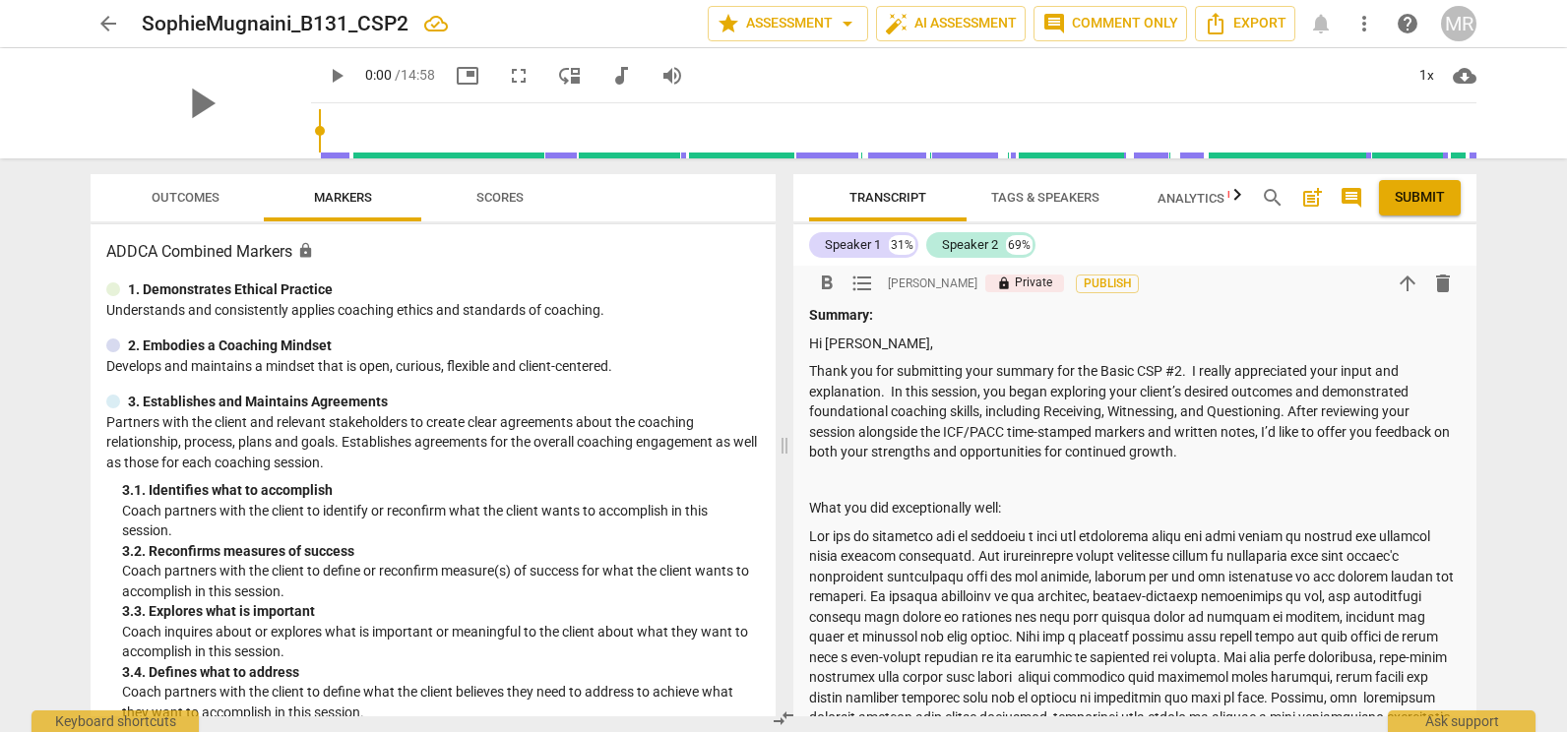
click at [1194, 372] on p "Thank you for submitting your summary for the Basic CSP #2. I really appreciate…" at bounding box center [1135, 411] width 652 height 101
drag, startPoint x: 1346, startPoint y: 374, endPoint x: 1405, endPoint y: 374, distance: 59.1
click at [1405, 374] on p "Thank you for submitting your summary for the Basic CSP #2. I really appreciate…" at bounding box center [1135, 411] width 652 height 101
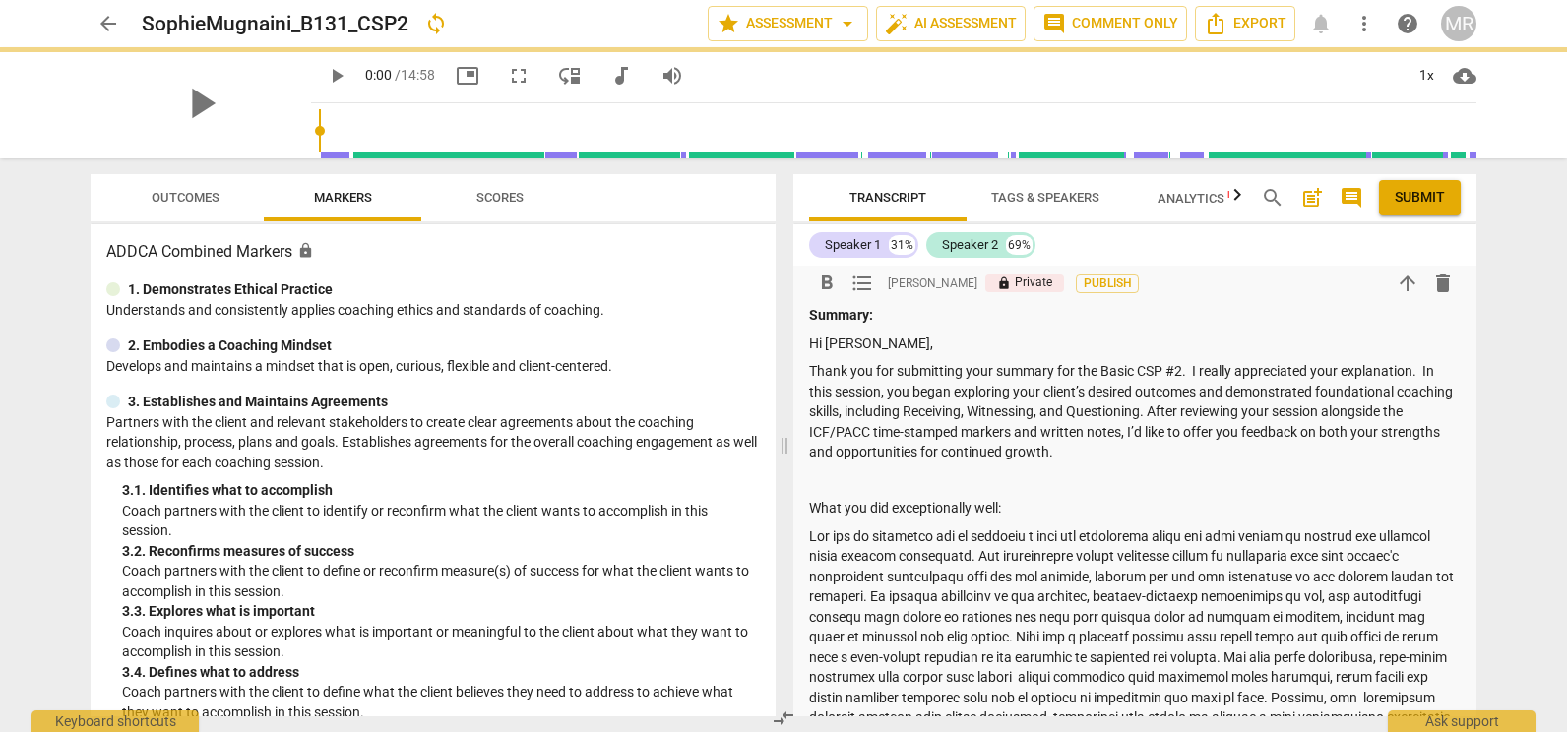
click at [1415, 372] on p "Thank you for submitting your summary for the Basic CSP #2. I really appreciate…" at bounding box center [1135, 411] width 652 height 101
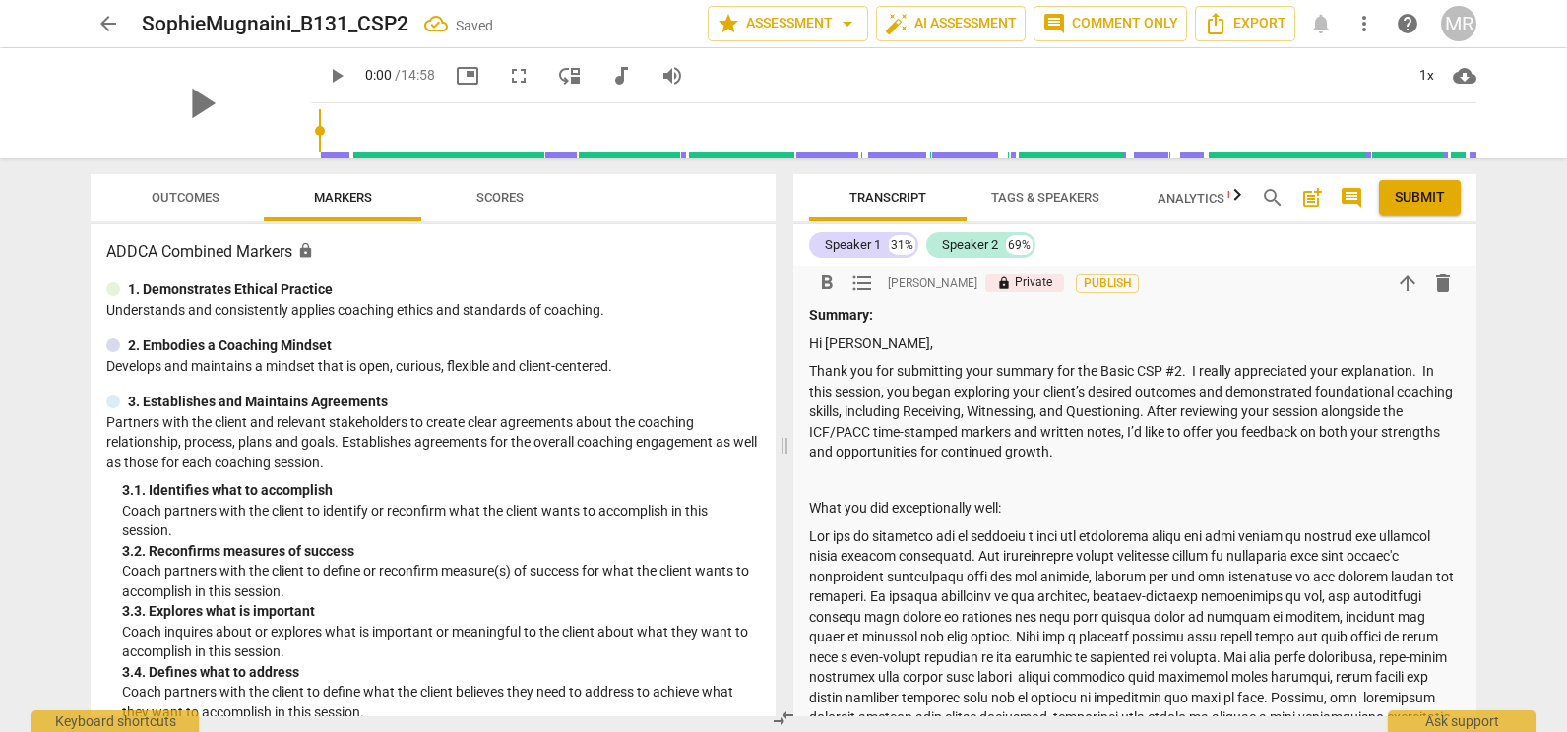
click at [1414, 372] on p "Thank you for submitting your summary for the Basic CSP #2. I really appreciate…" at bounding box center [1135, 411] width 652 height 101
drag, startPoint x: 1414, startPoint y: 372, endPoint x: 1343, endPoint y: 375, distance: 70.9
click at [1343, 375] on p "Thank you for submitting your summary for the Basic CSP #2. I really appreciate…" at bounding box center [1135, 411] width 652 height 101
click at [1346, 371] on p "Thank you for submitting your summary for the Basic CSP #2. I really appreciate…" at bounding box center [1135, 411] width 652 height 101
drag, startPoint x: 1312, startPoint y: 372, endPoint x: 1330, endPoint y: 372, distance: 17.7
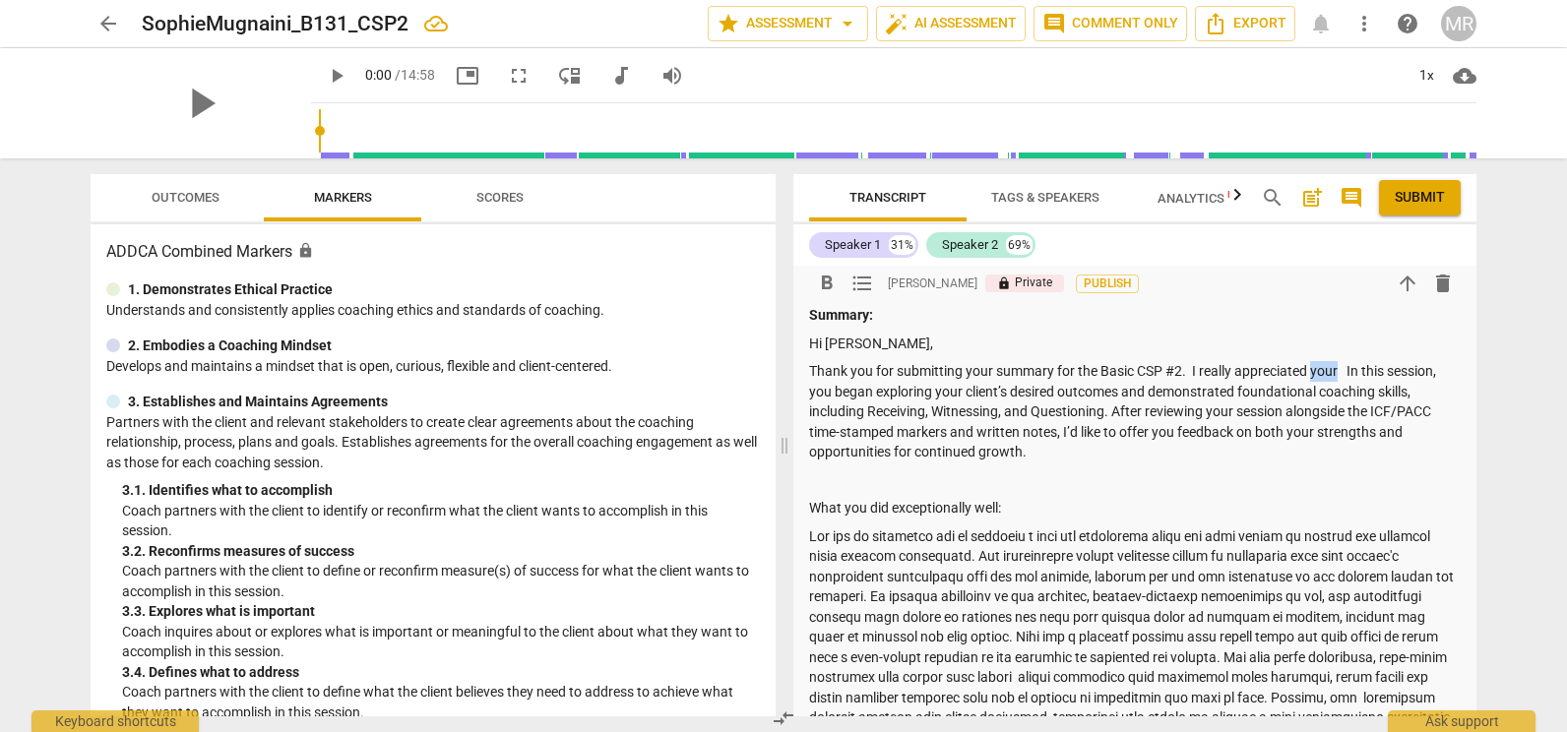
click at [1330, 372] on p "Thank you for submitting your summary for the Basic CSP #2. I really appreciate…" at bounding box center [1135, 411] width 652 height 101
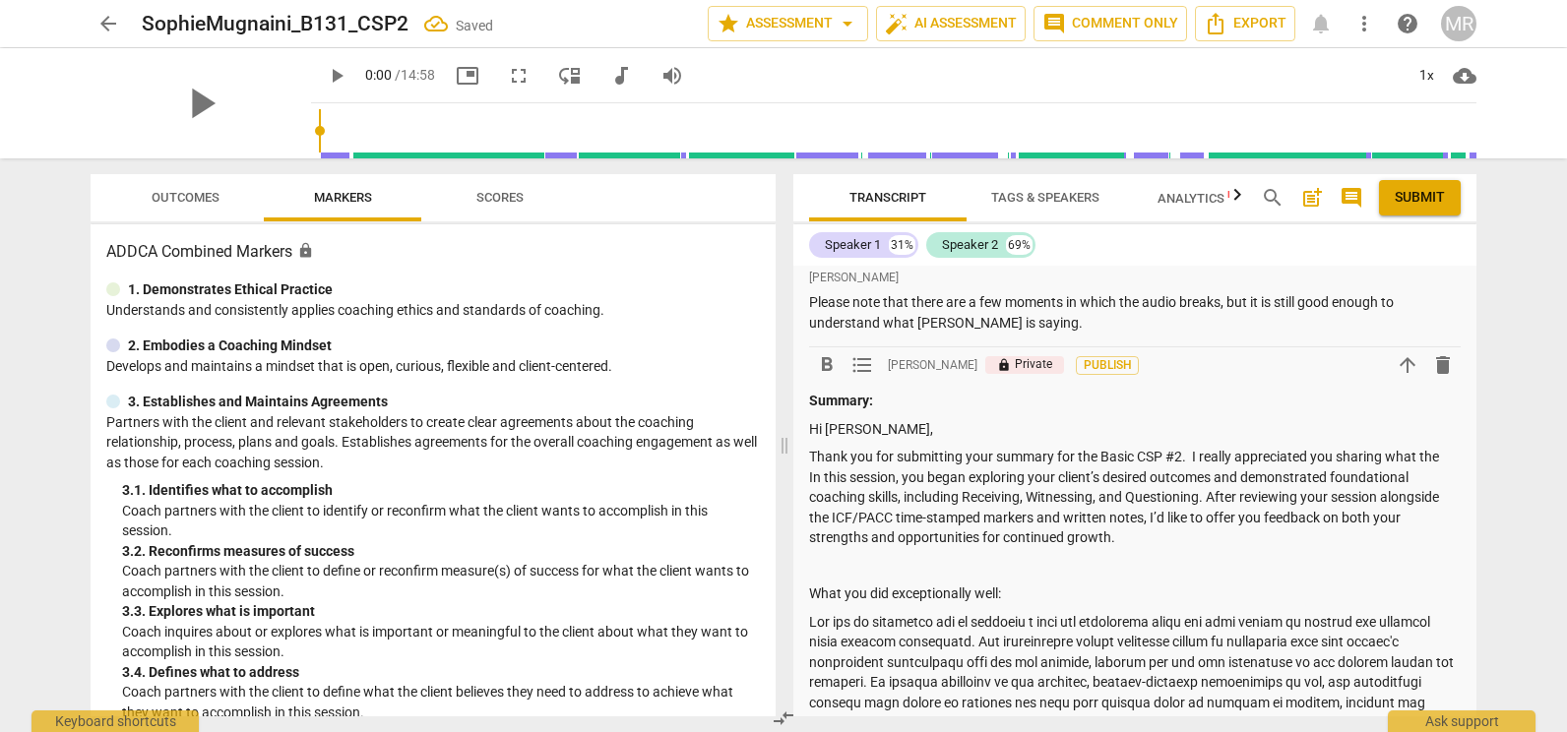
scroll to position [291, 0]
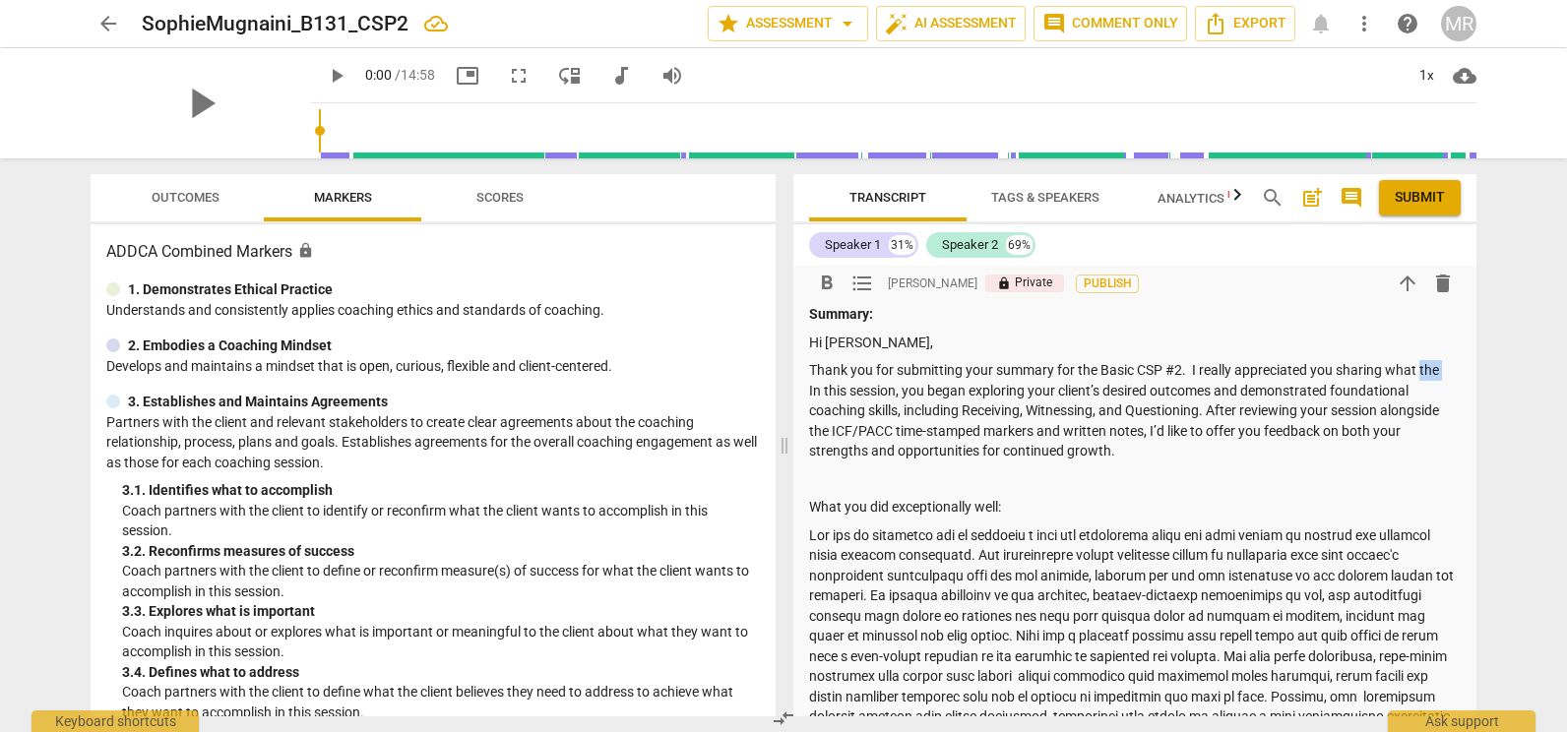
drag, startPoint x: 1419, startPoint y: 369, endPoint x: 1442, endPoint y: 363, distance: 23.4
click at [1442, 363] on p "Thank you for submitting your summary for the Basic CSP #2. I really appreciate…" at bounding box center [1135, 410] width 652 height 101
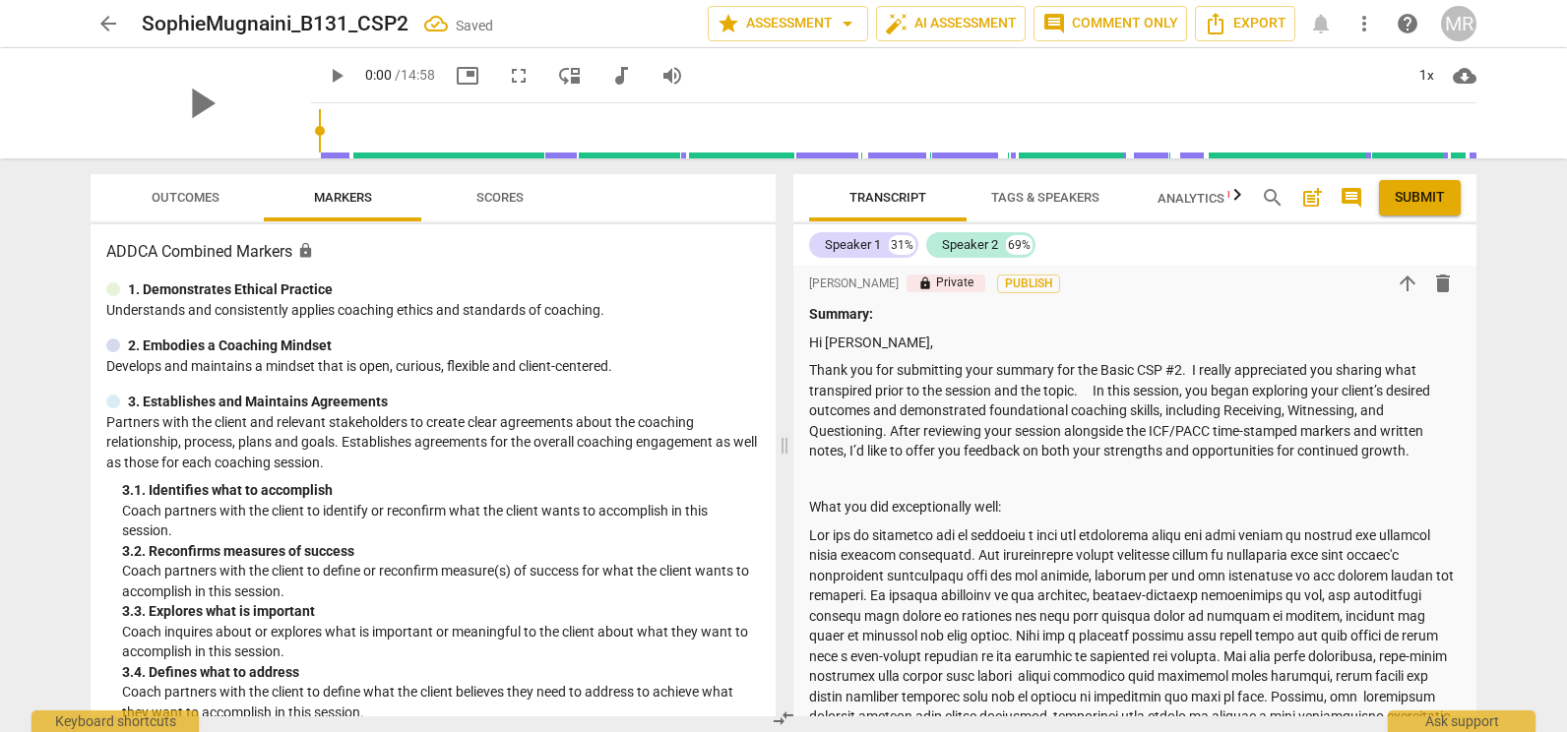
click at [1461, 405] on div "[PERSON_NAME] Summary: Before this segment, [PERSON_NAME] described how art cou…" at bounding box center [1134, 455] width 683 height 962
click at [1096, 392] on p "Thank you for submitting your summary for the Basic CSP #2. I really appreciate…" at bounding box center [1135, 410] width 652 height 101
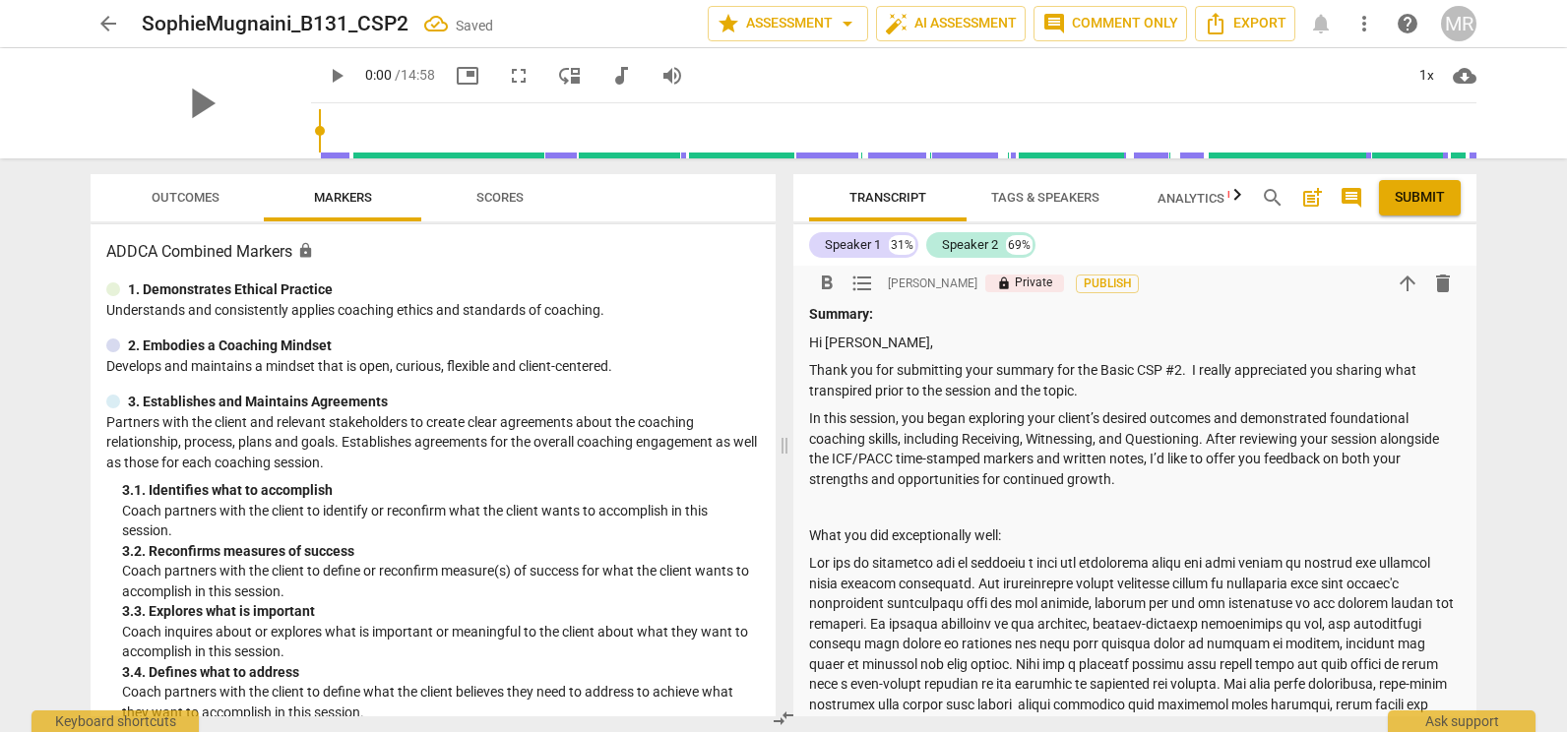
drag, startPoint x: 1469, startPoint y: 313, endPoint x: 1316, endPoint y: 346, distance: 156.2
click at [1469, 305] on div "[PERSON_NAME] Summary: Before this segment, [PERSON_NAME] described how art cou…" at bounding box center [1134, 469] width 683 height 990
click at [1310, 367] on p "Thank you for submitting your summary for the Basic CSP #2. I really appreciate…" at bounding box center [1135, 380] width 652 height 40
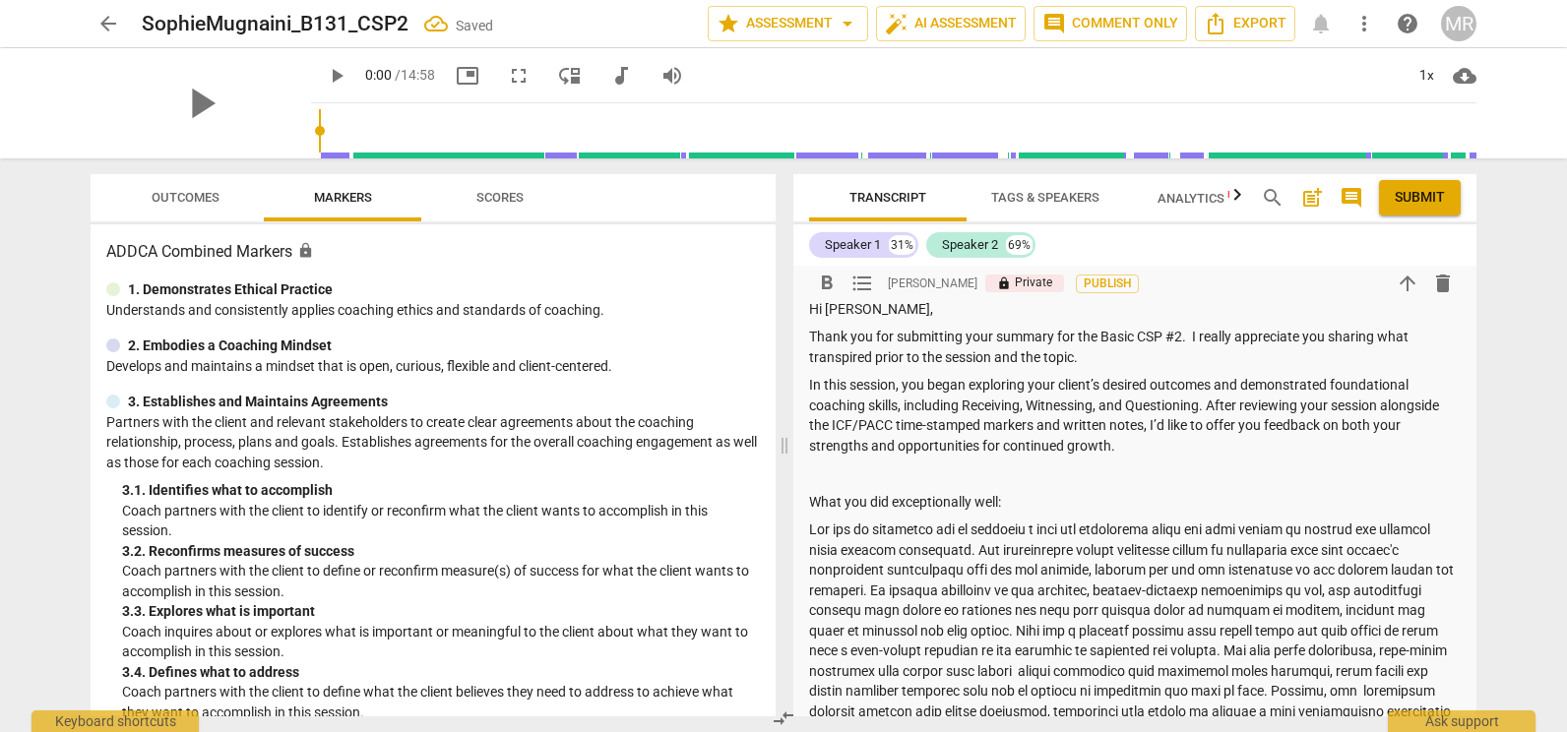
scroll to position [336, 0]
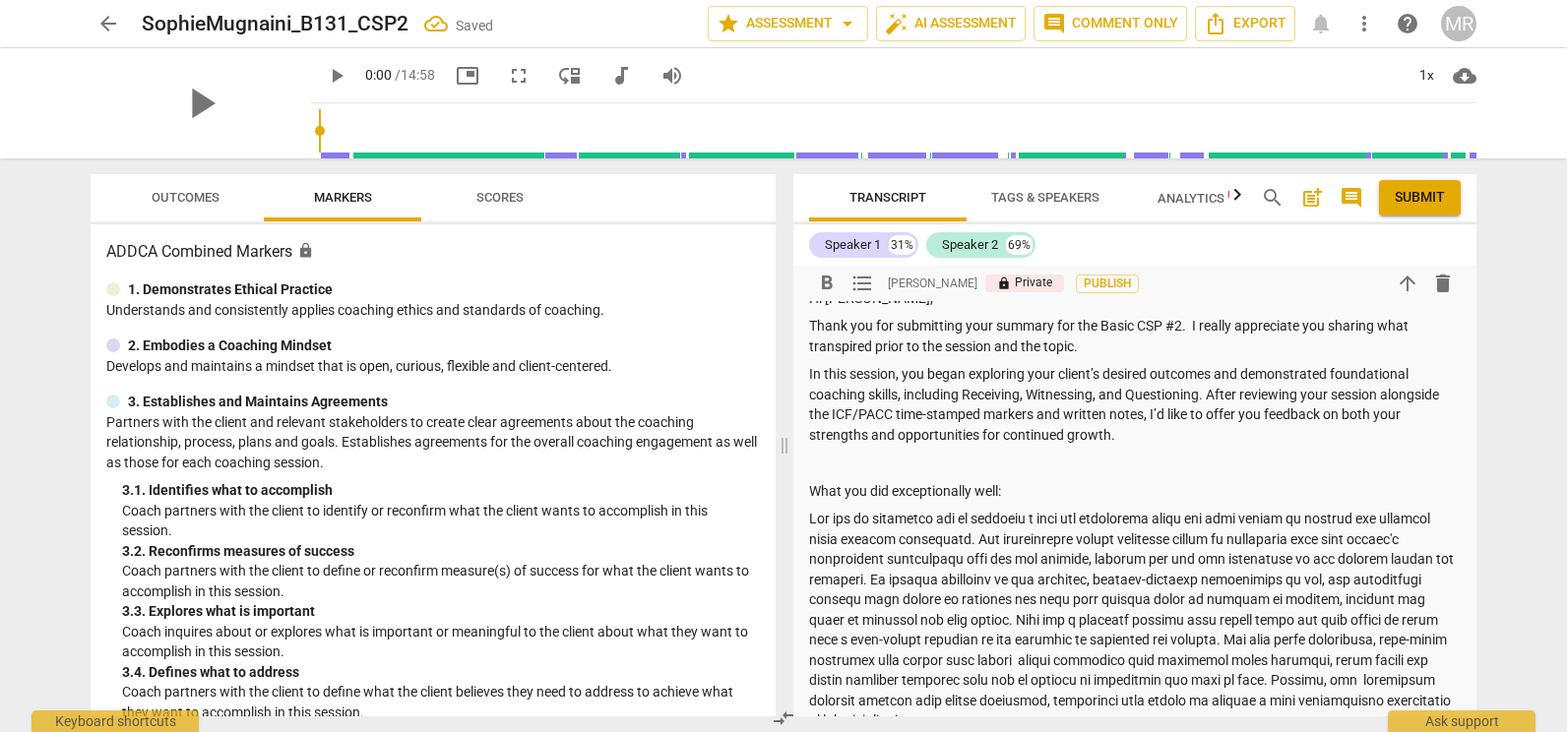
click at [1139, 335] on p "Thank you for submitting your summary for the Basic CSP #2. I really appreciate…" at bounding box center [1135, 336] width 652 height 40
click at [1132, 348] on p "Thank you for submitting your summary for the Basic CSP #2. I really appreciate…" at bounding box center [1135, 336] width 652 height 40
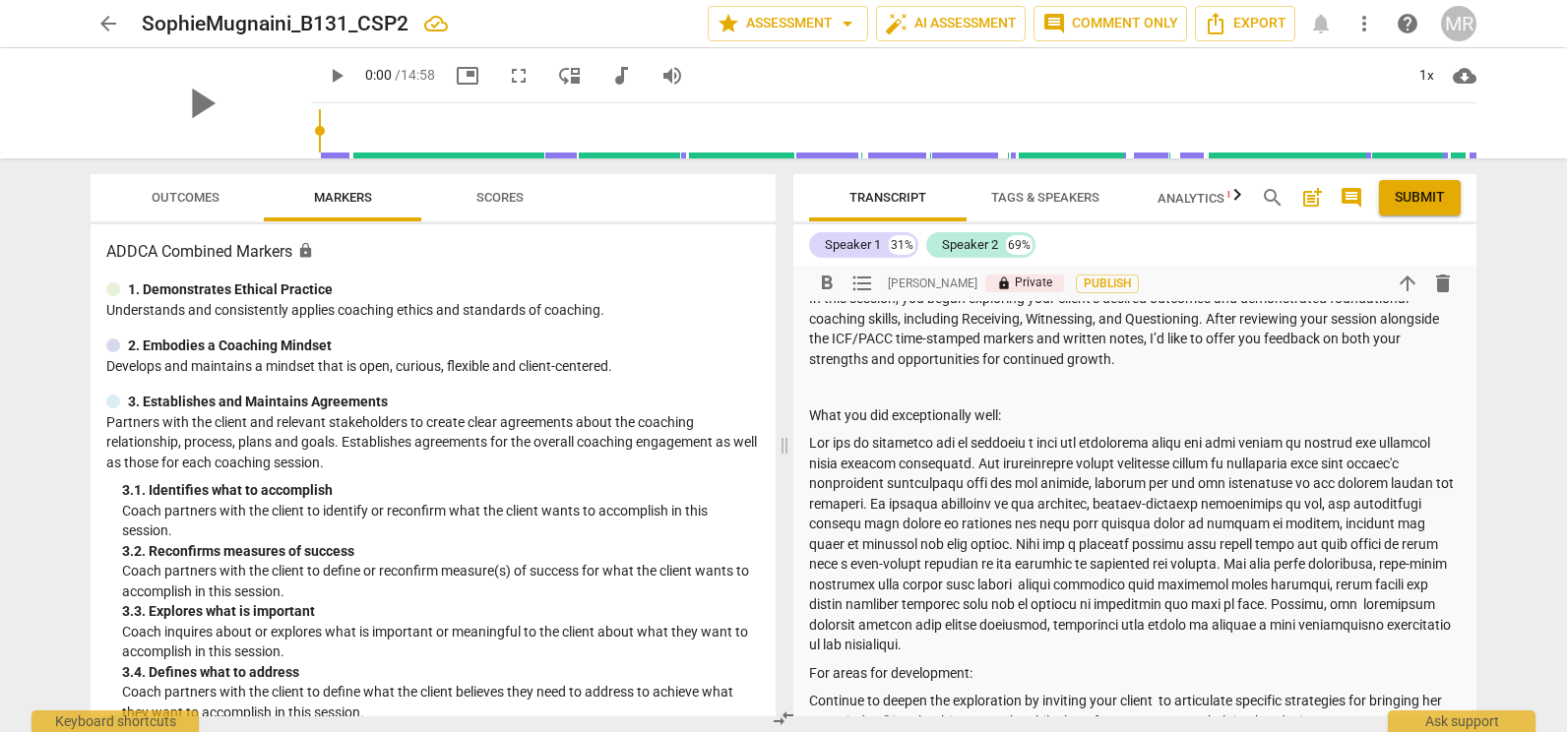
scroll to position [422, 0]
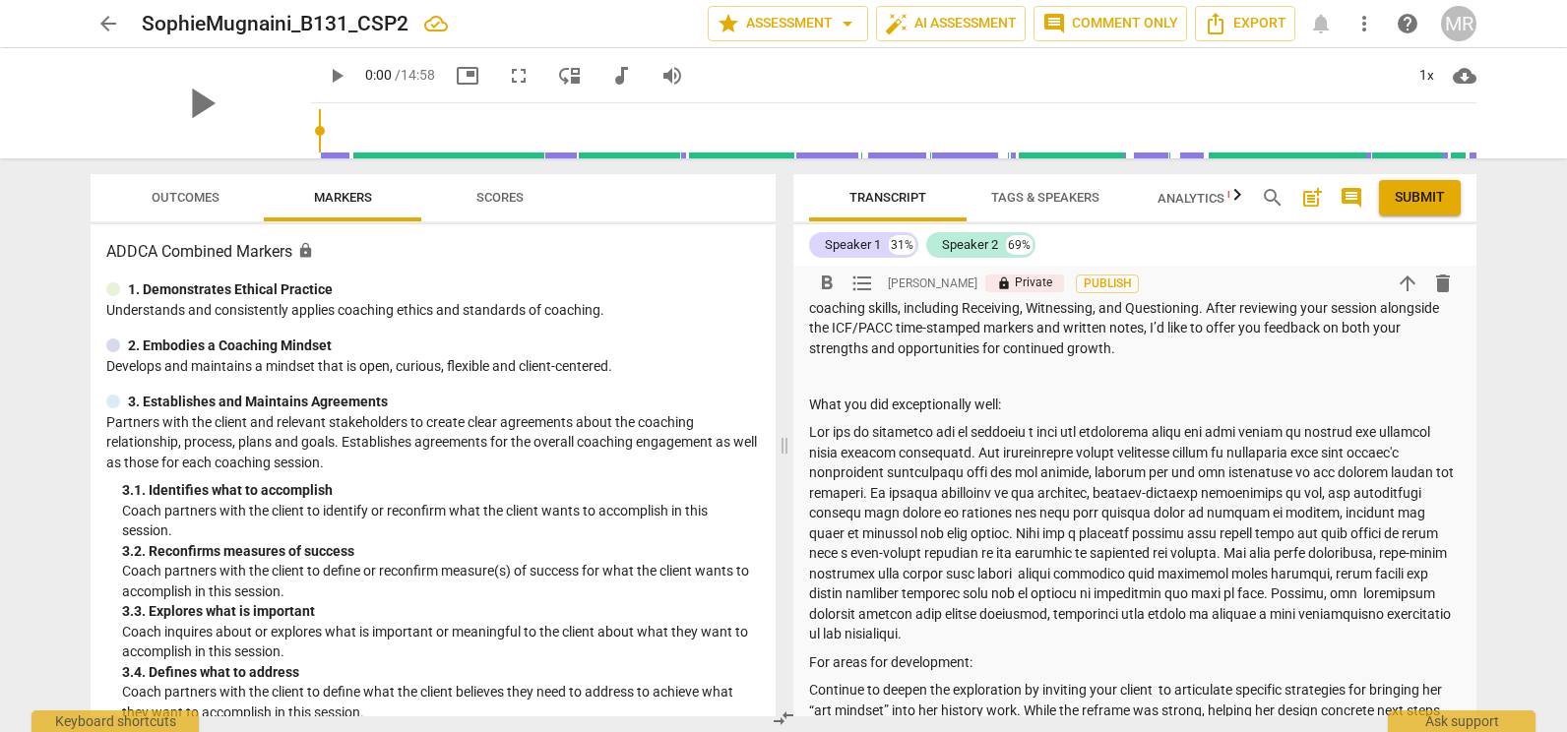
click at [1000, 375] on p at bounding box center [1135, 376] width 652 height 21
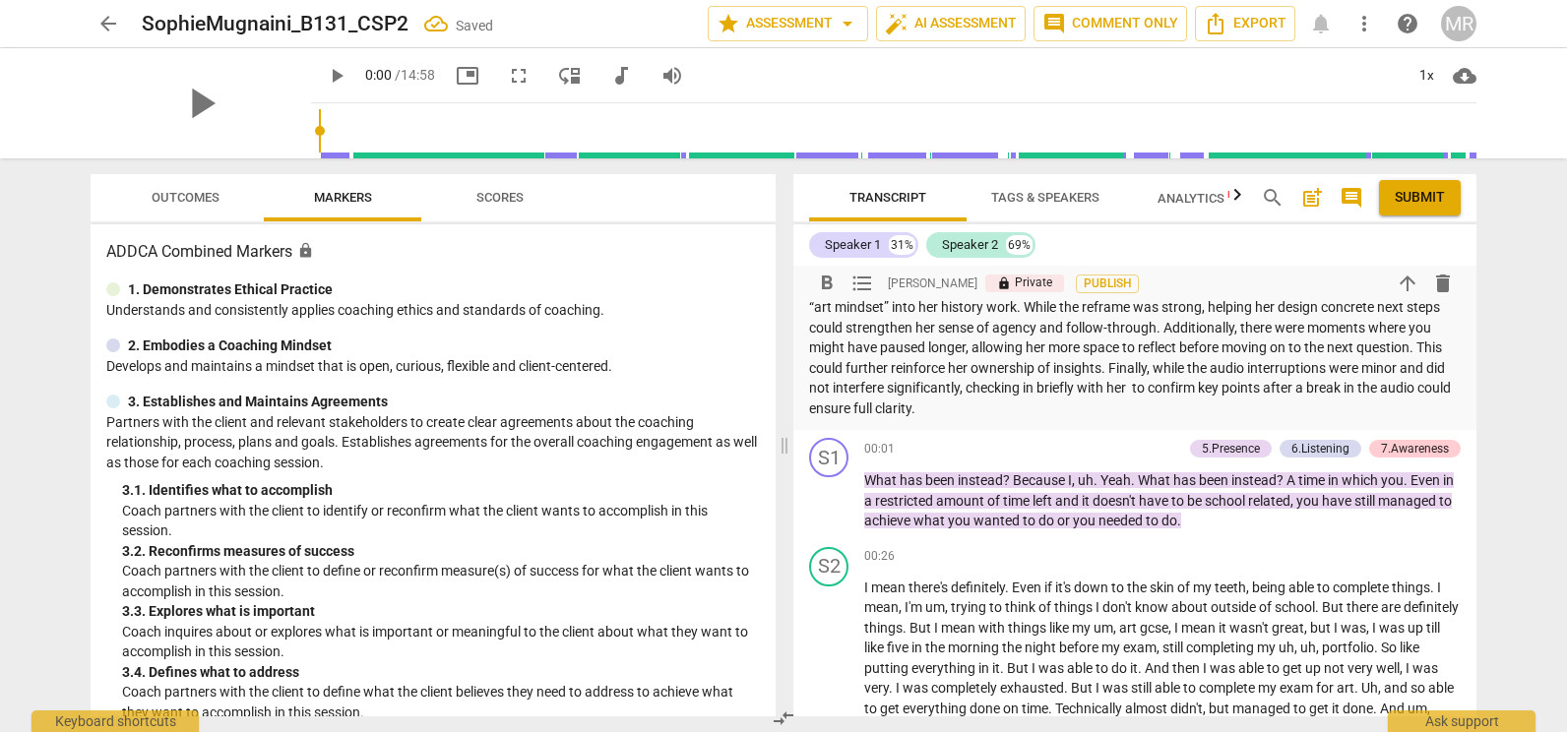
scroll to position [807, 0]
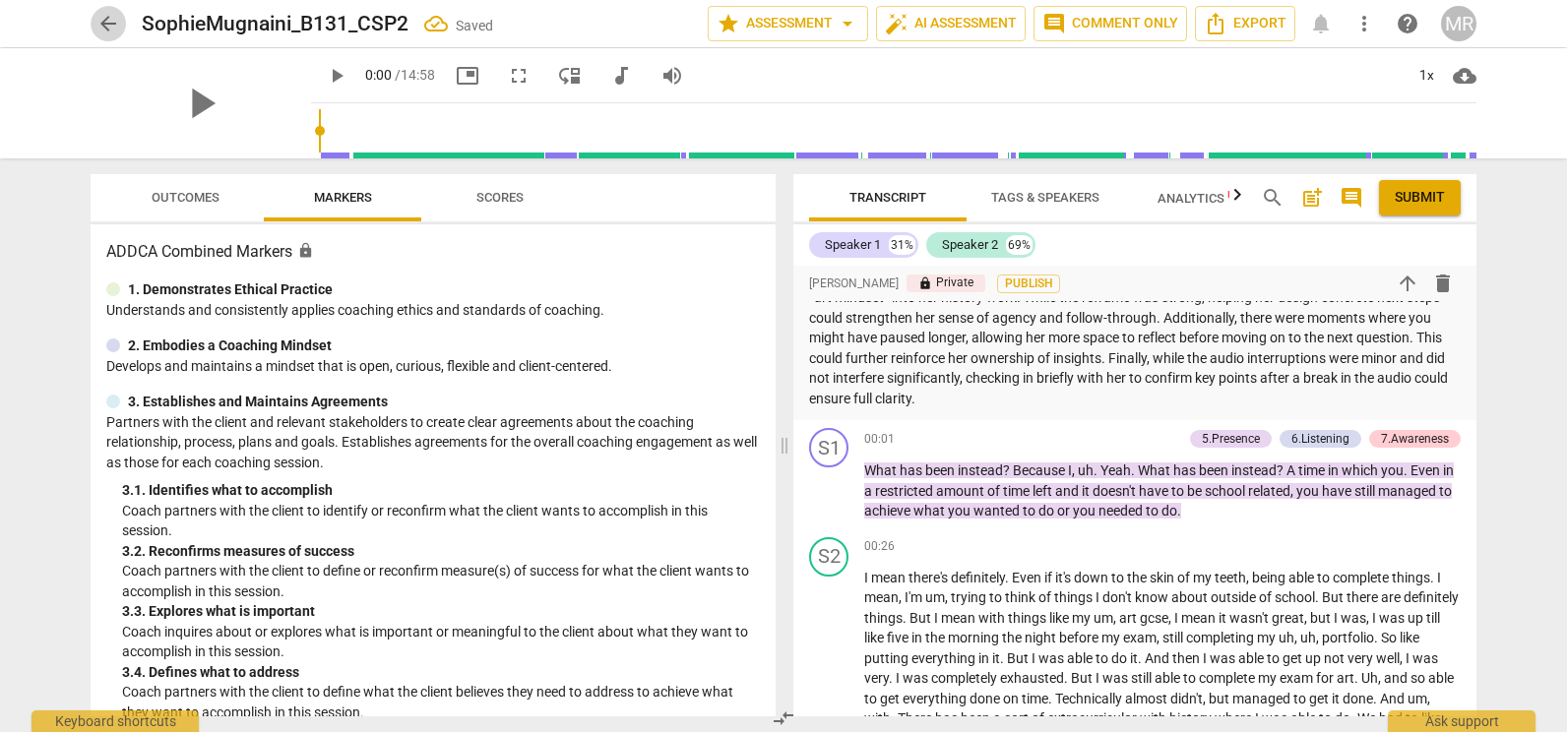
click at [117, 22] on span "arrow_back" at bounding box center [108, 24] width 24 height 24
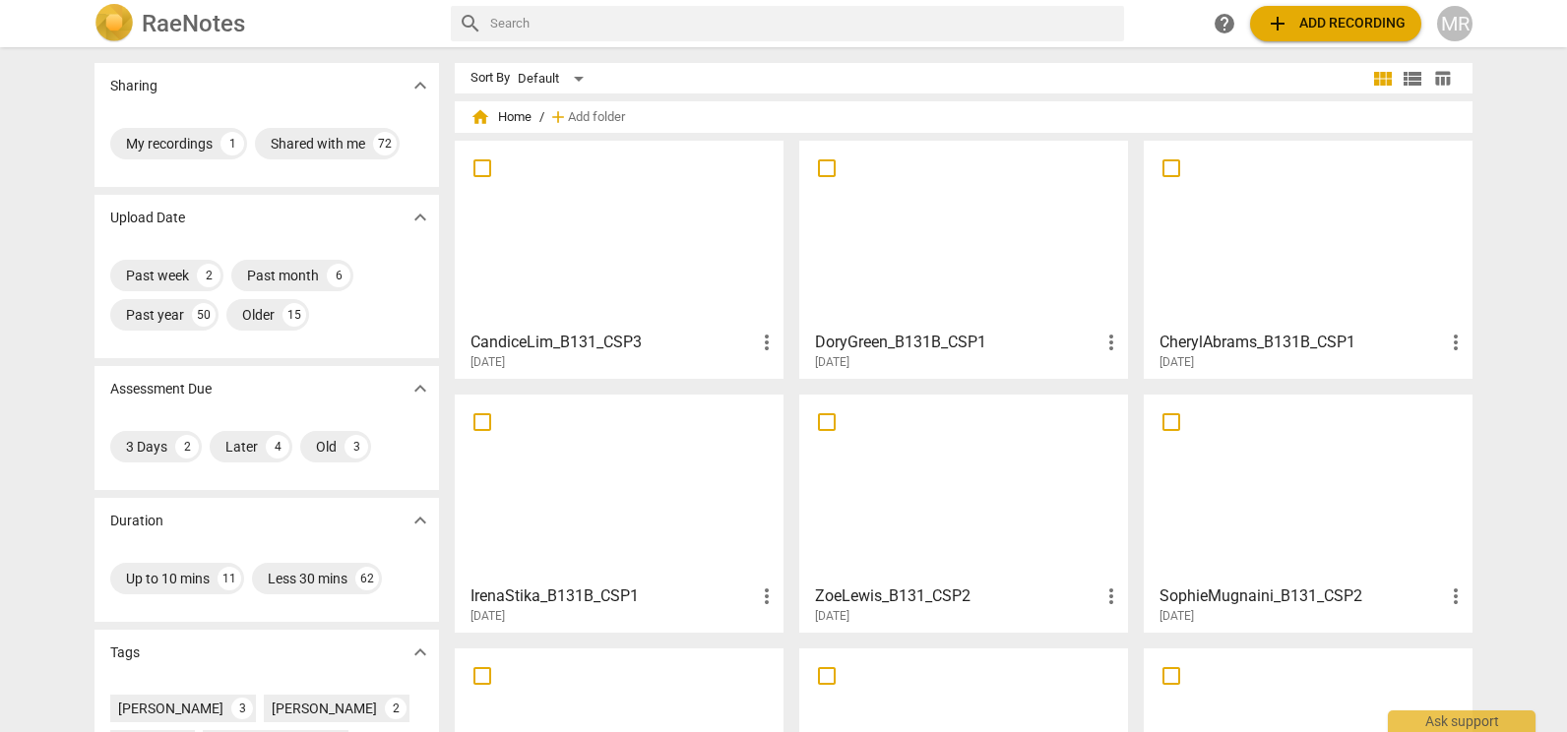
click at [648, 678] on div at bounding box center [619, 743] width 315 height 174
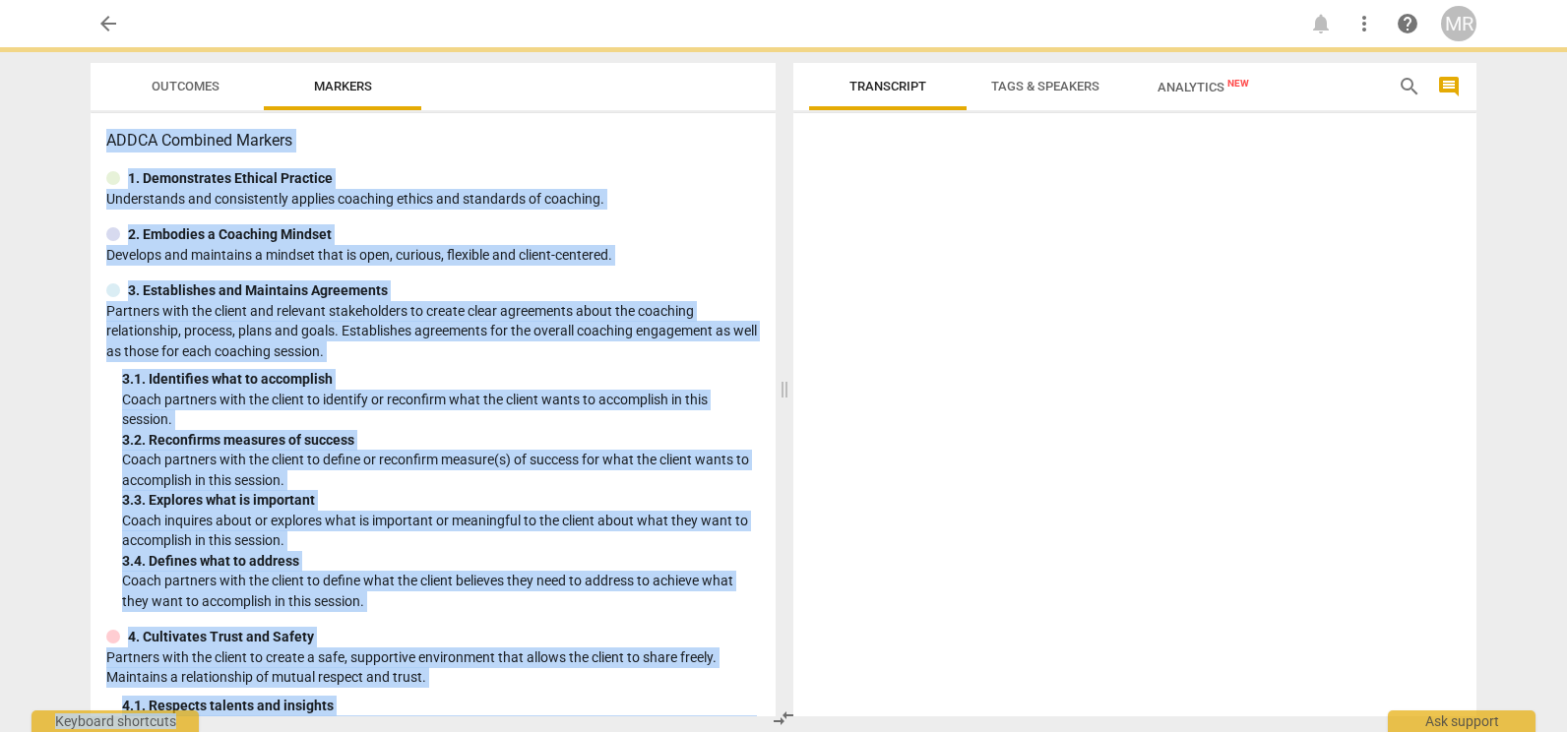
click at [648, 678] on p "Partners with the client to create a safe, supportive environment that allows t…" at bounding box center [433, 668] width 654 height 40
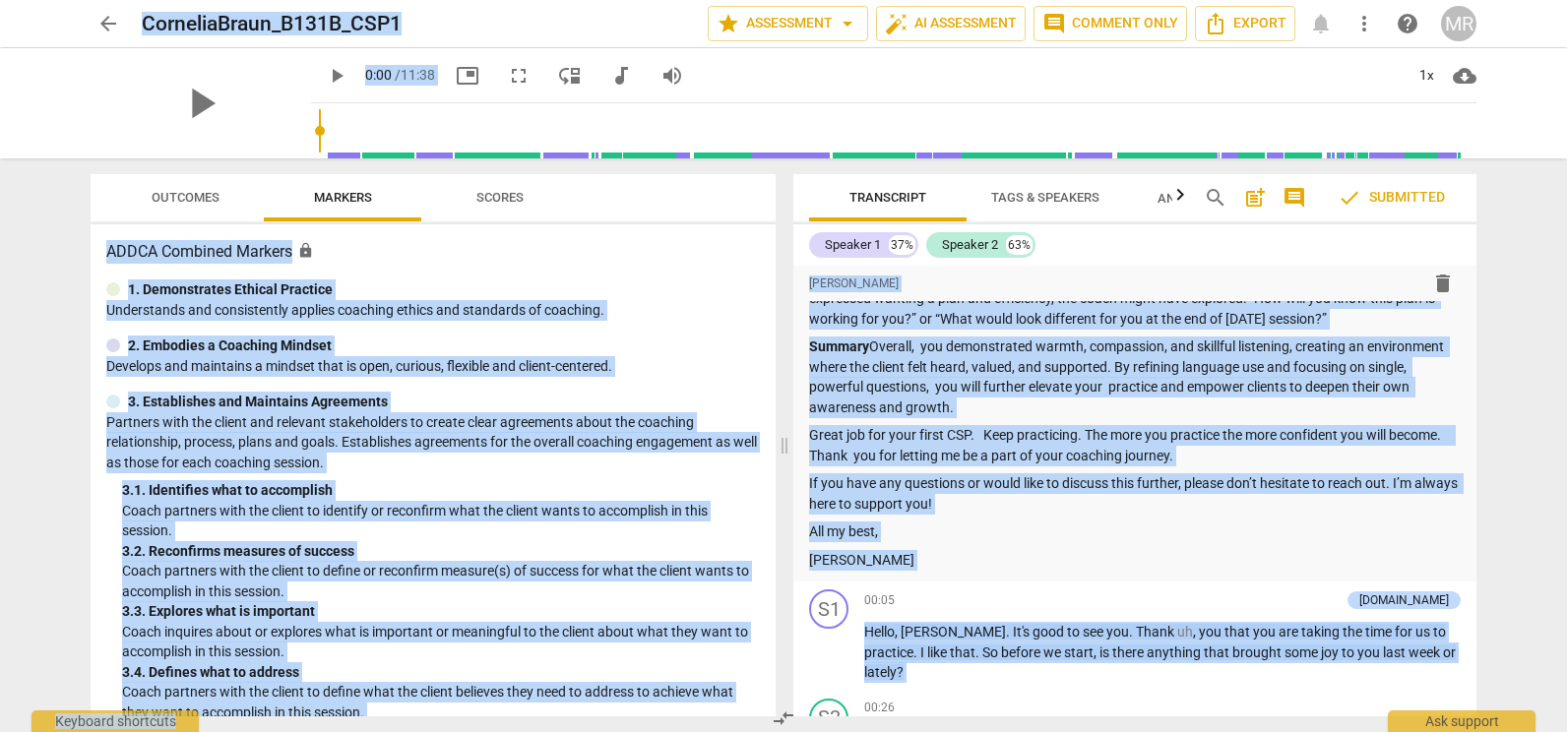
scroll to position [738, 0]
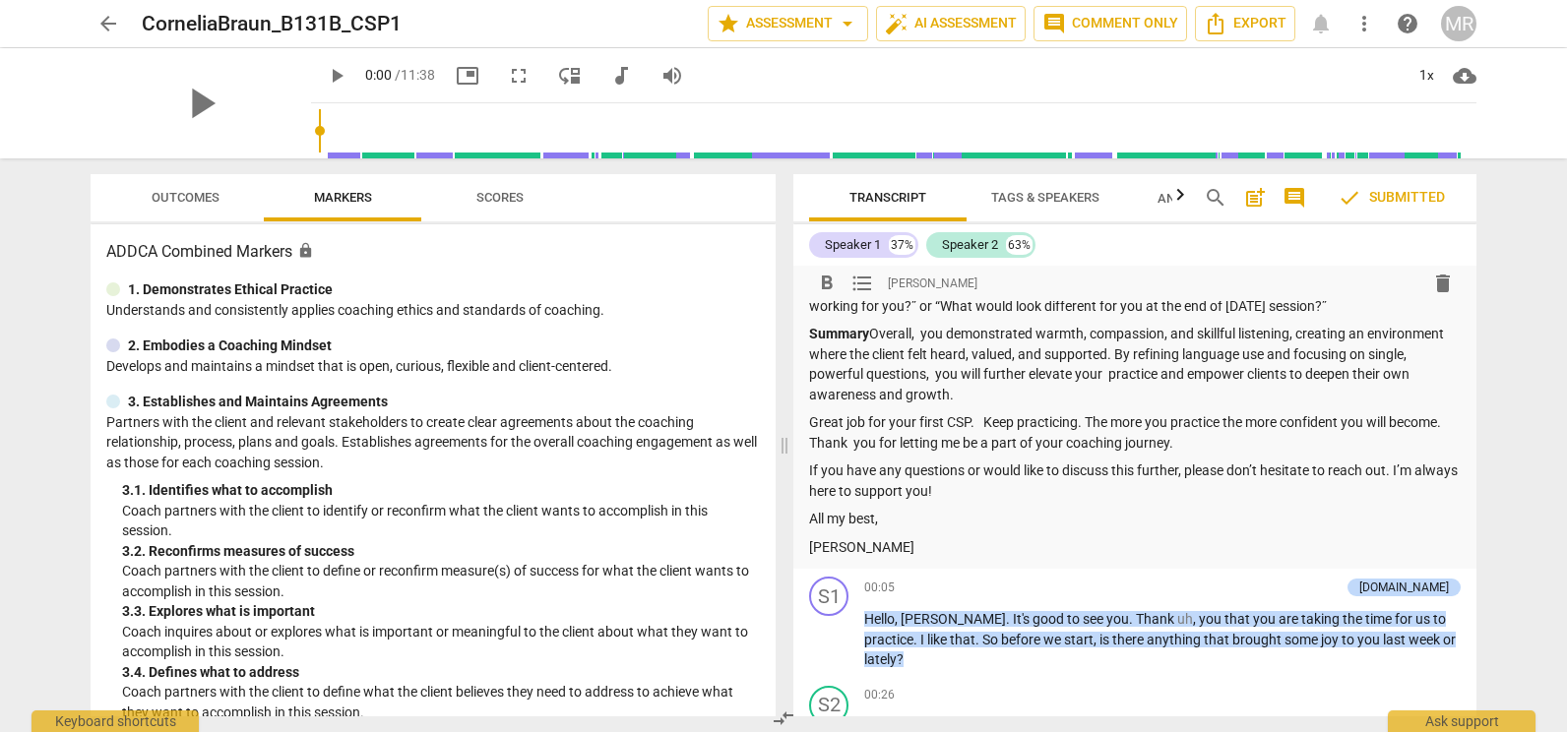
click at [809, 437] on p "Great job for your first CSP. Keep practicing. The more you practice the more c…" at bounding box center [1135, 432] width 652 height 40
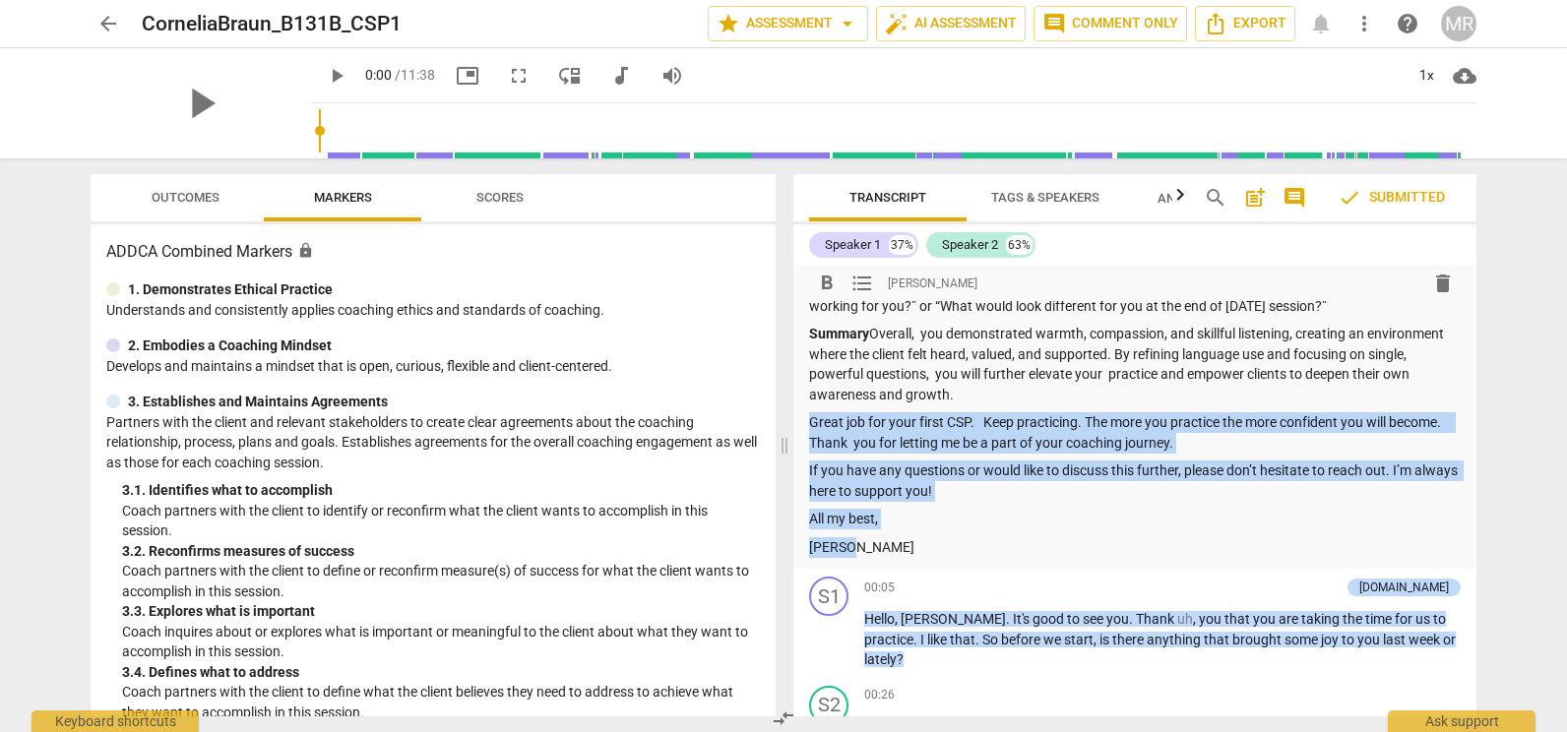
drag, startPoint x: 811, startPoint y: 445, endPoint x: 889, endPoint y: 566, distance: 143.9
click at [889, 557] on div "Summary: Dear [PERSON_NAME], Thank you for submitting your summary for the Basi…" at bounding box center [1135, 66] width 652 height 982
copy div "Great job for your first CSP. Keep practicing. The more you practice the more c…"
click at [118, 19] on span "arrow_back" at bounding box center [108, 24] width 24 height 24
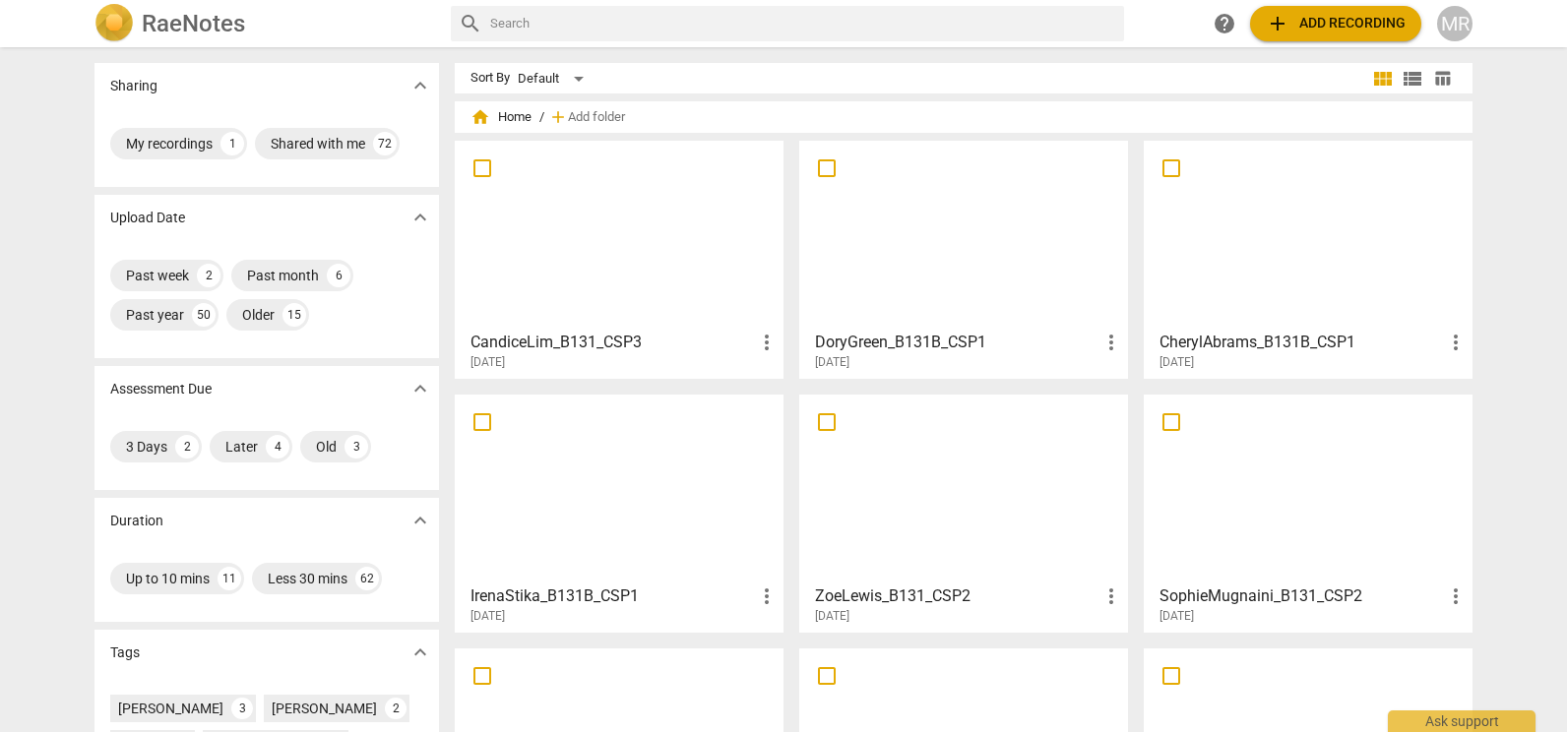
click at [1226, 501] on div at bounding box center [1308, 489] width 315 height 174
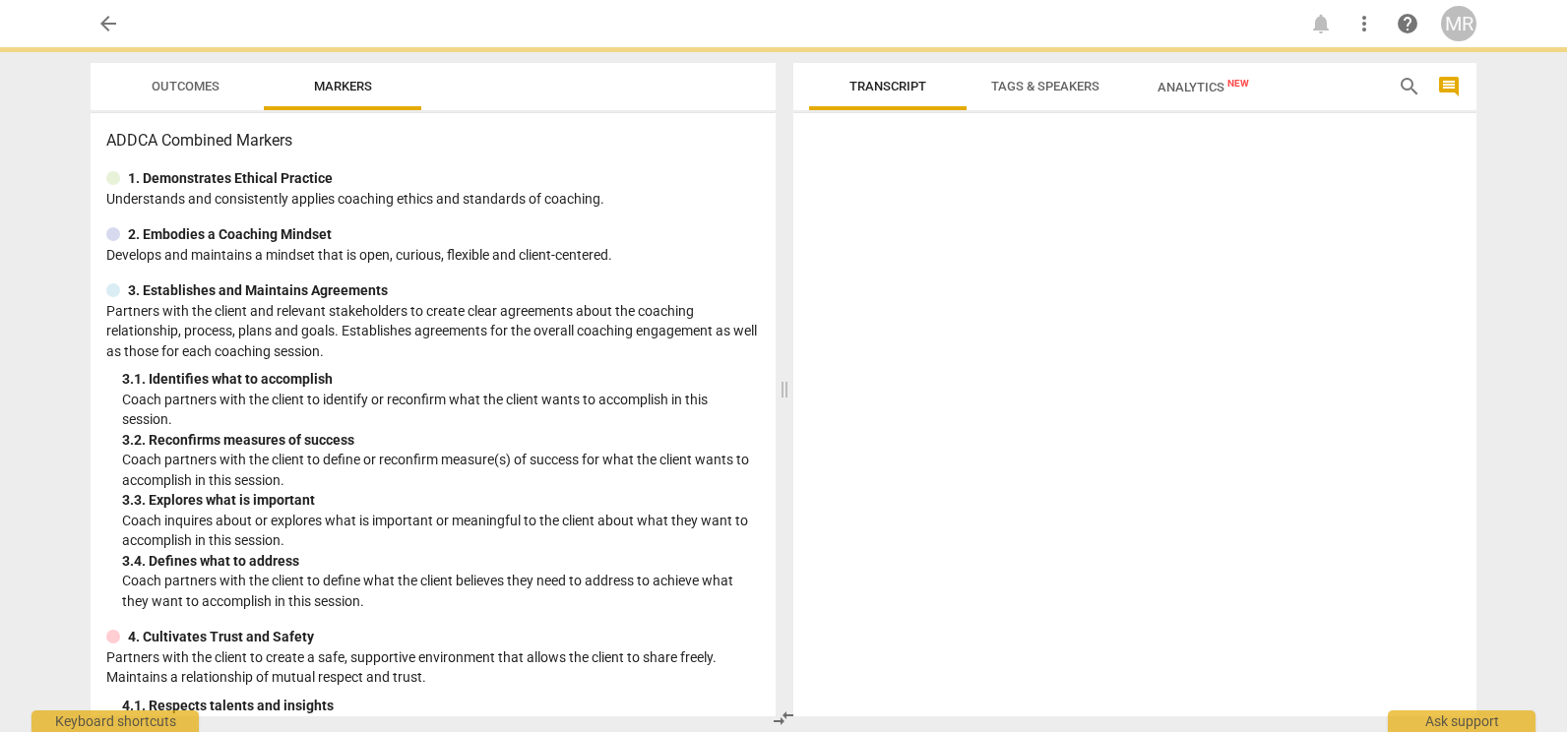
click at [1226, 501] on div at bounding box center [1134, 419] width 683 height 596
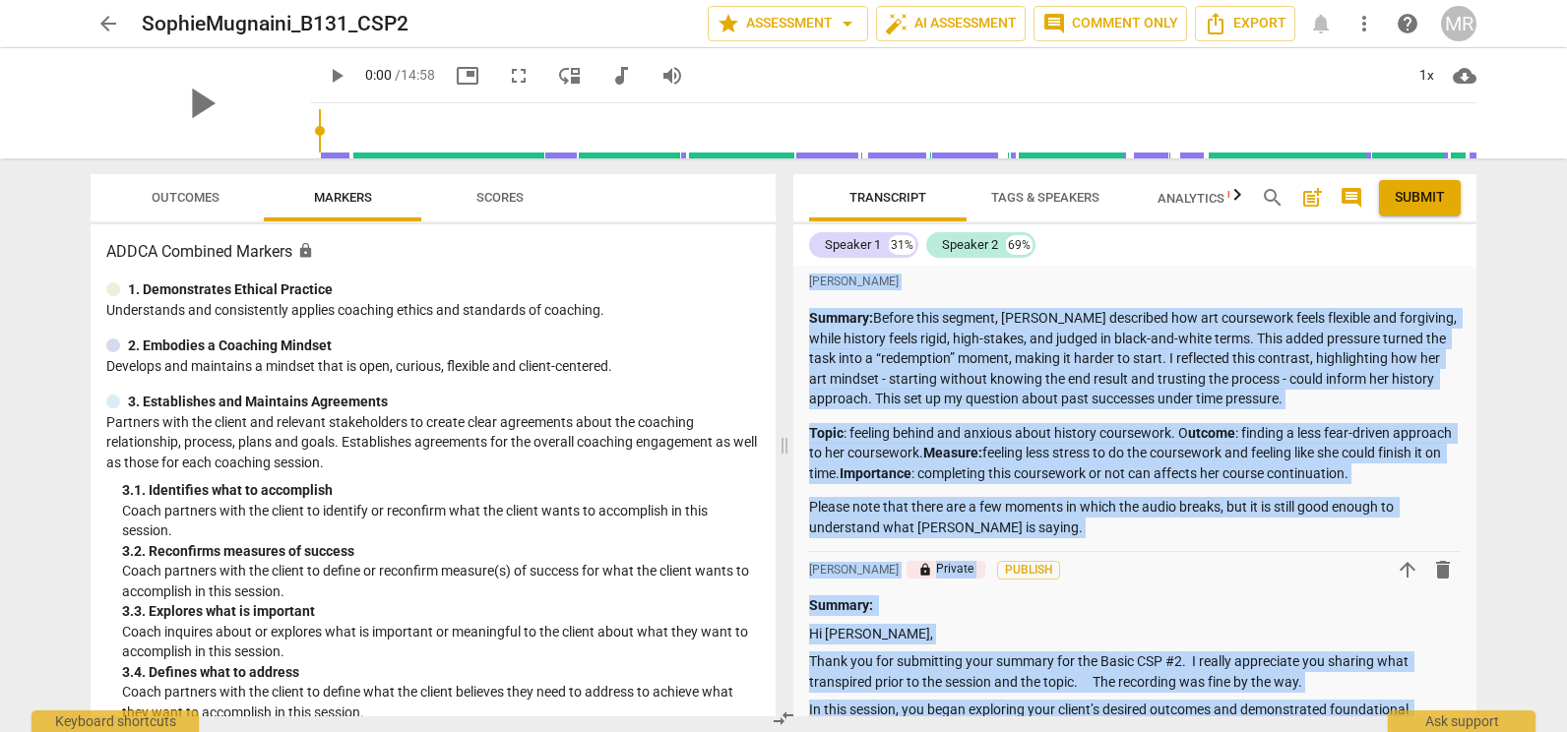
drag, startPoint x: 1226, startPoint y: 501, endPoint x: 1091, endPoint y: 535, distance: 140.1
click at [1091, 535] on p "Please note that there are a few moments in which the audio breaks, but it is s…" at bounding box center [1135, 517] width 652 height 40
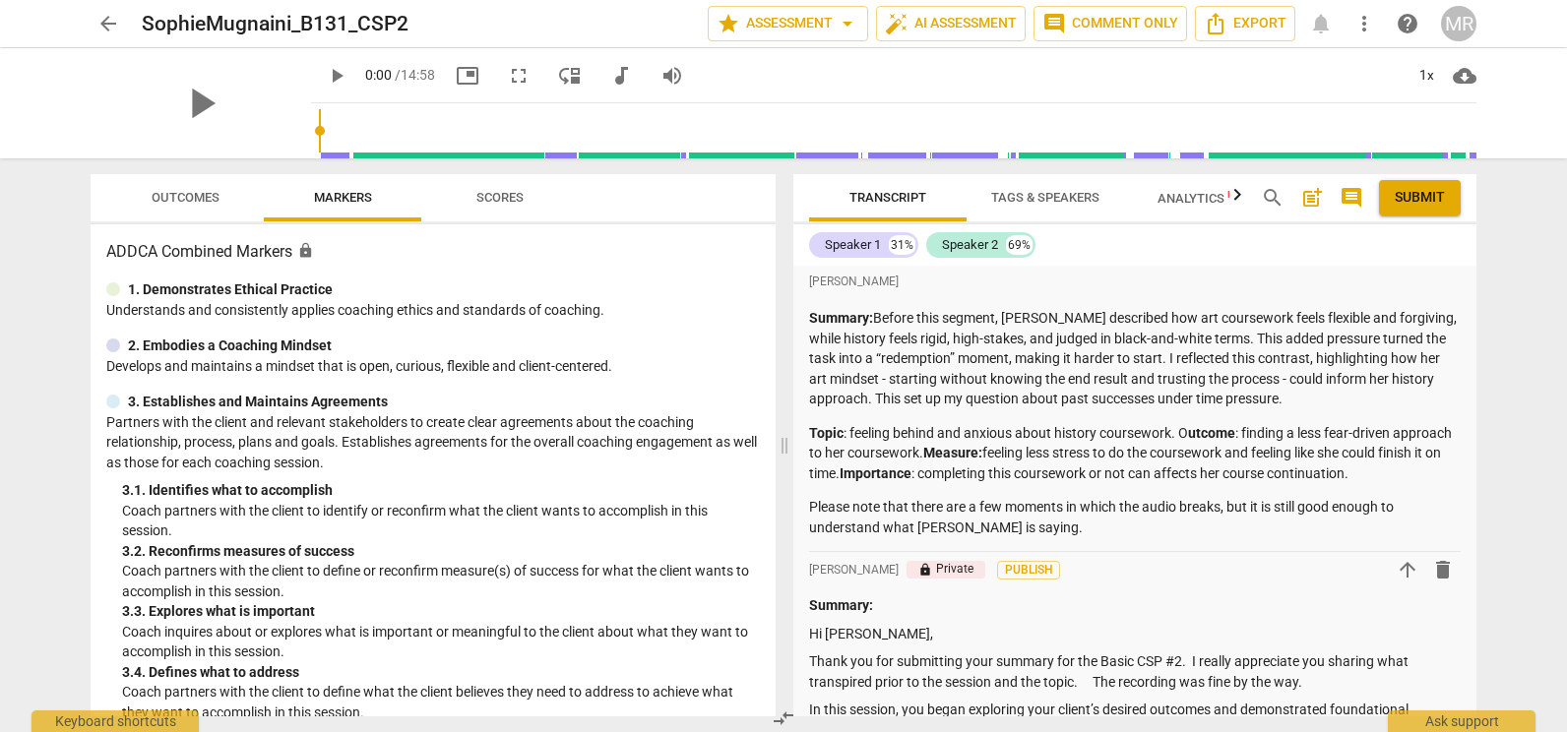
click at [1110, 492] on div "Summary: Before this segment, [PERSON_NAME] described how art coursework feels …" at bounding box center [1135, 422] width 652 height 229
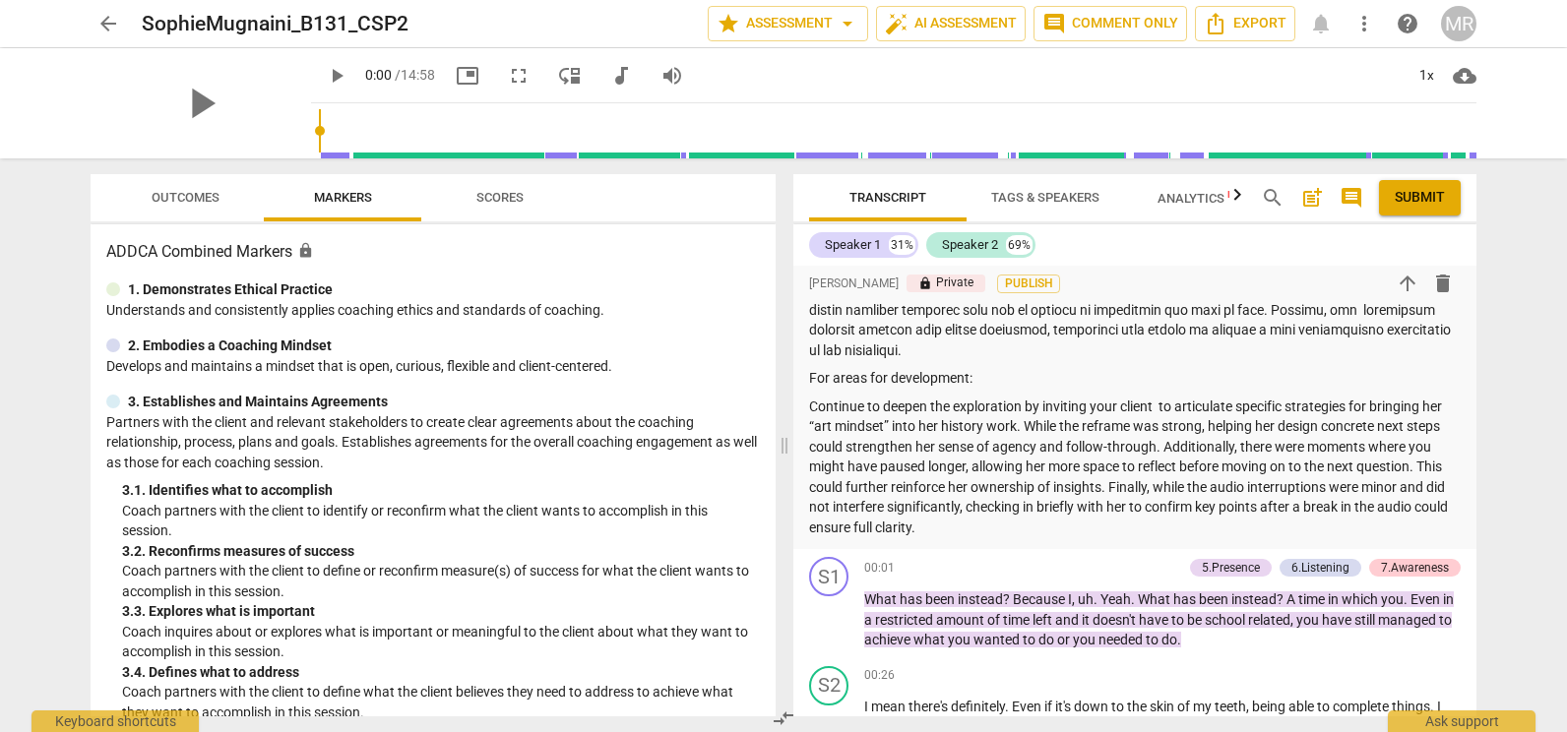
scroll to position [765, 0]
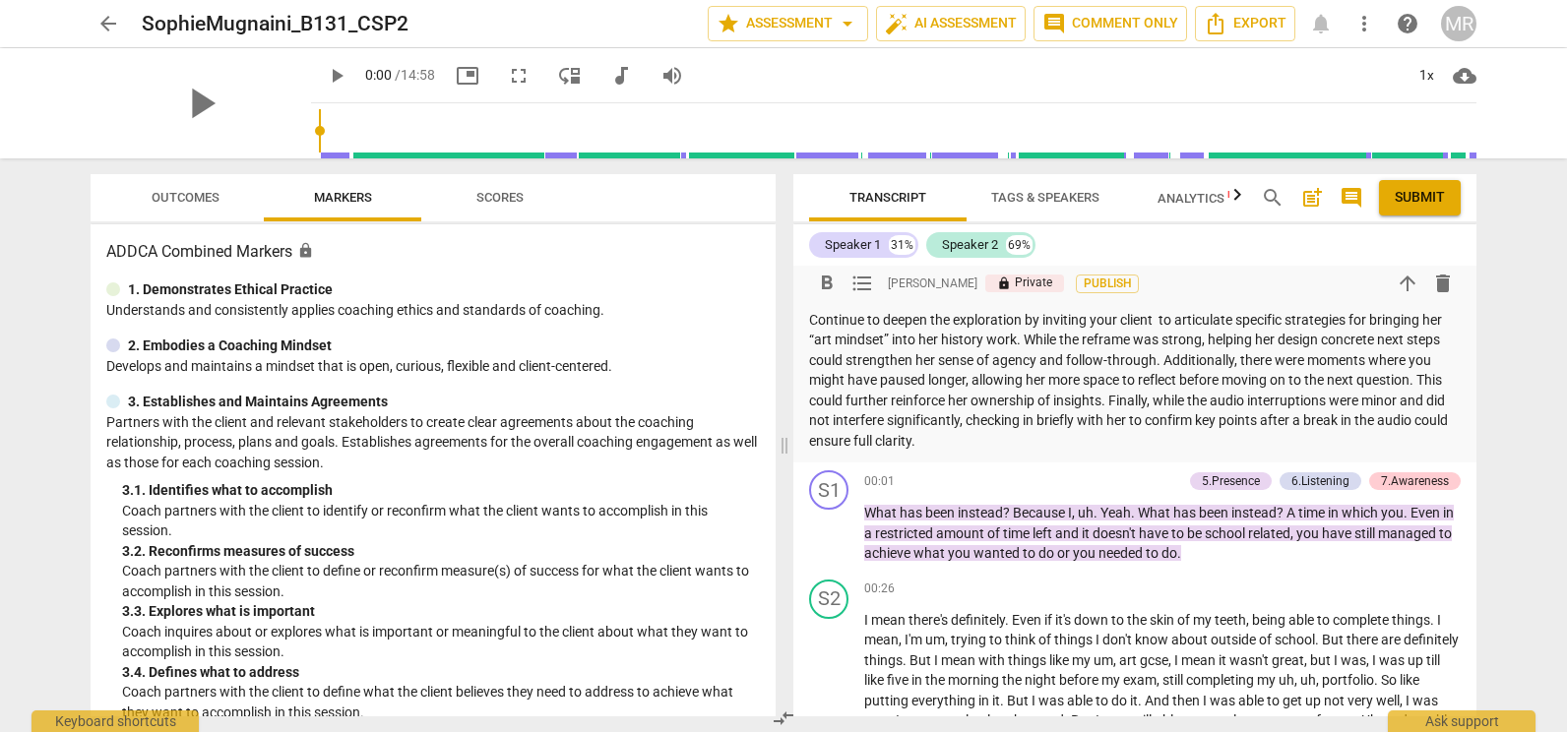
click at [1066, 444] on p "Continue to deepen the exploration by inviting your client to articulate specif…" at bounding box center [1135, 381] width 652 height 142
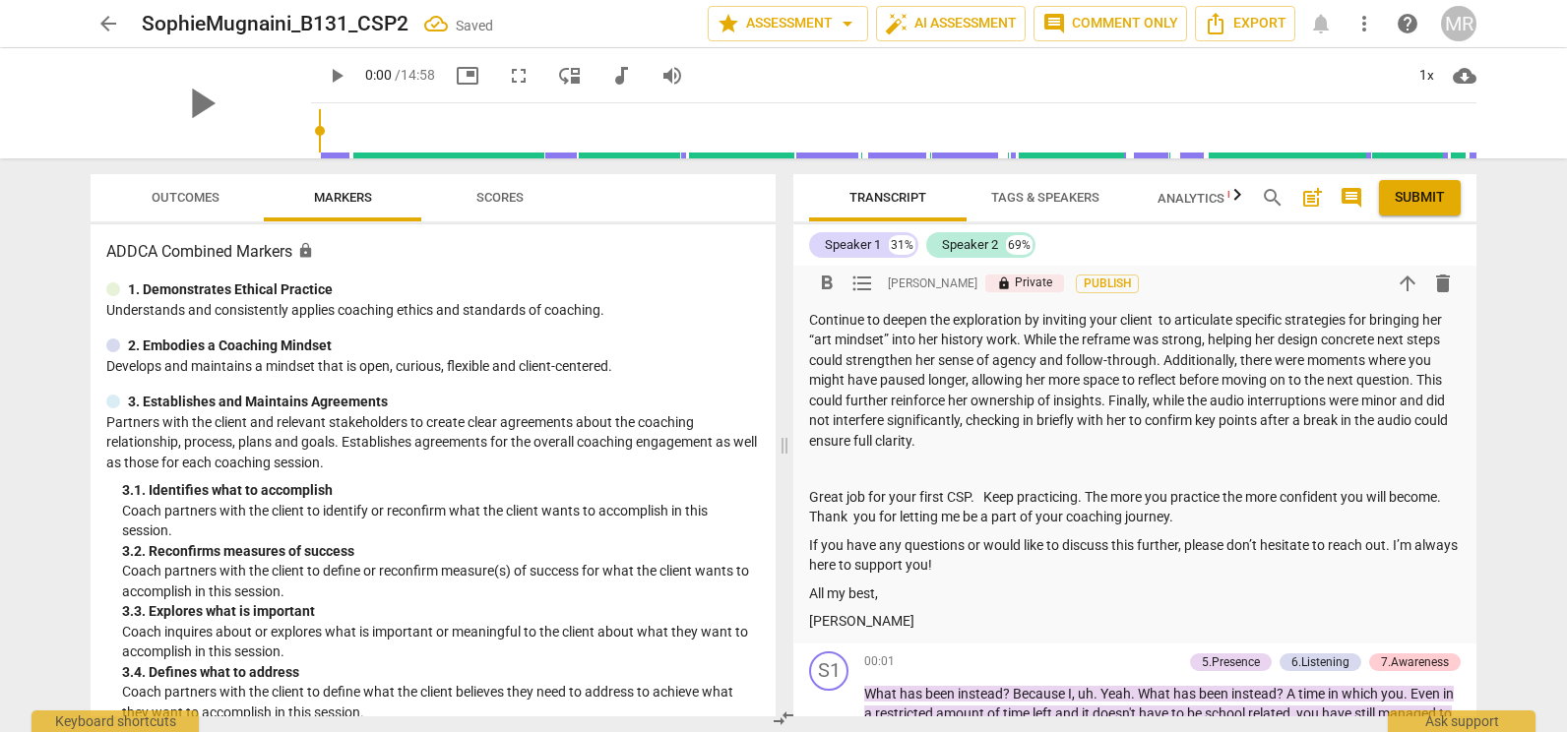
click at [817, 523] on p "Great job for your first CSP. Keep practicing. The more you practice the more c…" at bounding box center [1135, 507] width 652 height 40
click at [808, 471] on div "[PERSON_NAME] Summary: Before this segment, [PERSON_NAME] described how art cou…" at bounding box center [1134, 72] width 683 height 1143
click at [815, 493] on p "Great job for your first CSP. Keep practicing. The more you practice the more c…" at bounding box center [1135, 507] width 652 height 40
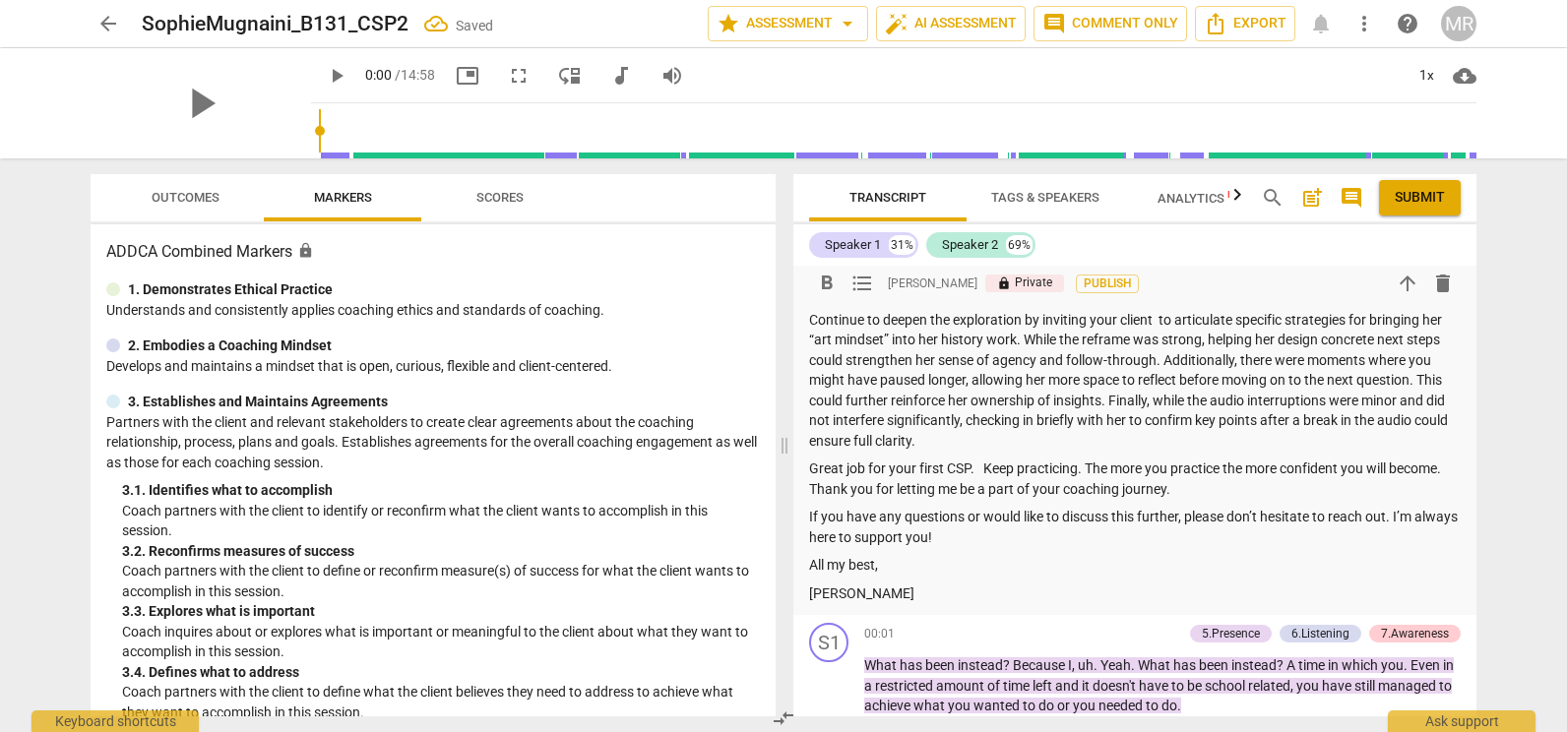
click at [1191, 482] on p "Great job for your first CSP. Keep practicing. The more you practice the more c…" at bounding box center [1135, 479] width 652 height 40
drag, startPoint x: 980, startPoint y: 468, endPoint x: 861, endPoint y: 465, distance: 119.1
click at [861, 465] on p "Great job for your first CSP. Keep practicing. The more you practice the more c…" at bounding box center [1135, 479] width 652 height 40
click at [861, 465] on p "Great job Keep practicing. The more you practice the more confident you will be…" at bounding box center [1135, 479] width 652 height 40
drag, startPoint x: 972, startPoint y: 471, endPoint x: 906, endPoint y: 471, distance: 66.0
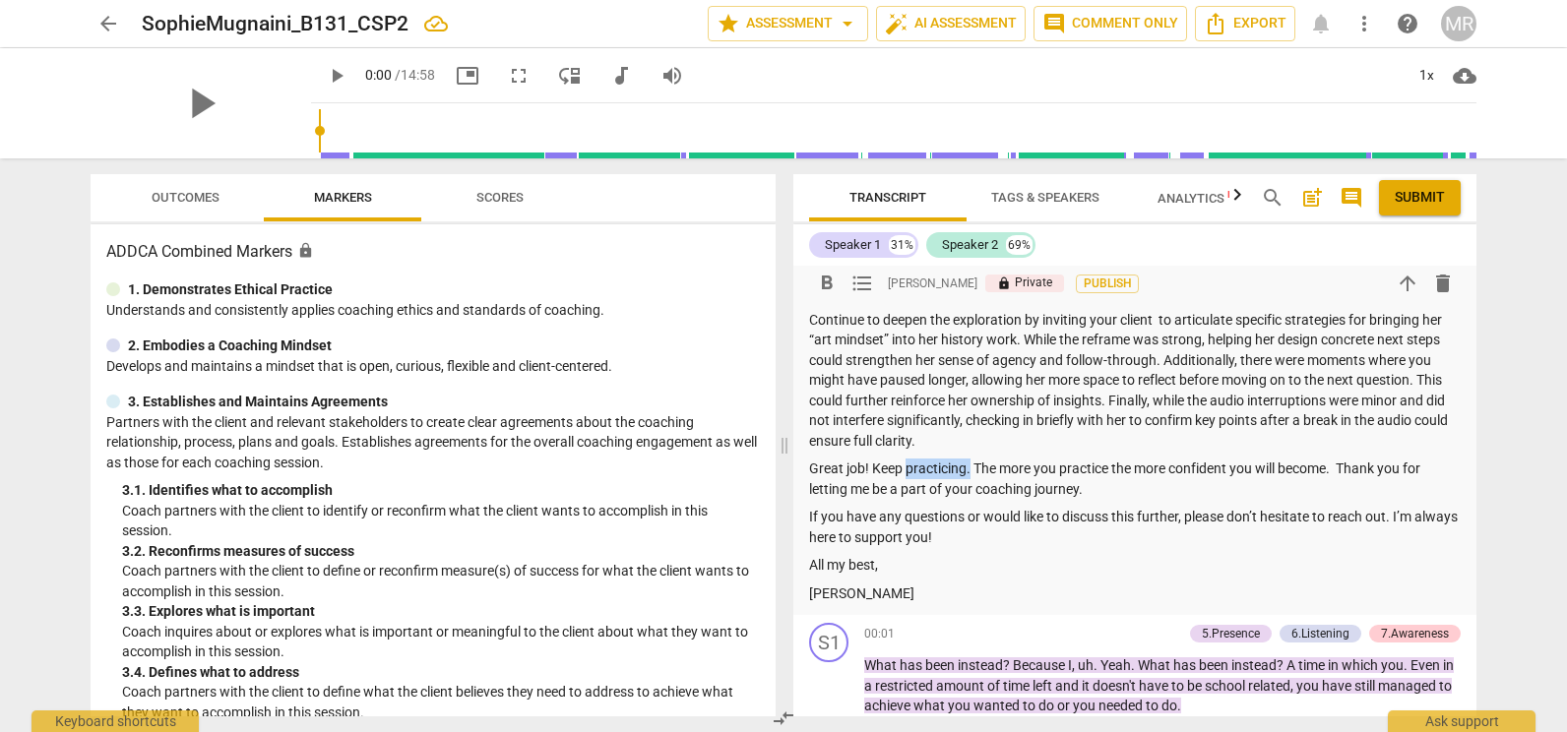
click at [906, 471] on p "Great job! Keep practicing. The more you practice the more confident you will b…" at bounding box center [1135, 479] width 652 height 40
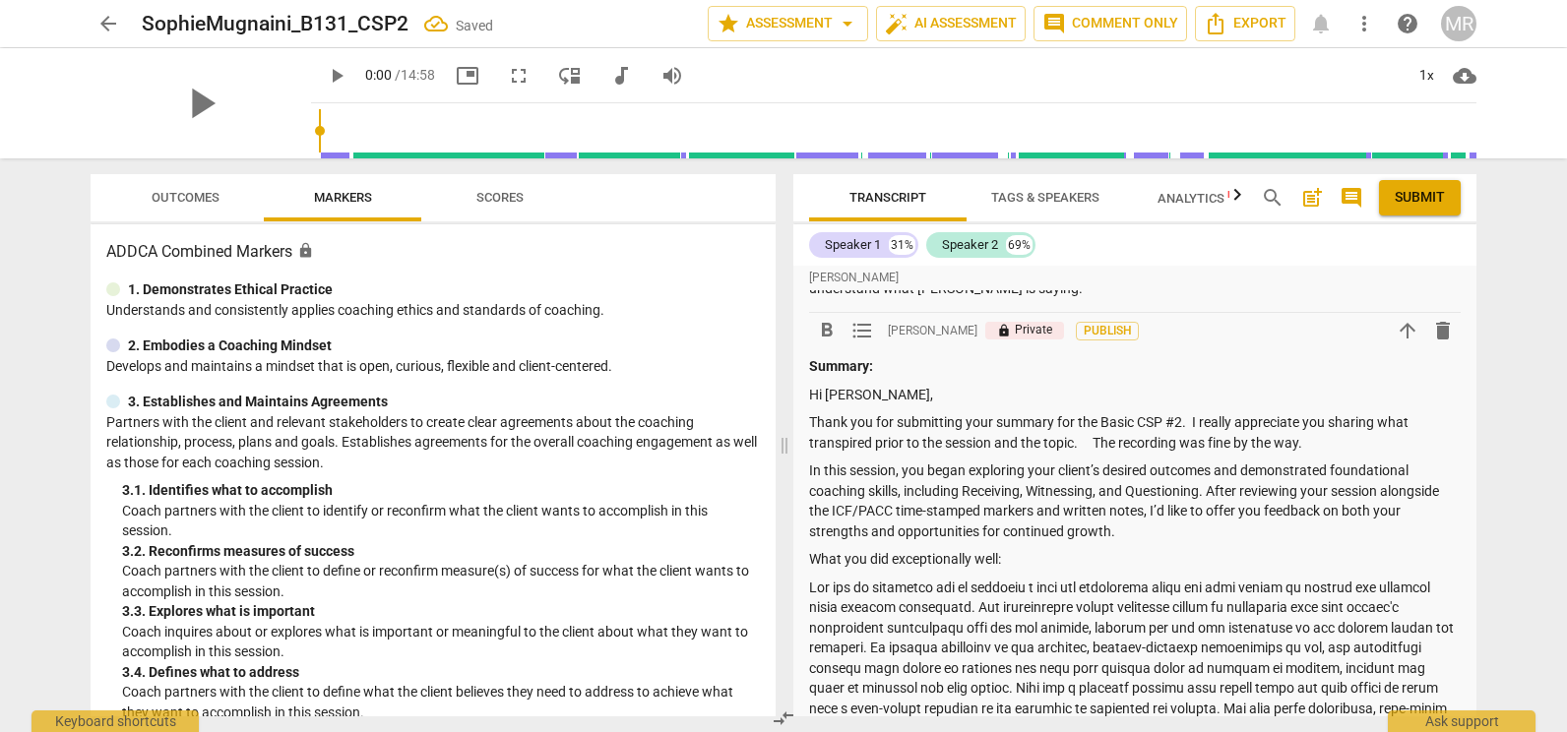
scroll to position [230, 0]
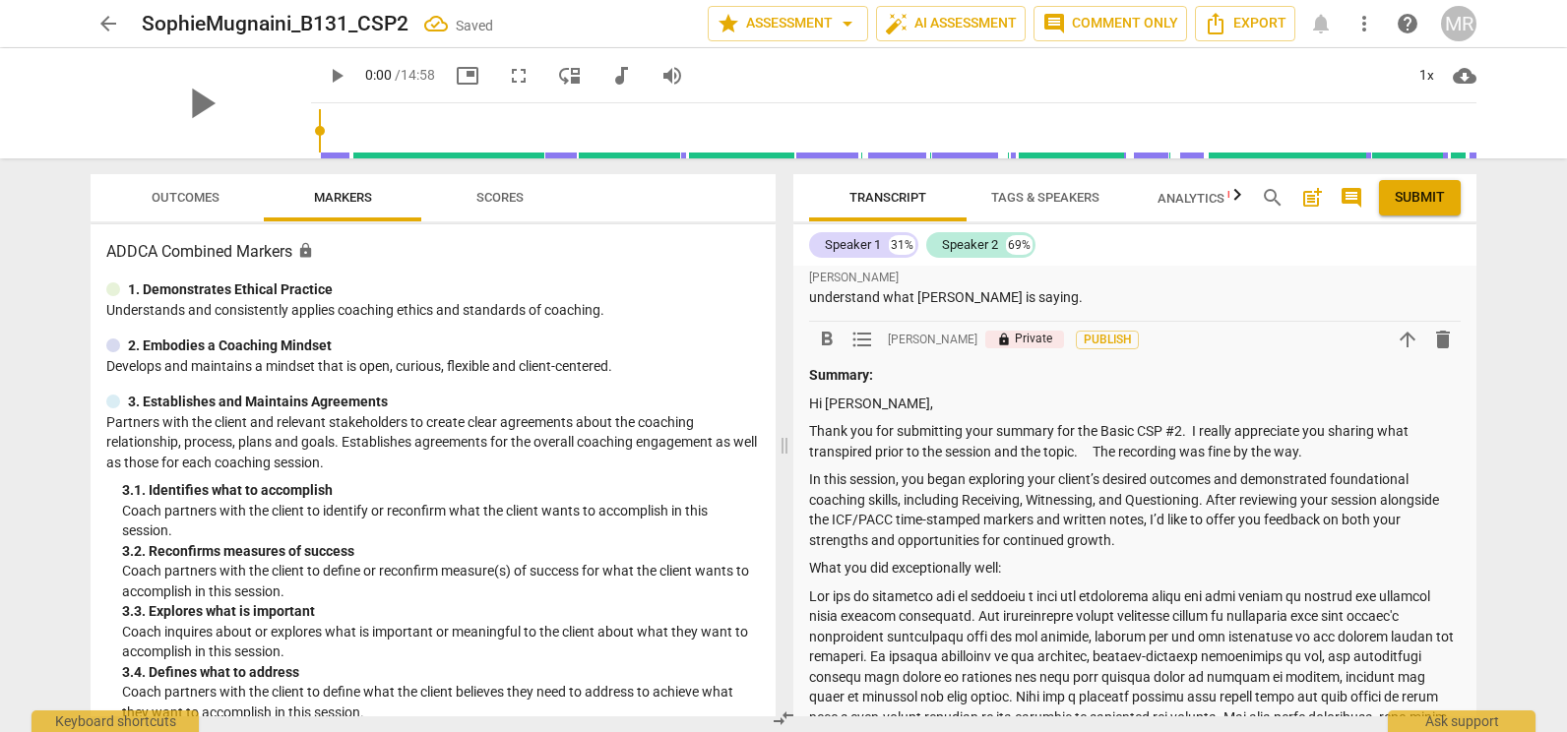
drag, startPoint x: 983, startPoint y: 443, endPoint x: 811, endPoint y: 567, distance: 212.3
copy div "What you did exceptionally well: You did an excellent job of creating a safe an…"
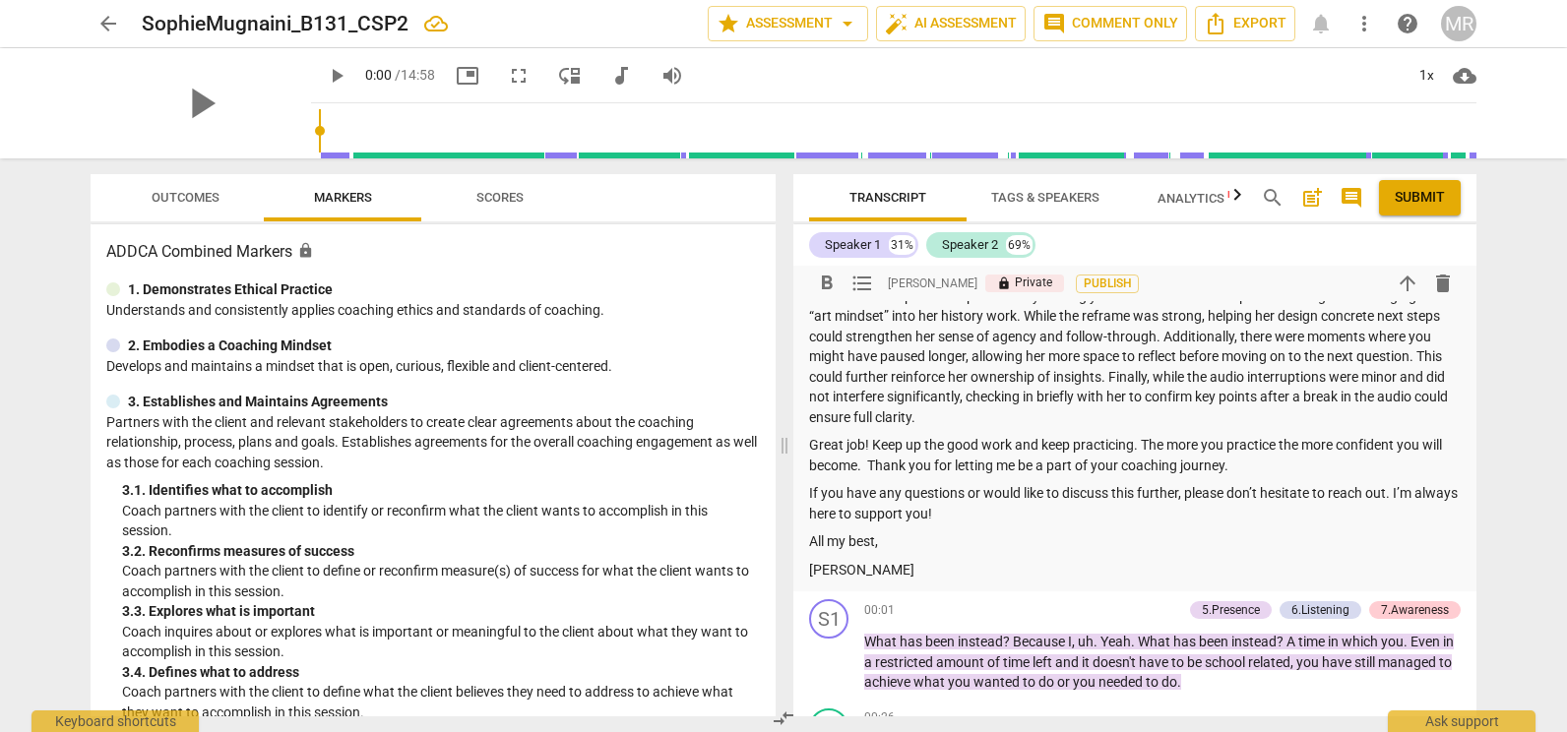
scroll to position [800, 0]
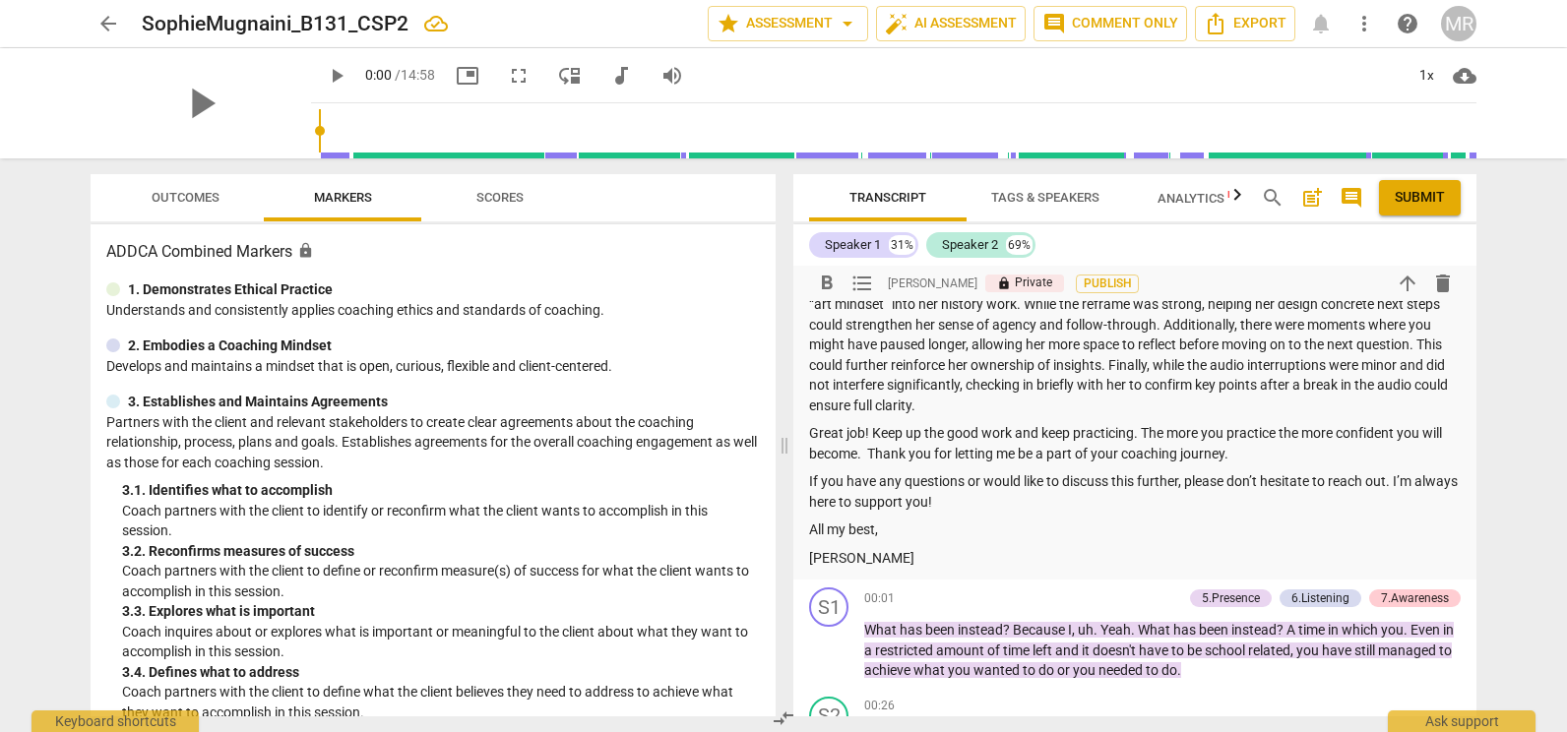
click at [971, 408] on p "Continue to deepen the exploration by inviting your client to articulate specif…" at bounding box center [1135, 346] width 652 height 142
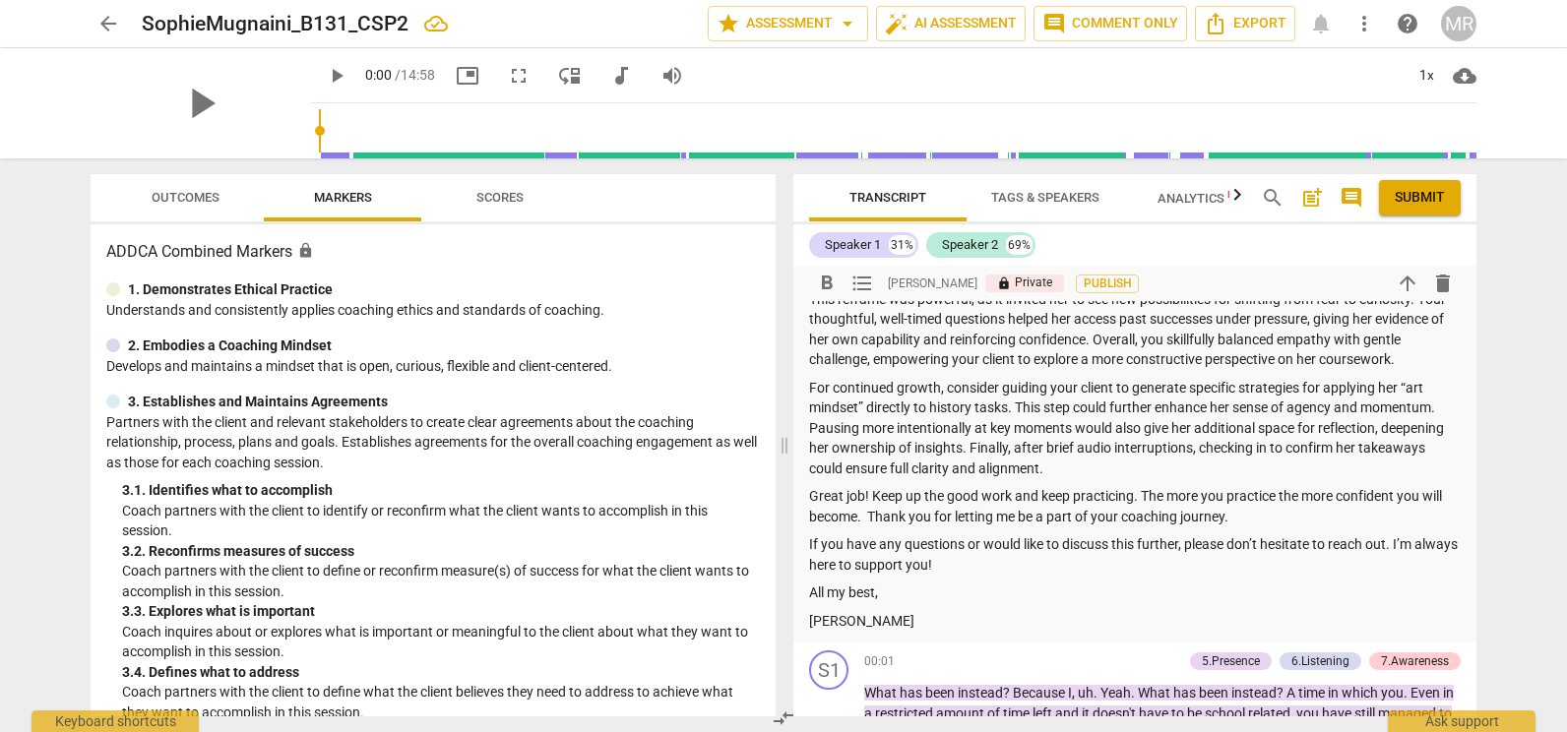
scroll to position [913, 0]
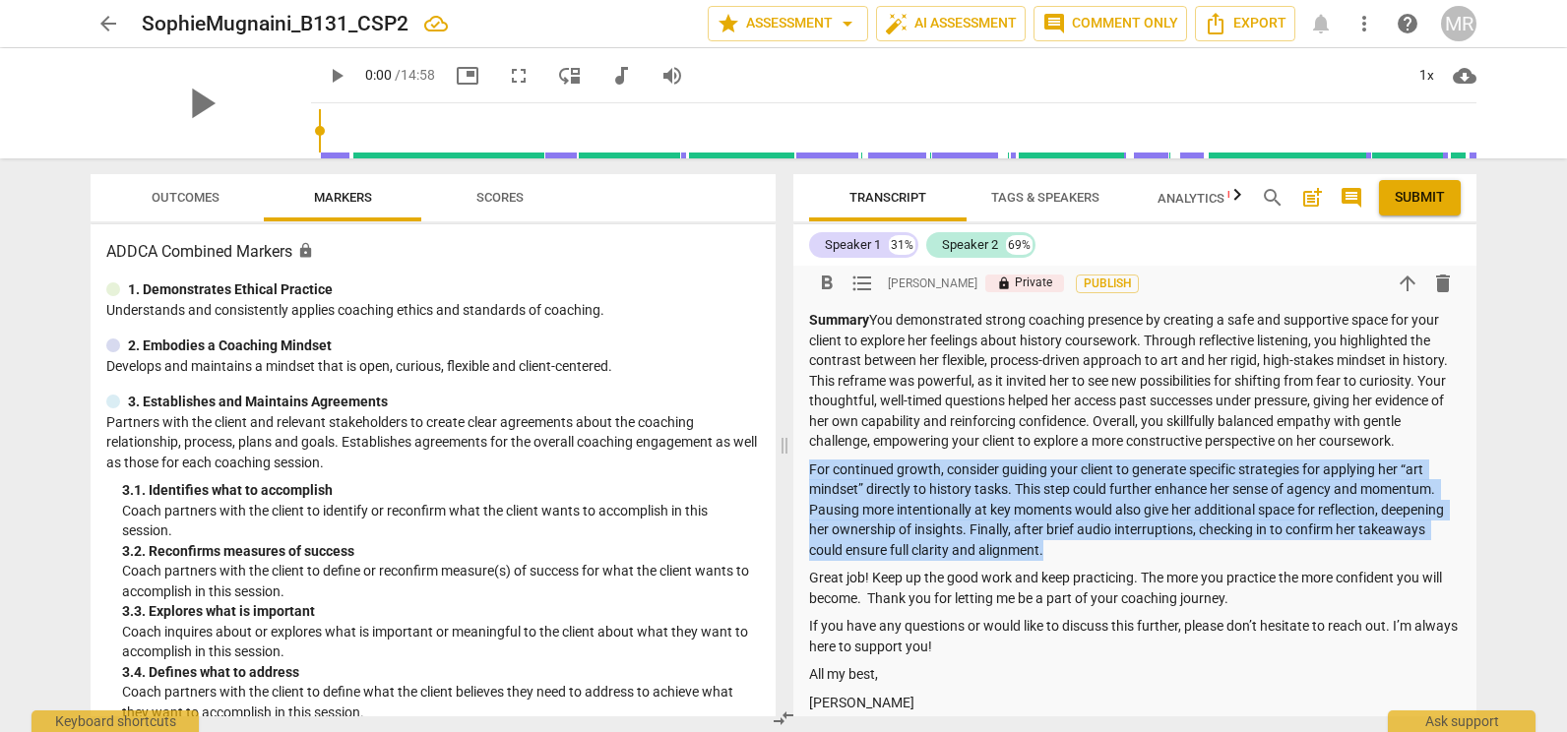
drag, startPoint x: 1048, startPoint y: 564, endPoint x: 807, endPoint y: 485, distance: 253.7
click at [807, 485] on div "[PERSON_NAME] Summary: Before this segment, [PERSON_NAME] described how art cou…" at bounding box center [1134, 38] width 683 height 1372
copy p "For continued growth, consider guiding your client to generate specific strateg…"
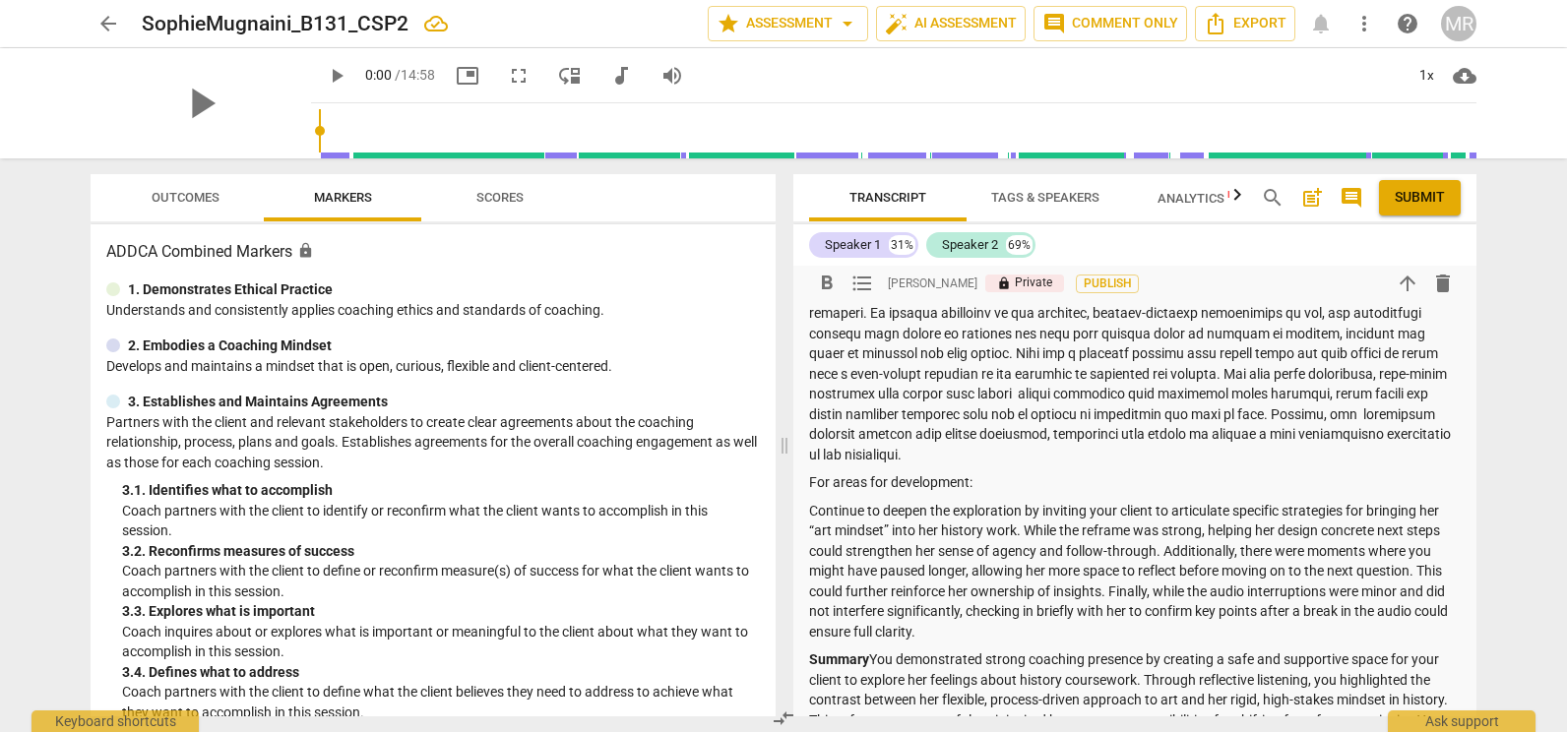
scroll to position [680, 0]
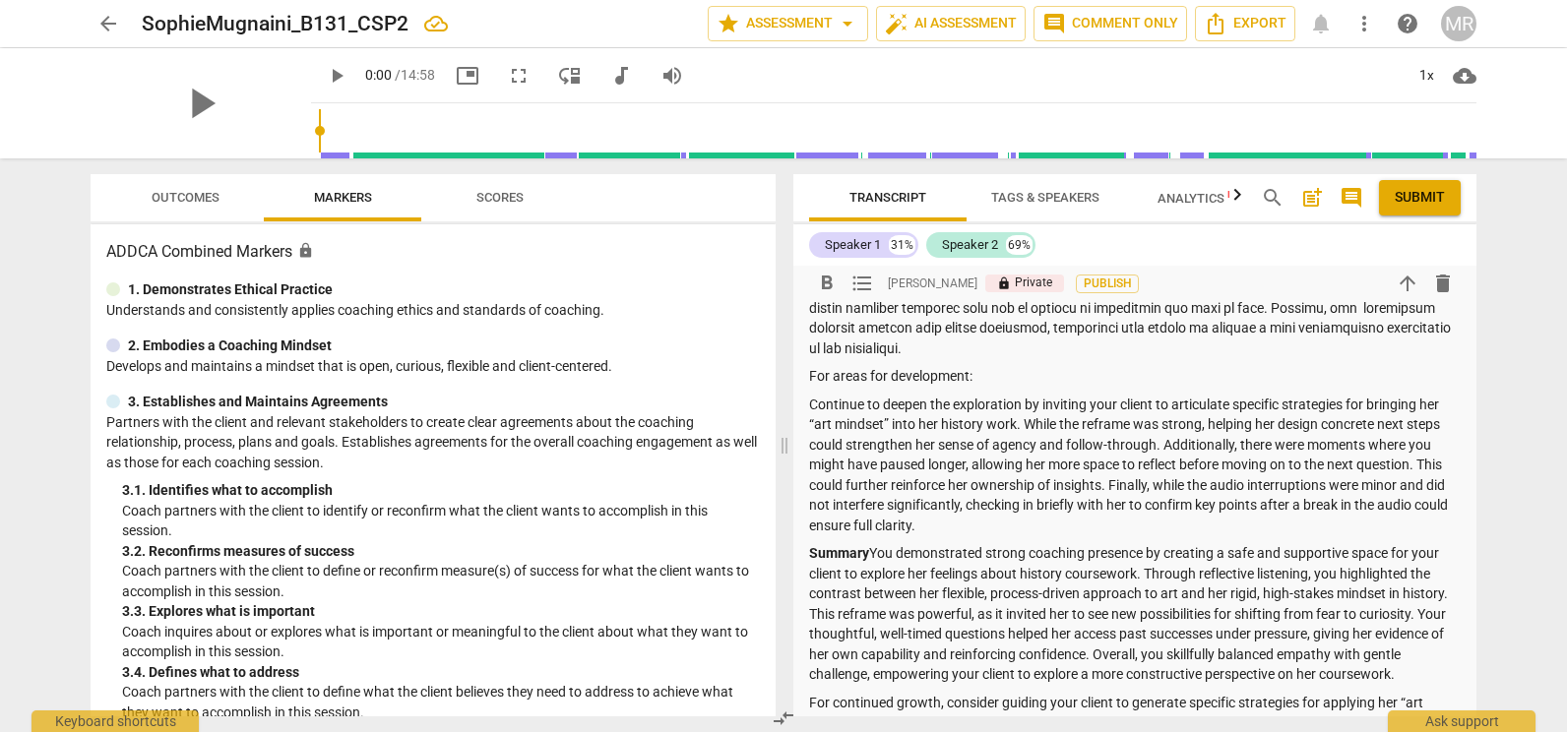
click at [974, 532] on p "Continue to deepen the exploration by inviting your client to articulate specif…" at bounding box center [1135, 466] width 652 height 142
click at [974, 522] on p "Continue to deepen the exploration by inviting your client to articulate specif…" at bounding box center [1135, 466] width 652 height 142
click at [824, 511] on p "Continue to deepen the exploration by inviting your client to articulate specif…" at bounding box center [1135, 466] width 652 height 142
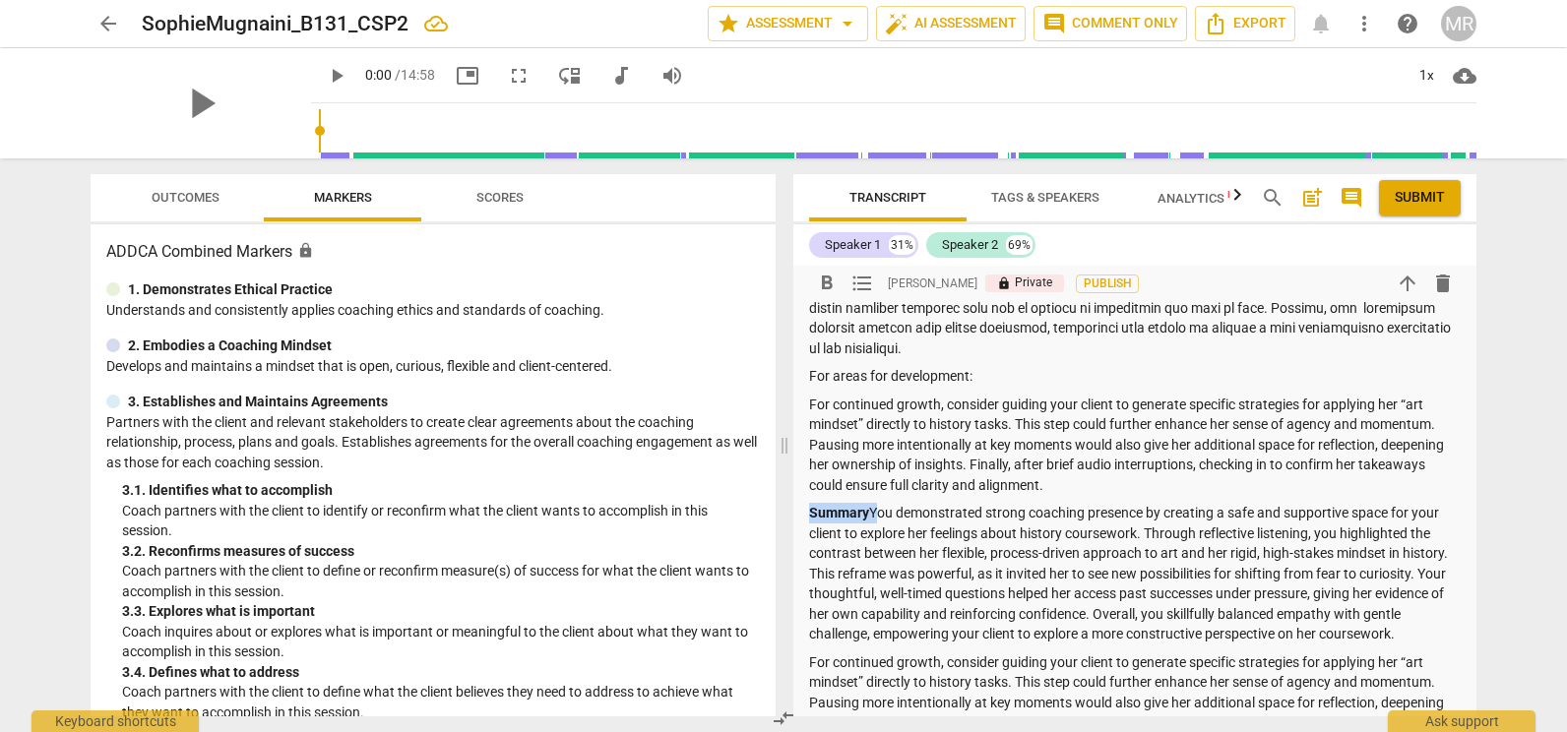
click at [824, 511] on strong "Summary" at bounding box center [839, 513] width 60 height 16
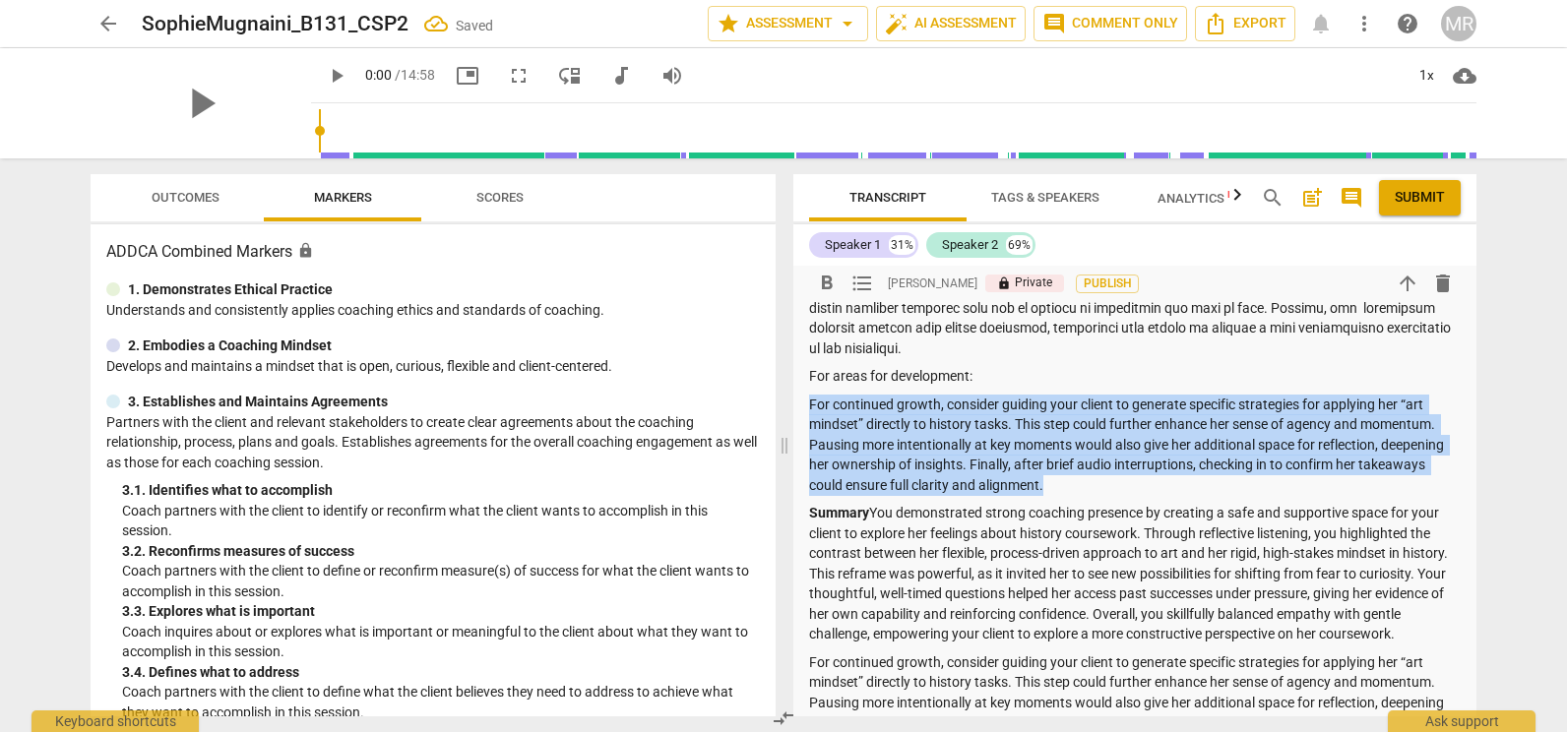
click at [870, 508] on p "Summary You demonstrated strong coaching presence by creating a safe and suppor…" at bounding box center [1135, 574] width 652 height 142
drag, startPoint x: 1043, startPoint y: 482, endPoint x: 796, endPoint y: 395, distance: 262.1
click at [796, 395] on div "[PERSON_NAME] Summary: Before this segment, [PERSON_NAME] described how art cou…" at bounding box center [1134, 252] width 683 height 1332
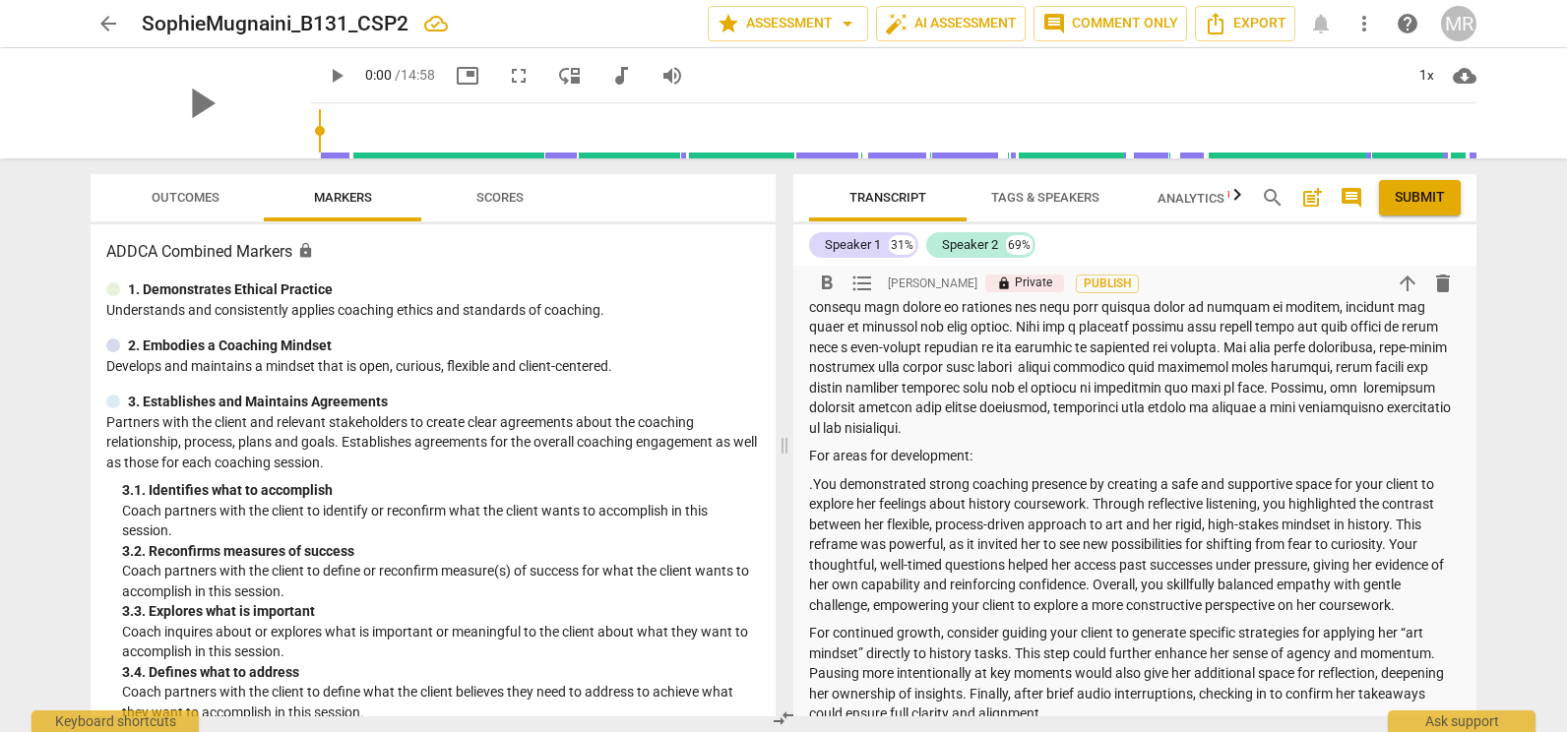
scroll to position [668, 0]
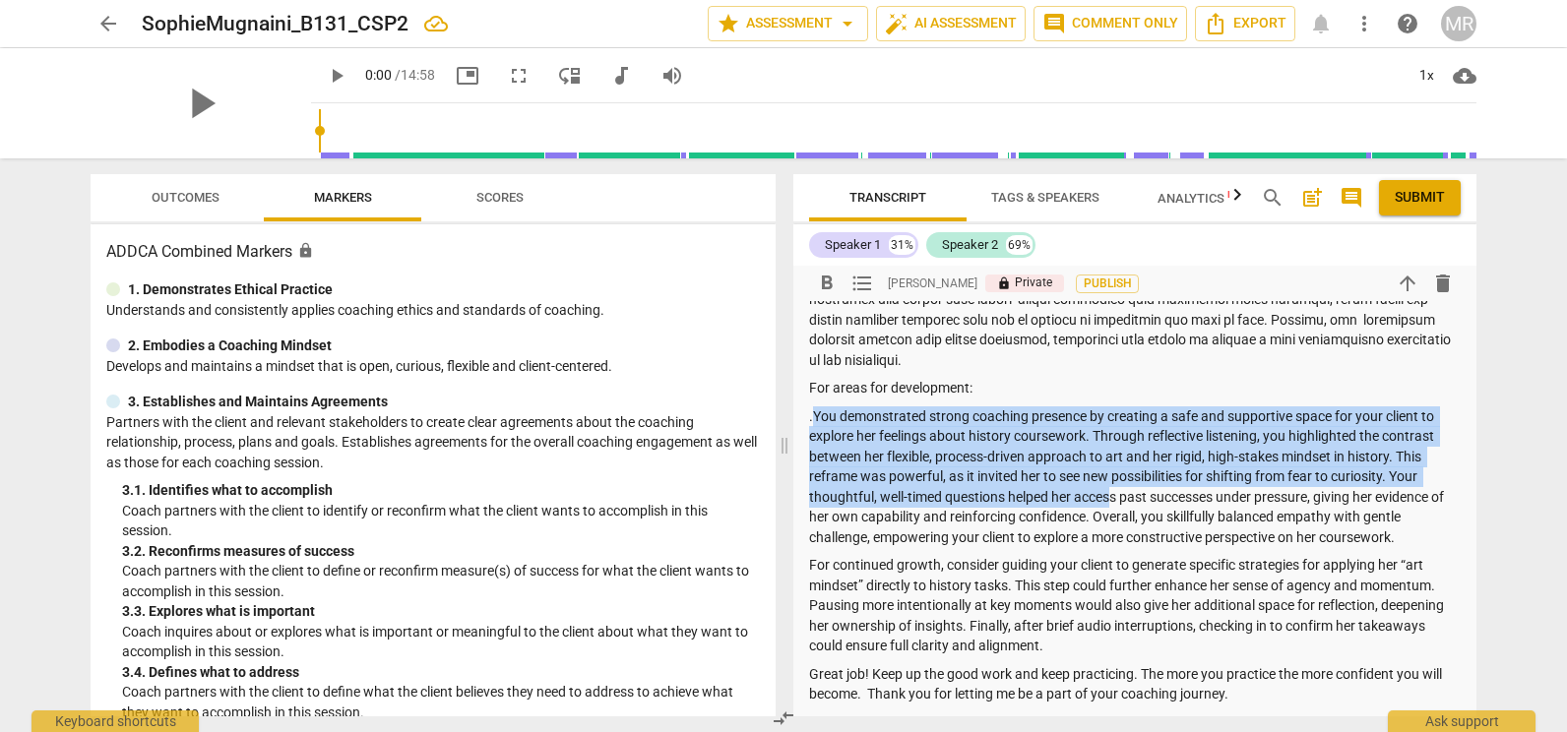
drag, startPoint x: 814, startPoint y: 418, endPoint x: 1121, endPoint y: 488, distance: 315.0
click at [1121, 488] on p ".You demonstrated strong coaching presence by creating a safe and supportive sp…" at bounding box center [1135, 478] width 652 height 142
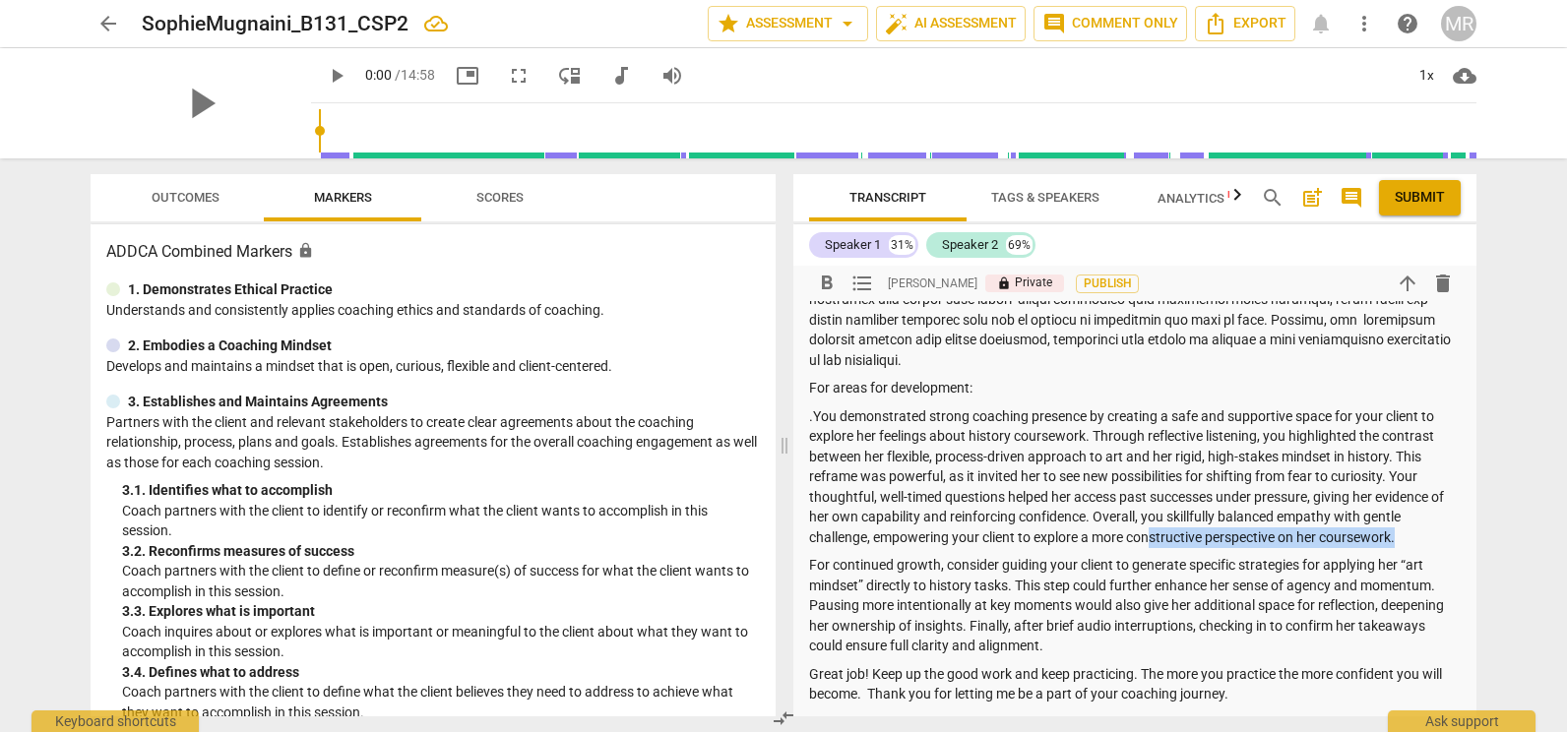
drag, startPoint x: 1157, startPoint y: 533, endPoint x: 1415, endPoint y: 529, distance: 258.9
click at [1415, 529] on p ".You demonstrated strong coaching presence by creating a safe and supportive sp…" at bounding box center [1135, 478] width 652 height 142
click at [1415, 534] on p ".You demonstrated strong coaching presence by creating a safe and supportive sp…" at bounding box center [1135, 478] width 652 height 142
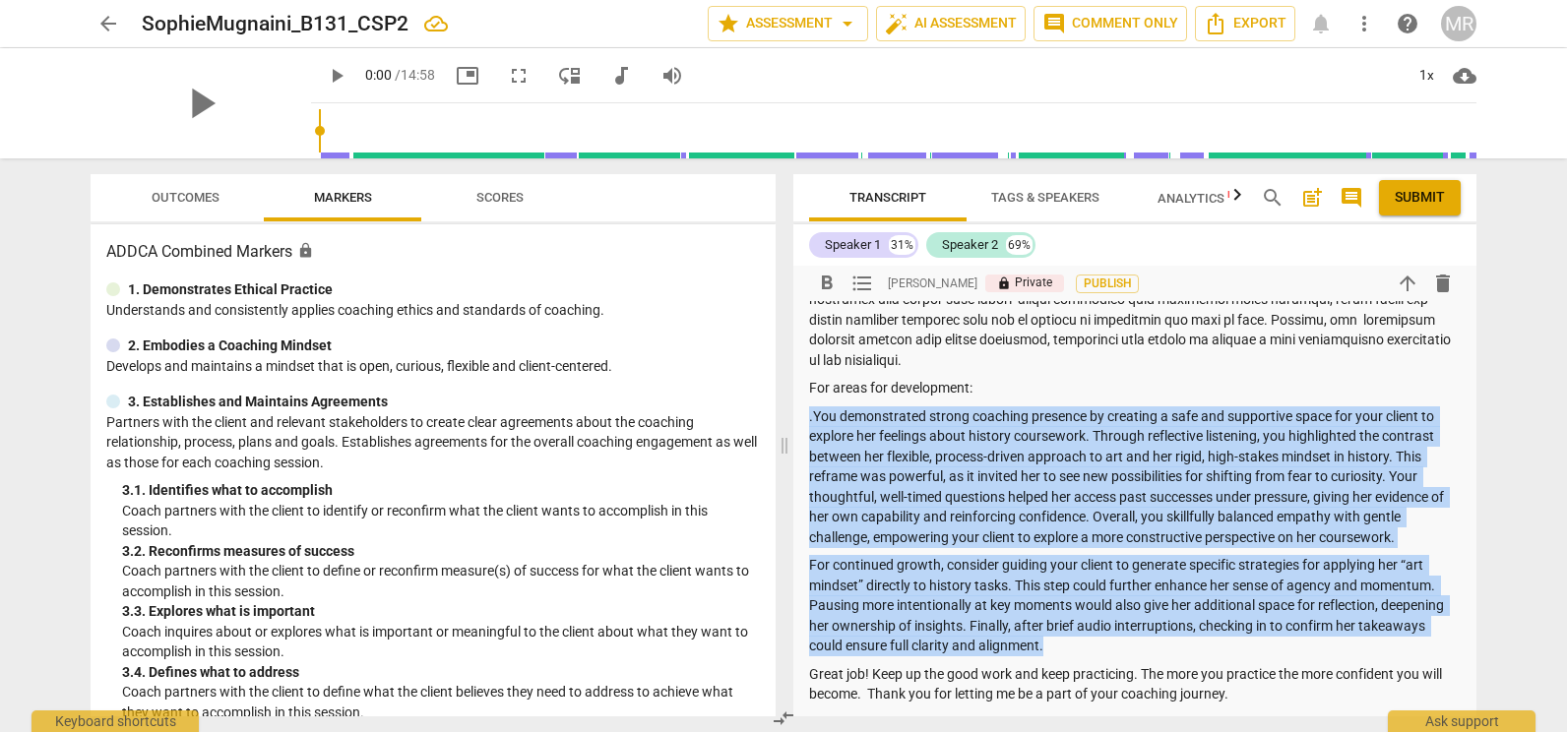
drag, startPoint x: 1061, startPoint y: 645, endPoint x: 802, endPoint y: 420, distance: 342.6
click at [802, 420] on div "[PERSON_NAME] Summary: Before this segment, [PERSON_NAME] described how art cou…" at bounding box center [1134, 209] width 683 height 1224
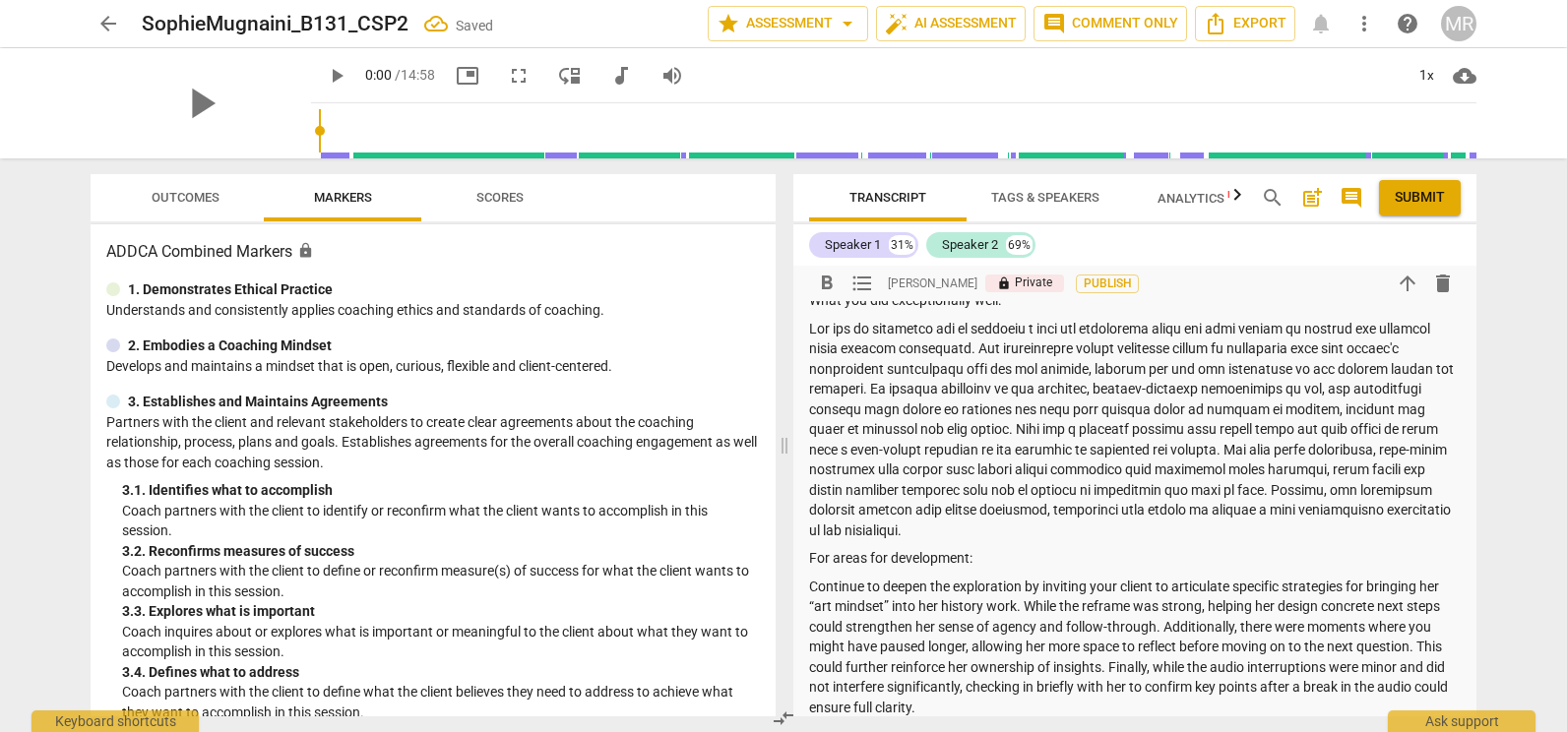
scroll to position [631, 0]
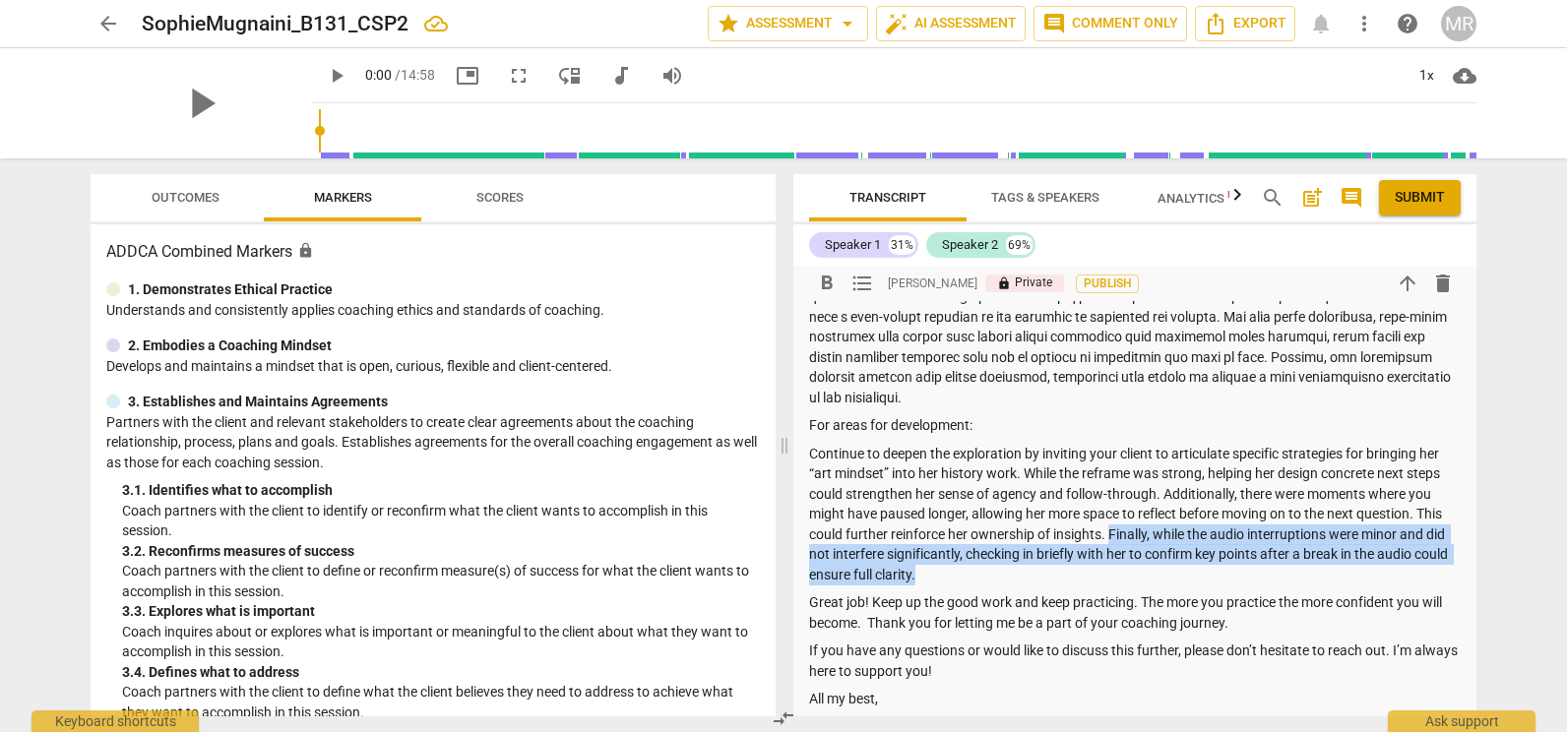
drag, startPoint x: 1109, startPoint y: 516, endPoint x: 1128, endPoint y: 553, distance: 41.8
click at [1128, 553] on p "Continue to deepen the exploration by inviting your client to articulate specif…" at bounding box center [1135, 515] width 652 height 142
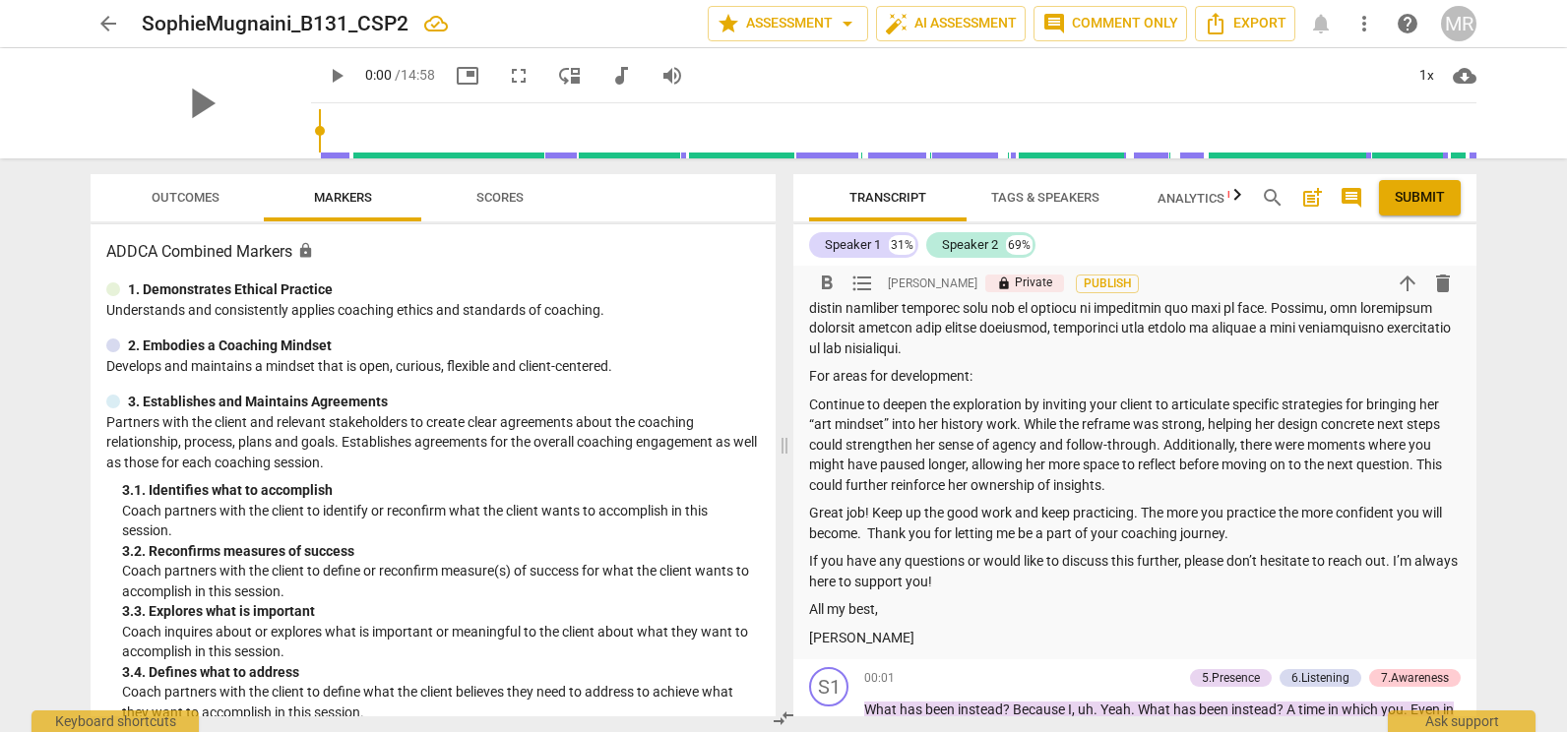
scroll to position [647, 0]
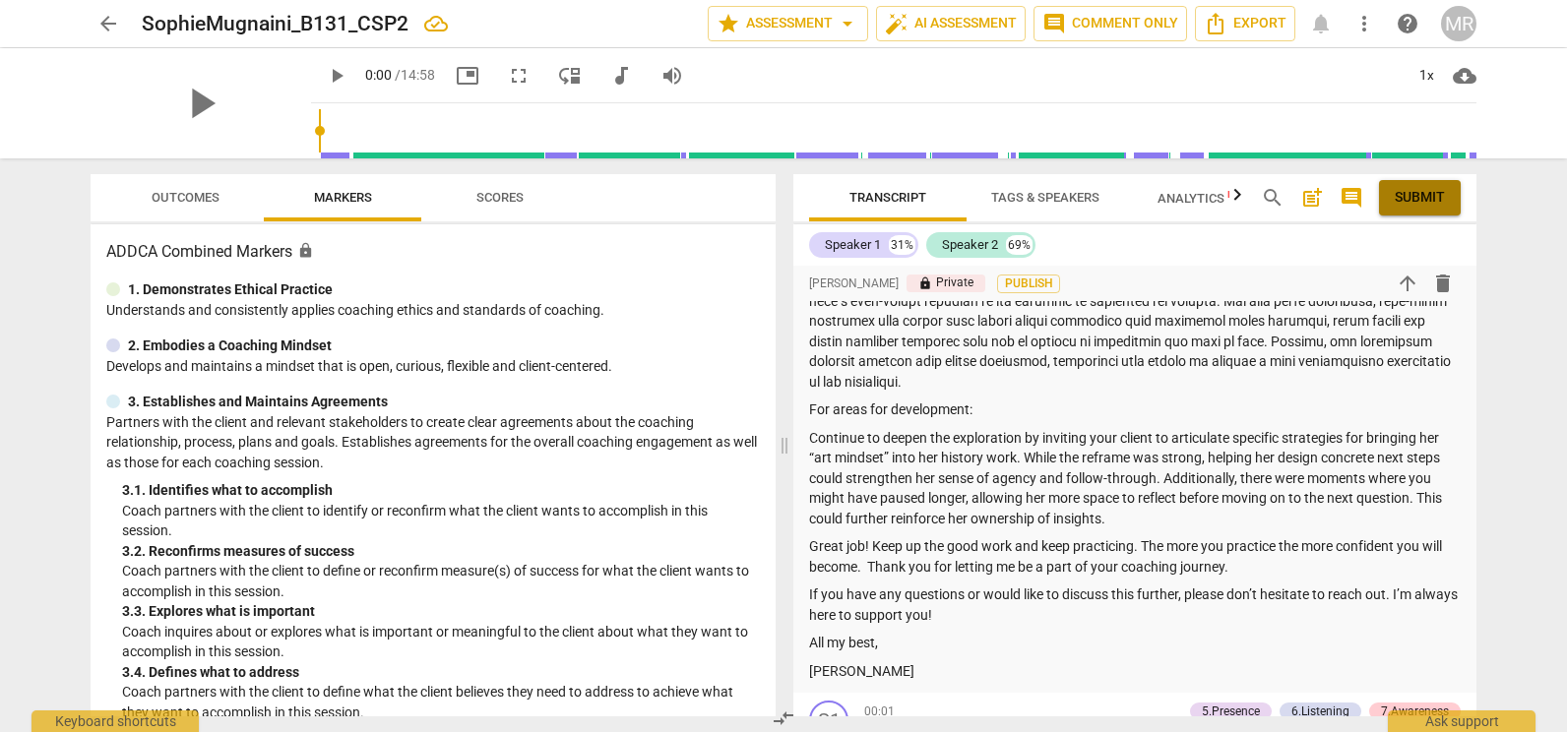
click at [1419, 196] on span "Submit" at bounding box center [1420, 198] width 50 height 20
click at [99, 26] on span "arrow_back" at bounding box center [108, 24] width 24 height 24
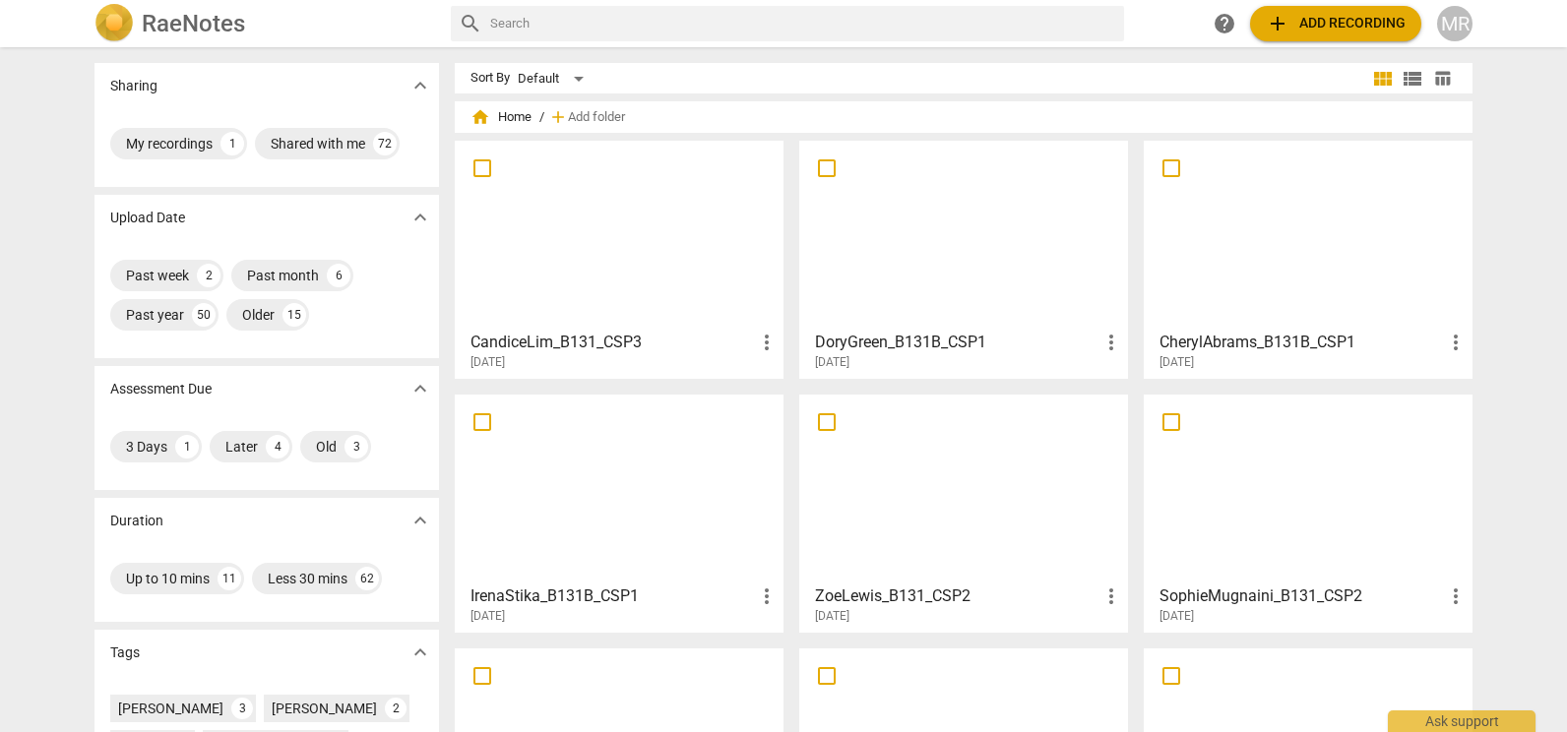
click at [915, 499] on div at bounding box center [963, 489] width 315 height 174
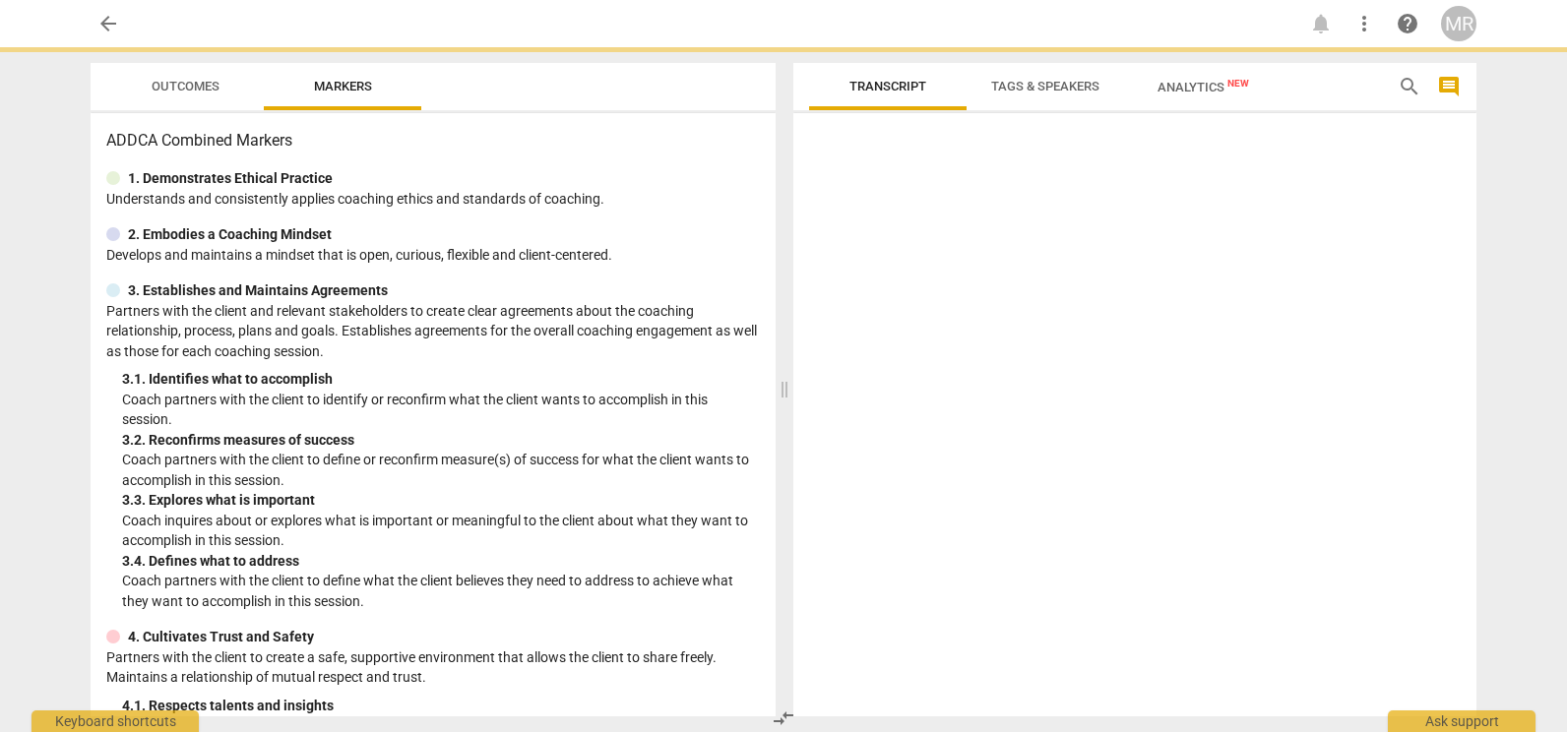
click at [915, 499] on div at bounding box center [1134, 419] width 683 height 596
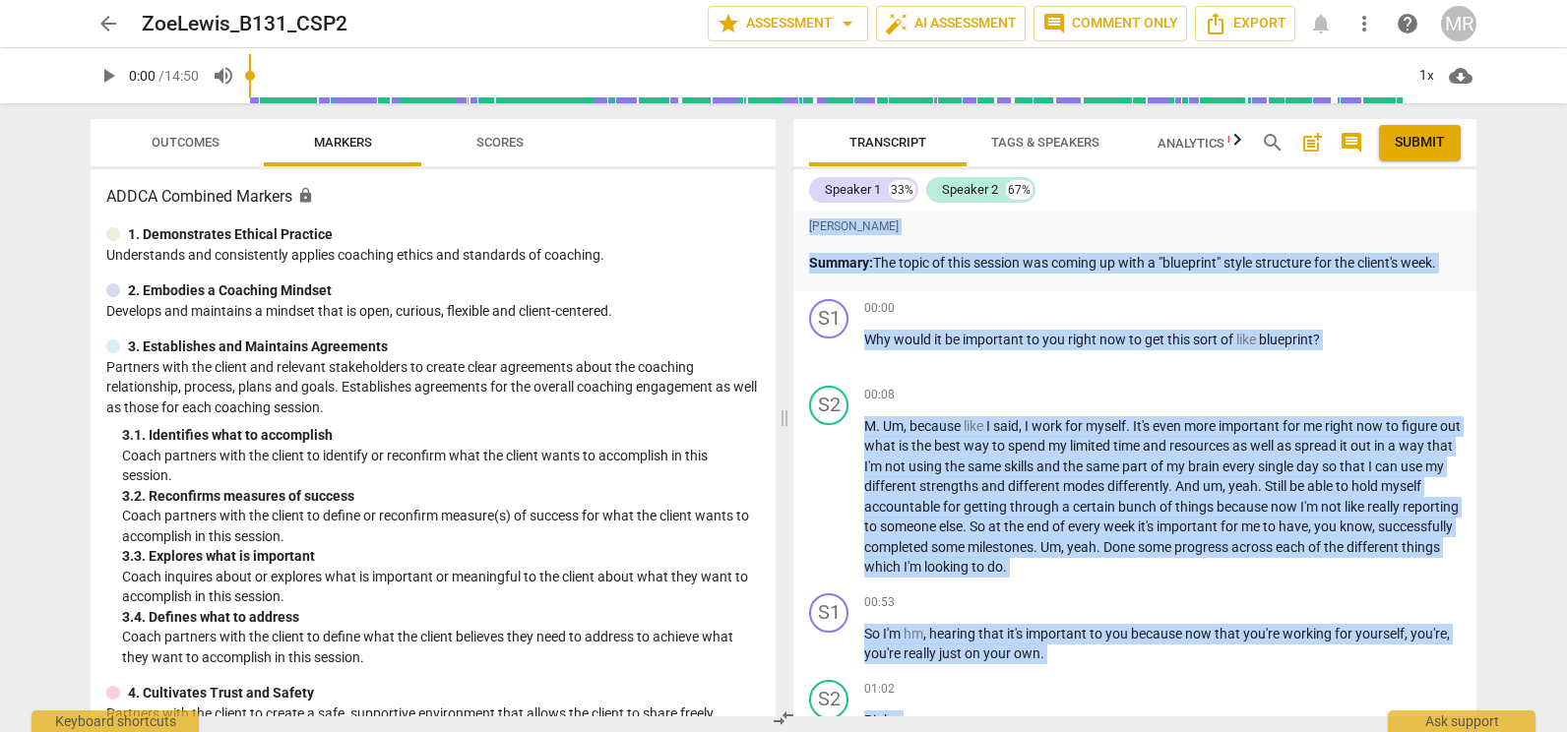
drag, startPoint x: 915, startPoint y: 499, endPoint x: 945, endPoint y: 238, distance: 262.5
click at [945, 238] on div "[PERSON_NAME]" at bounding box center [1135, 227] width 652 height 25
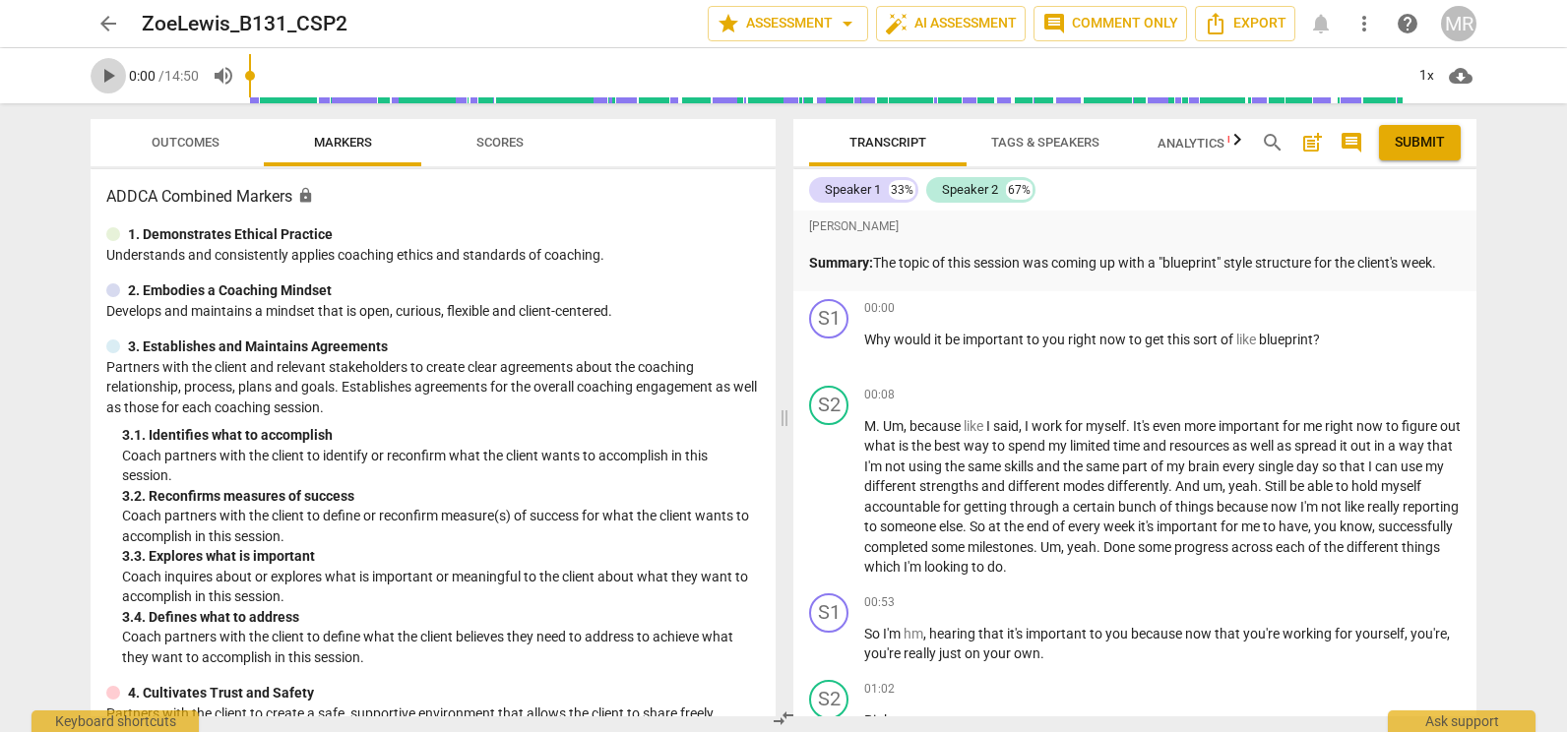
click at [110, 79] on span "play_arrow" at bounding box center [108, 76] width 24 height 24
click at [106, 82] on span "pause" at bounding box center [108, 76] width 24 height 24
